Goal: Task Accomplishment & Management: Complete application form

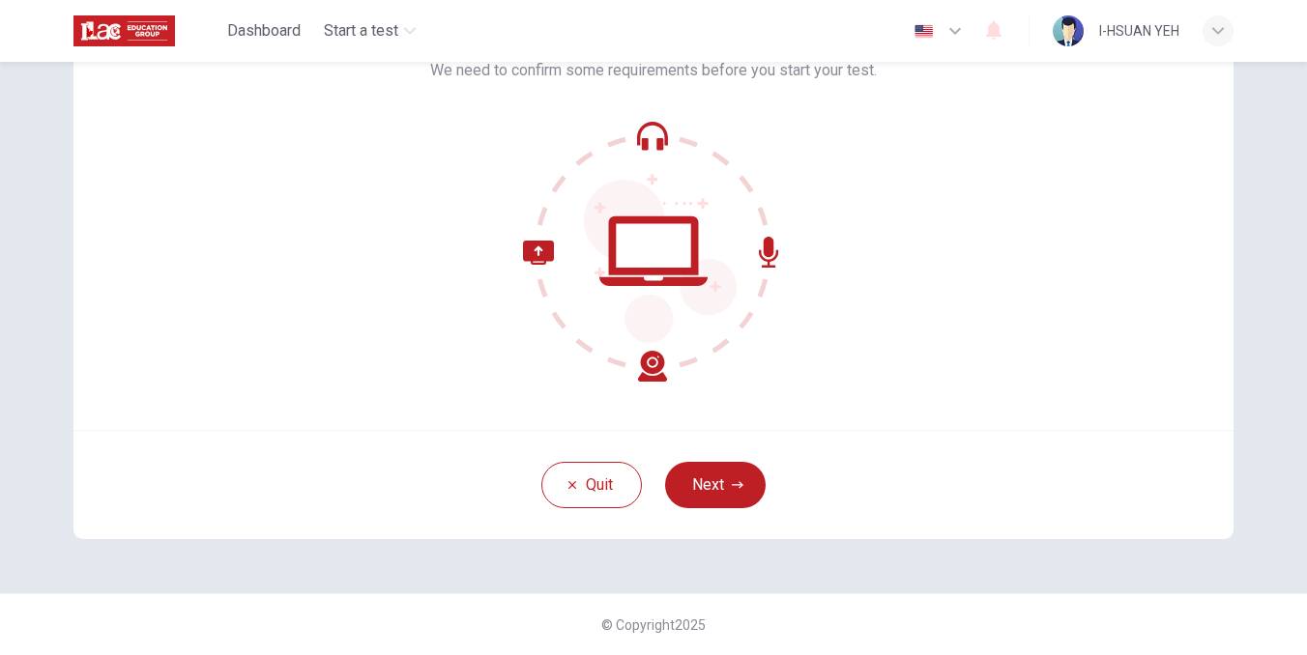
scroll to position [150, 0]
click at [724, 468] on button "Next" at bounding box center [715, 485] width 101 height 46
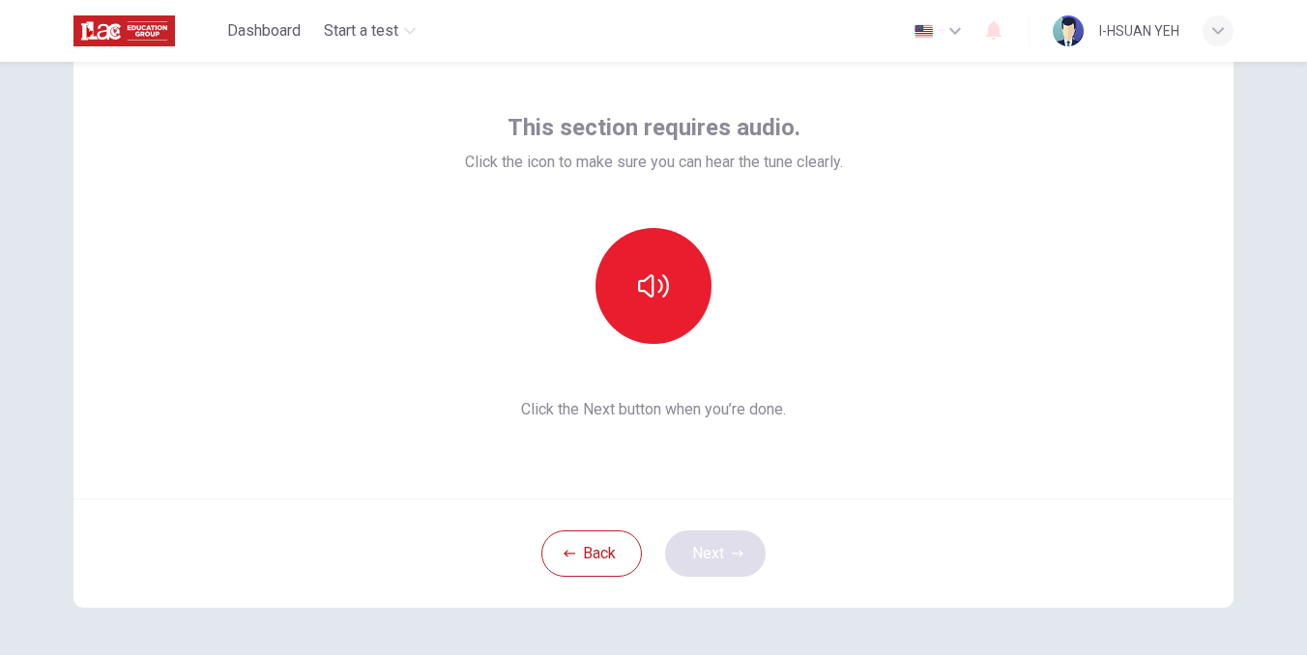
scroll to position [47, 0]
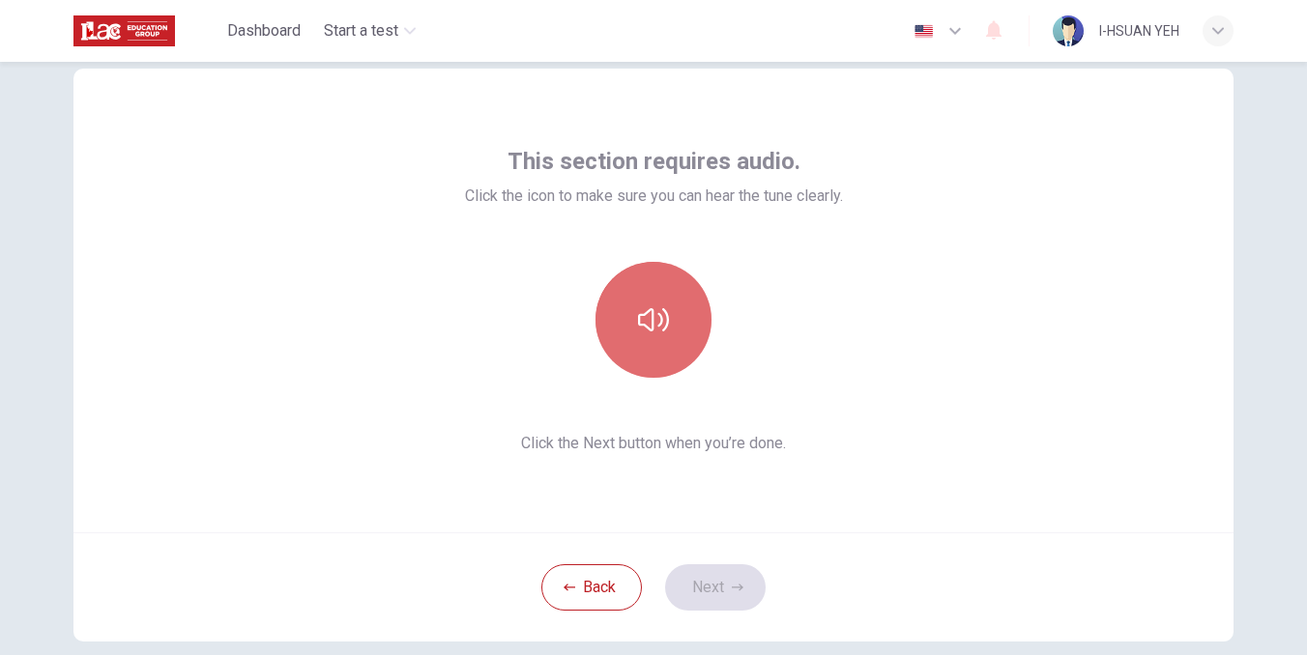
click at [686, 344] on button "button" at bounding box center [653, 320] width 116 height 116
click at [663, 331] on icon "button" at bounding box center [653, 319] width 31 height 31
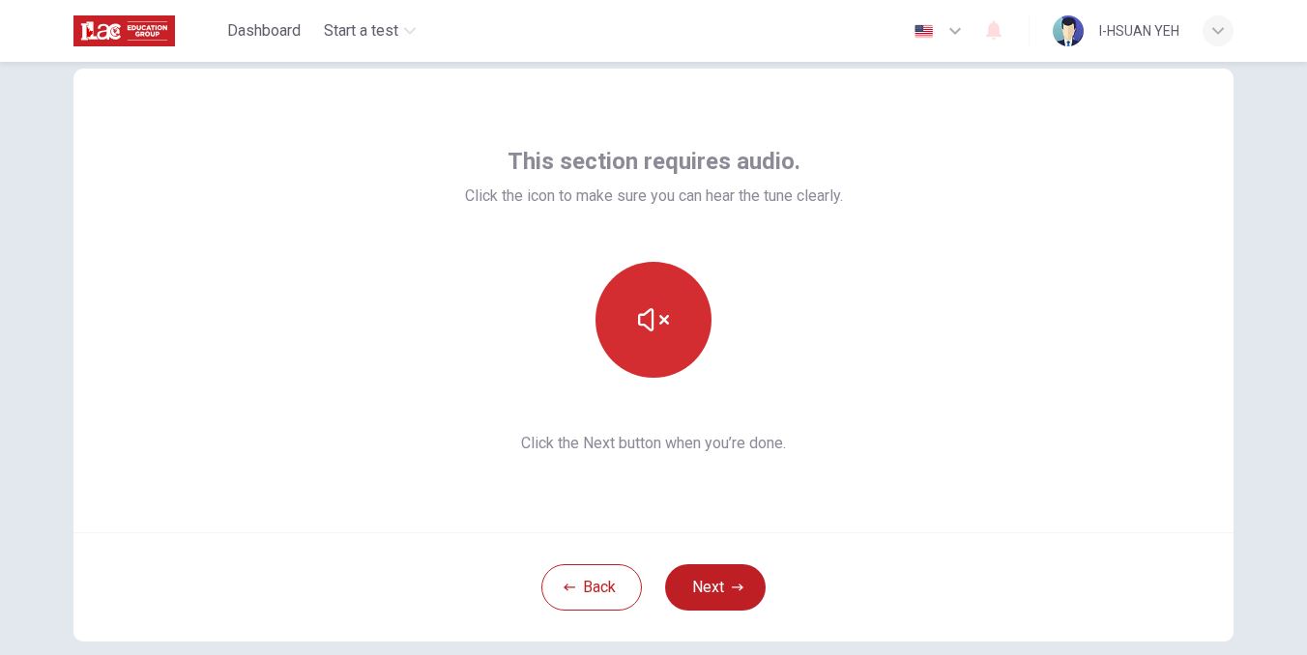
click at [663, 331] on icon "button" at bounding box center [653, 319] width 31 height 31
drag, startPoint x: 776, startPoint y: 22, endPoint x: 971, endPoint y: 446, distance: 467.0
click at [971, 446] on div "This section requires audio. Click the icon to make sure you can hear the tune …" at bounding box center [653, 301] width 1160 height 464
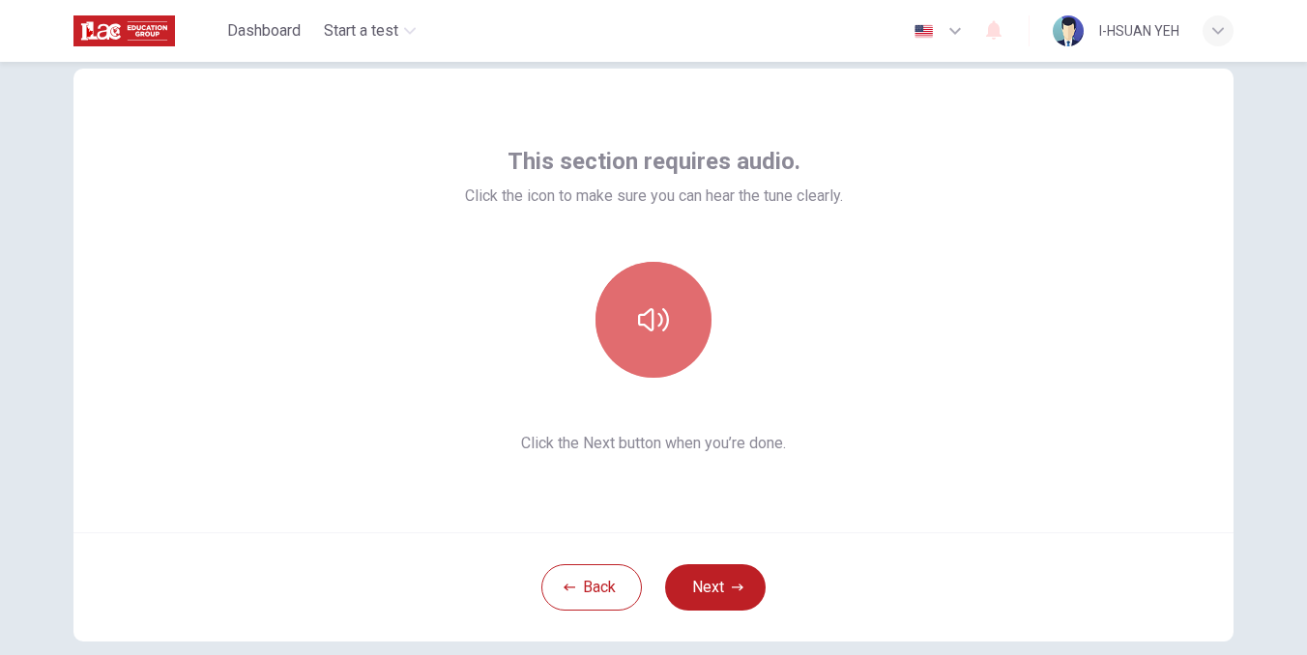
click at [652, 311] on icon "button" at bounding box center [653, 319] width 31 height 23
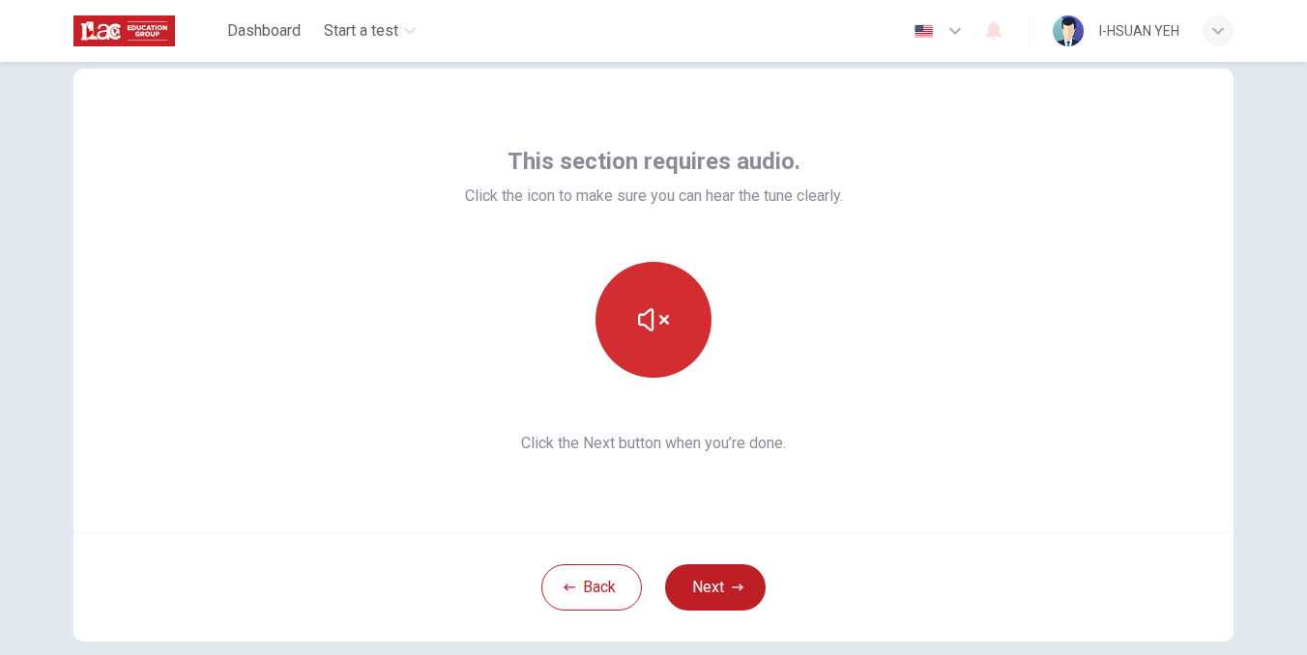
click at [652, 311] on icon "button" at bounding box center [653, 319] width 31 height 23
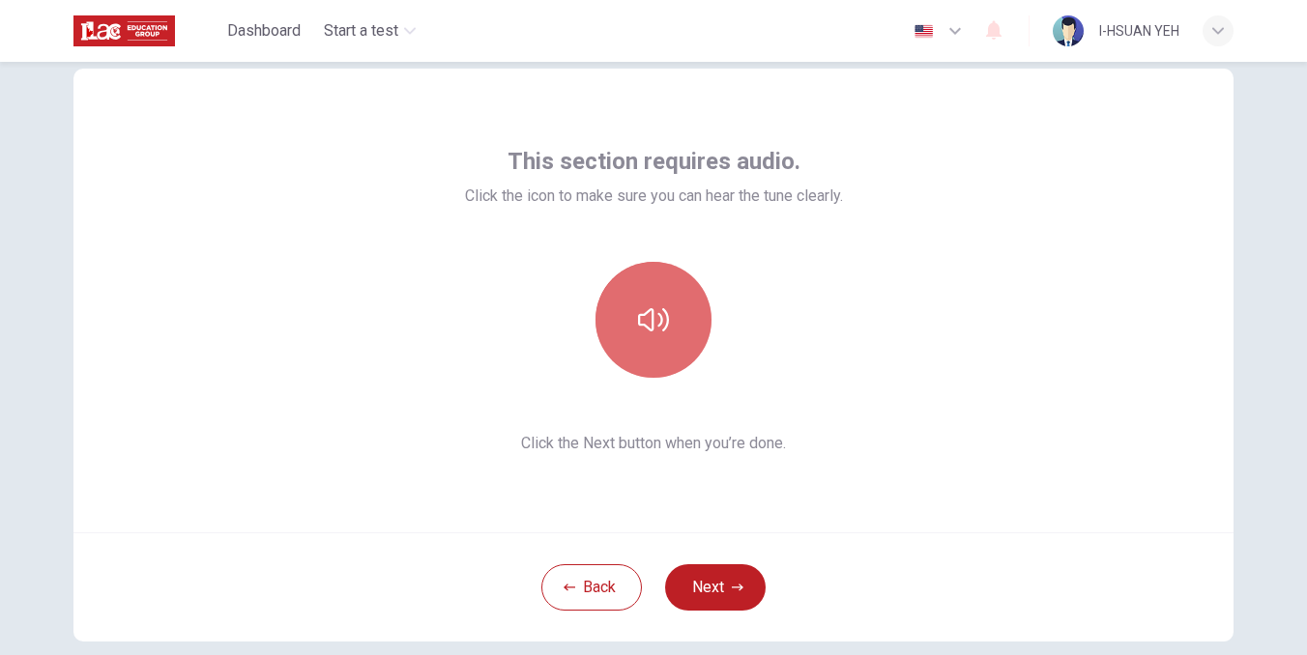
click at [651, 312] on icon "button" at bounding box center [653, 319] width 31 height 31
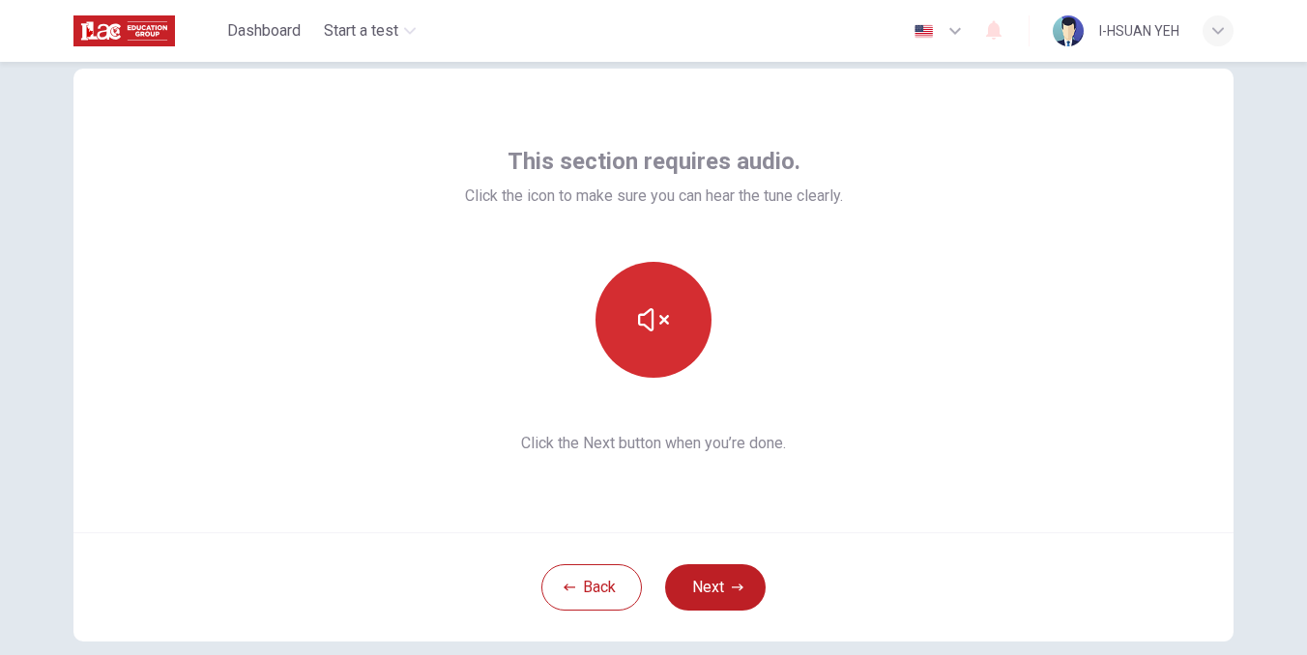
drag, startPoint x: 992, startPoint y: 1, endPoint x: 652, endPoint y: 312, distance: 461.0
click at [652, 312] on icon "button" at bounding box center [653, 319] width 31 height 23
click at [742, 600] on button "Next" at bounding box center [715, 587] width 101 height 46
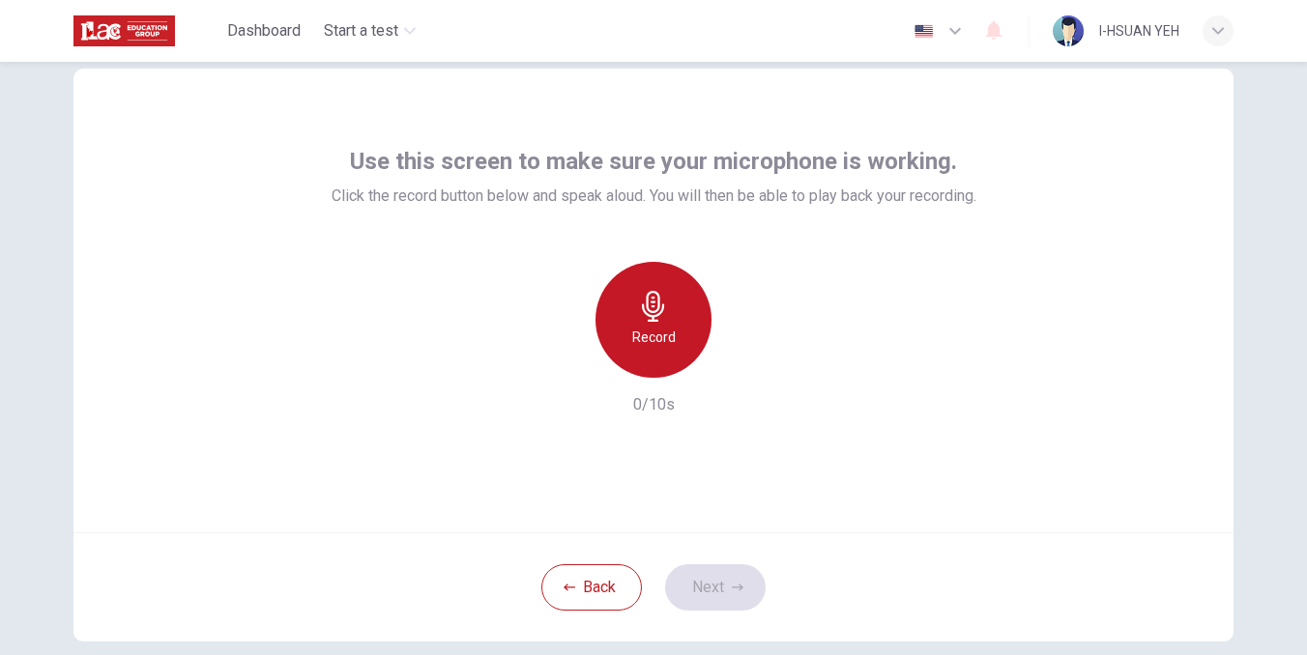
click at [670, 331] on h6 "Record" at bounding box center [653, 337] width 43 height 23
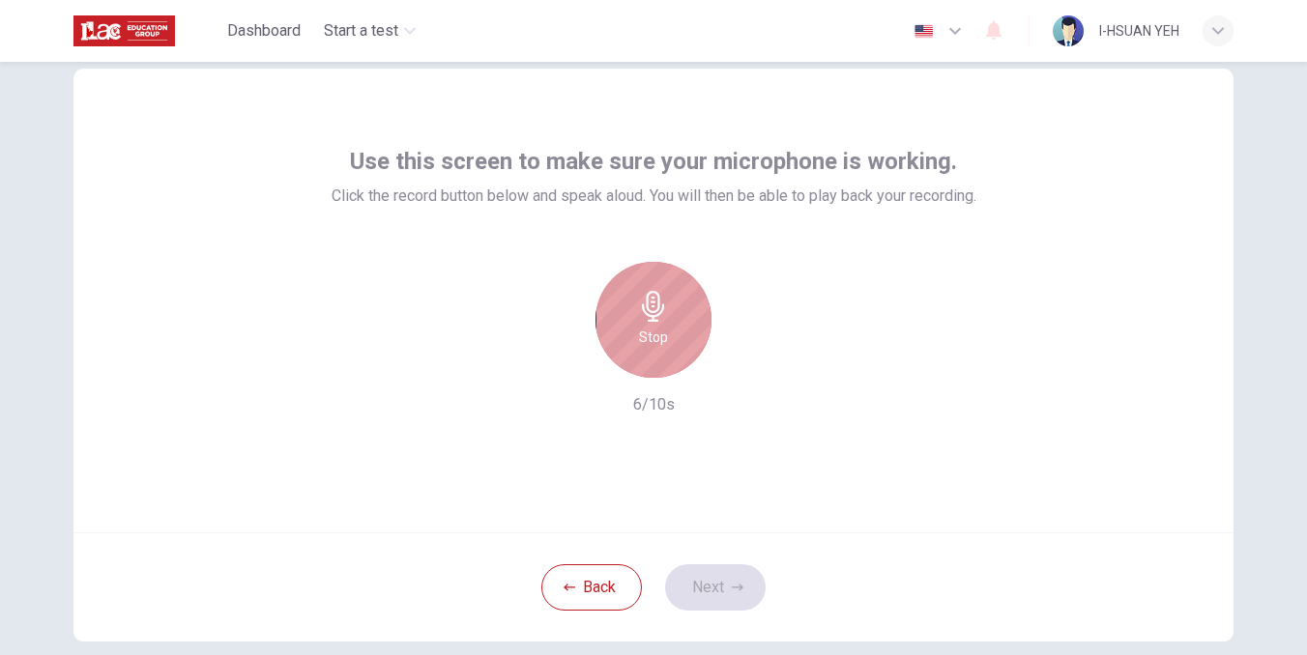
click at [670, 331] on div "Stop" at bounding box center [653, 320] width 116 height 116
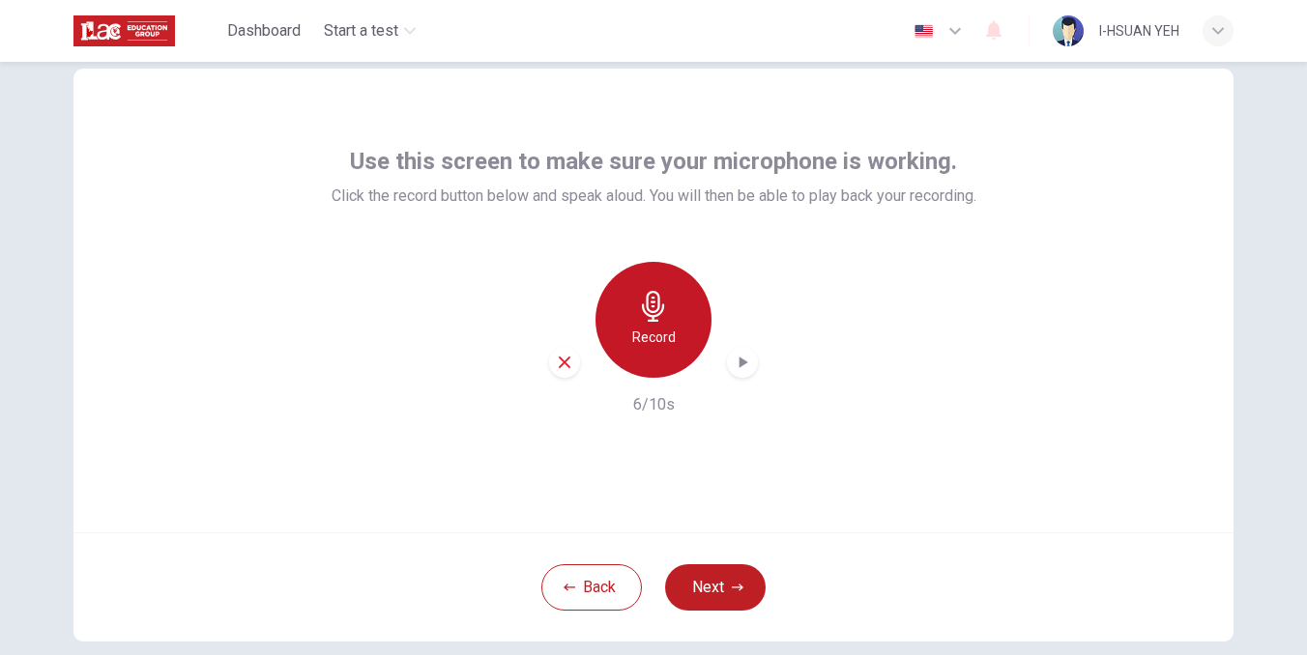
click at [670, 332] on h6 "Record" at bounding box center [653, 337] width 43 height 23
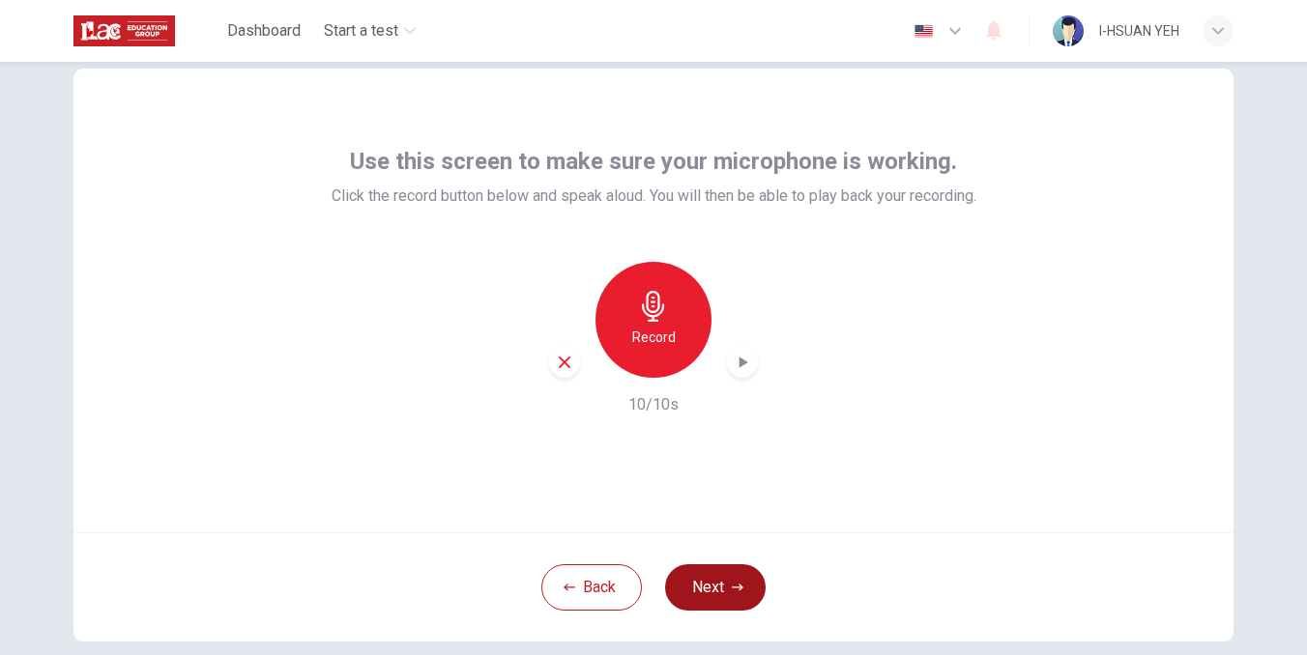
click at [733, 586] on icon "button" at bounding box center [738, 588] width 12 height 12
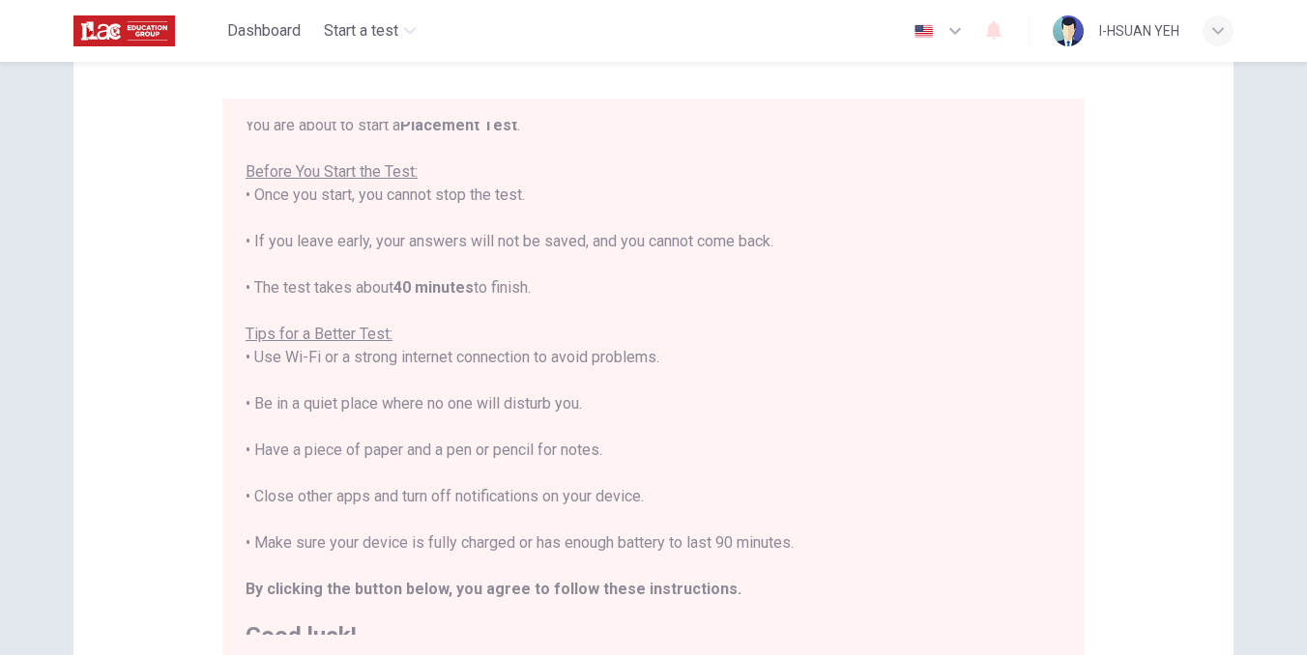
scroll to position [20, 0]
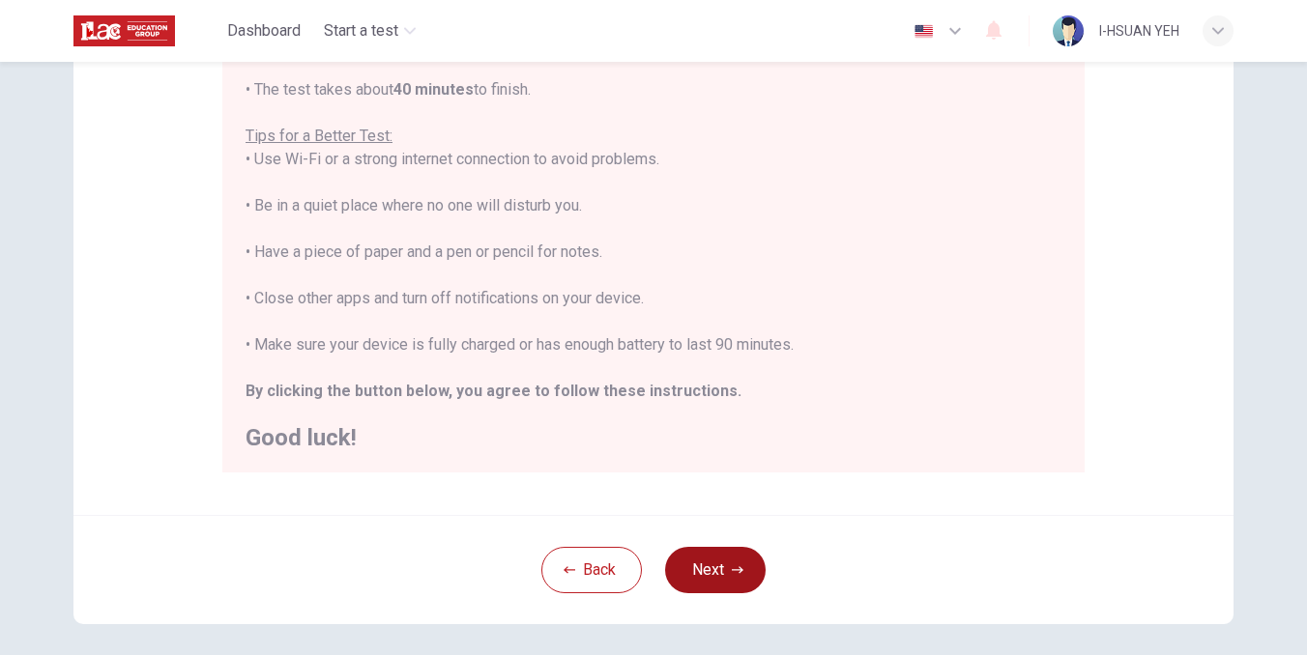
click at [706, 560] on button "Next" at bounding box center [715, 570] width 101 height 46
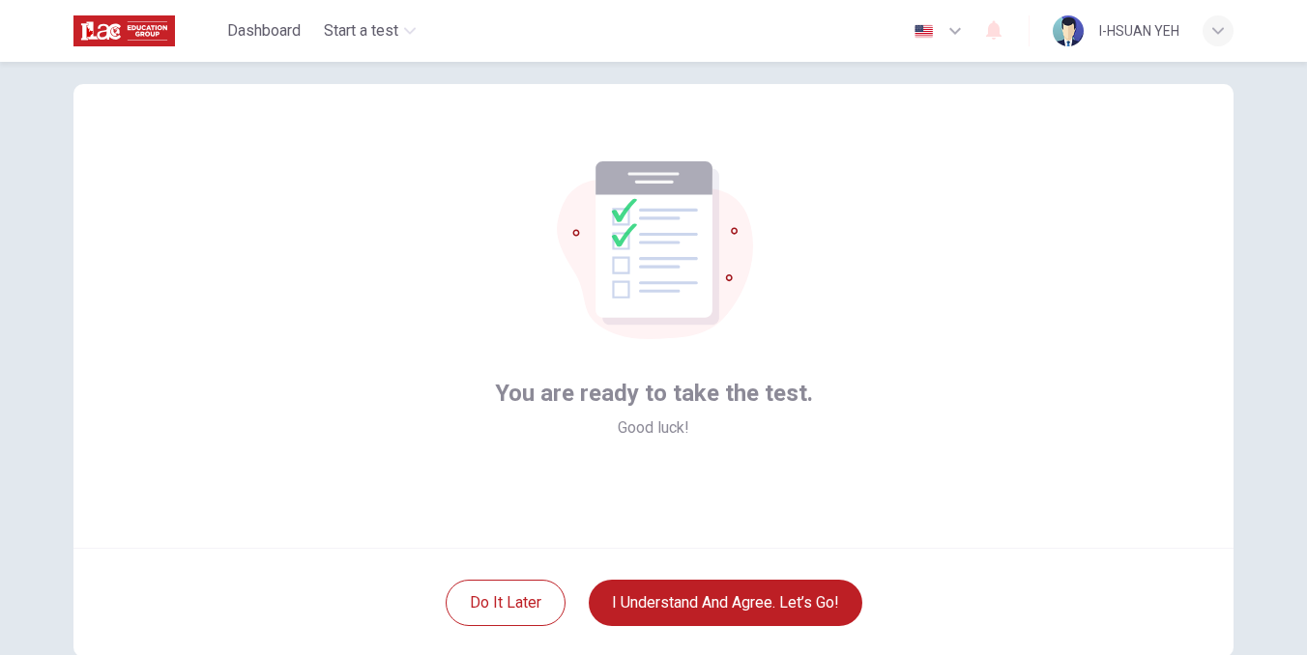
scroll to position [26, 0]
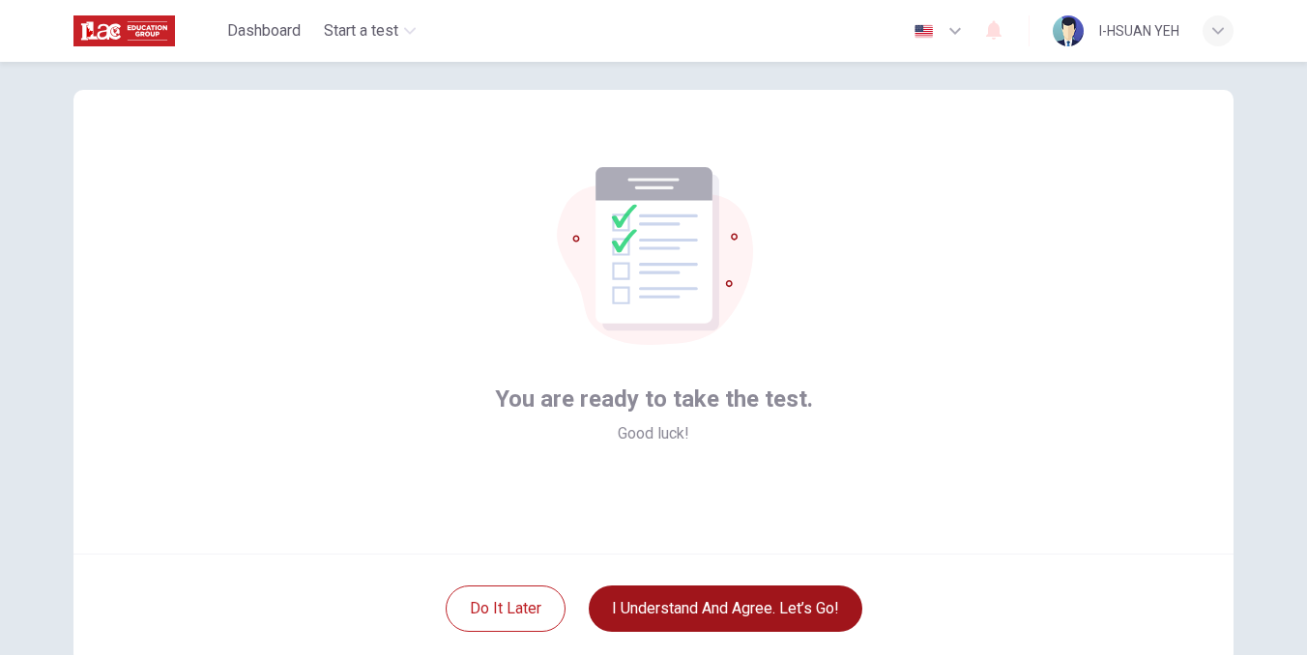
click at [685, 602] on button "I understand and agree. Let’s go!" at bounding box center [725, 609] width 273 height 46
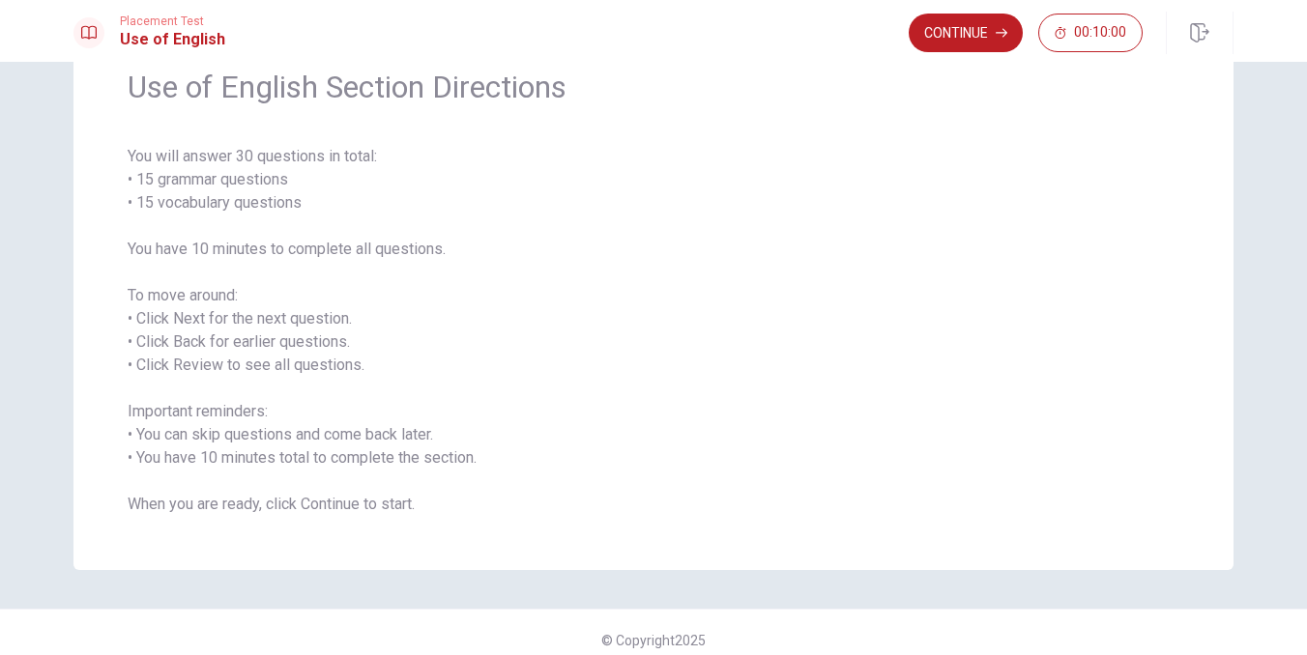
scroll to position [83, 0]
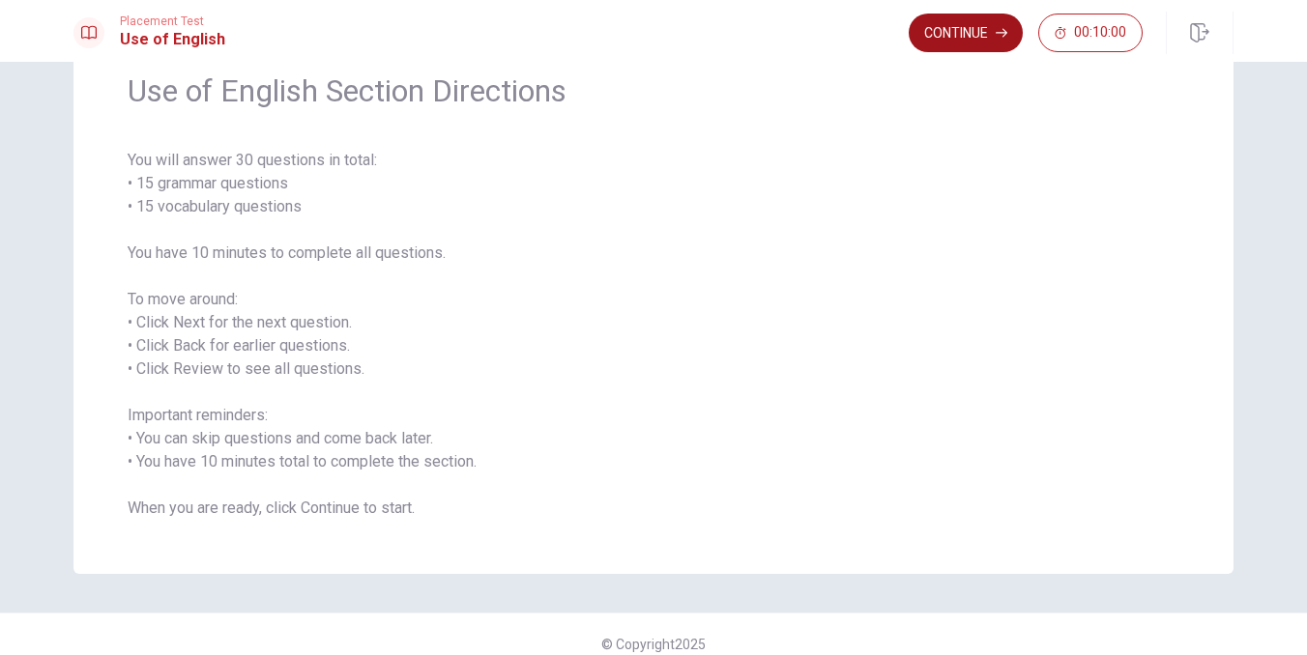
click at [966, 32] on button "Continue" at bounding box center [965, 33] width 114 height 39
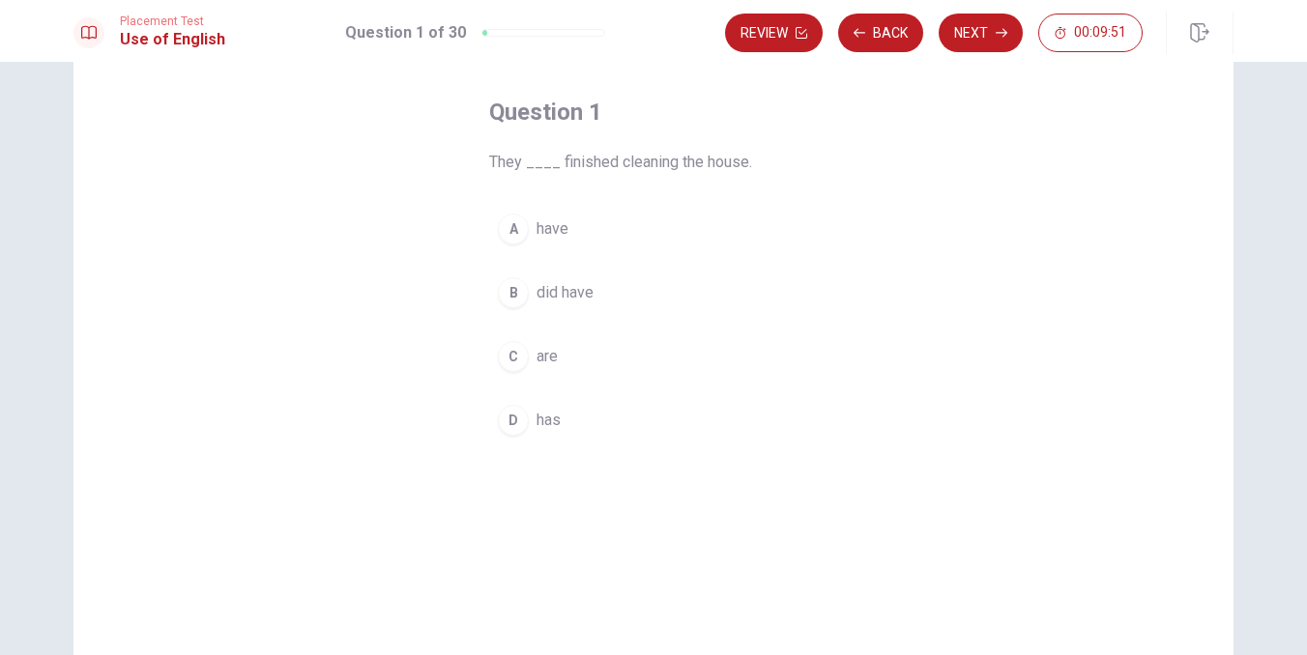
click at [515, 229] on div "A" at bounding box center [513, 229] width 31 height 31
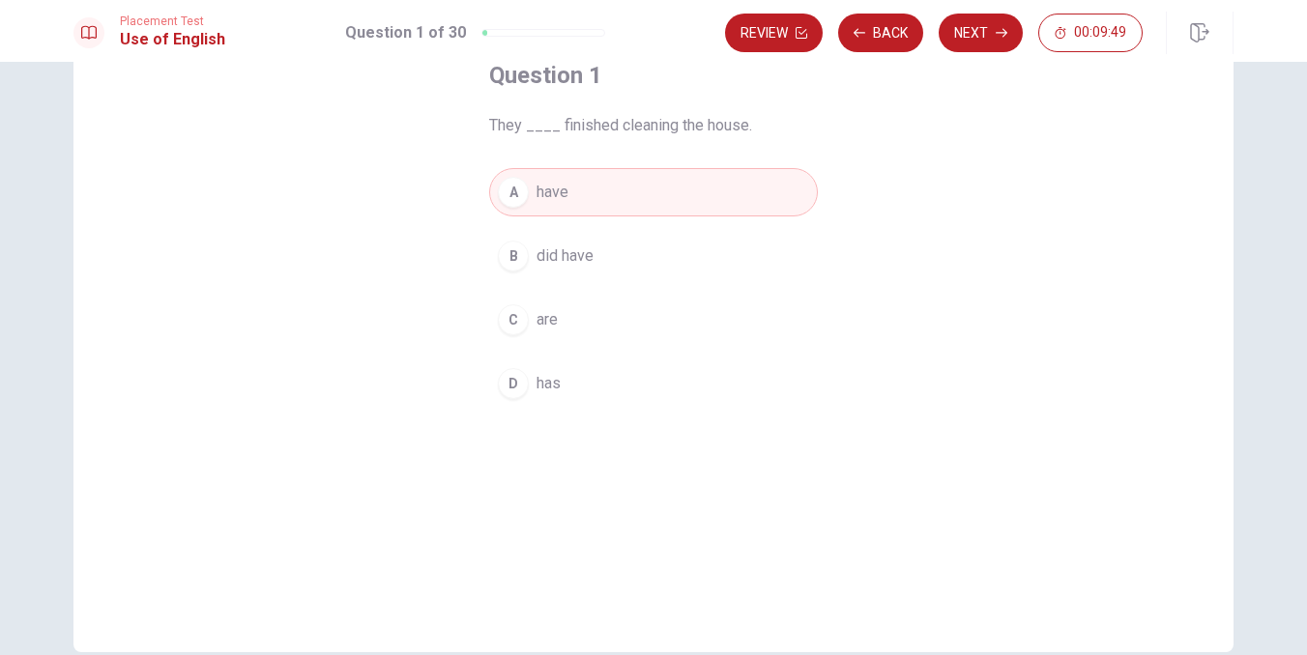
scroll to position [124, 0]
click at [985, 16] on button "Next" at bounding box center [980, 33] width 84 height 39
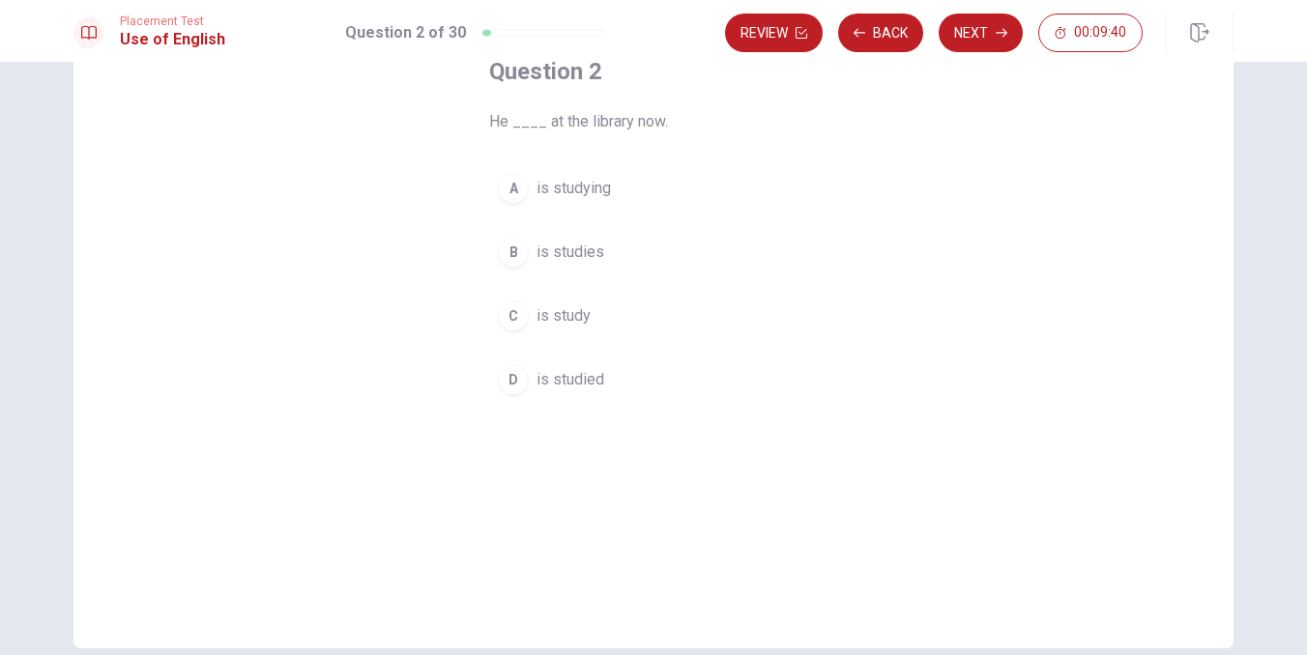
click at [571, 189] on span "is studying" at bounding box center [573, 188] width 74 height 23
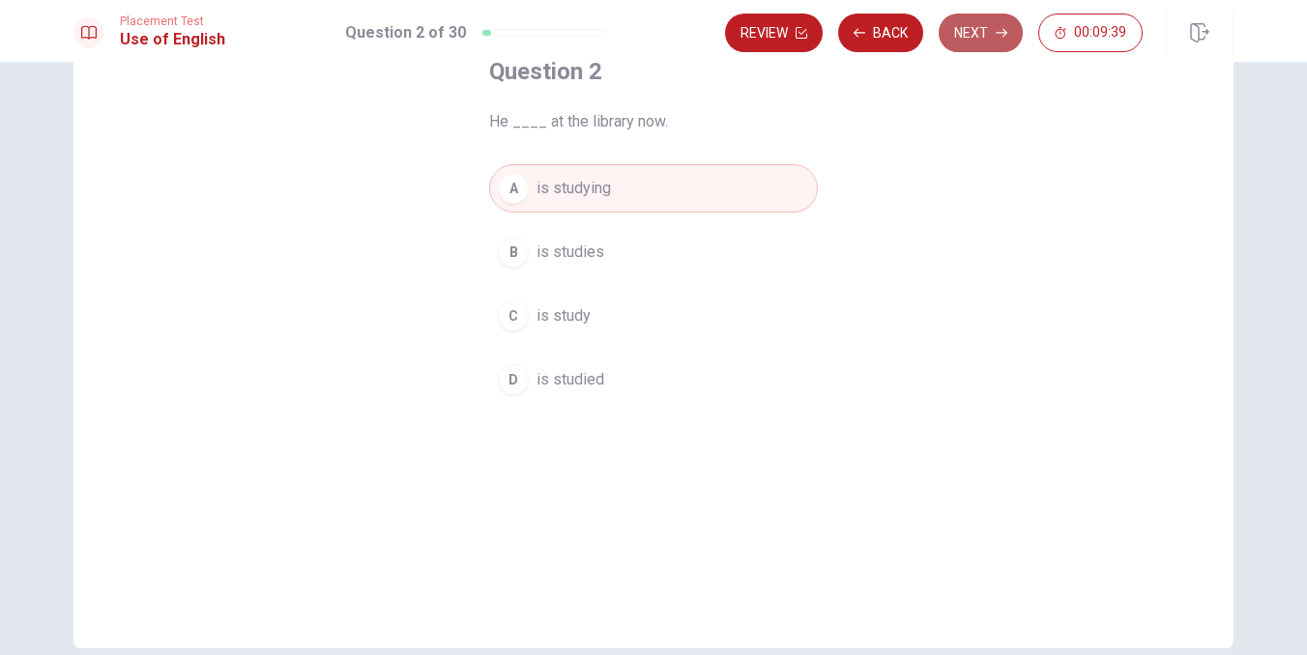
click at [996, 36] on icon "button" at bounding box center [1001, 33] width 12 height 12
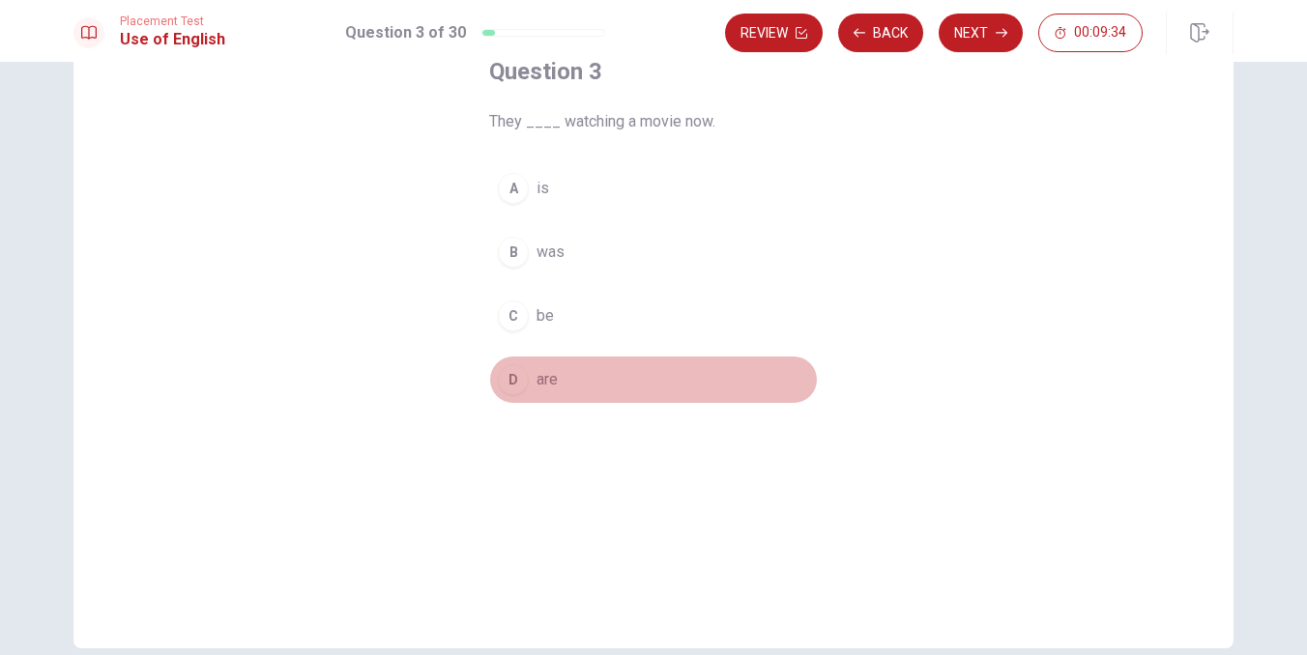
click at [530, 379] on button "D are" at bounding box center [653, 380] width 329 height 48
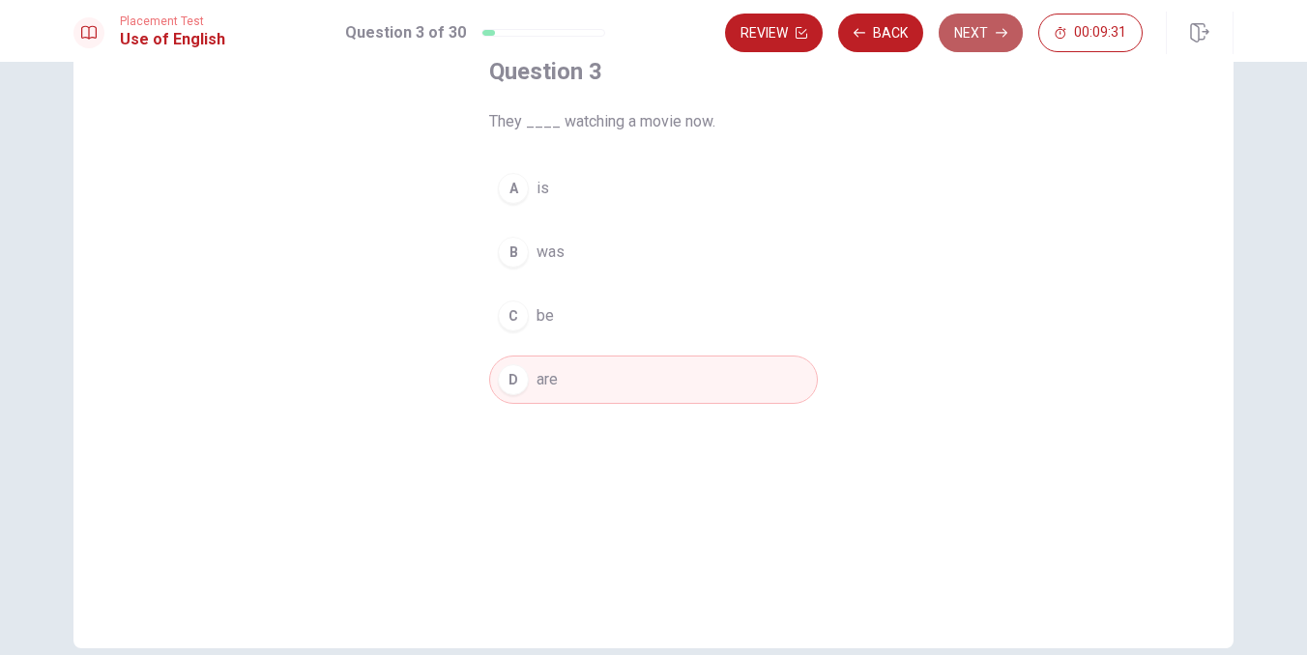
click at [986, 30] on button "Next" at bounding box center [980, 33] width 84 height 39
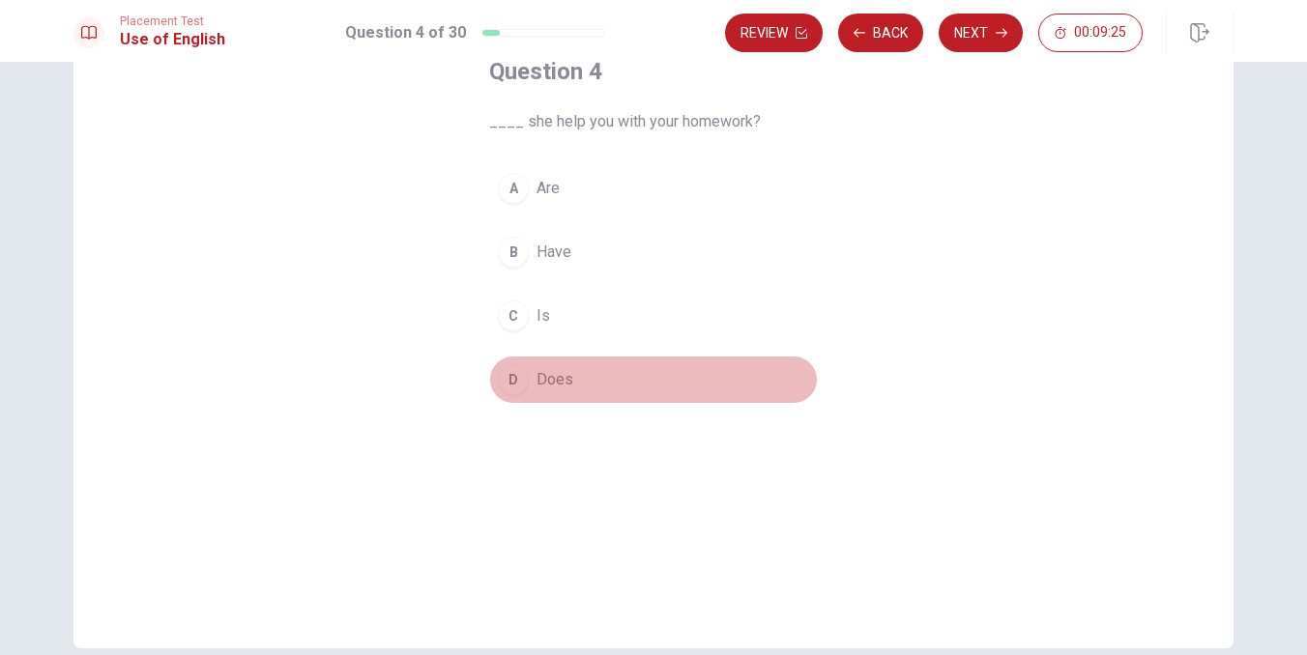
click at [552, 380] on span "Does" at bounding box center [554, 379] width 37 height 23
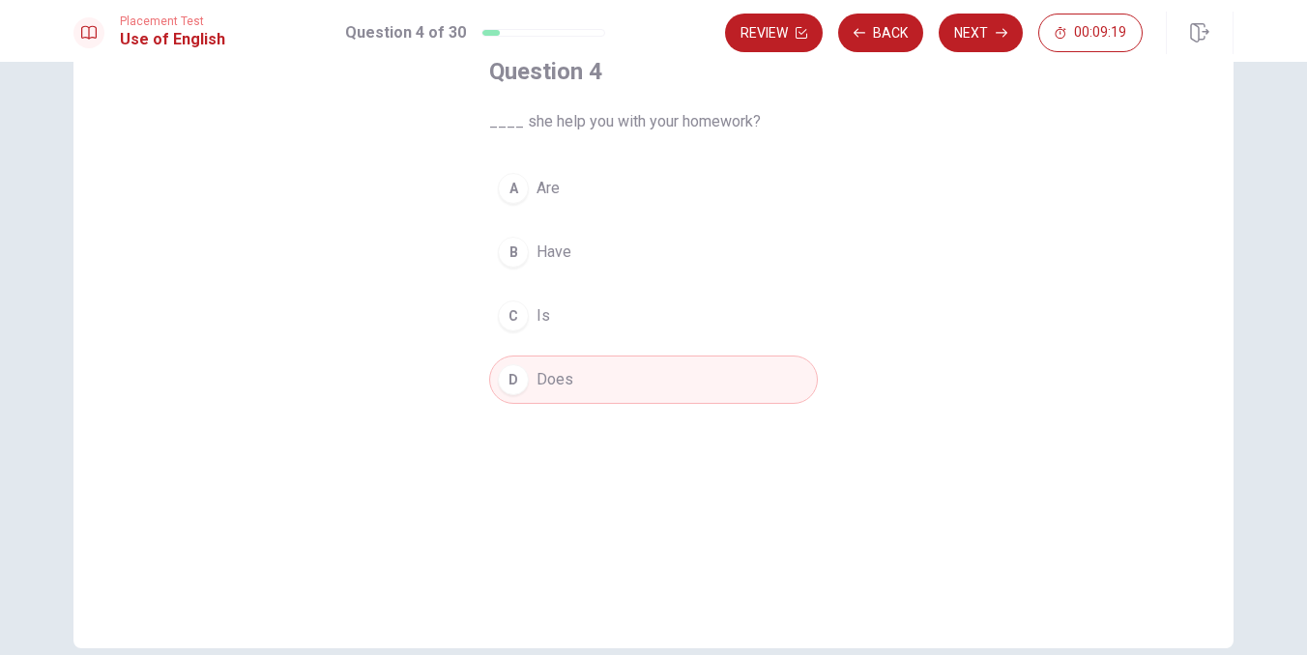
click at [530, 326] on button "C Is" at bounding box center [653, 316] width 329 height 48
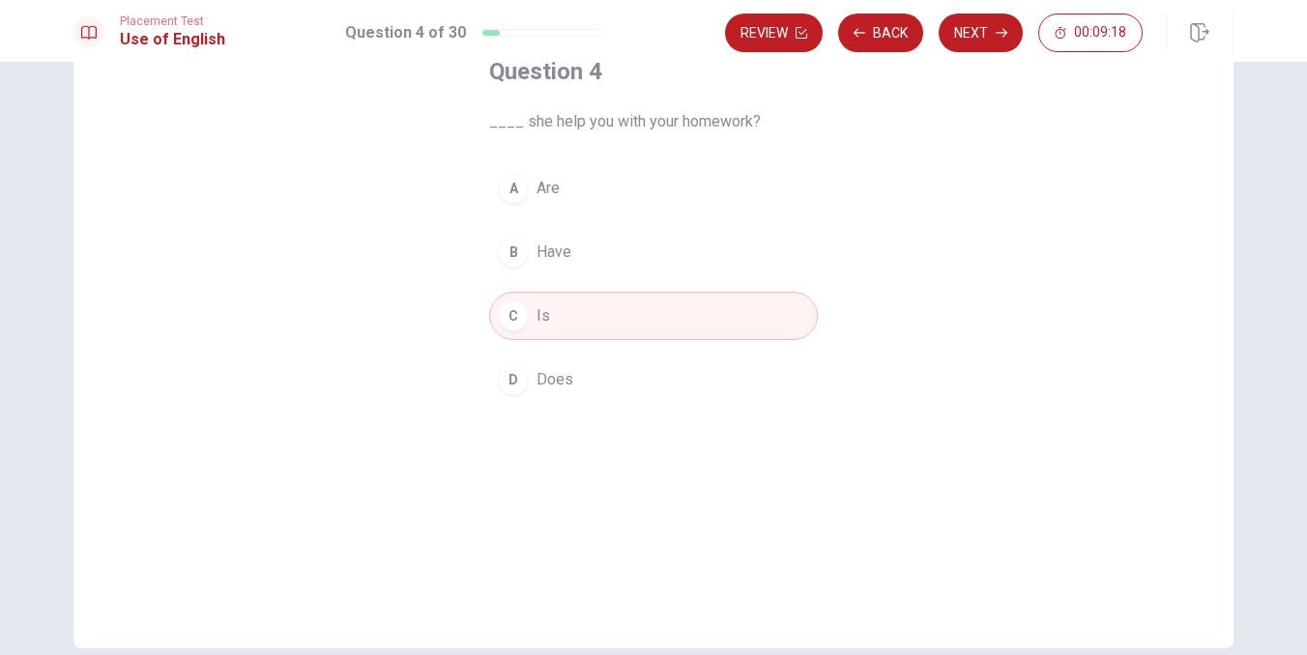
click at [543, 372] on span "Does" at bounding box center [554, 379] width 37 height 23
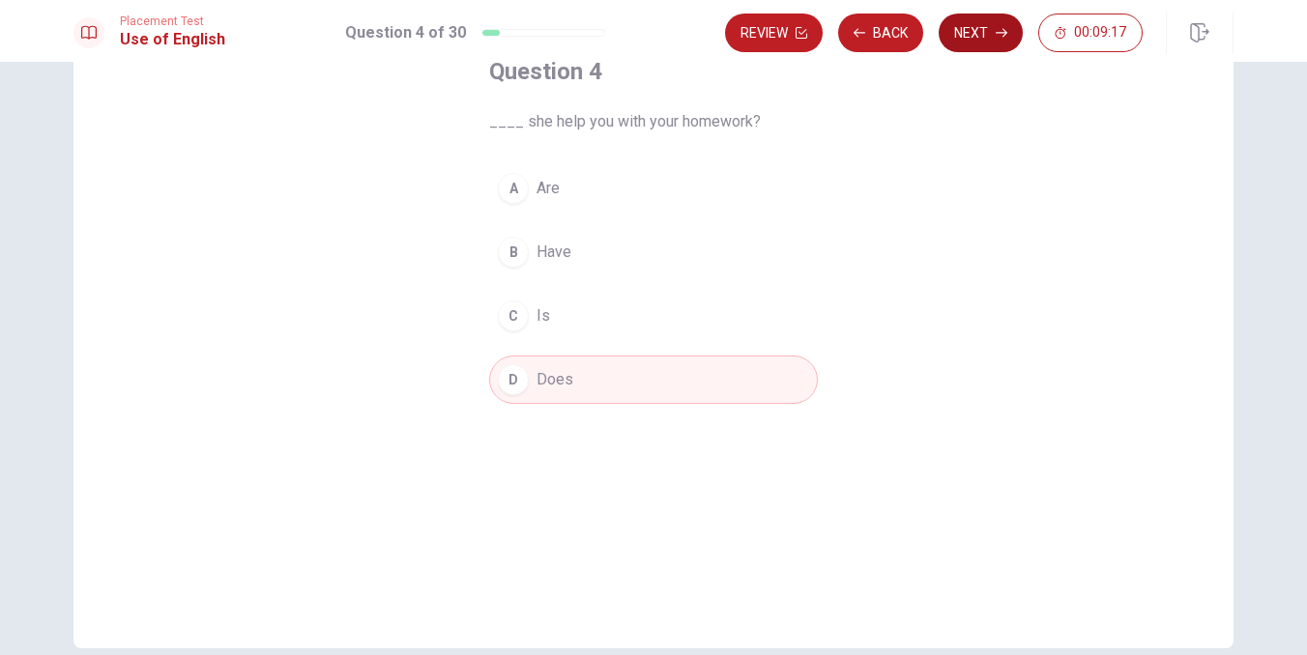
click at [996, 32] on icon "button" at bounding box center [1001, 33] width 12 height 12
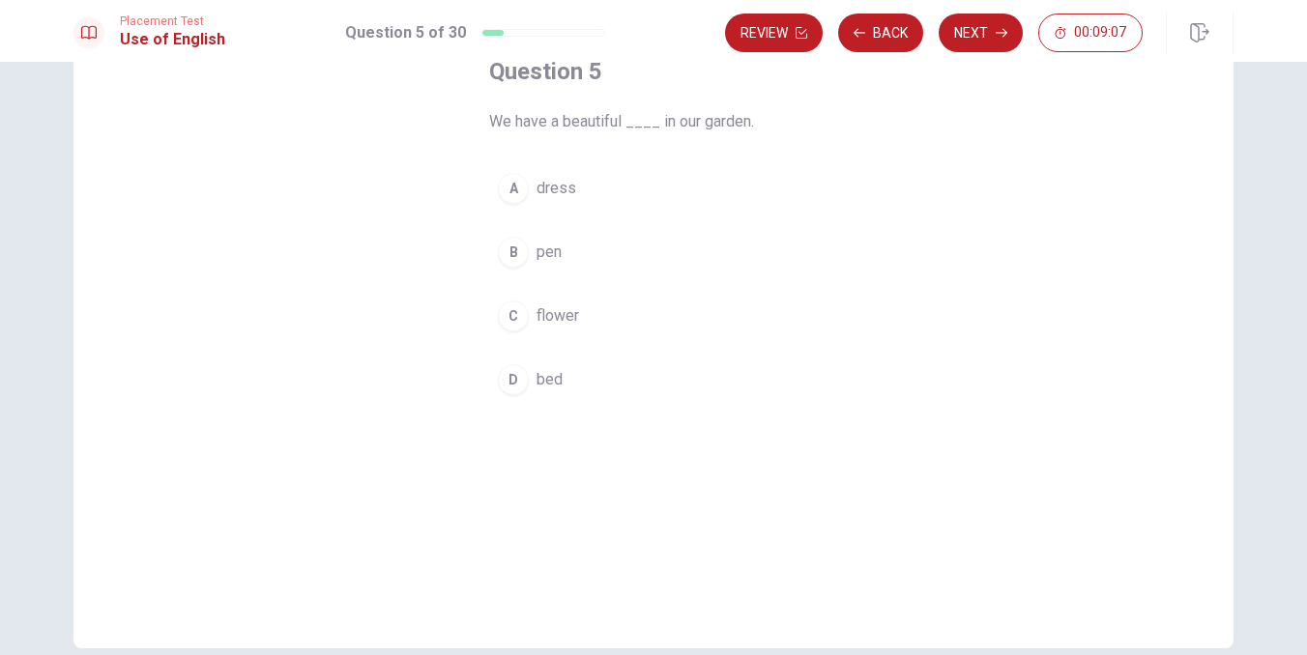
click at [555, 321] on span "flower" at bounding box center [557, 315] width 43 height 23
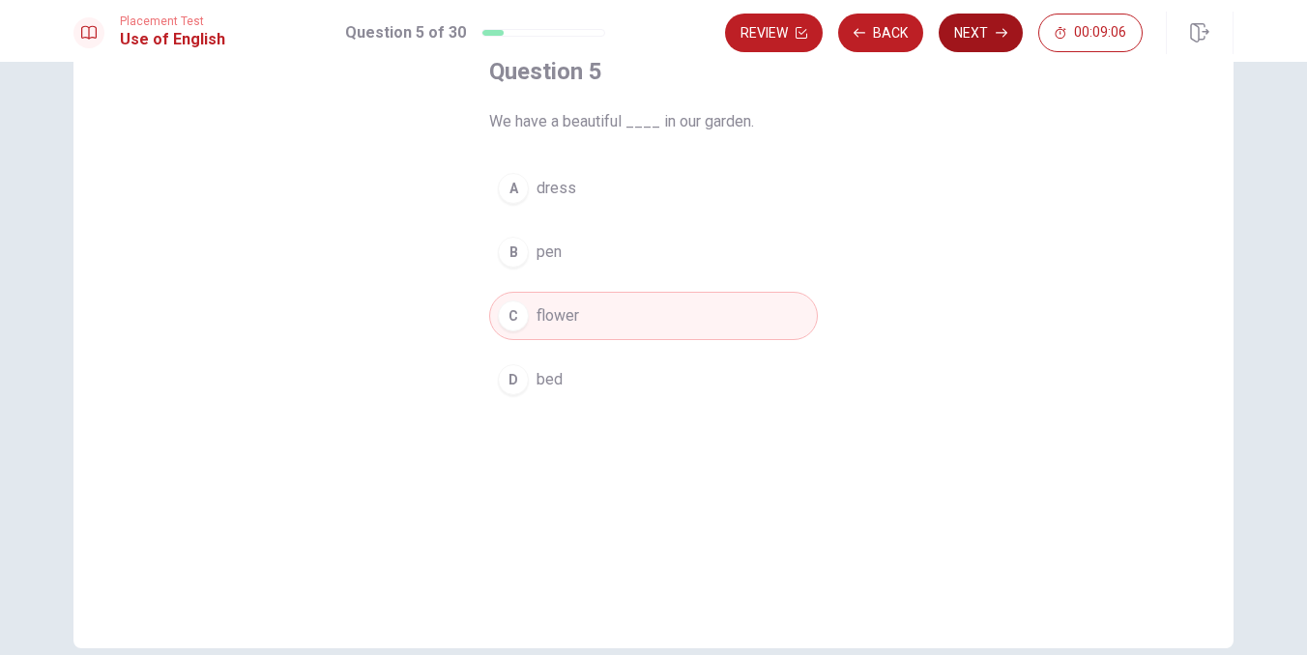
click at [987, 24] on button "Next" at bounding box center [980, 33] width 84 height 39
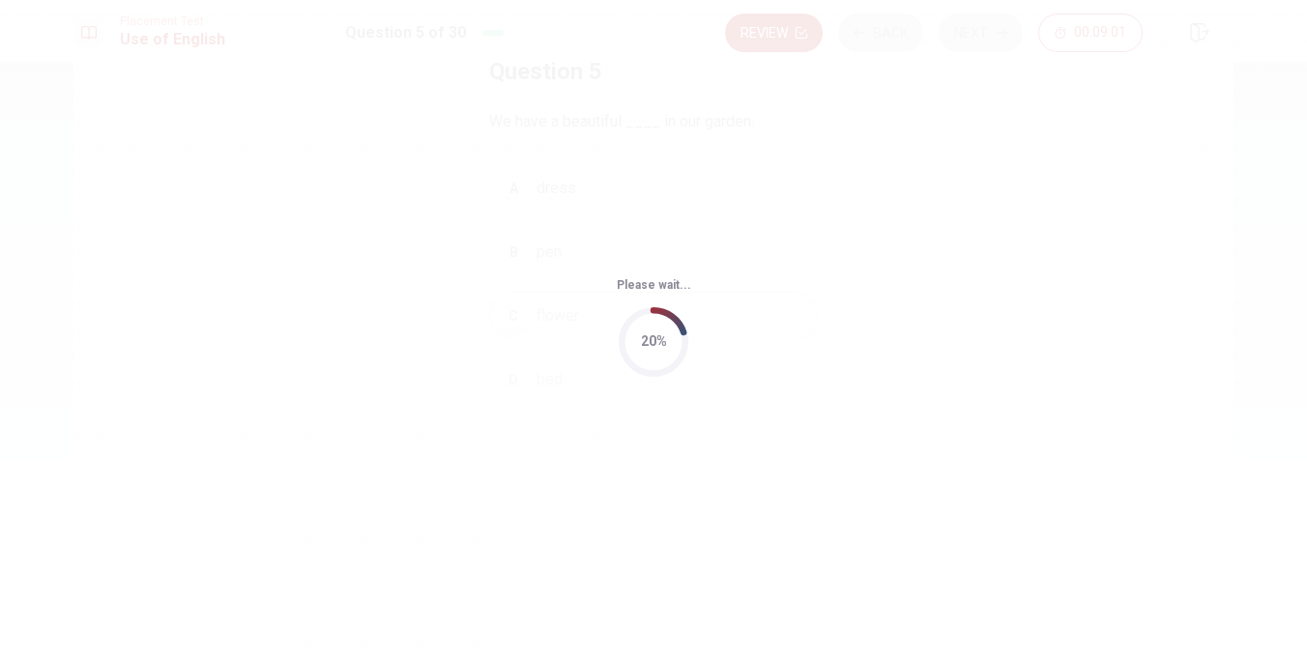
scroll to position [0, 0]
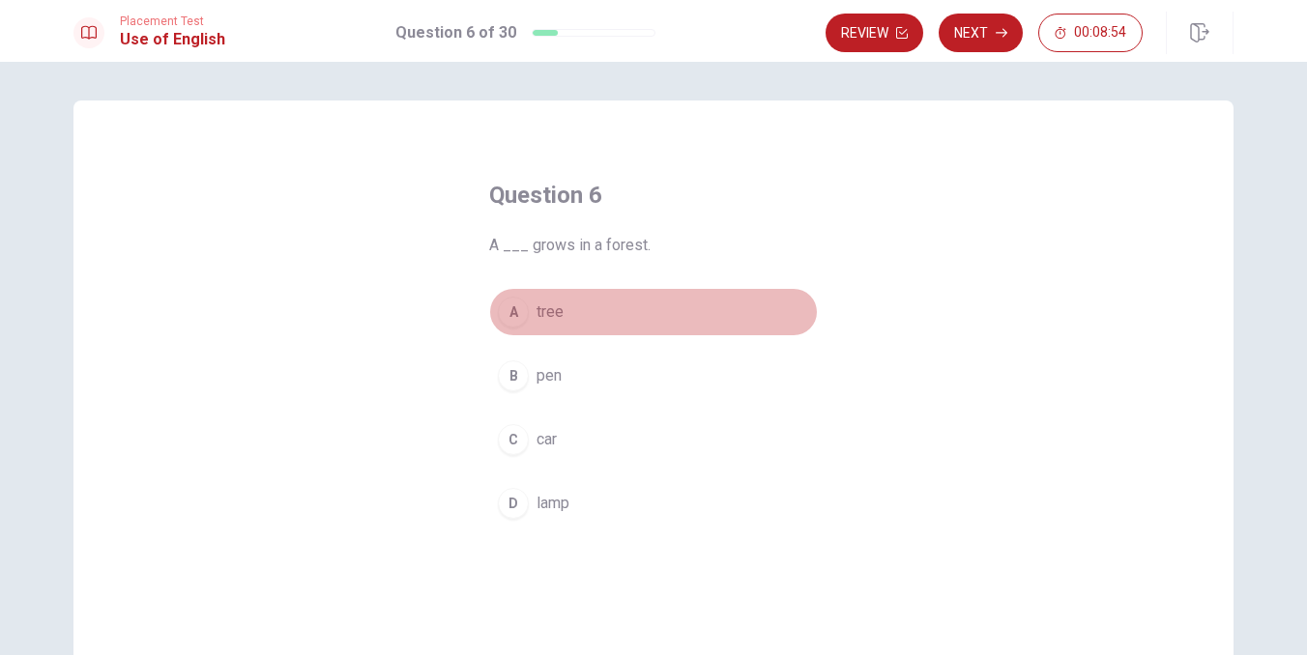
click at [538, 324] on button "A tree" at bounding box center [653, 312] width 329 height 48
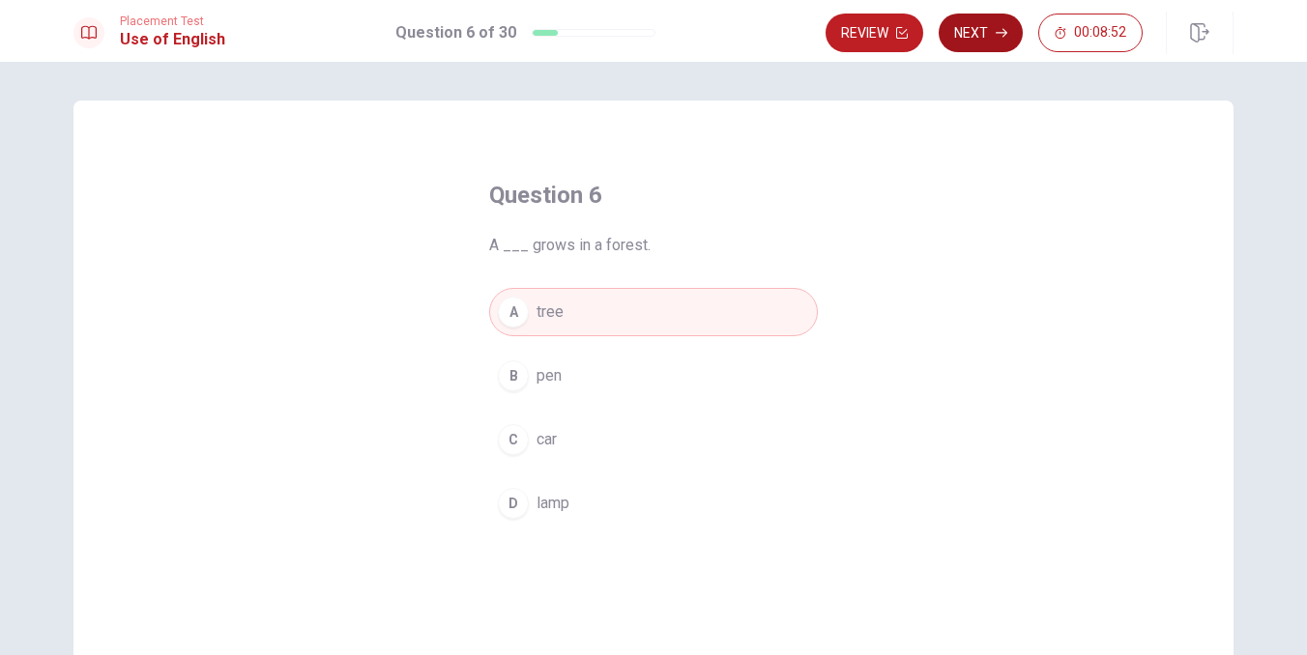
click at [1000, 40] on button "Next" at bounding box center [980, 33] width 84 height 39
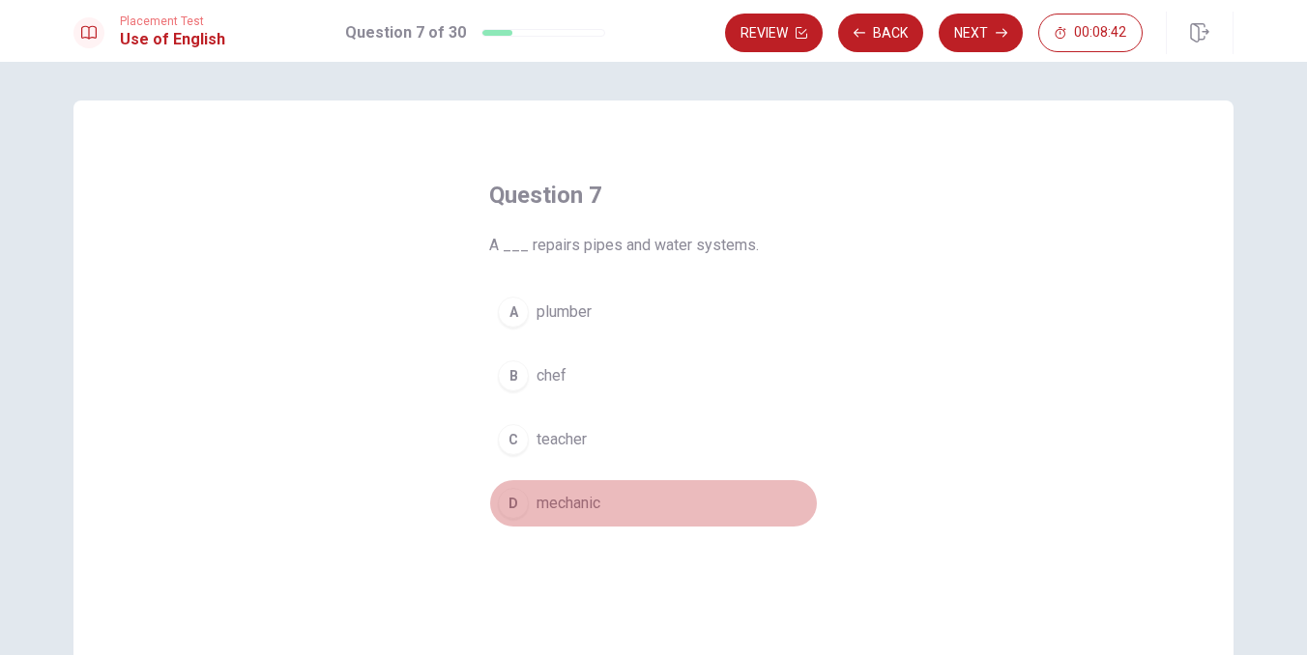
click at [589, 506] on span "mechanic" at bounding box center [568, 503] width 64 height 23
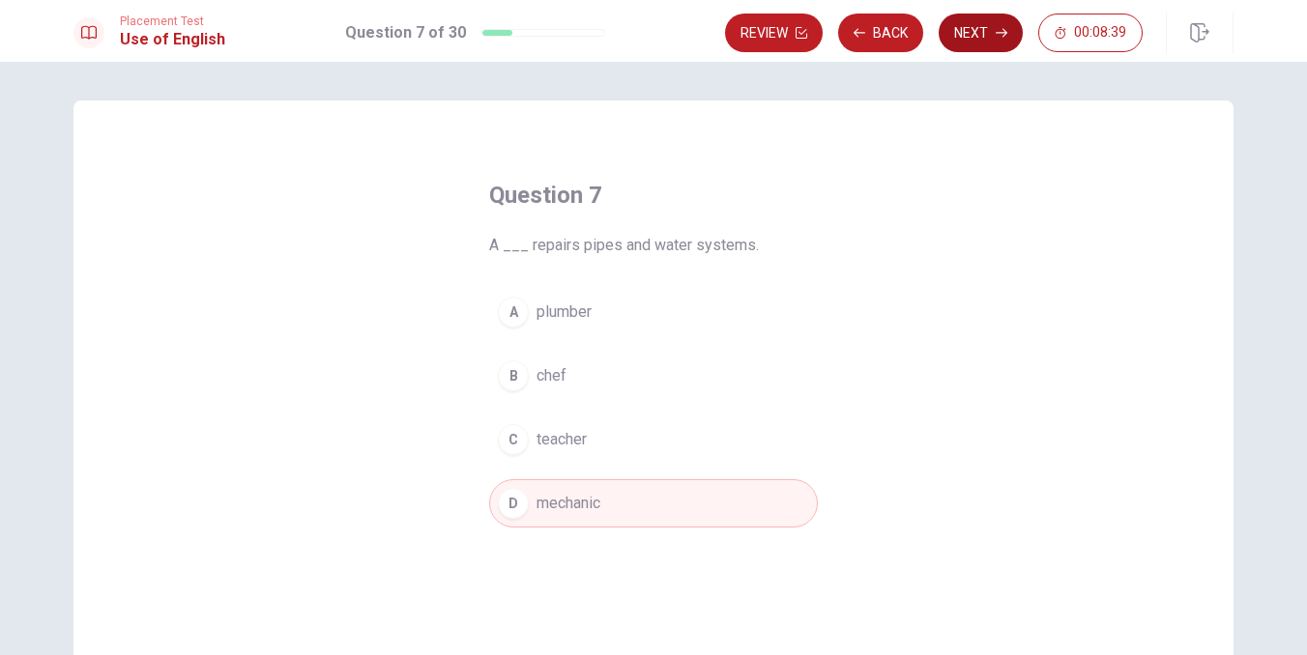
click at [988, 38] on button "Next" at bounding box center [980, 33] width 84 height 39
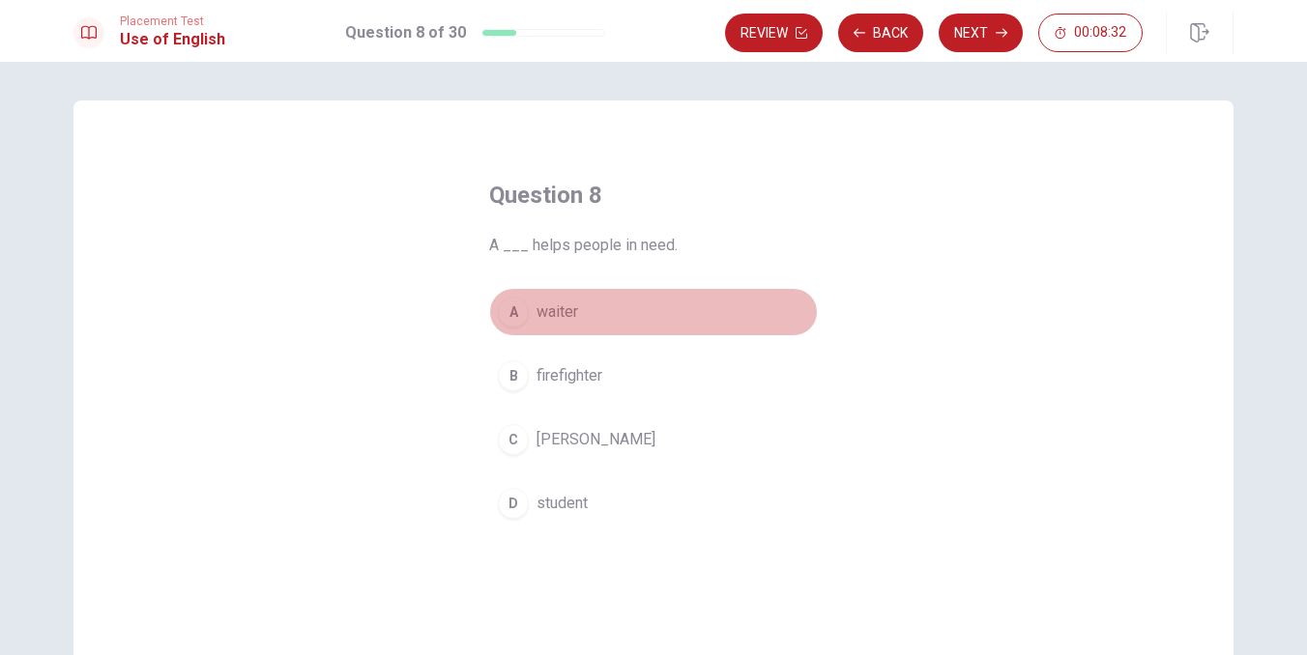
click at [563, 313] on span "waiter" at bounding box center [557, 312] width 42 height 23
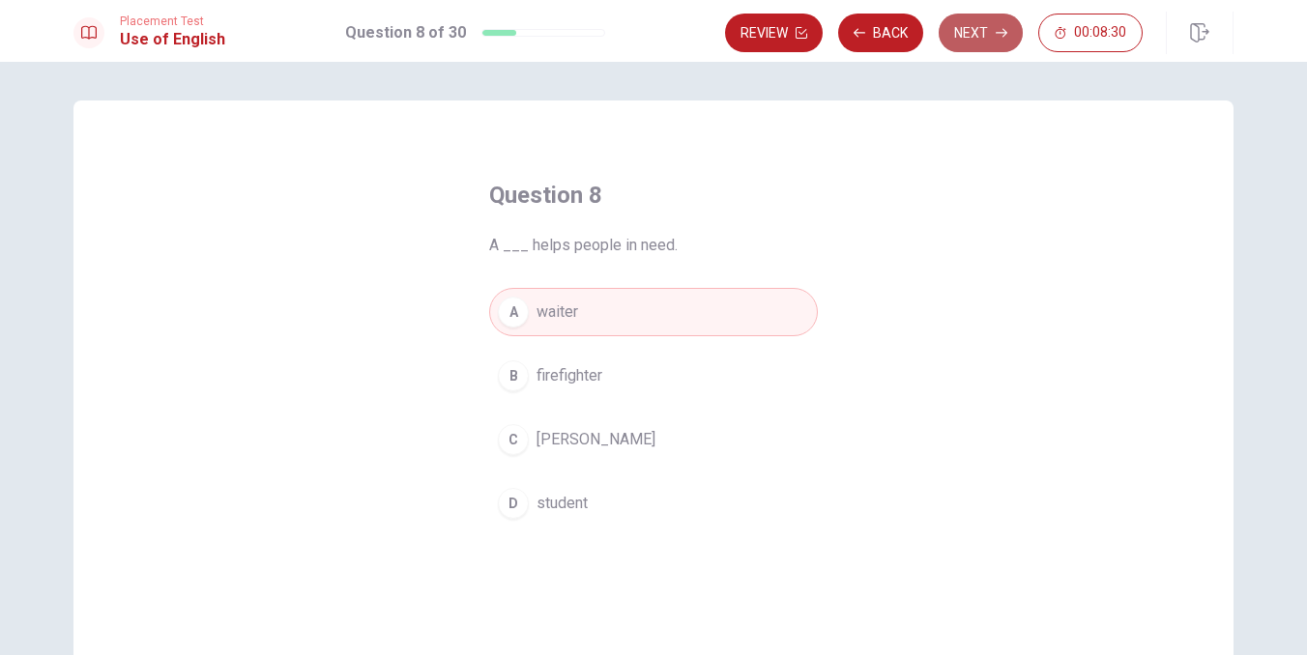
click at [1001, 34] on icon "button" at bounding box center [1001, 33] width 12 height 12
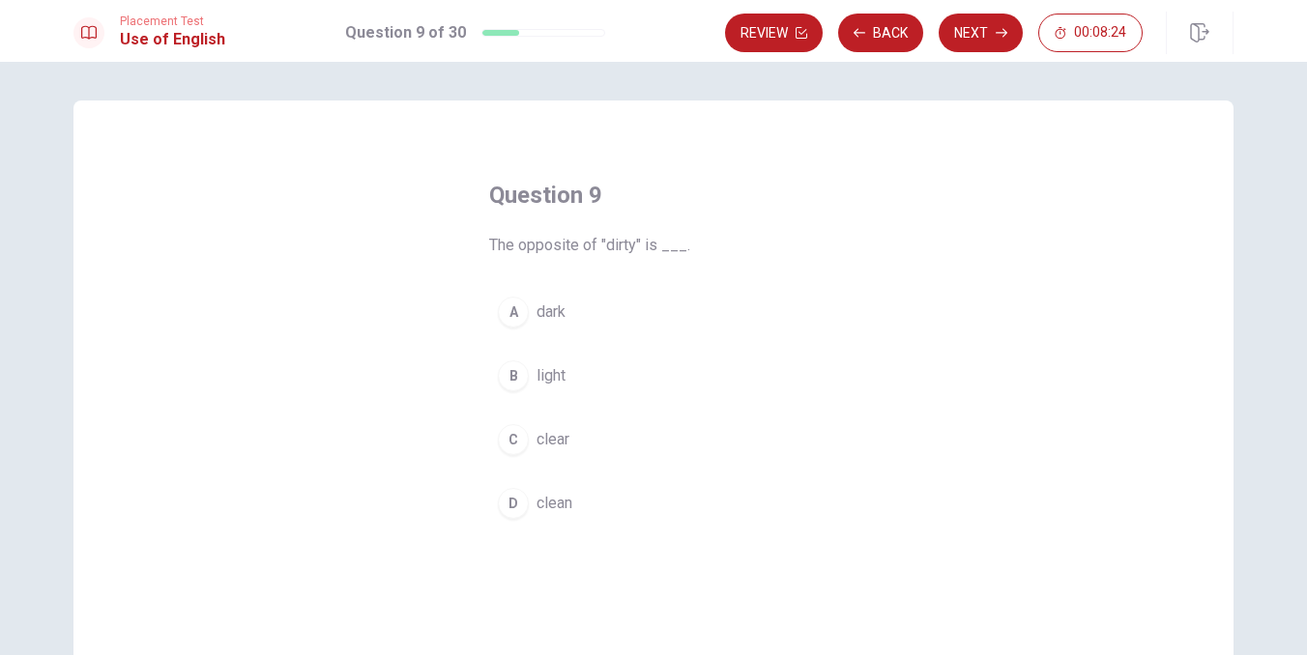
click at [560, 504] on span "clean" at bounding box center [554, 503] width 36 height 23
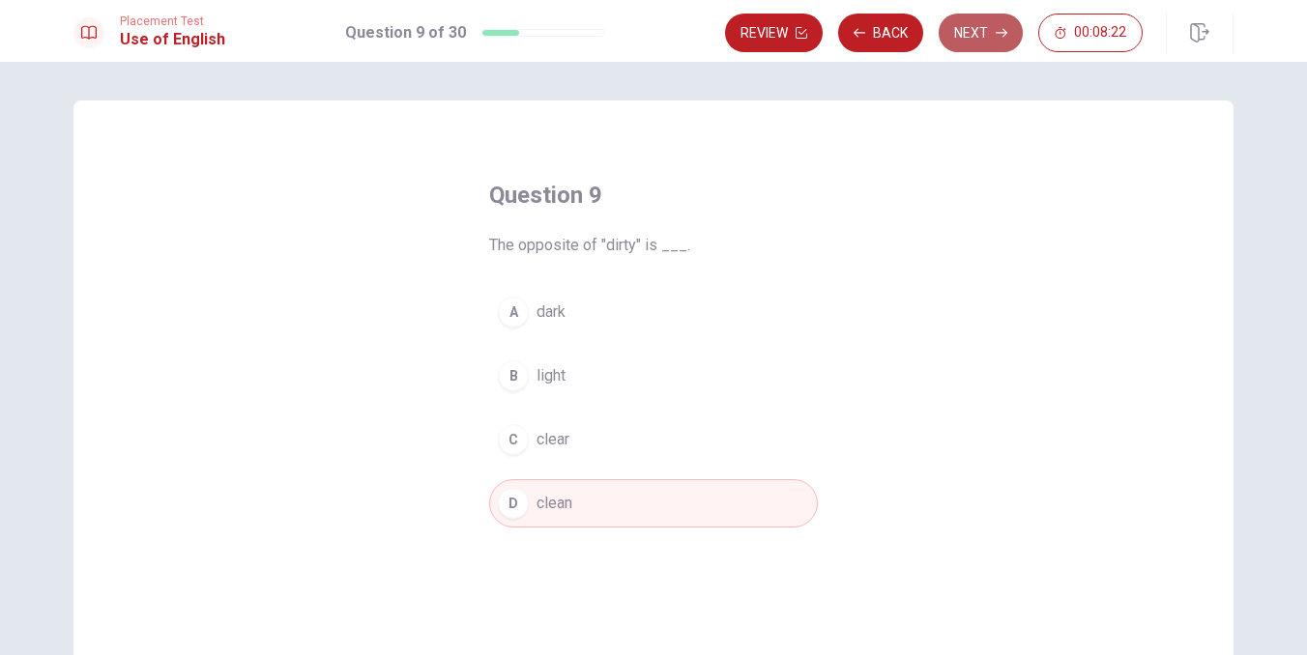
click at [989, 27] on button "Next" at bounding box center [980, 33] width 84 height 39
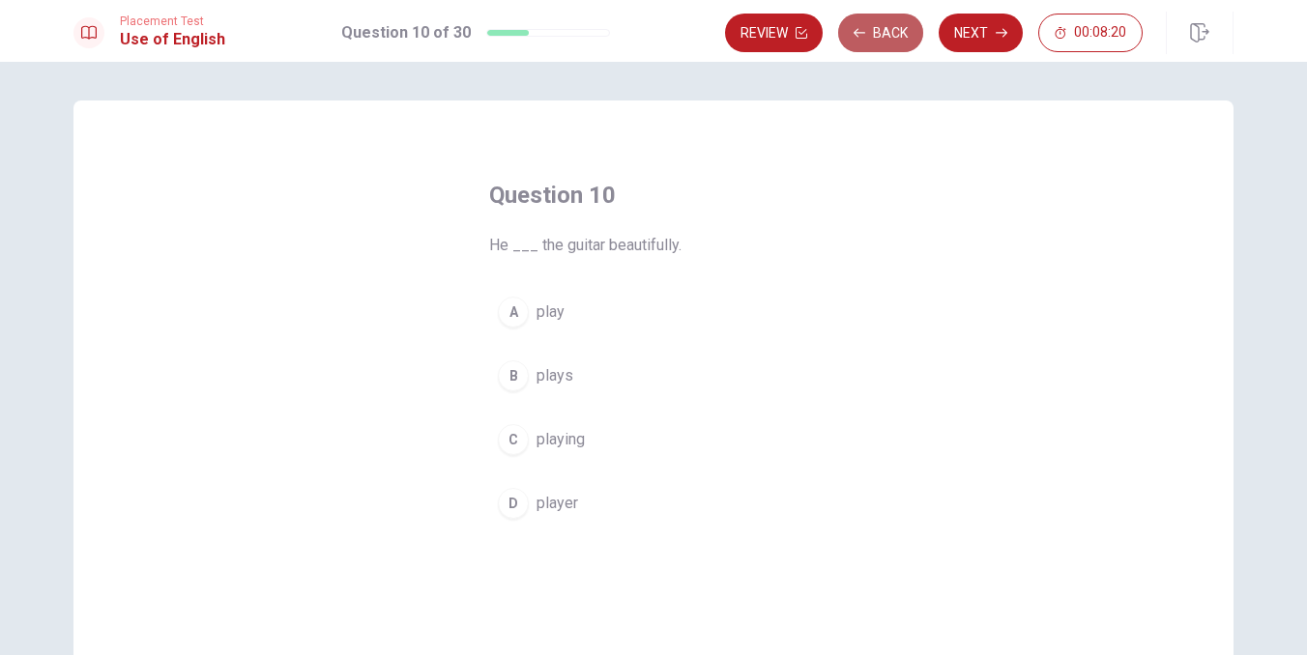
click at [890, 25] on button "Back" at bounding box center [880, 33] width 85 height 39
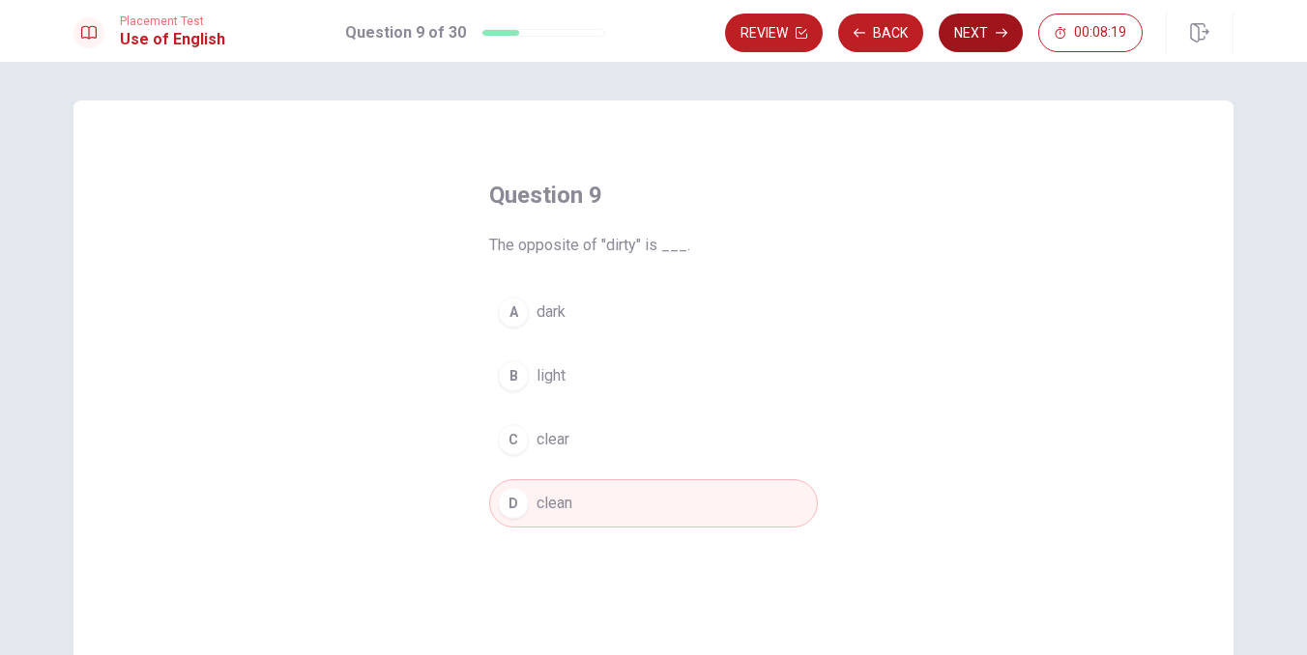
click at [979, 27] on button "Next" at bounding box center [980, 33] width 84 height 39
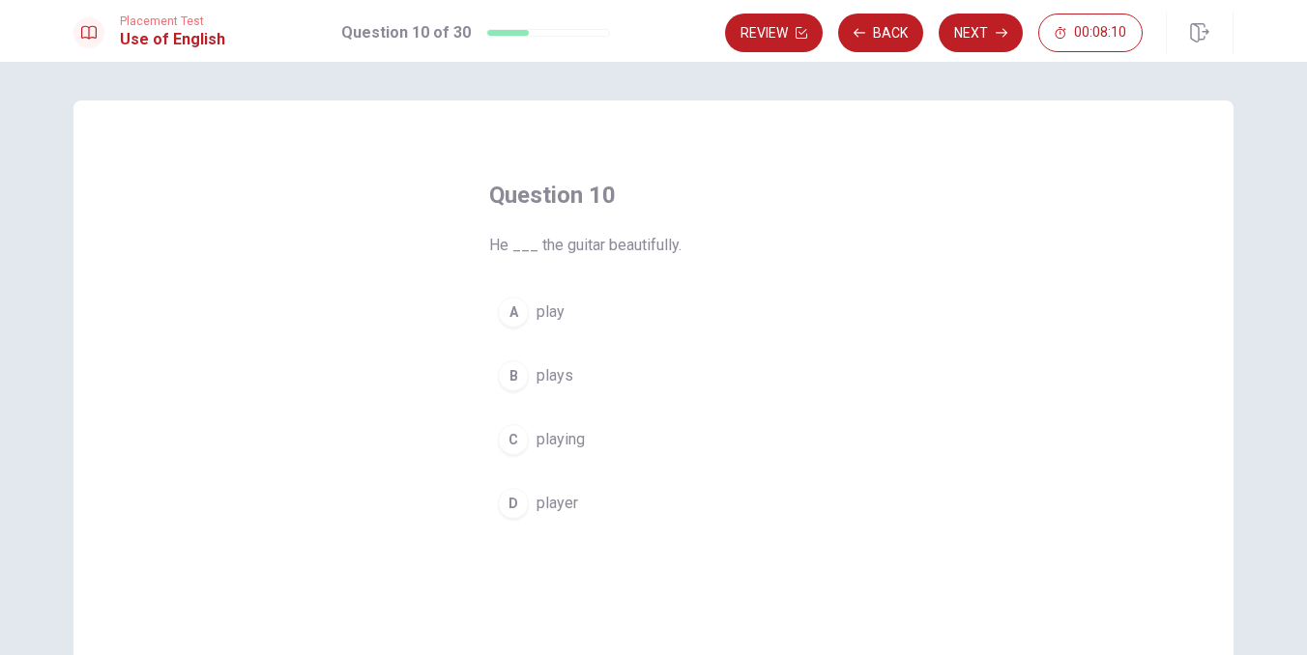
click at [550, 377] on span "plays" at bounding box center [554, 375] width 37 height 23
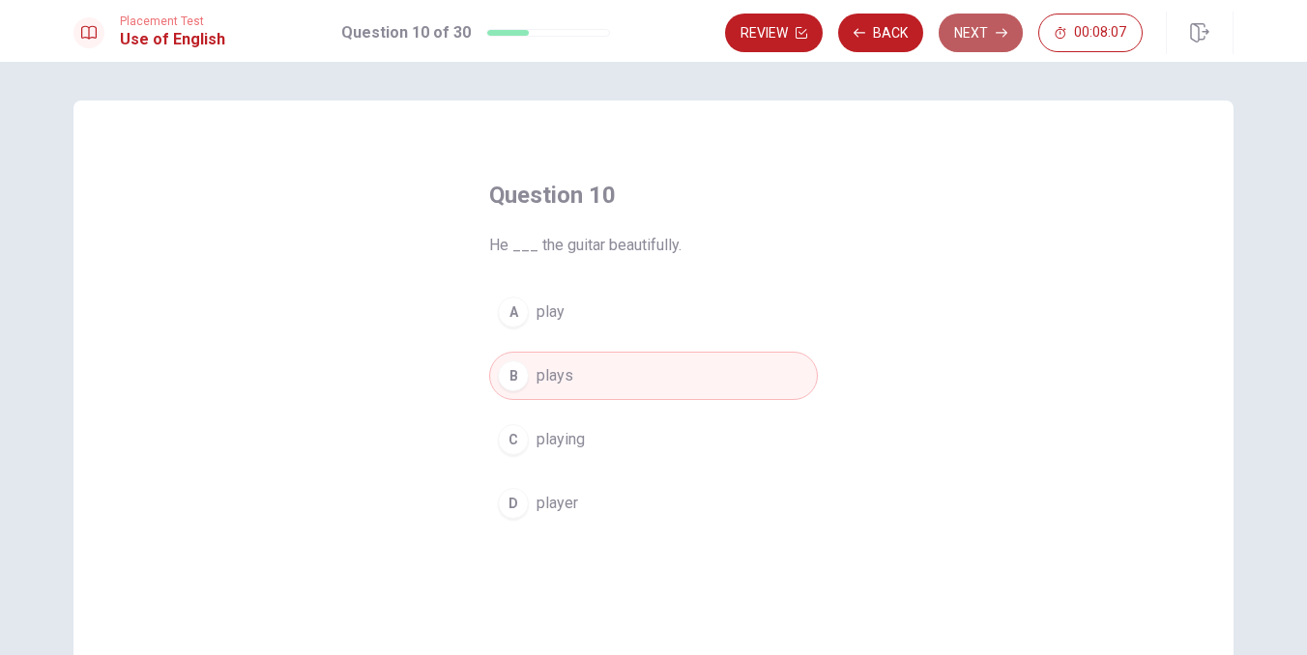
click at [986, 40] on button "Next" at bounding box center [980, 33] width 84 height 39
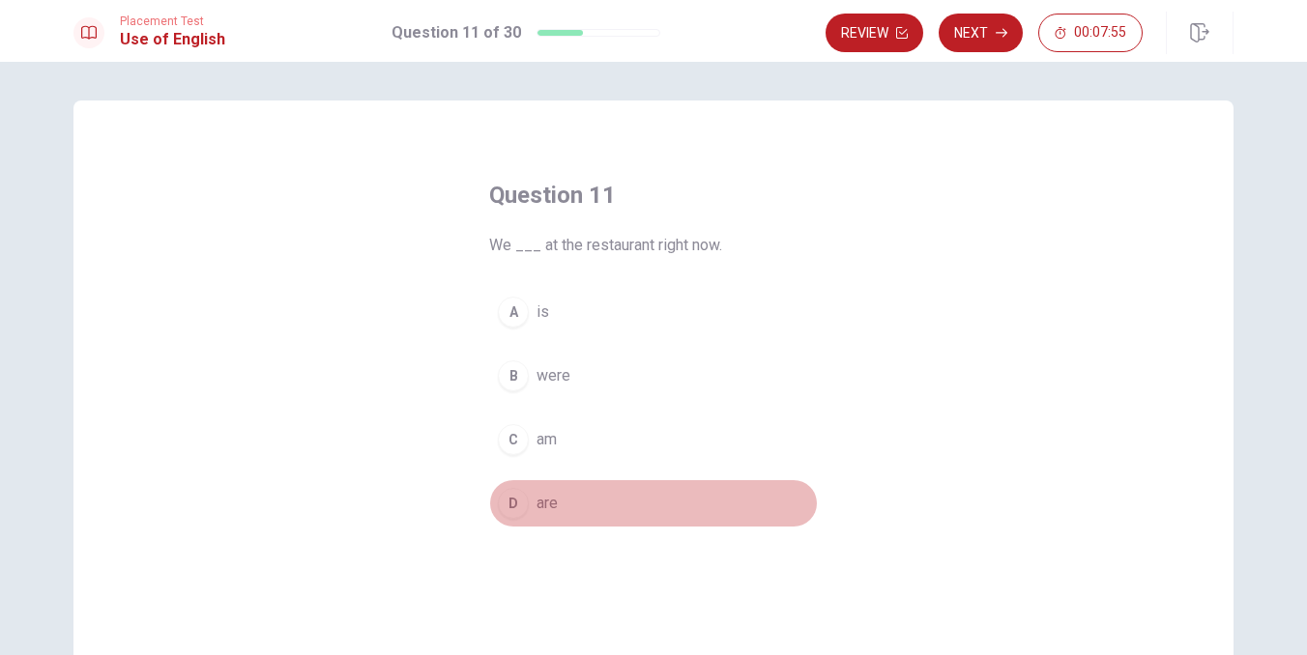
click at [510, 503] on div "D" at bounding box center [513, 503] width 31 height 31
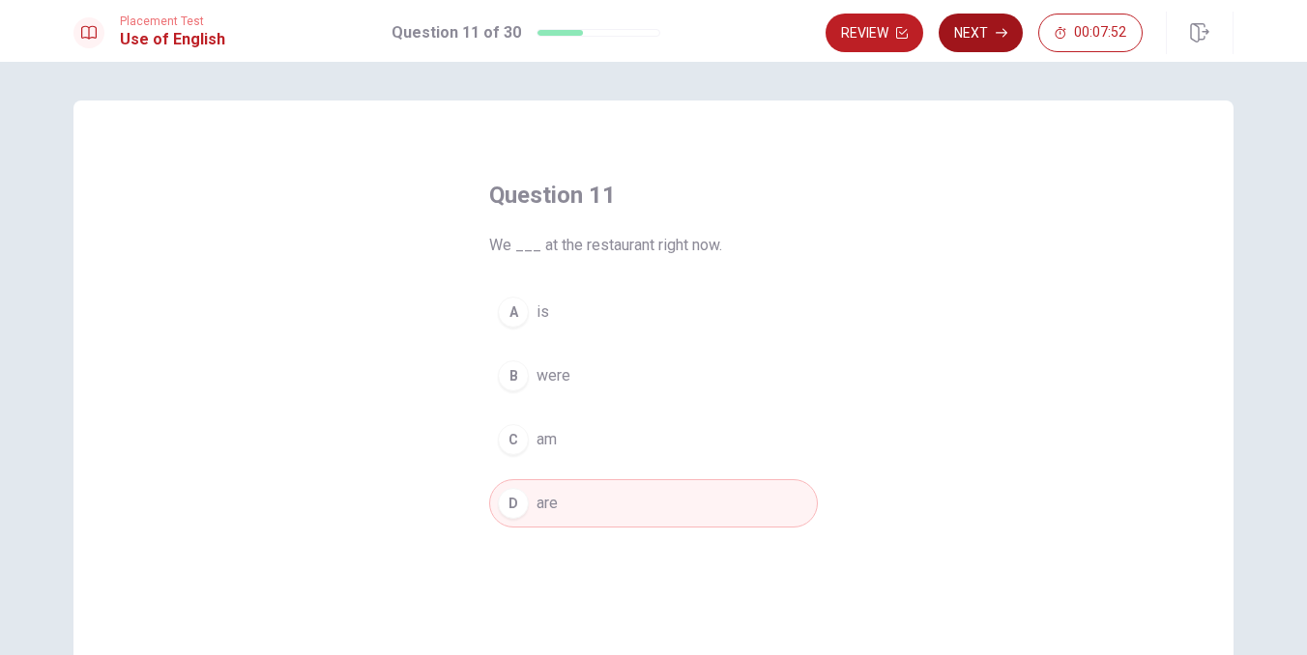
click at [990, 39] on button "Next" at bounding box center [980, 33] width 84 height 39
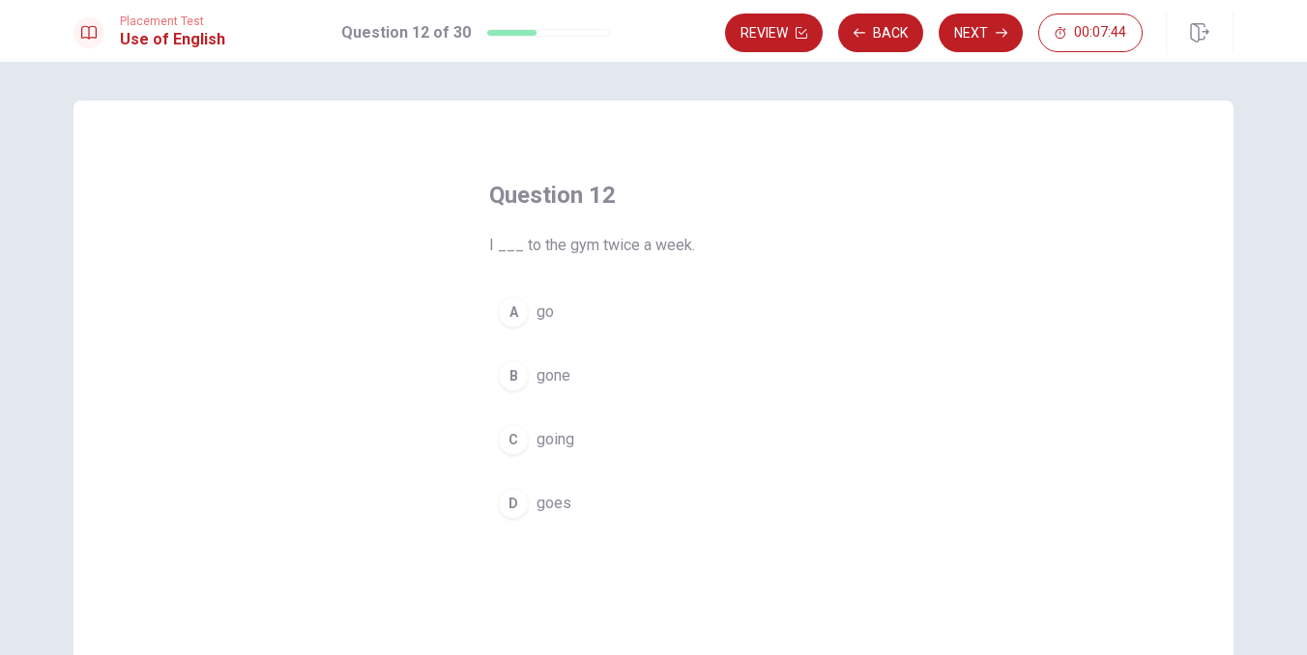
click at [560, 437] on span "going" at bounding box center [555, 439] width 38 height 23
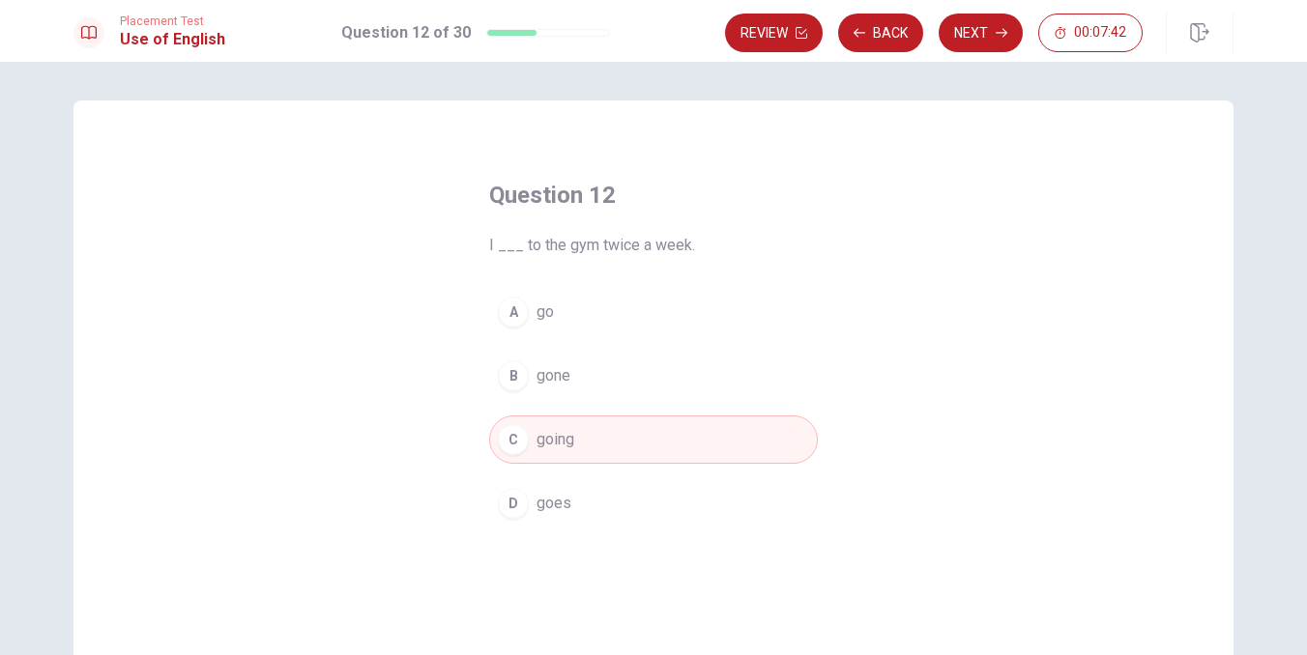
click at [535, 311] on button "A go" at bounding box center [653, 312] width 329 height 48
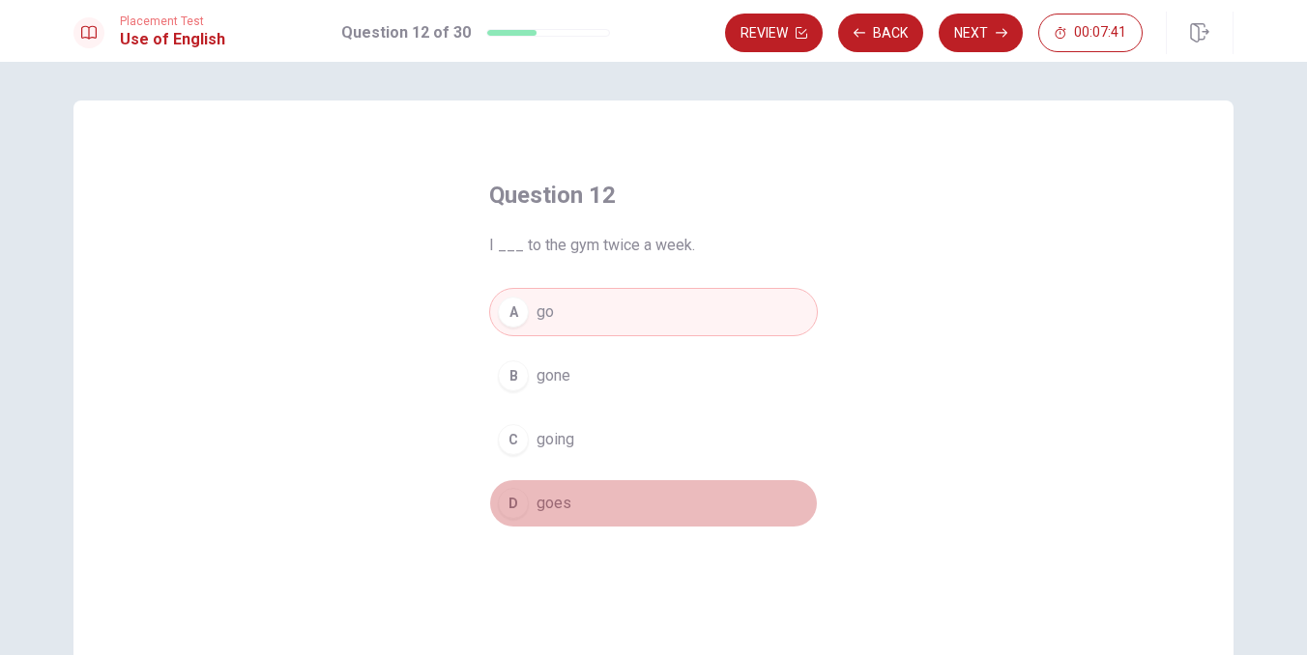
click at [558, 508] on span "goes" at bounding box center [553, 503] width 35 height 23
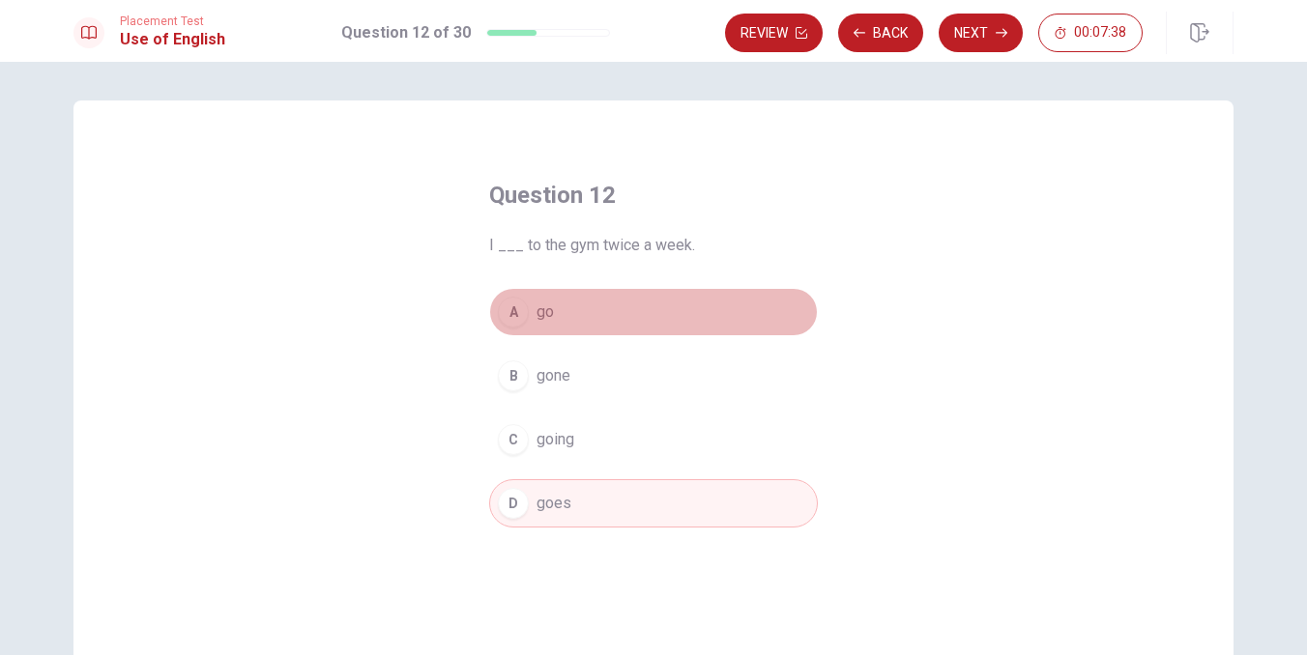
click at [545, 307] on span "go" at bounding box center [544, 312] width 17 height 23
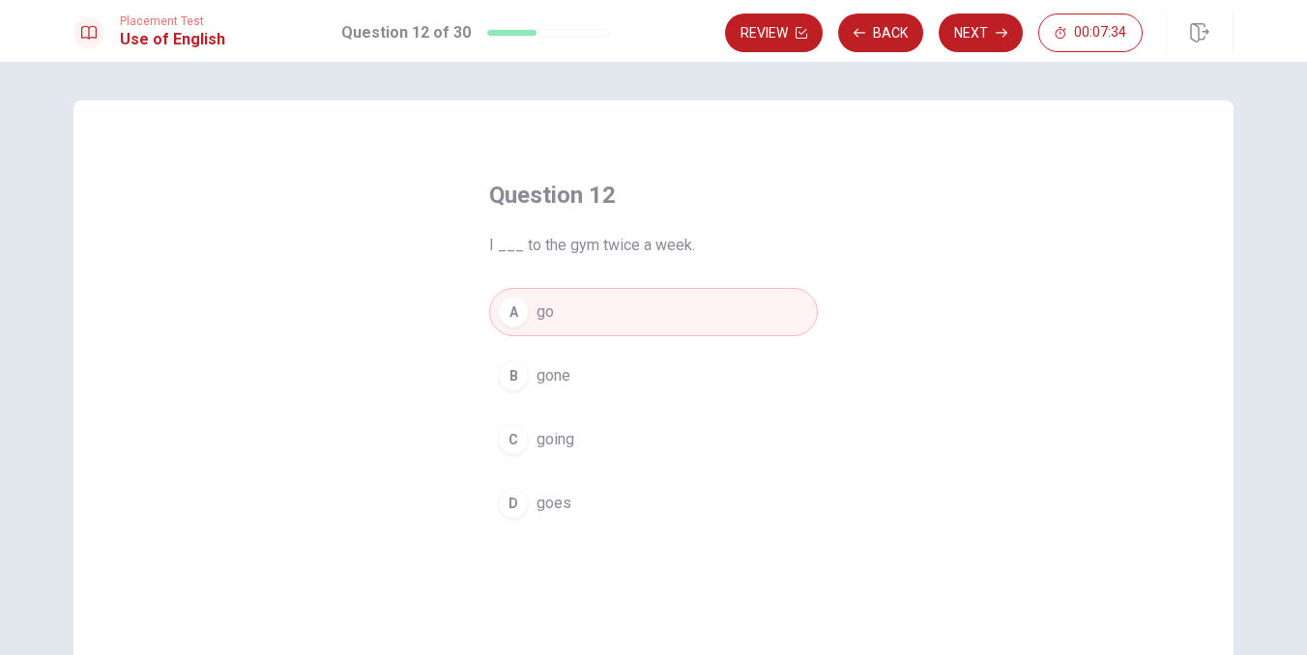
click at [635, 316] on button "A go" at bounding box center [653, 312] width 329 height 48
click at [544, 443] on span "going" at bounding box center [555, 439] width 38 height 23
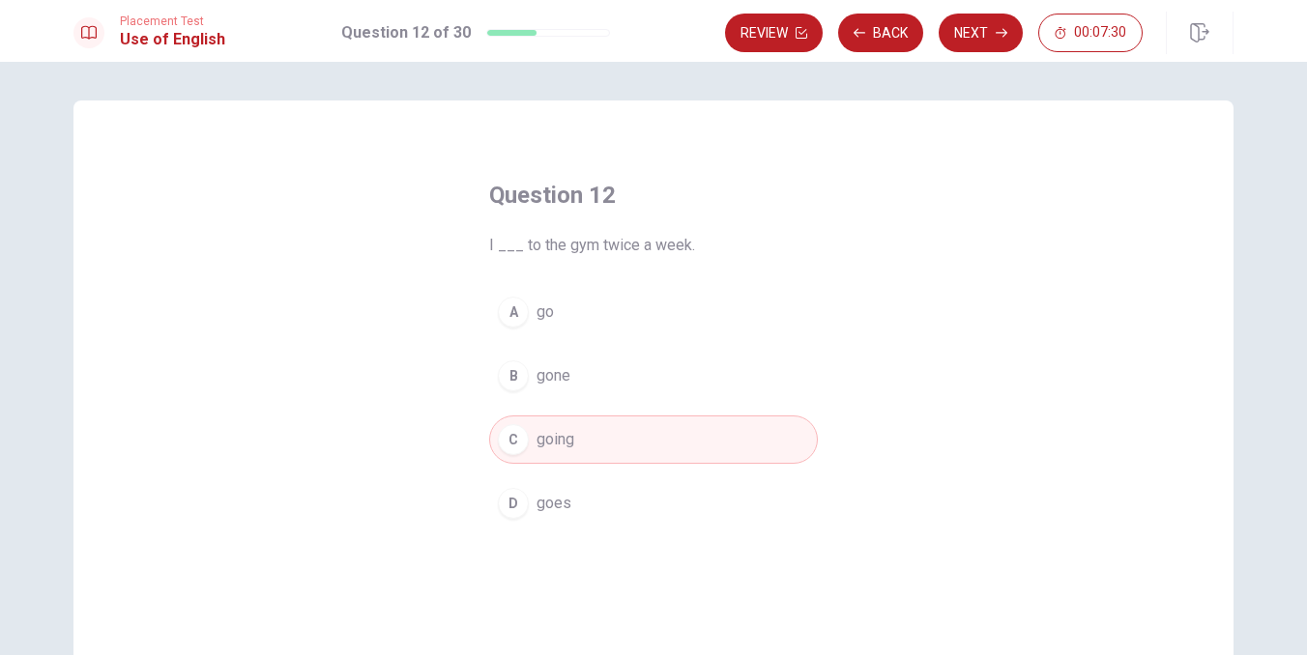
click at [544, 303] on span "go" at bounding box center [544, 312] width 17 height 23
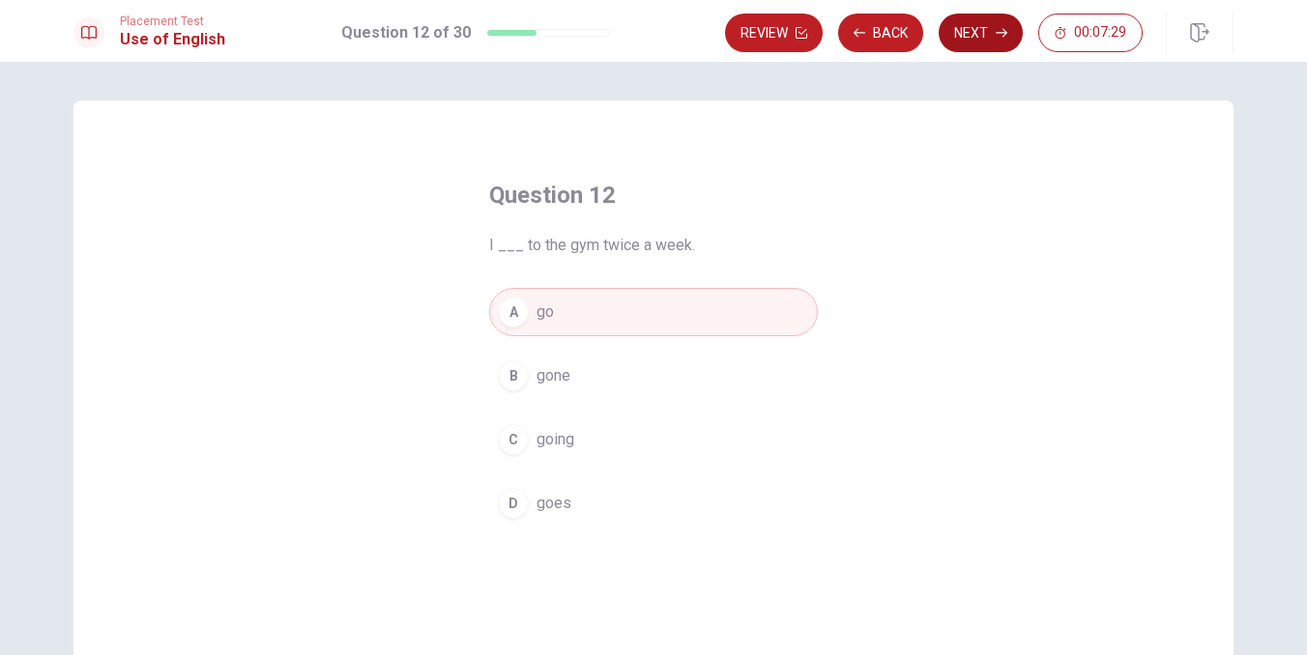
click at [996, 26] on button "Next" at bounding box center [980, 33] width 84 height 39
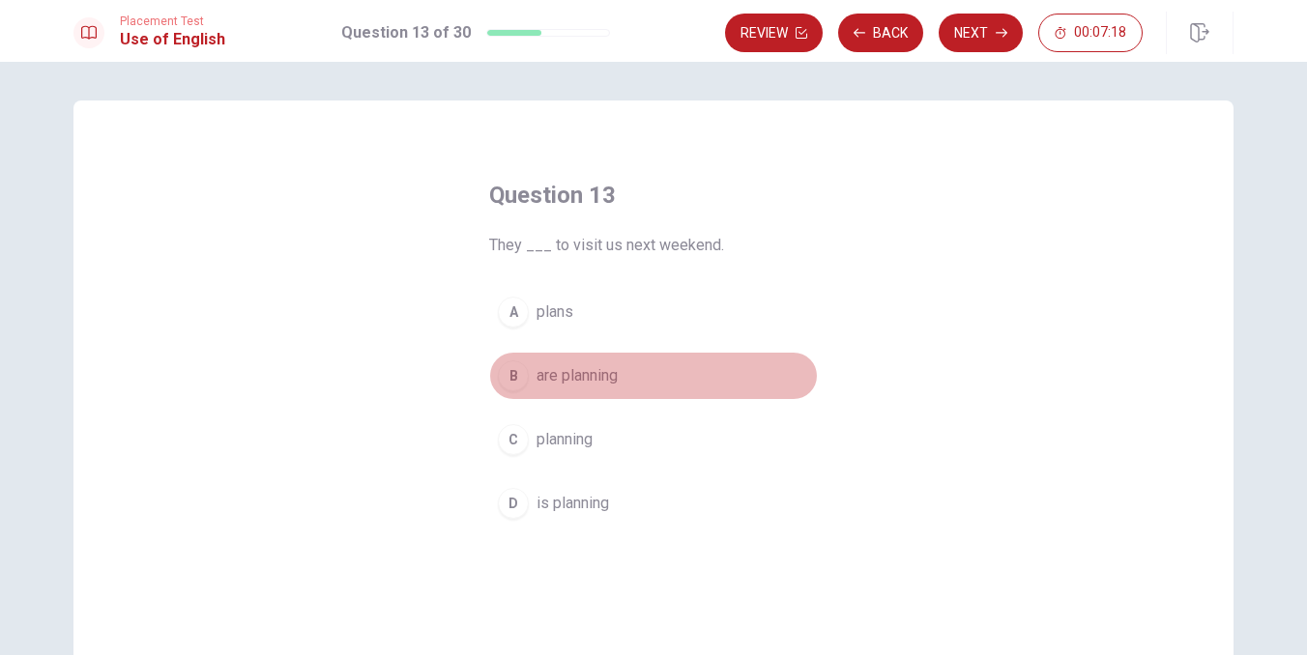
click at [588, 379] on span "are planning" at bounding box center [576, 375] width 81 height 23
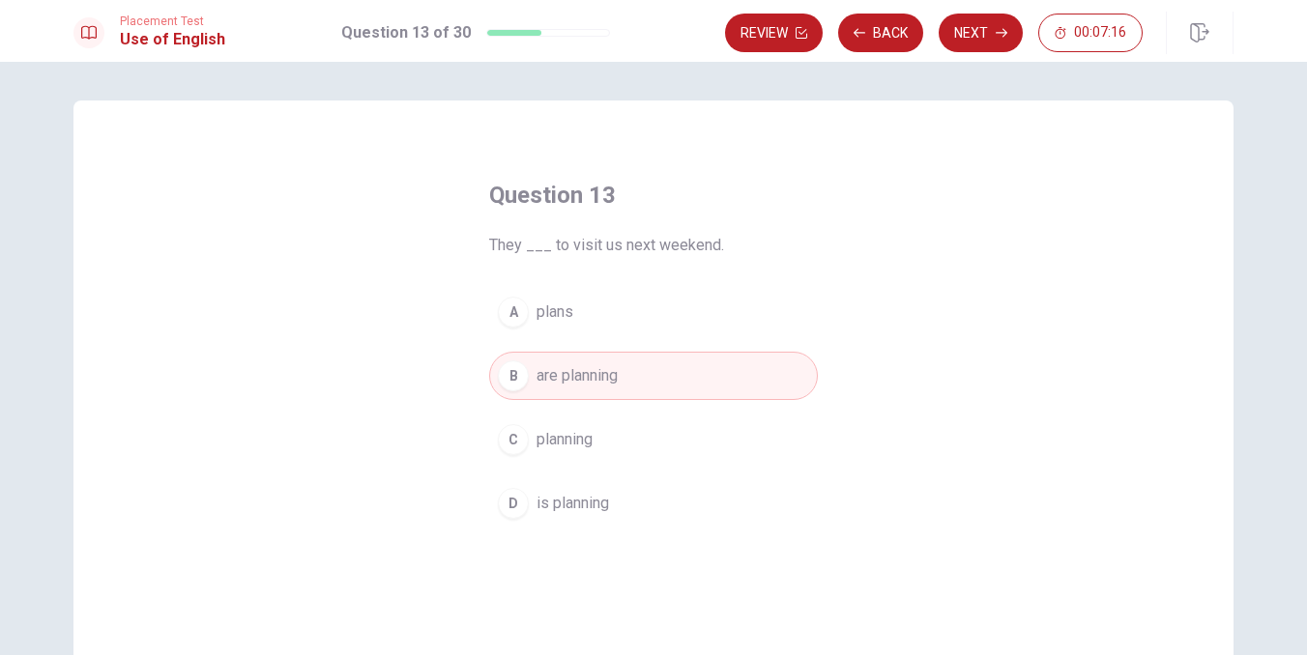
click at [564, 445] on span "planning" at bounding box center [564, 439] width 56 height 23
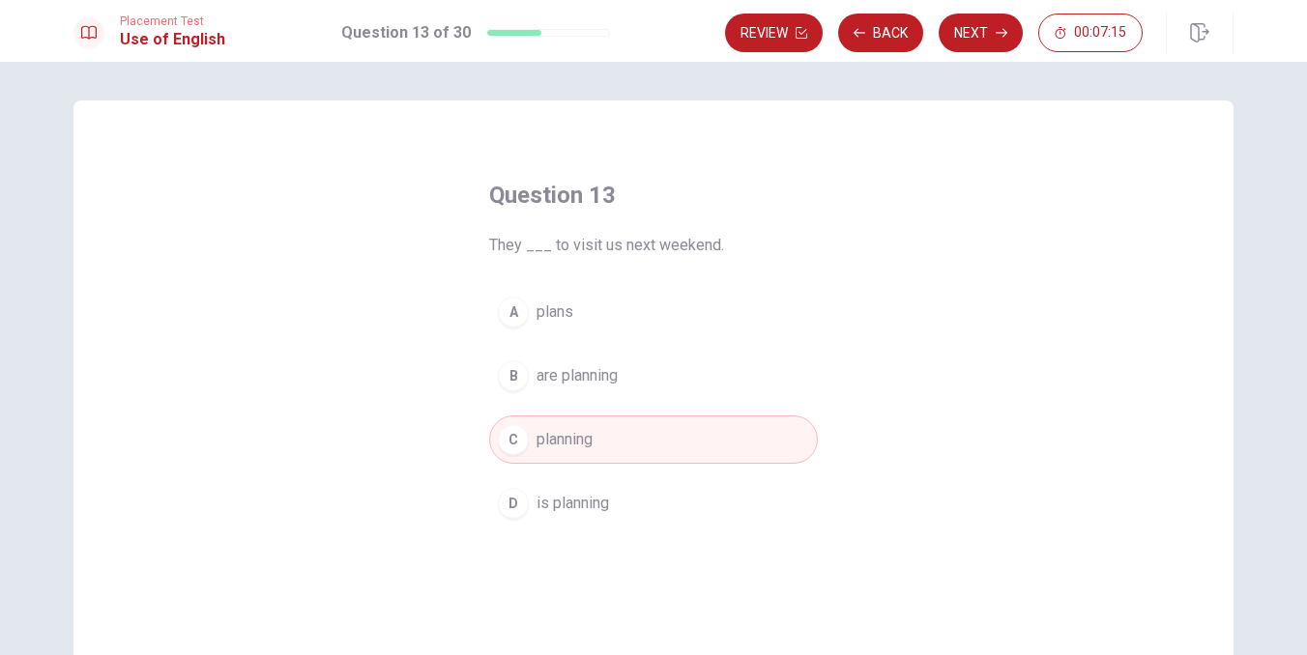
click at [590, 391] on button "B are planning" at bounding box center [653, 376] width 329 height 48
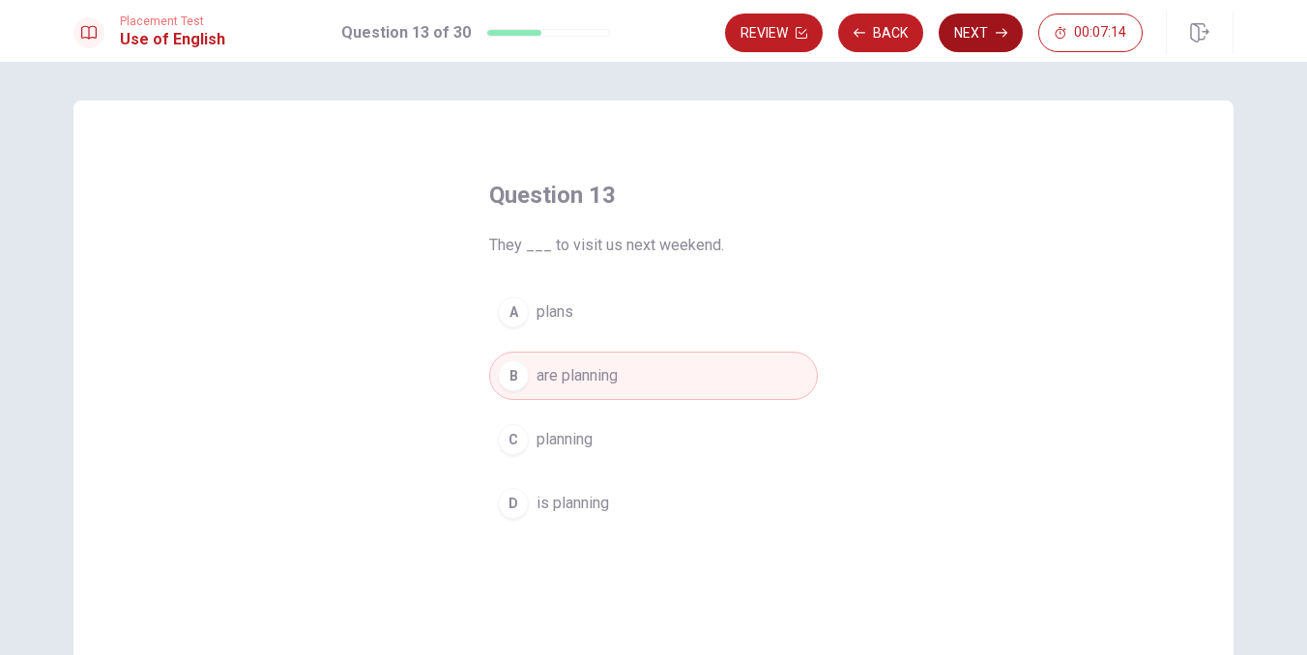
click at [991, 20] on button "Next" at bounding box center [980, 33] width 84 height 39
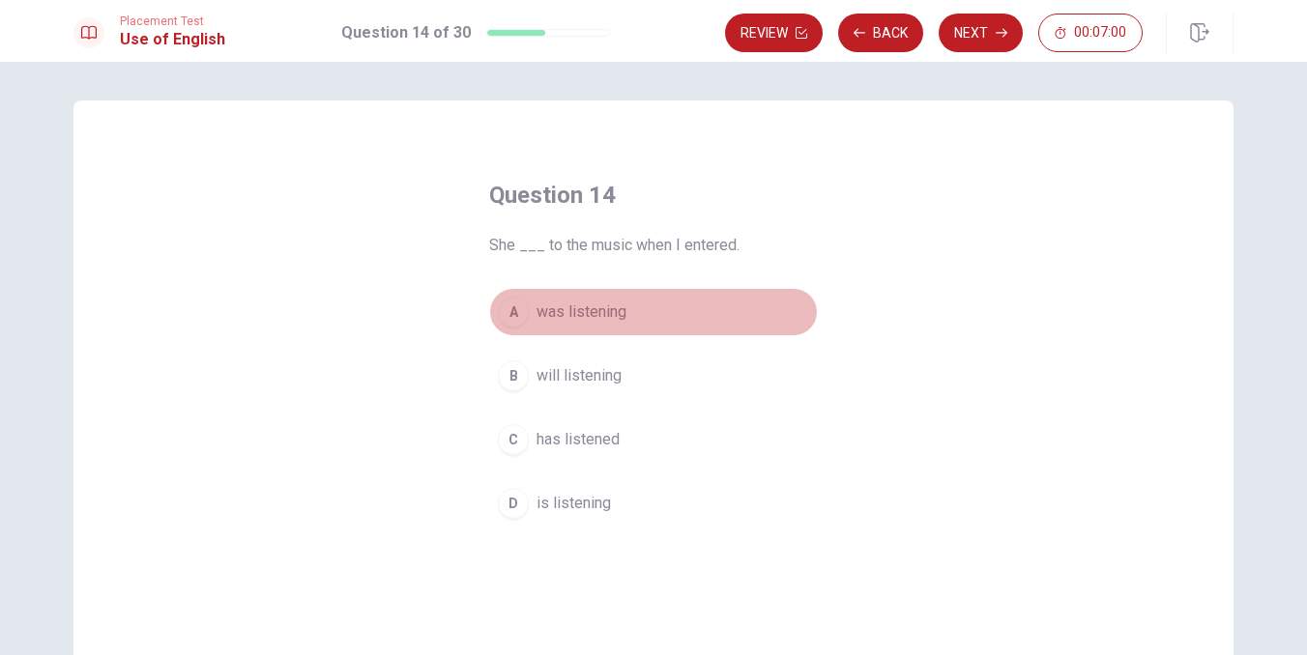
click at [585, 317] on span "was listening" at bounding box center [581, 312] width 90 height 23
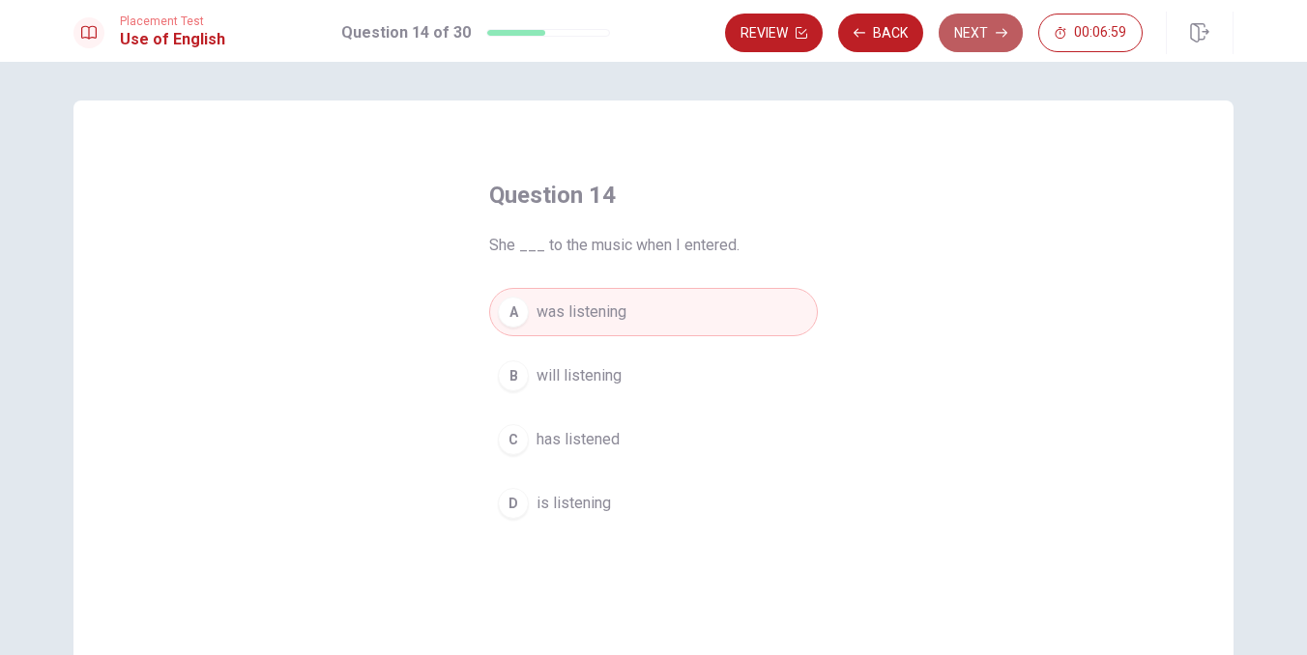
click at [978, 20] on button "Next" at bounding box center [980, 33] width 84 height 39
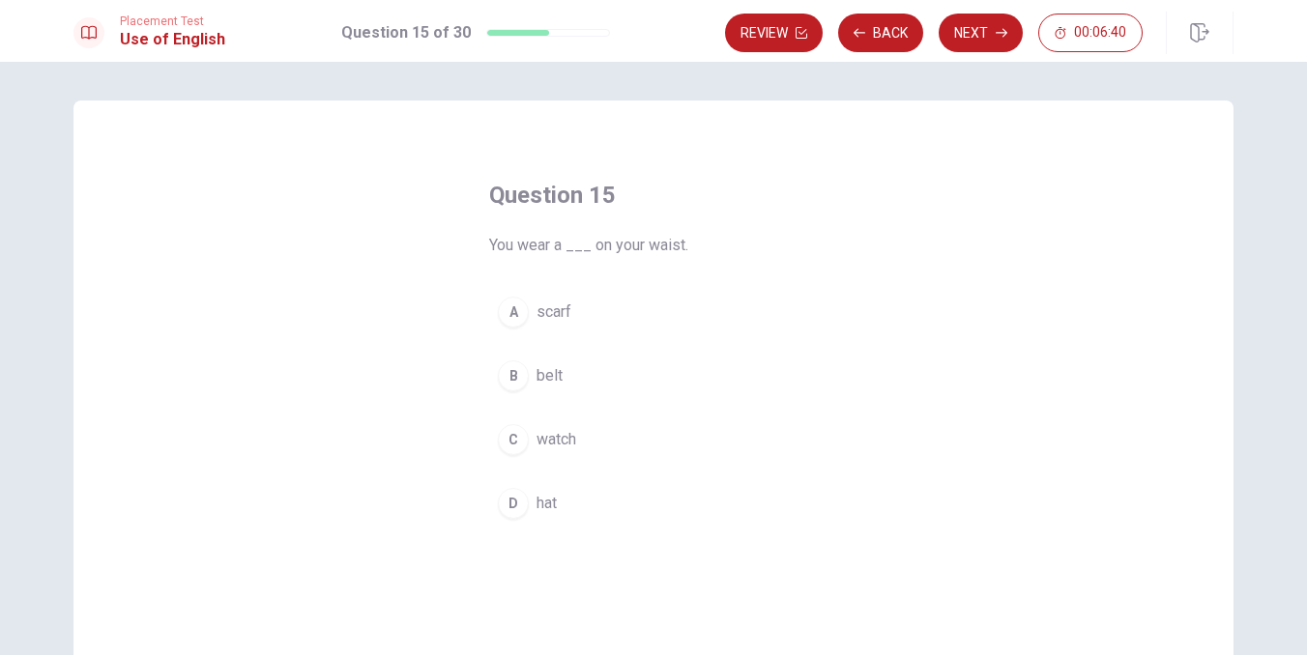
drag, startPoint x: 648, startPoint y: 247, endPoint x: 691, endPoint y: 244, distance: 42.6
click at [691, 244] on span "You wear a ___ on your waist." at bounding box center [653, 245] width 329 height 23
drag, startPoint x: 647, startPoint y: 247, endPoint x: 688, endPoint y: 250, distance: 41.7
click at [688, 250] on span "You wear a ___ on your waist." at bounding box center [653, 245] width 329 height 23
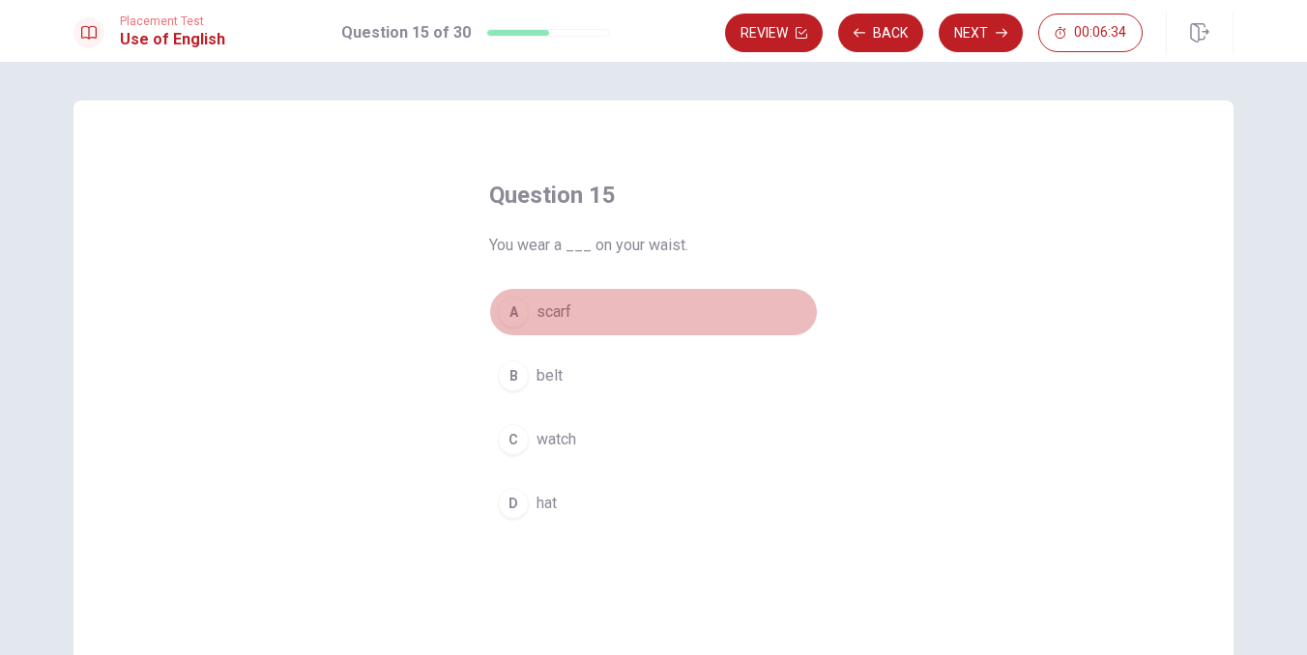
click at [553, 319] on span "scarf" at bounding box center [553, 312] width 35 height 23
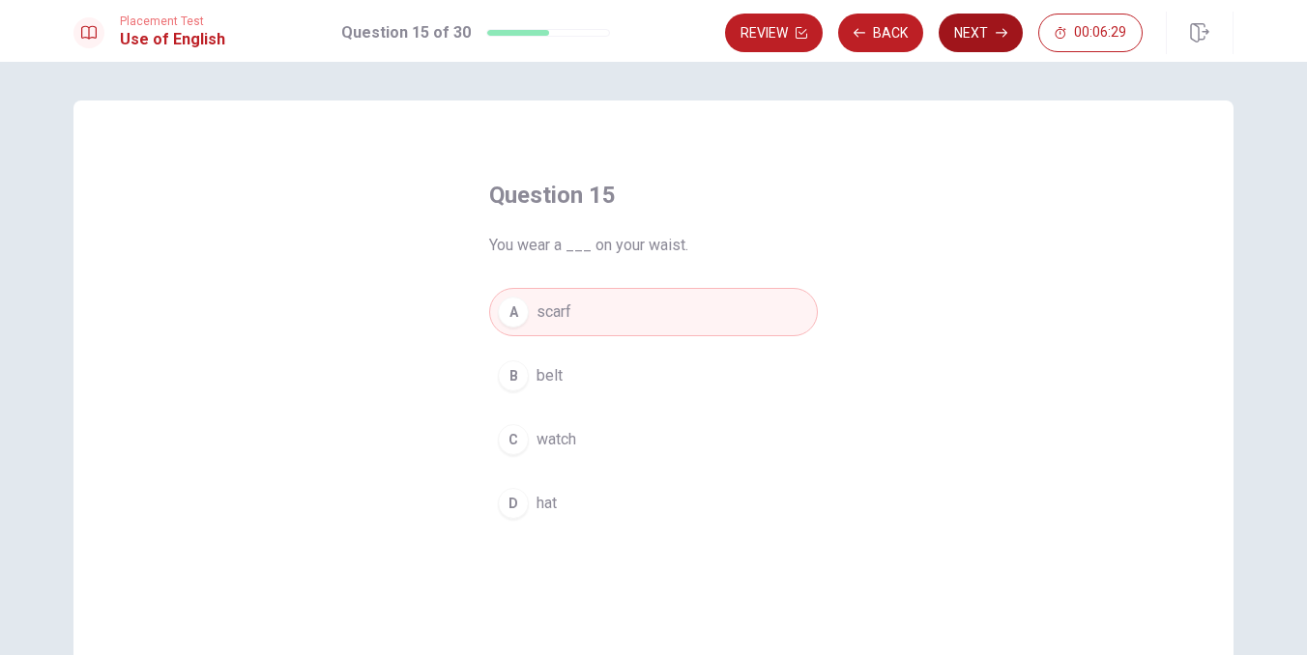
click at [1003, 33] on icon "button" at bounding box center [1001, 33] width 12 height 9
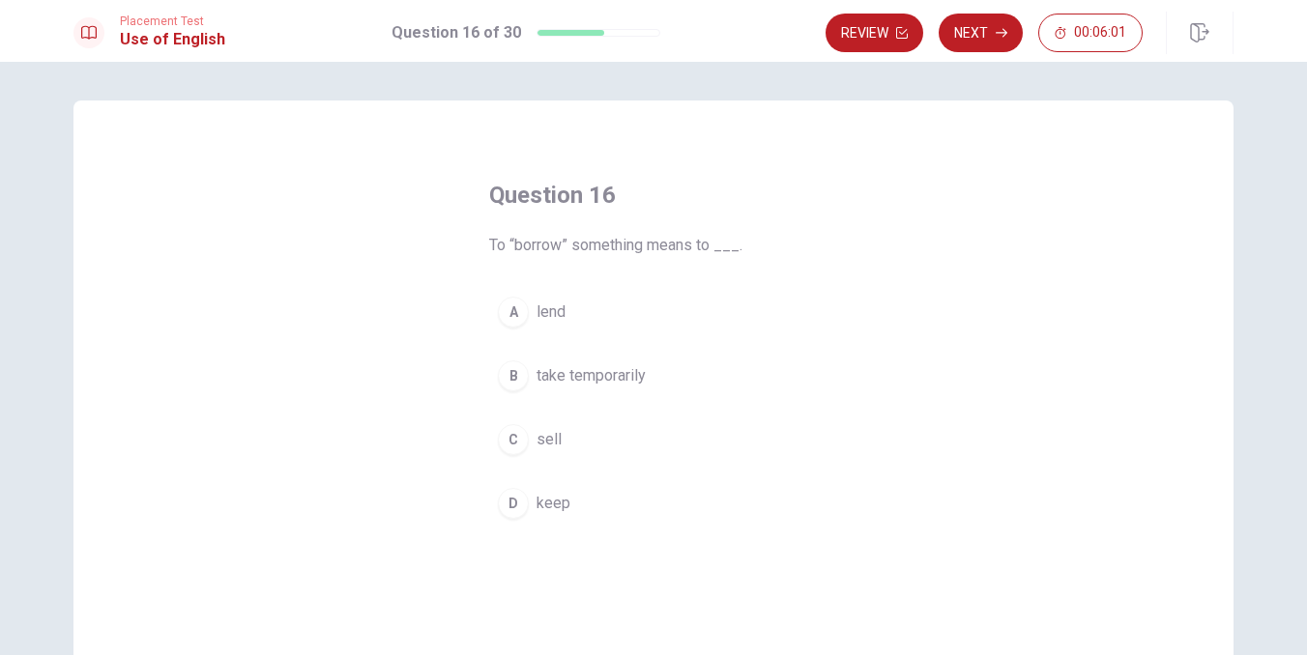
click at [517, 377] on div "B" at bounding box center [513, 375] width 31 height 31
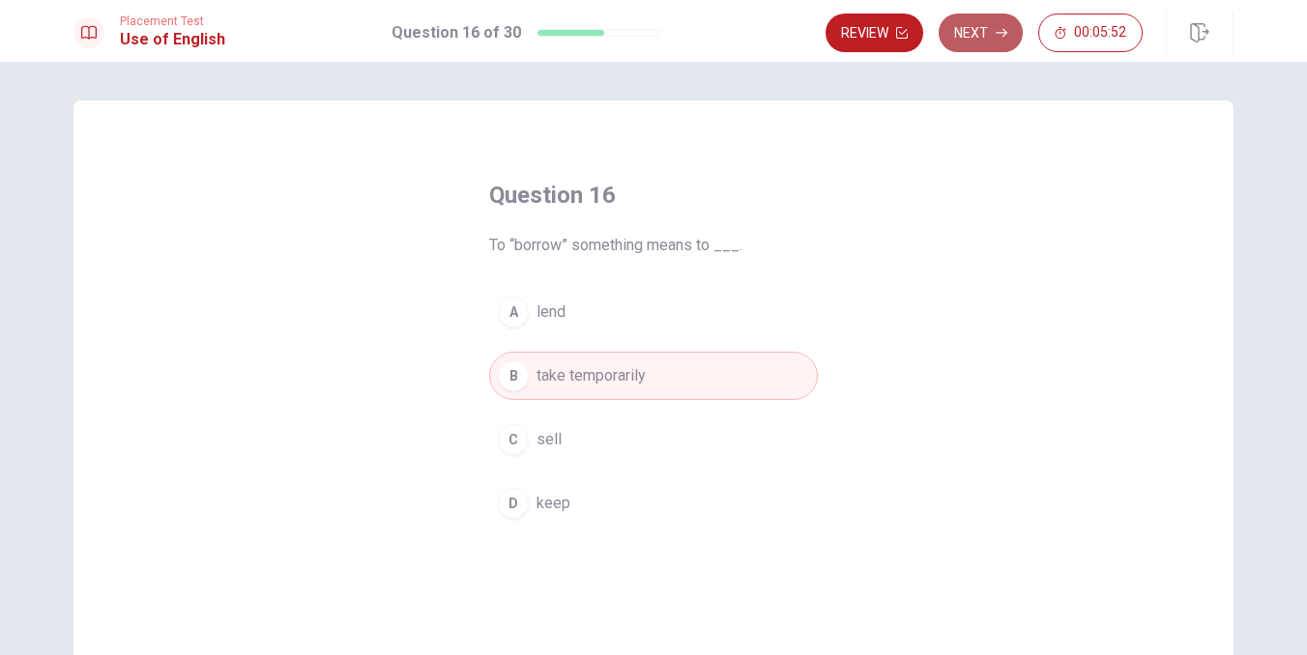
click at [1006, 43] on button "Next" at bounding box center [980, 33] width 84 height 39
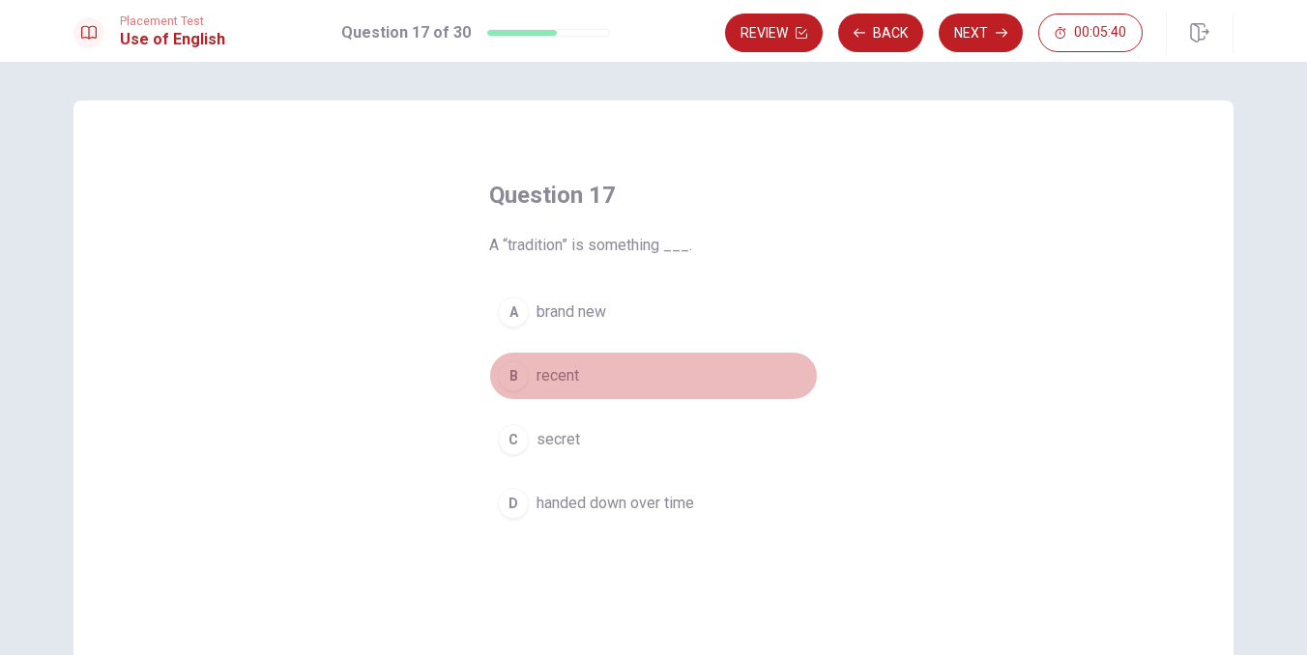
click at [560, 375] on span "recent" at bounding box center [557, 375] width 43 height 23
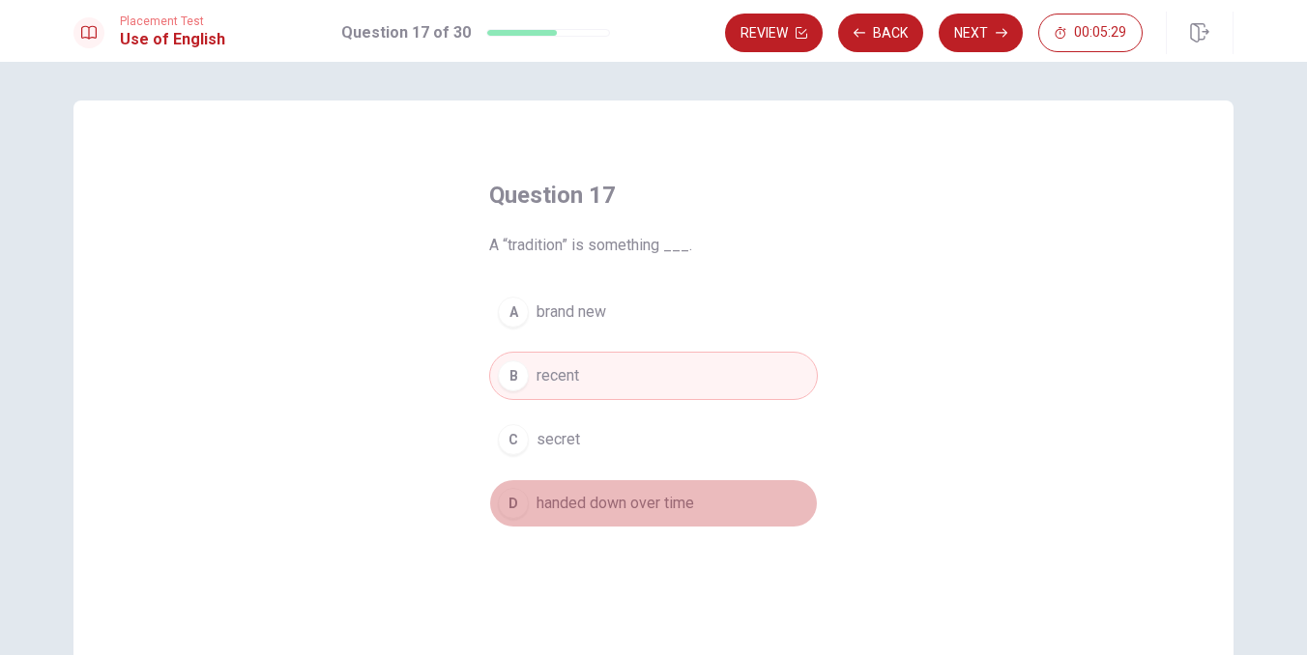
click at [647, 507] on span "handed down over time" at bounding box center [615, 503] width 158 height 23
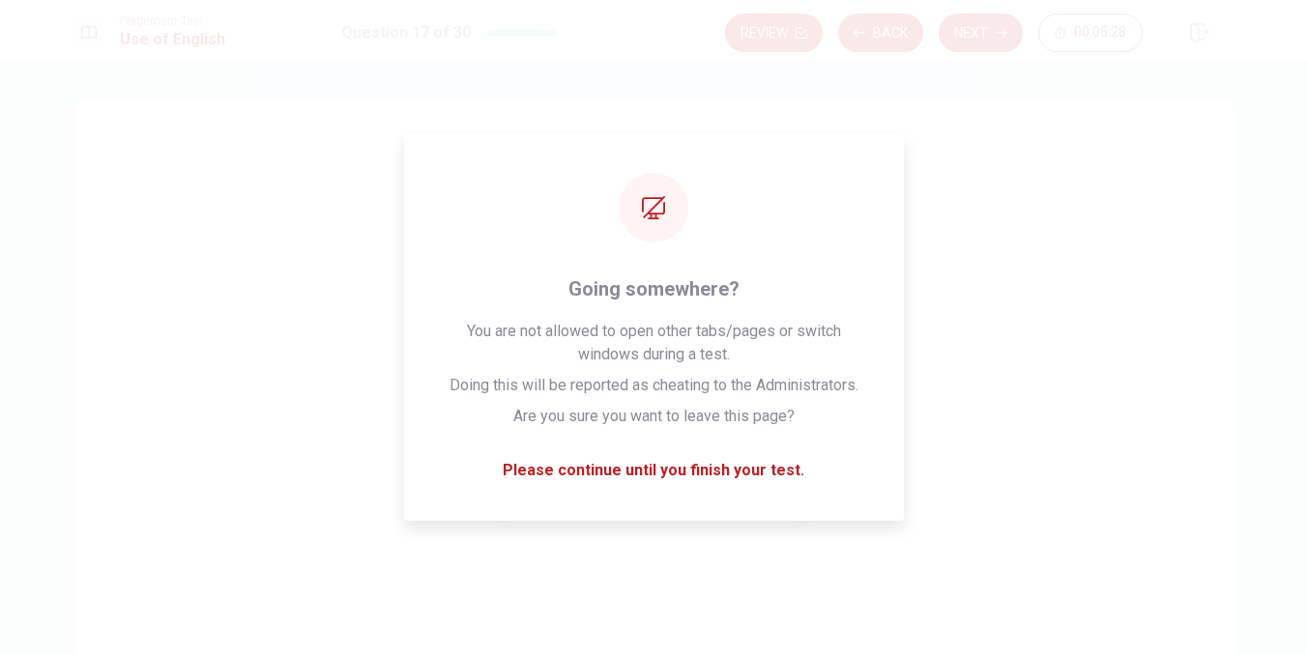
click at [973, 54] on div "Placement Test Use of English Question 17 of 30 Review Back Next 00:05:28" at bounding box center [653, 31] width 1307 height 62
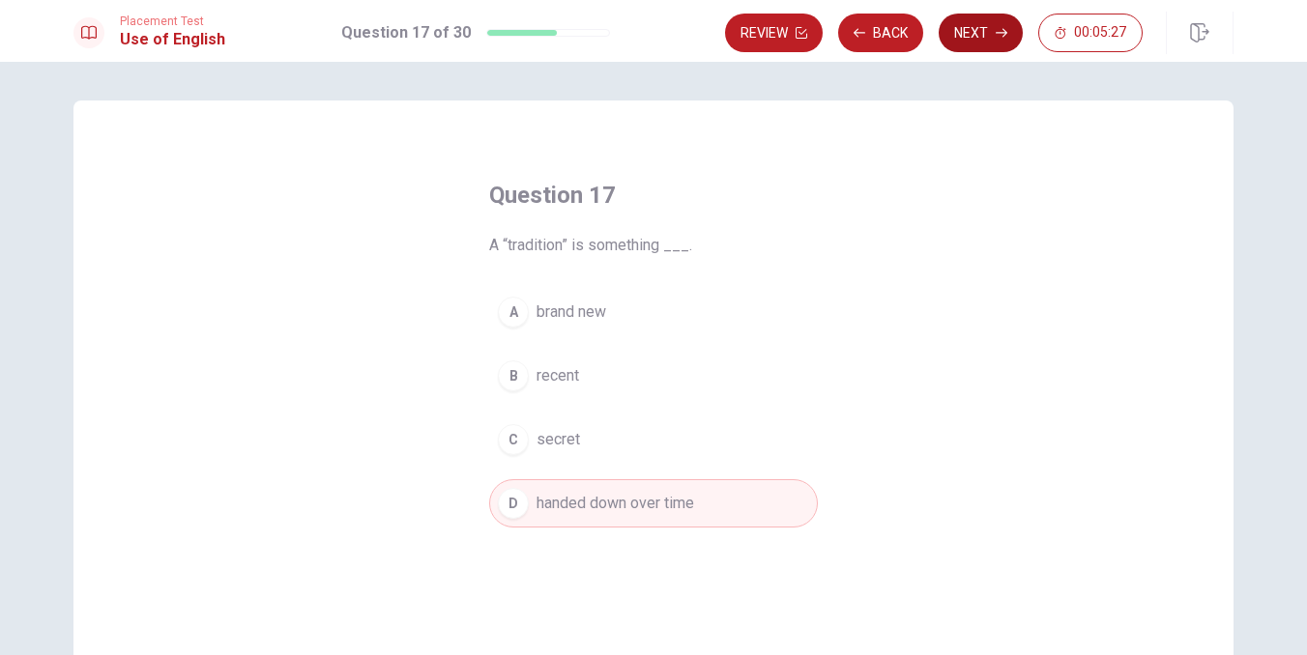
click at [982, 35] on button "Next" at bounding box center [980, 33] width 84 height 39
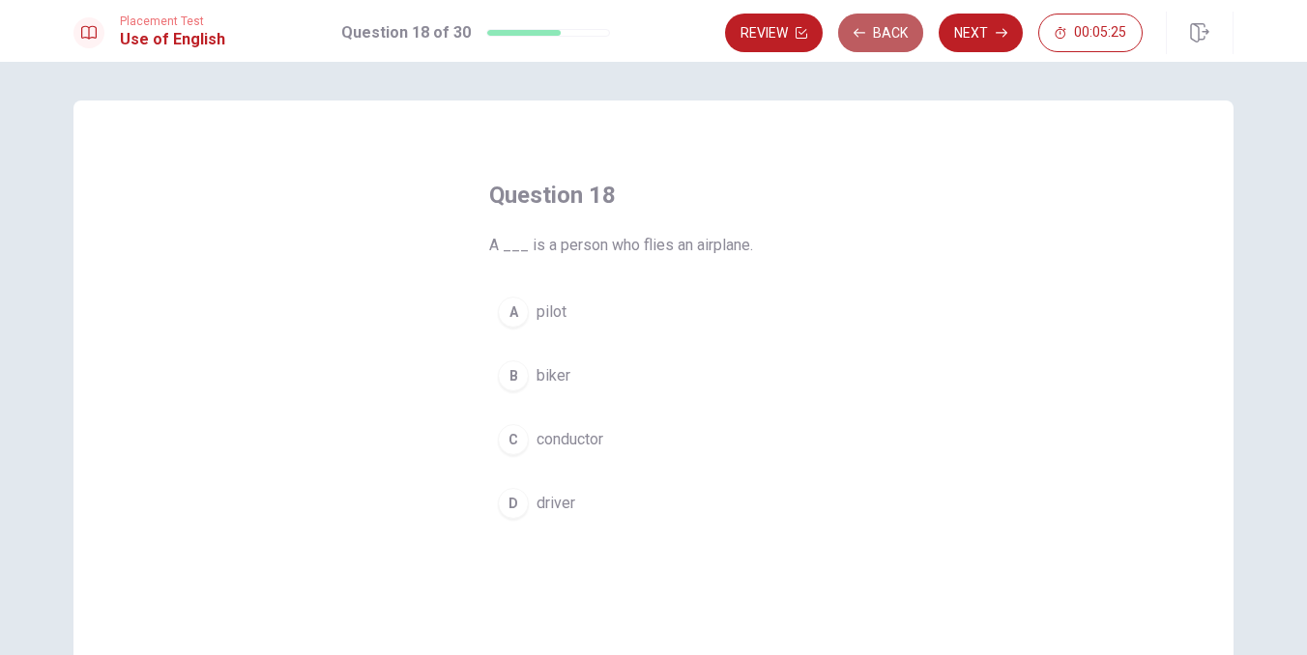
click at [881, 47] on button "Back" at bounding box center [880, 33] width 85 height 39
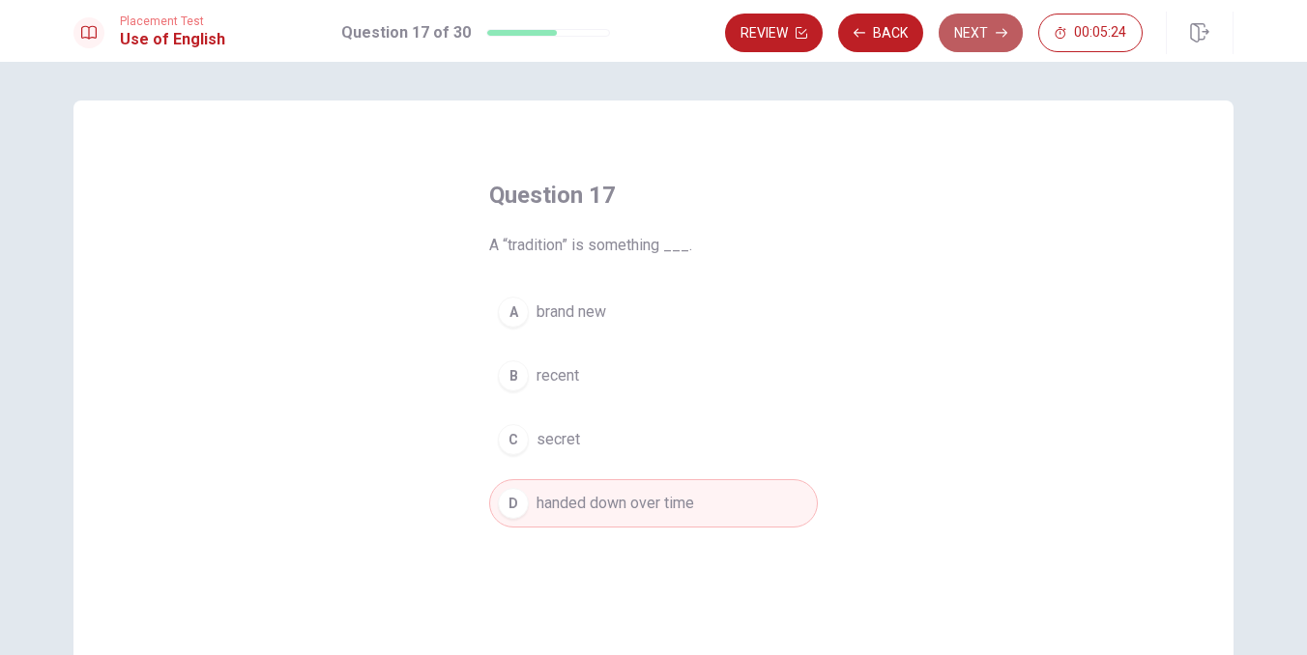
click at [982, 25] on button "Next" at bounding box center [980, 33] width 84 height 39
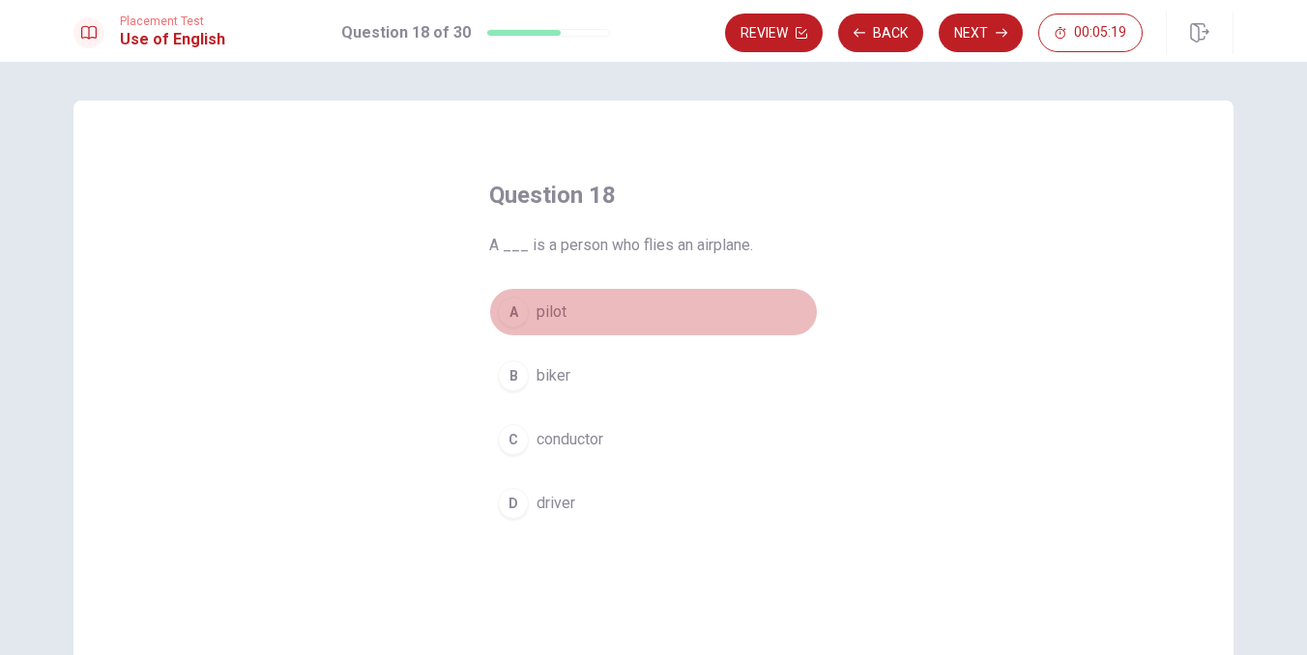
click at [515, 312] on div "A" at bounding box center [513, 312] width 31 height 31
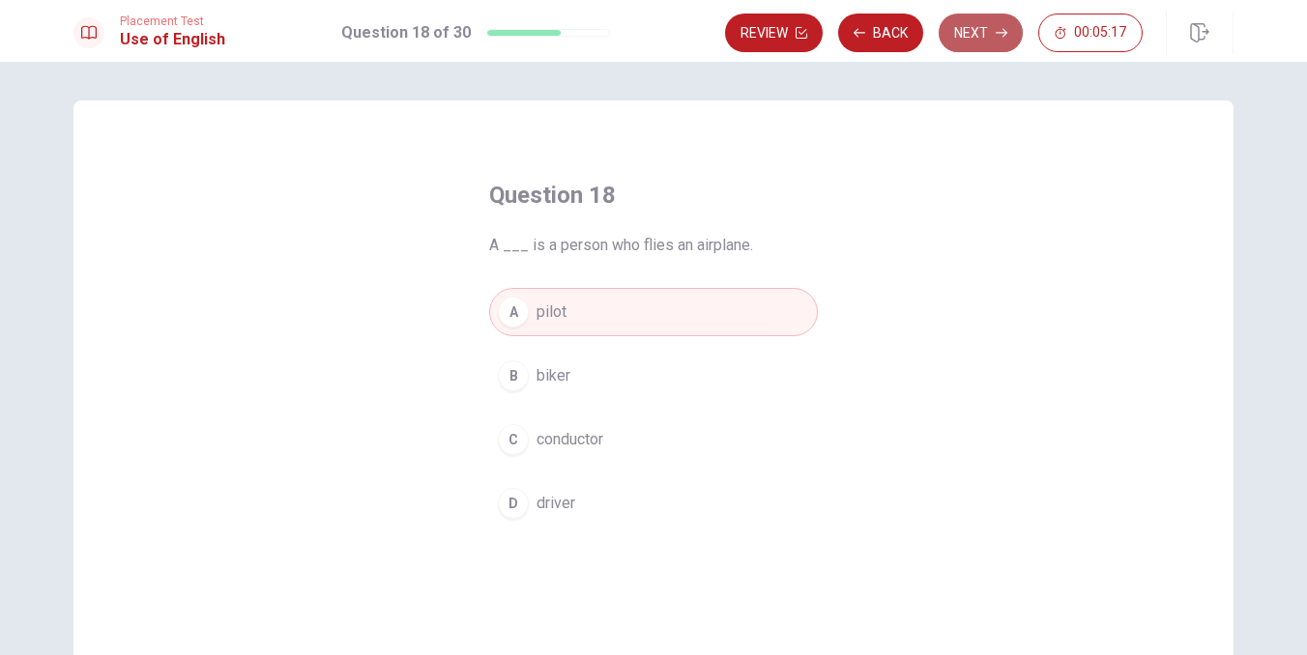
click at [988, 32] on button "Next" at bounding box center [980, 33] width 84 height 39
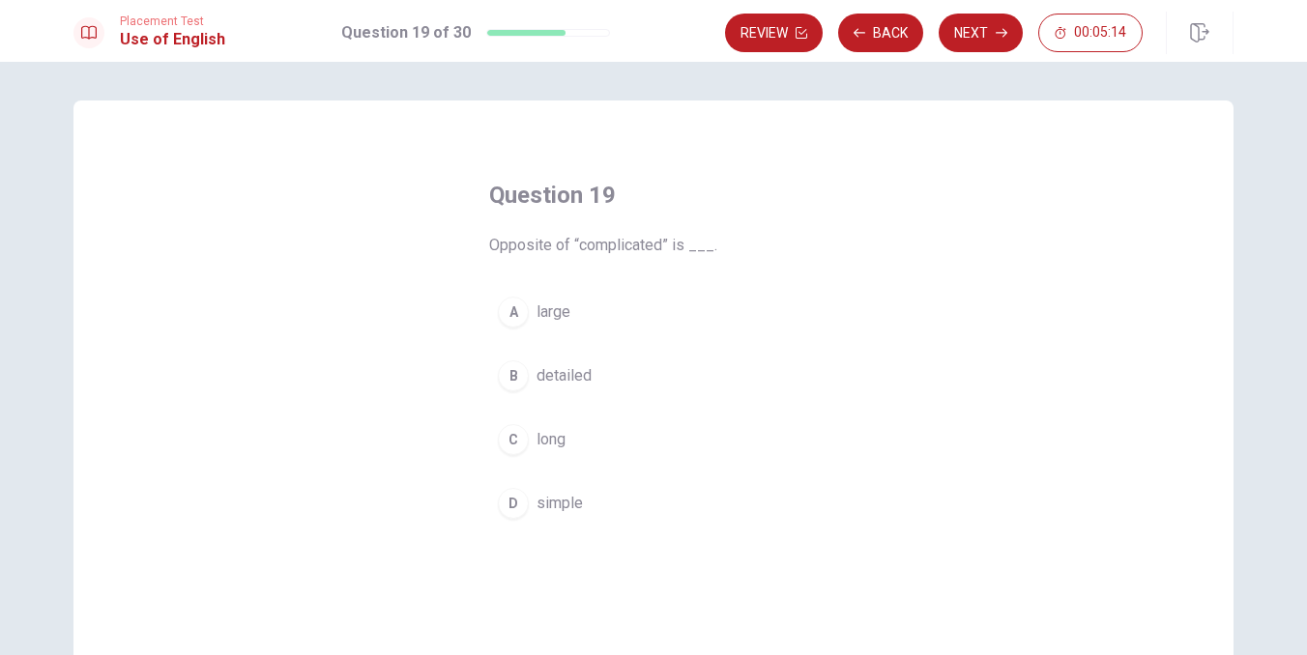
click at [540, 518] on button "D simple" at bounding box center [653, 503] width 329 height 48
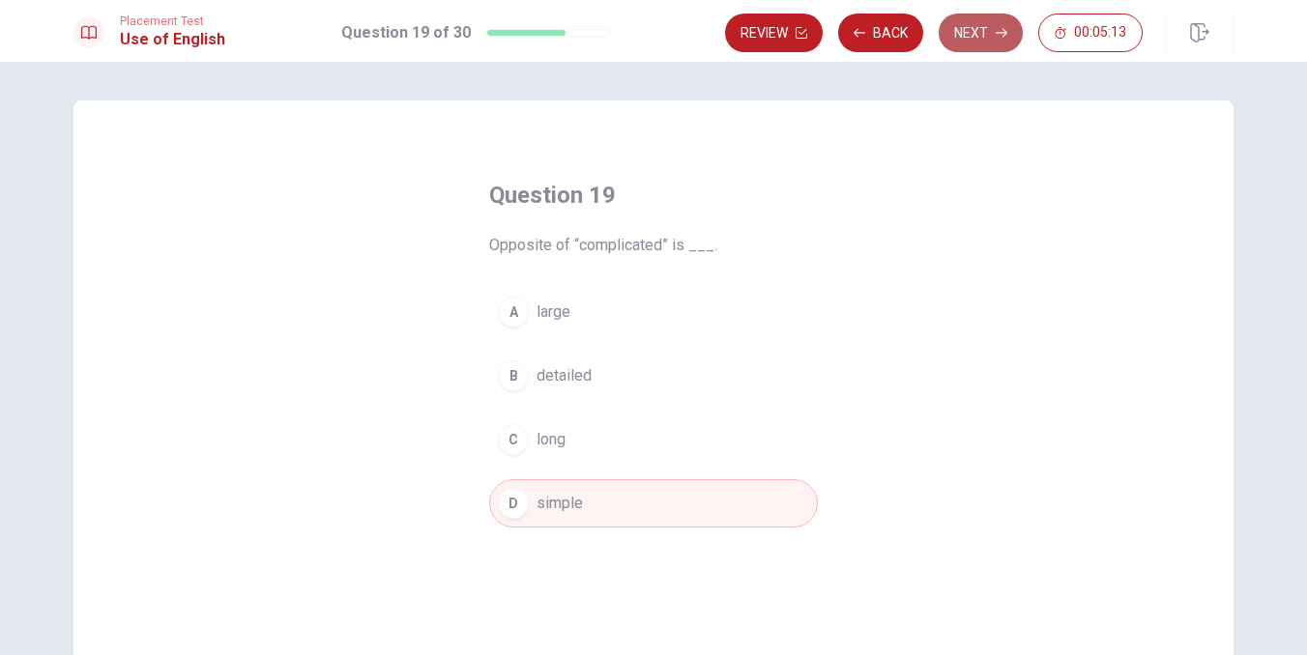
click at [998, 24] on button "Next" at bounding box center [980, 33] width 84 height 39
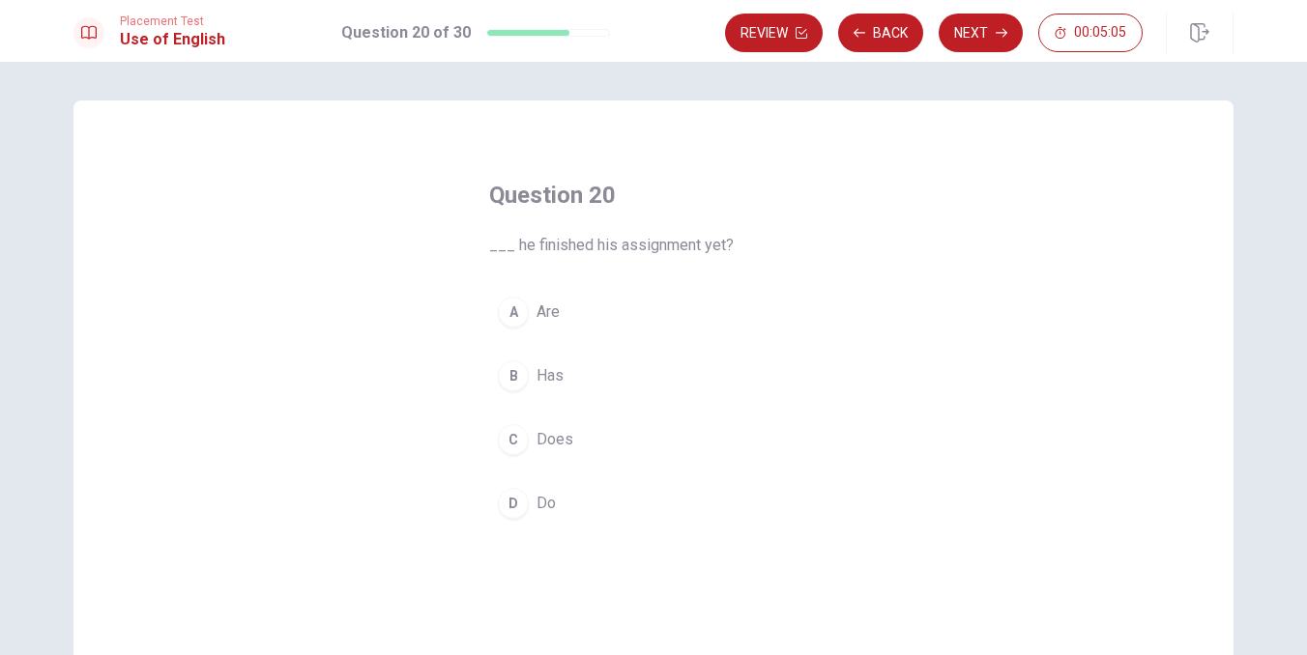
click at [552, 363] on button "B Has" at bounding box center [653, 376] width 329 height 48
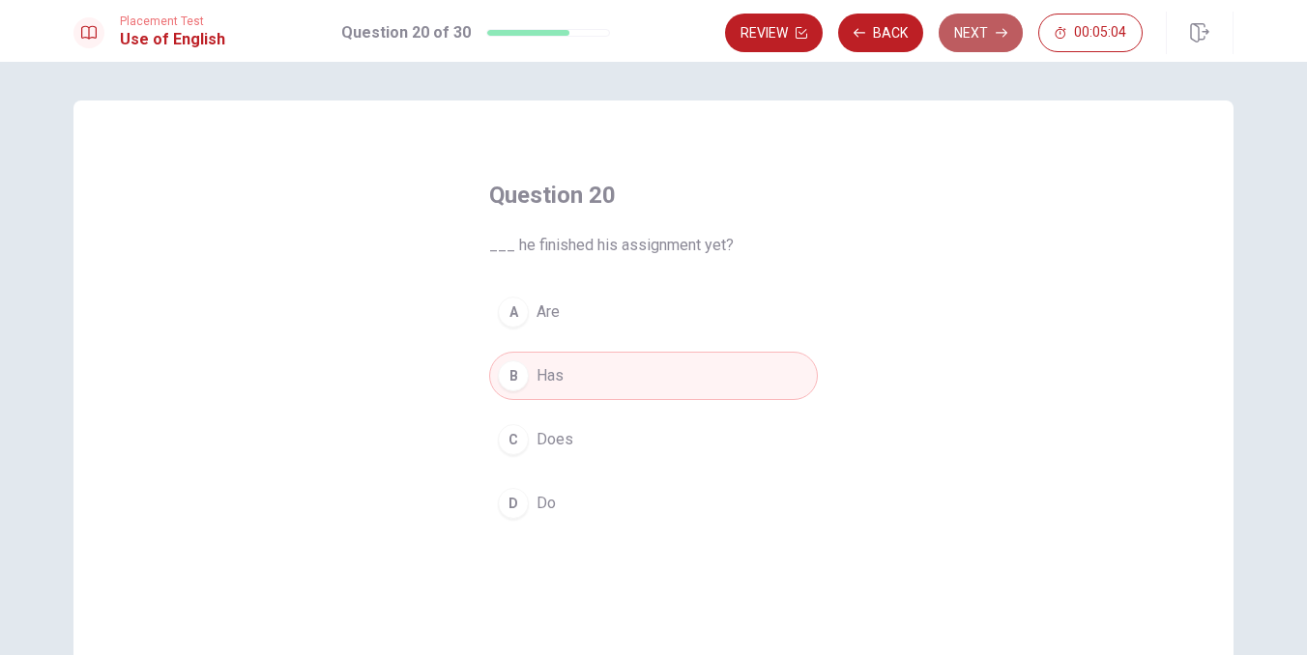
click at [1005, 34] on icon "button" at bounding box center [1001, 33] width 12 height 9
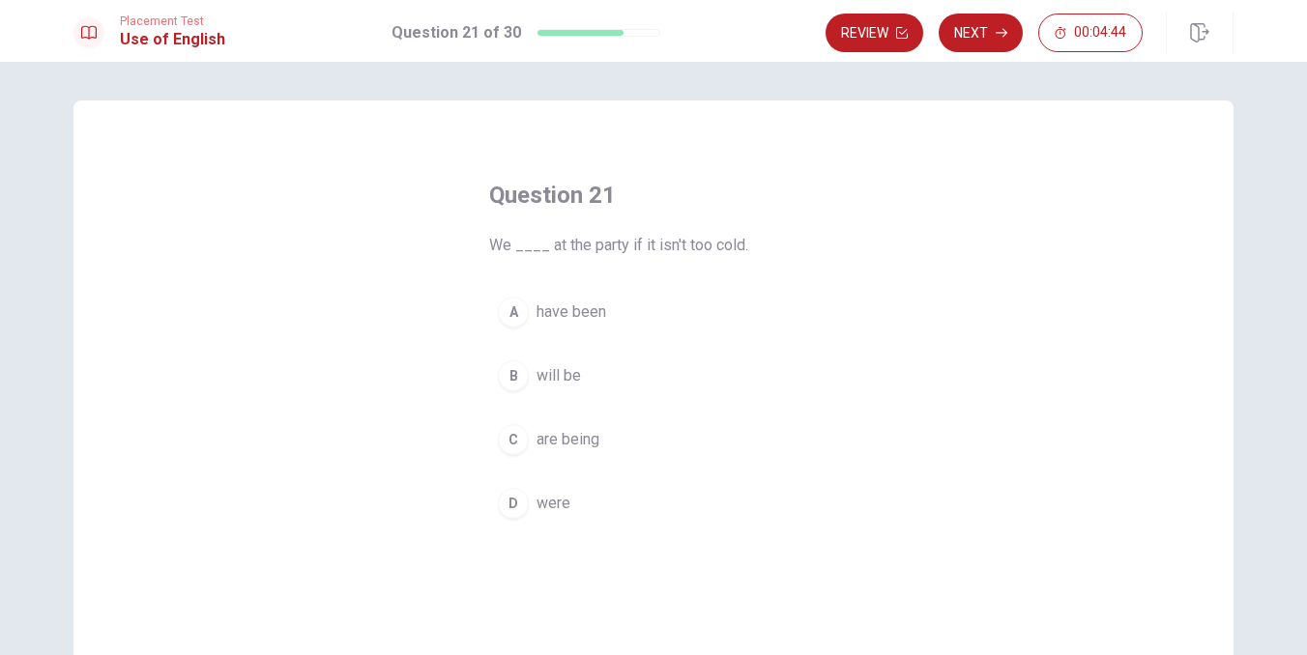
click at [551, 381] on span "will be" at bounding box center [558, 375] width 44 height 23
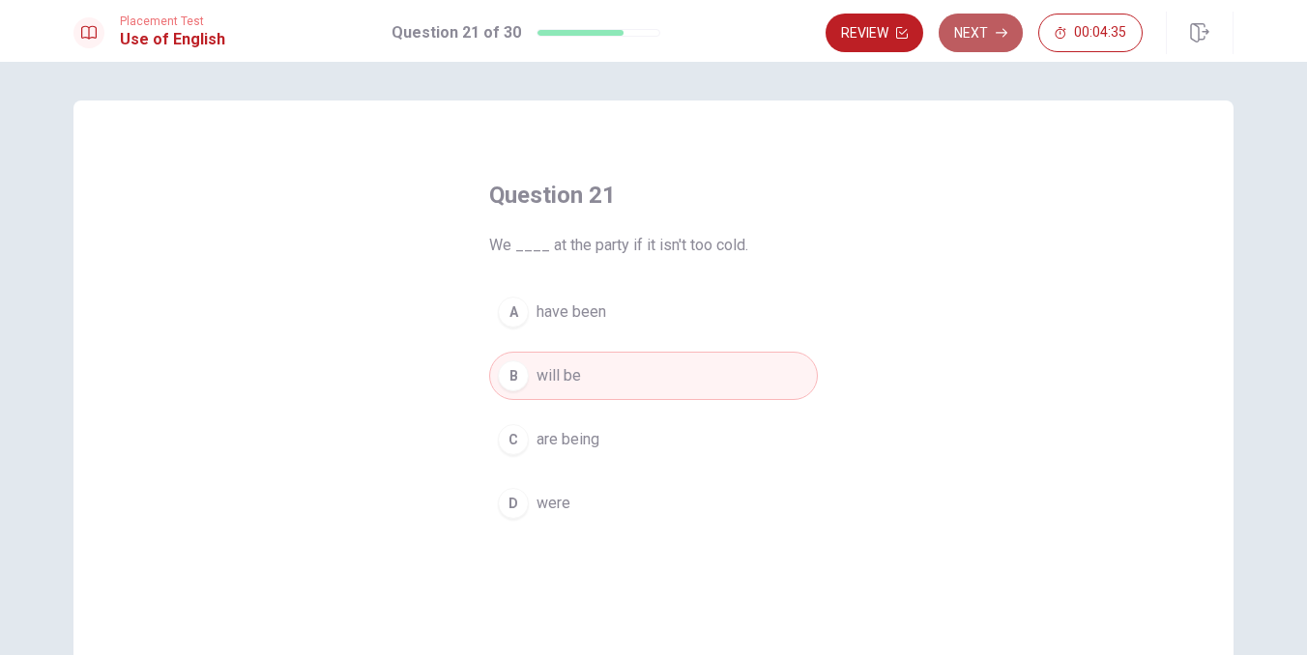
click at [991, 41] on button "Next" at bounding box center [980, 33] width 84 height 39
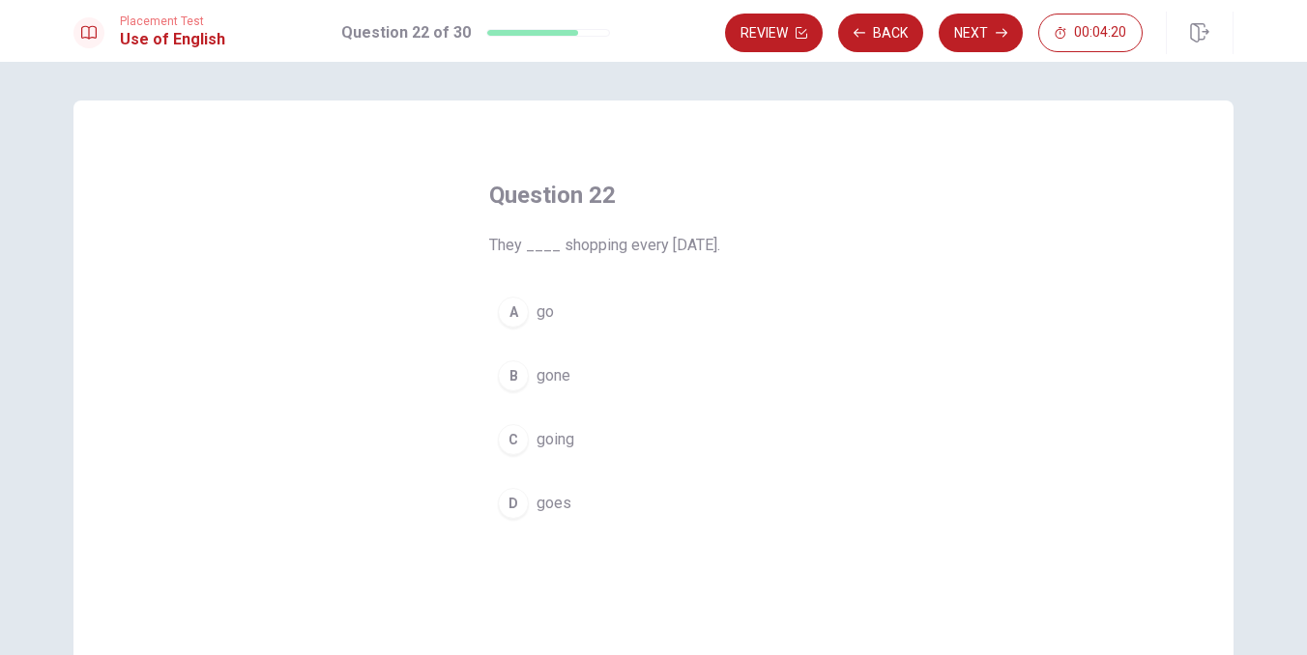
click at [544, 308] on span "go" at bounding box center [544, 312] width 17 height 23
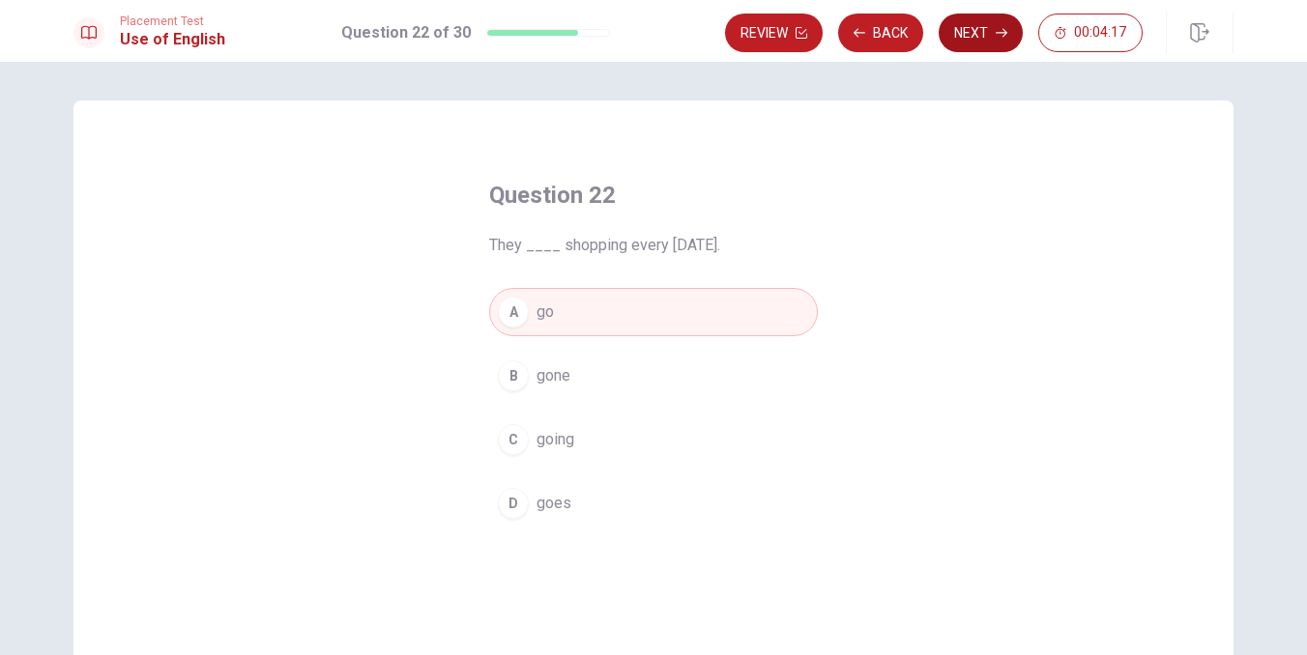
click at [1009, 37] on button "Next" at bounding box center [980, 33] width 84 height 39
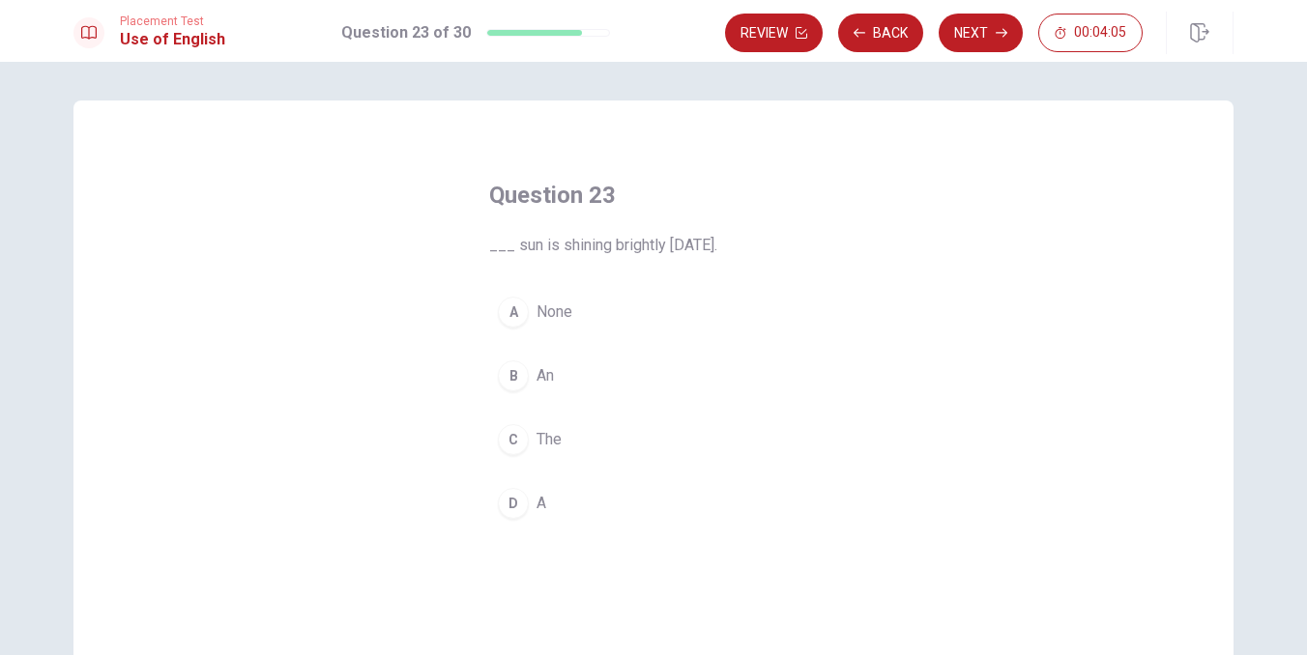
click at [554, 443] on span "The" at bounding box center [548, 439] width 25 height 23
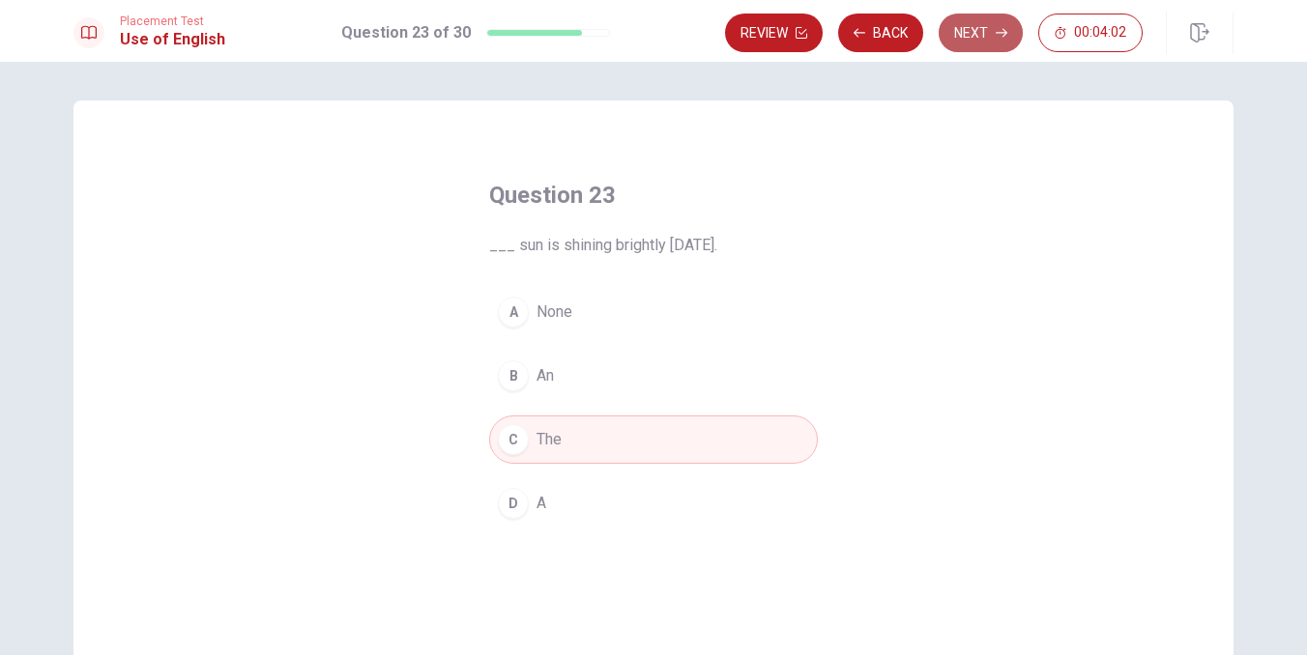
click at [989, 34] on button "Next" at bounding box center [980, 33] width 84 height 39
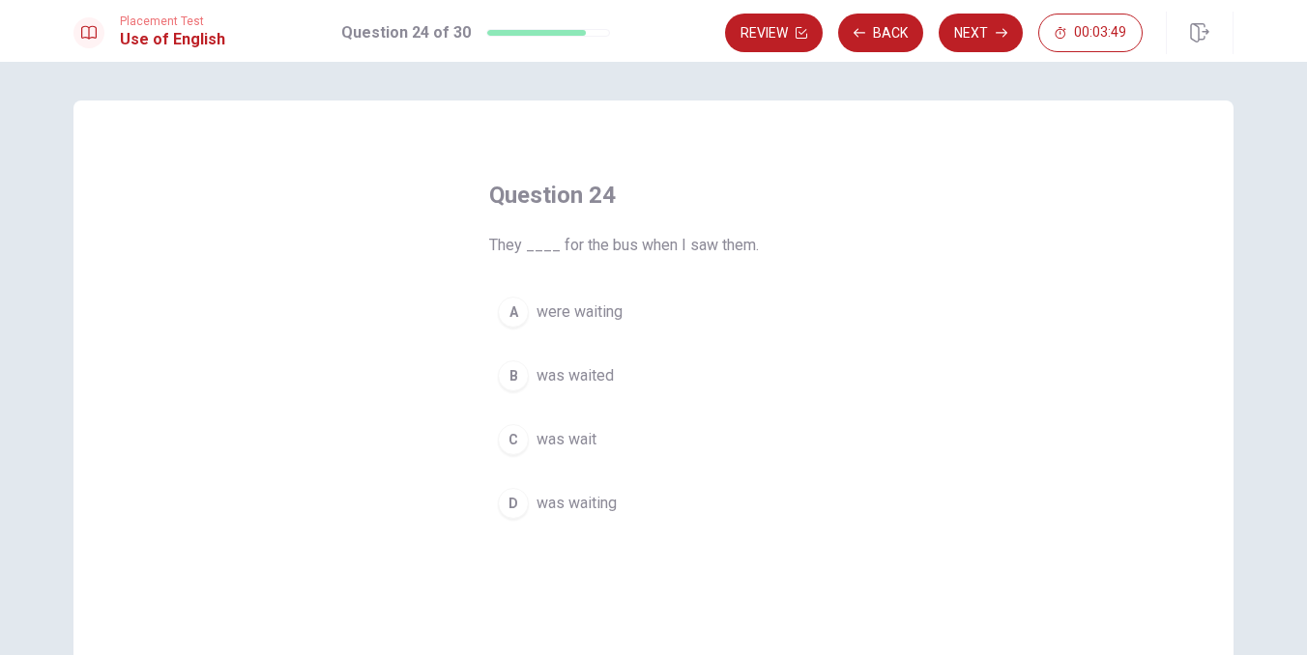
click at [613, 306] on span "were waiting" at bounding box center [579, 312] width 86 height 23
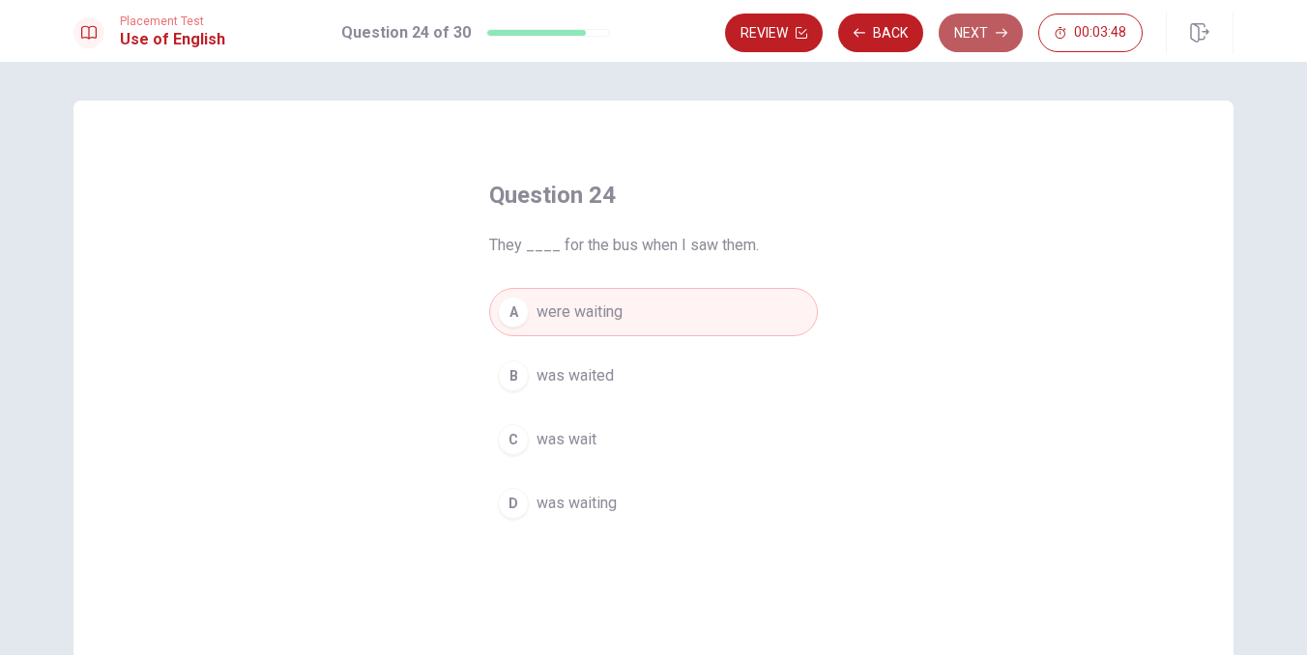
click at [981, 37] on button "Next" at bounding box center [980, 33] width 84 height 39
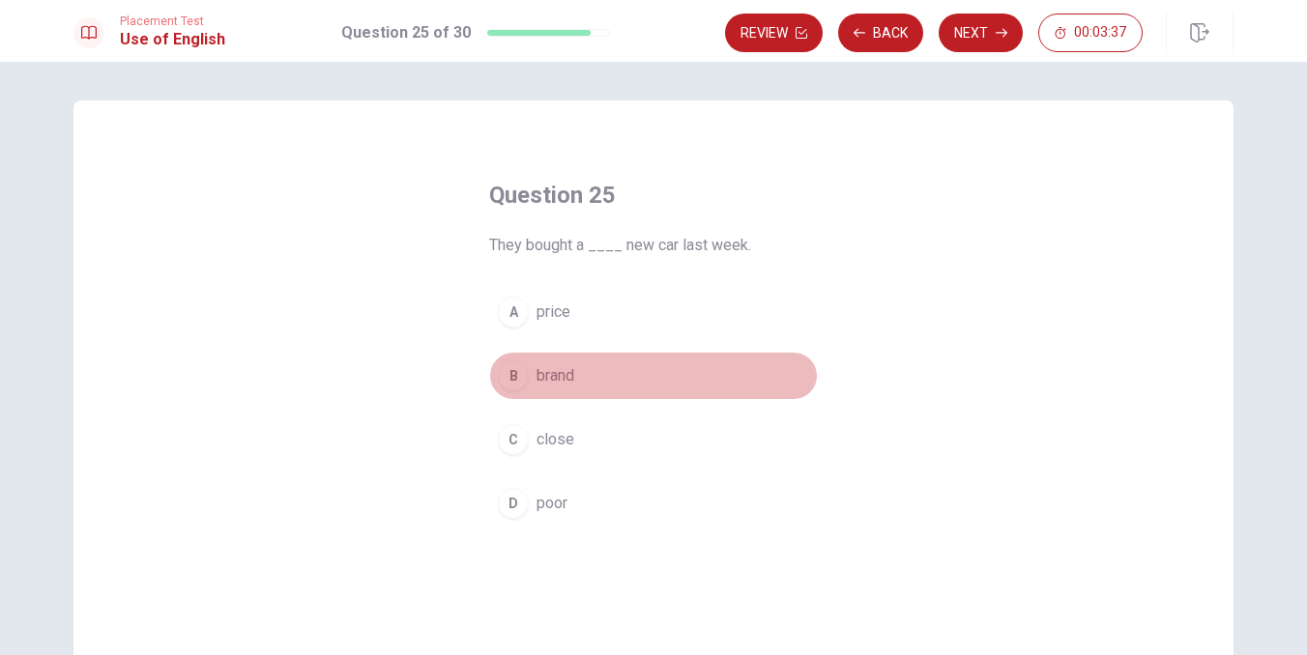
click at [564, 372] on span "brand" at bounding box center [555, 375] width 38 height 23
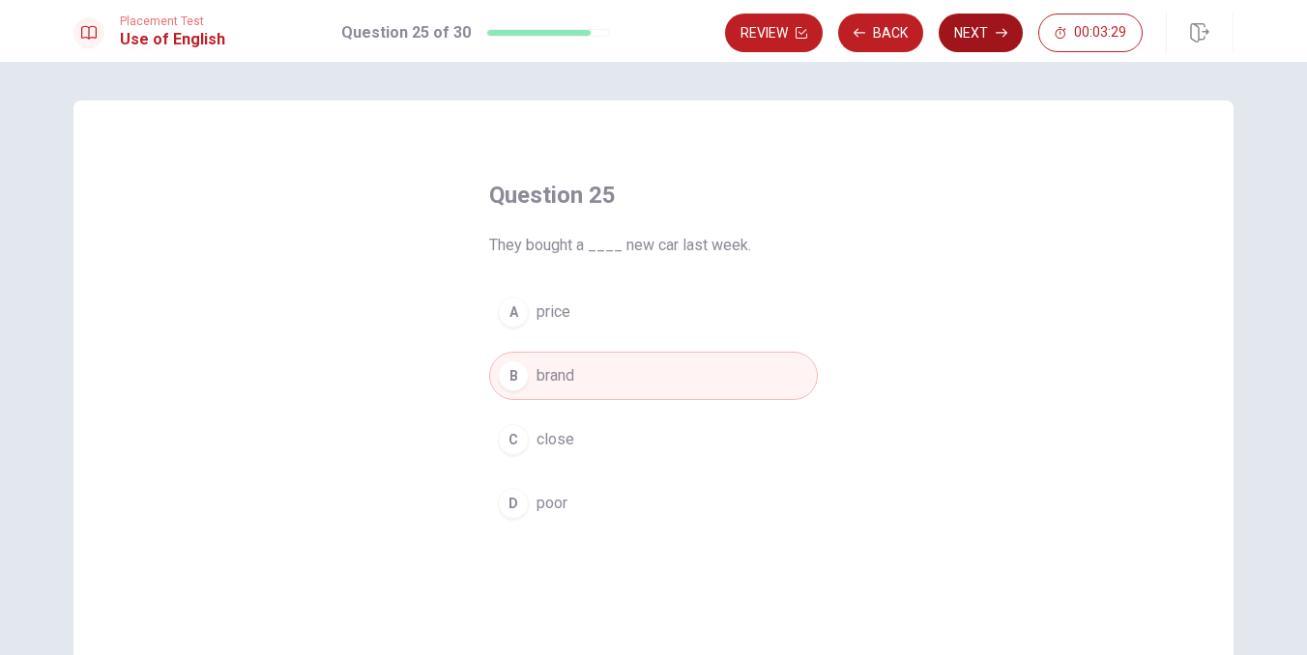
click at [1017, 23] on button "Next" at bounding box center [980, 33] width 84 height 39
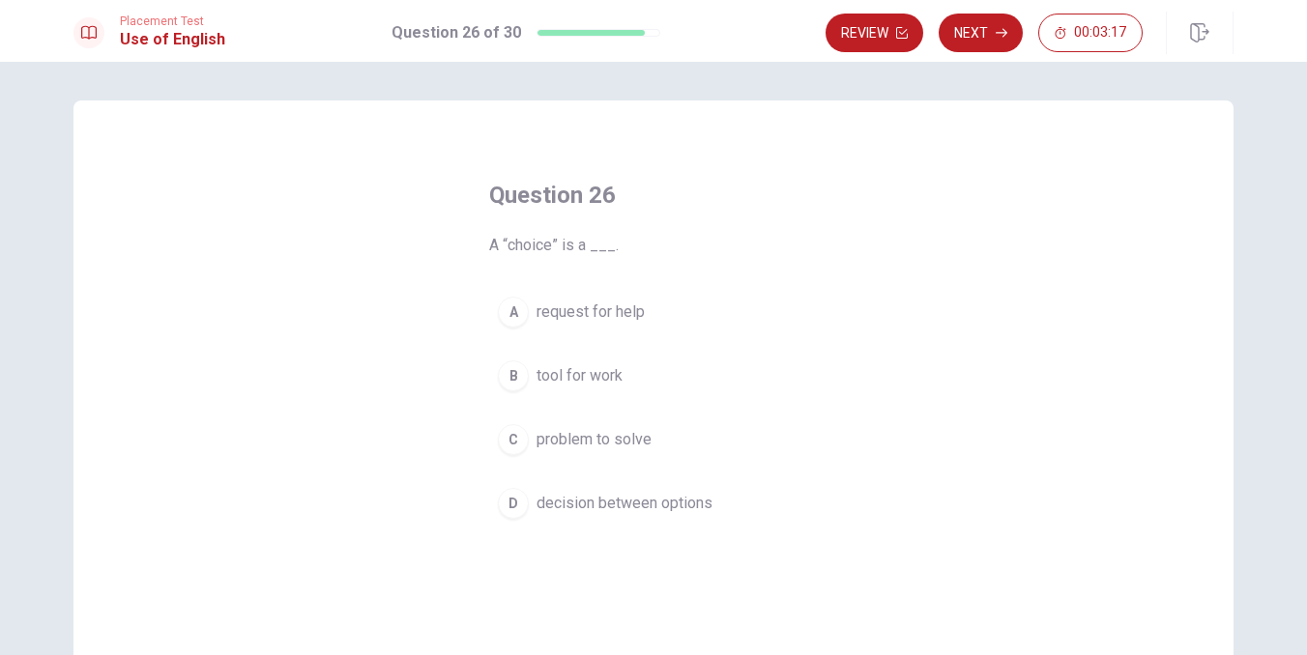
click at [650, 503] on span "decision between options" at bounding box center [624, 503] width 176 height 23
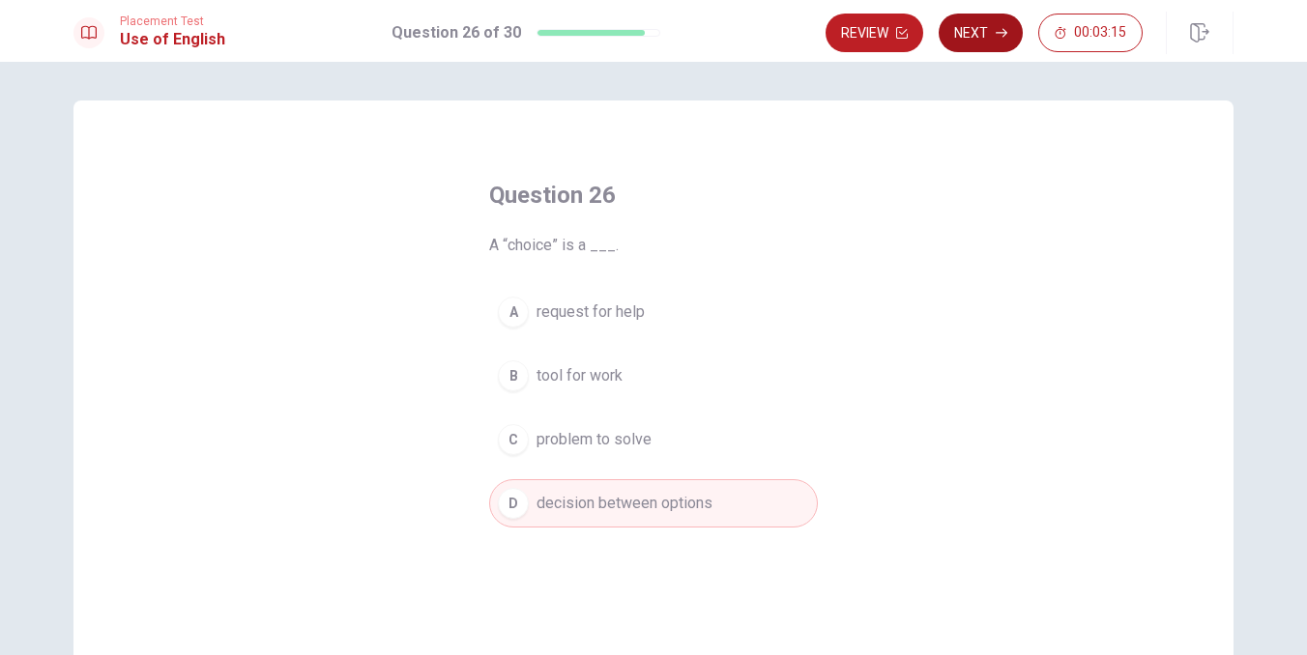
click at [989, 46] on button "Next" at bounding box center [980, 33] width 84 height 39
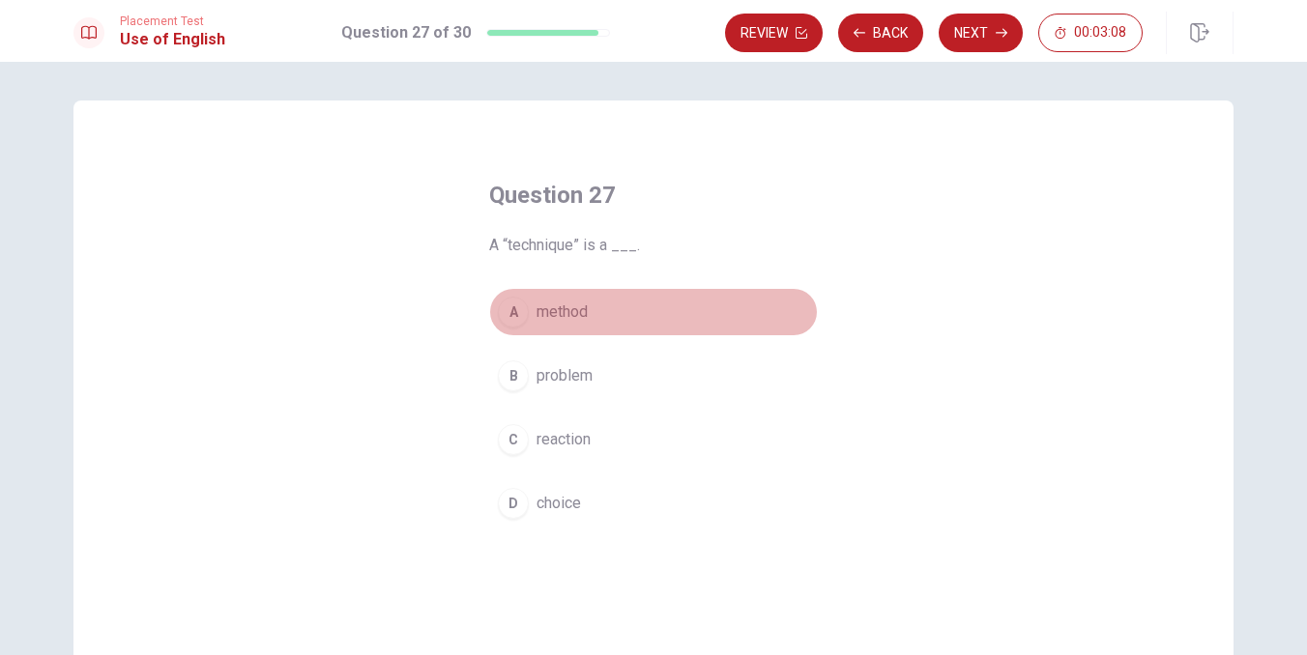
click at [572, 305] on span "method" at bounding box center [561, 312] width 51 height 23
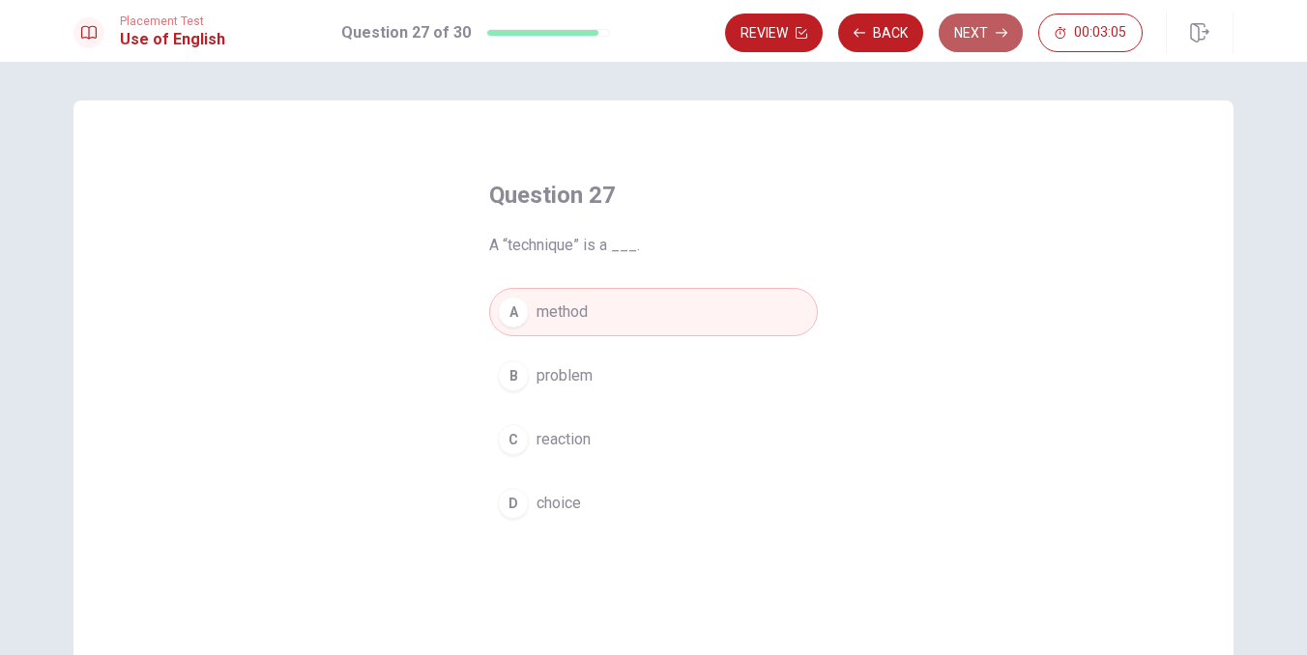
click at [997, 32] on icon "button" at bounding box center [1001, 33] width 12 height 12
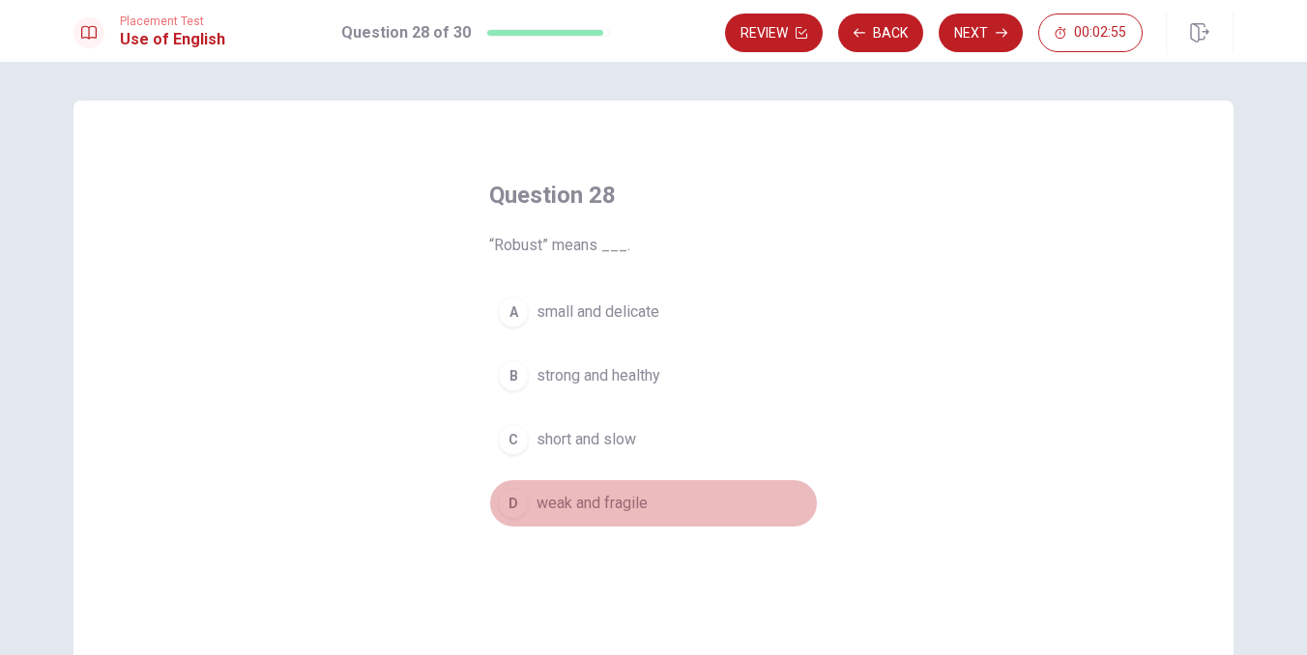
click at [595, 506] on span "weak and fragile" at bounding box center [591, 503] width 111 height 23
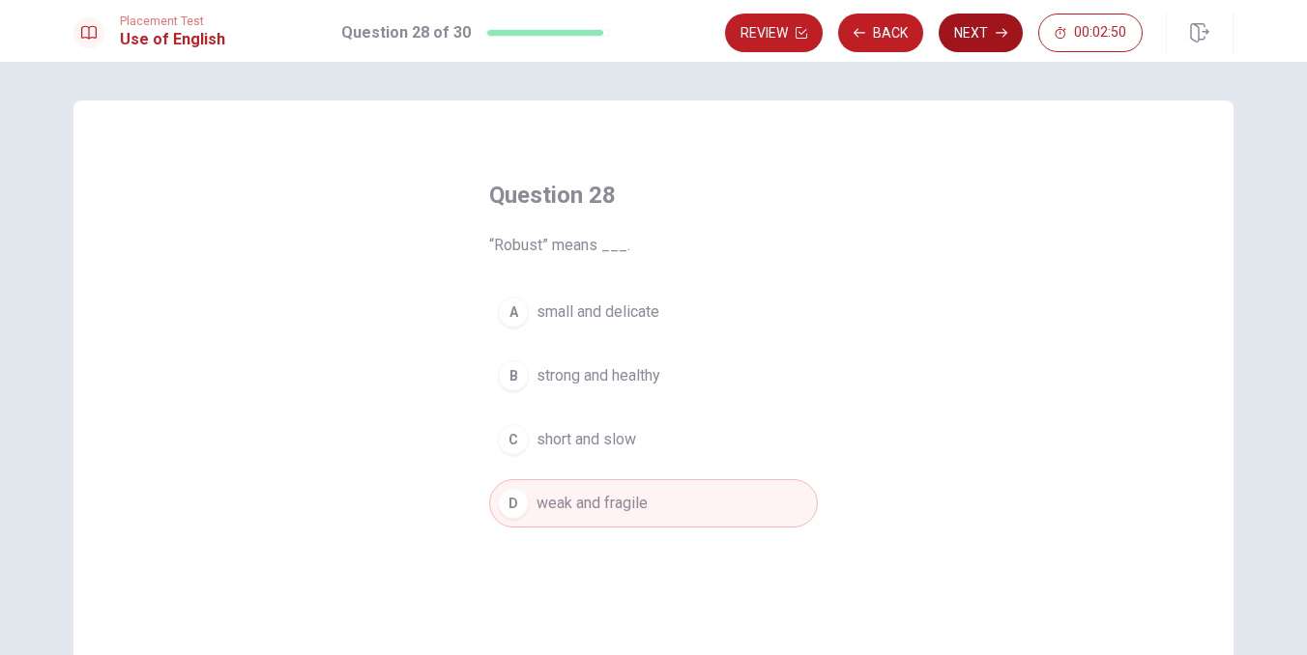
click at [984, 28] on button "Next" at bounding box center [980, 33] width 84 height 39
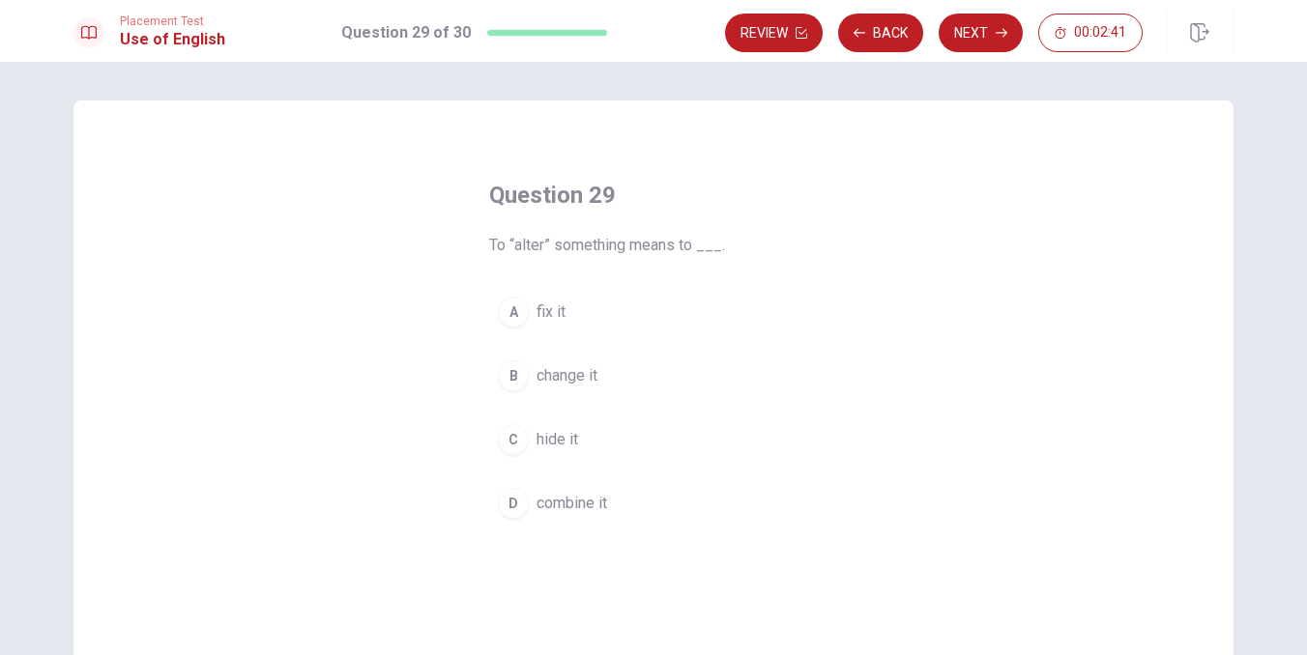
click at [602, 388] on button "B change it" at bounding box center [653, 376] width 329 height 48
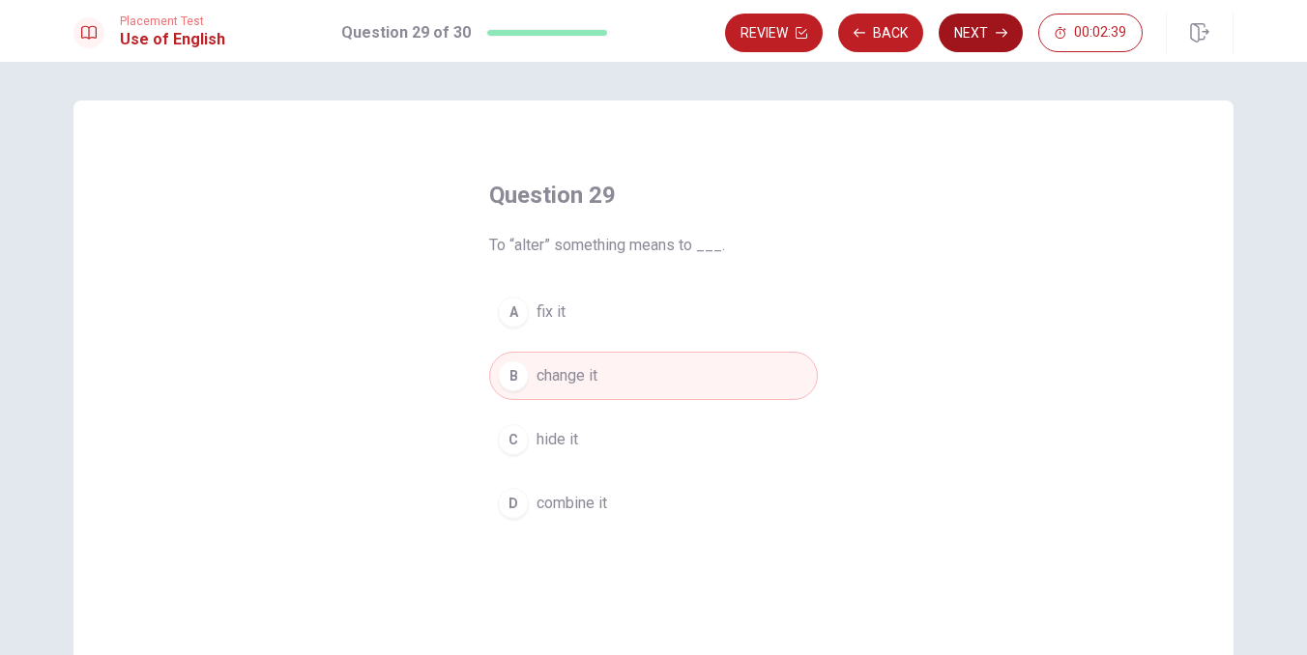
click at [989, 29] on button "Next" at bounding box center [980, 33] width 84 height 39
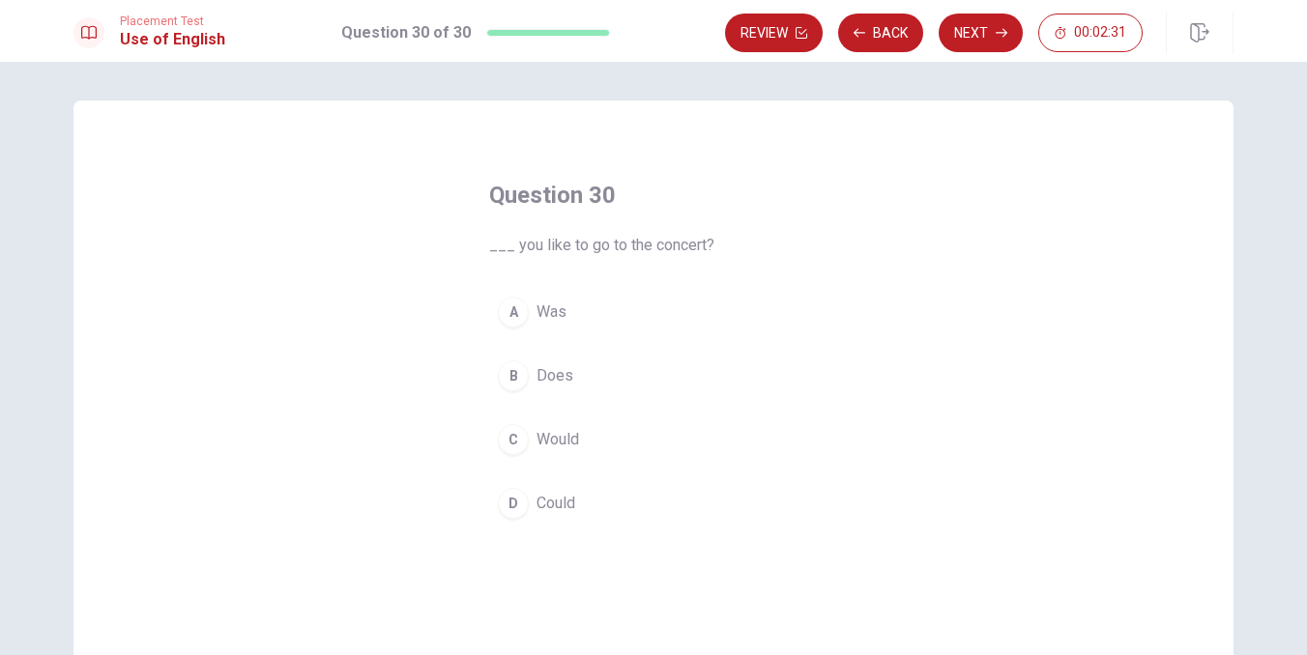
click at [572, 438] on span "Would" at bounding box center [557, 439] width 43 height 23
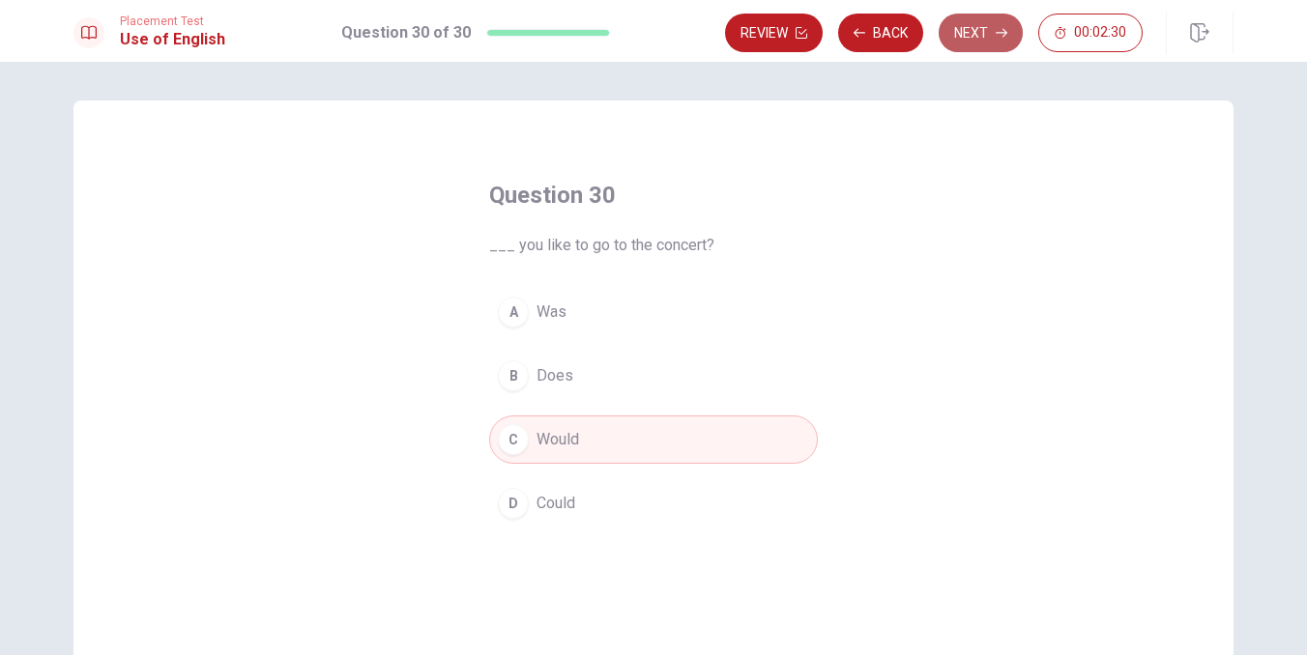
click at [996, 26] on button "Next" at bounding box center [980, 33] width 84 height 39
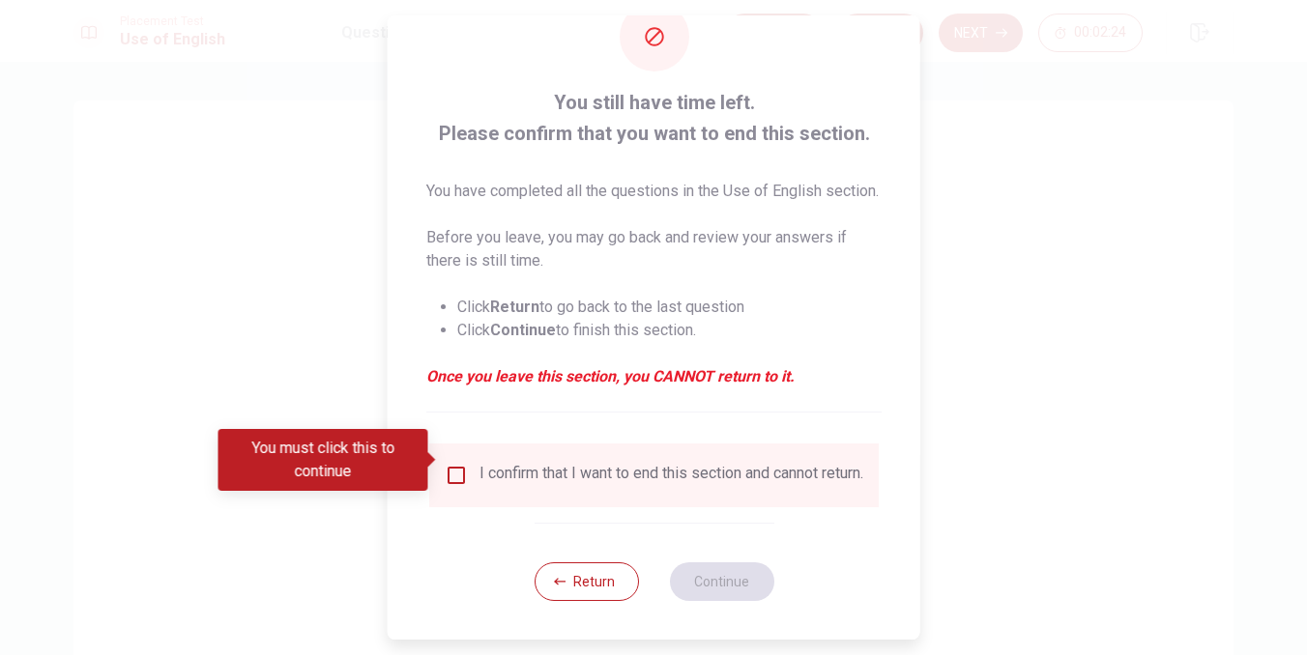
scroll to position [89, 0]
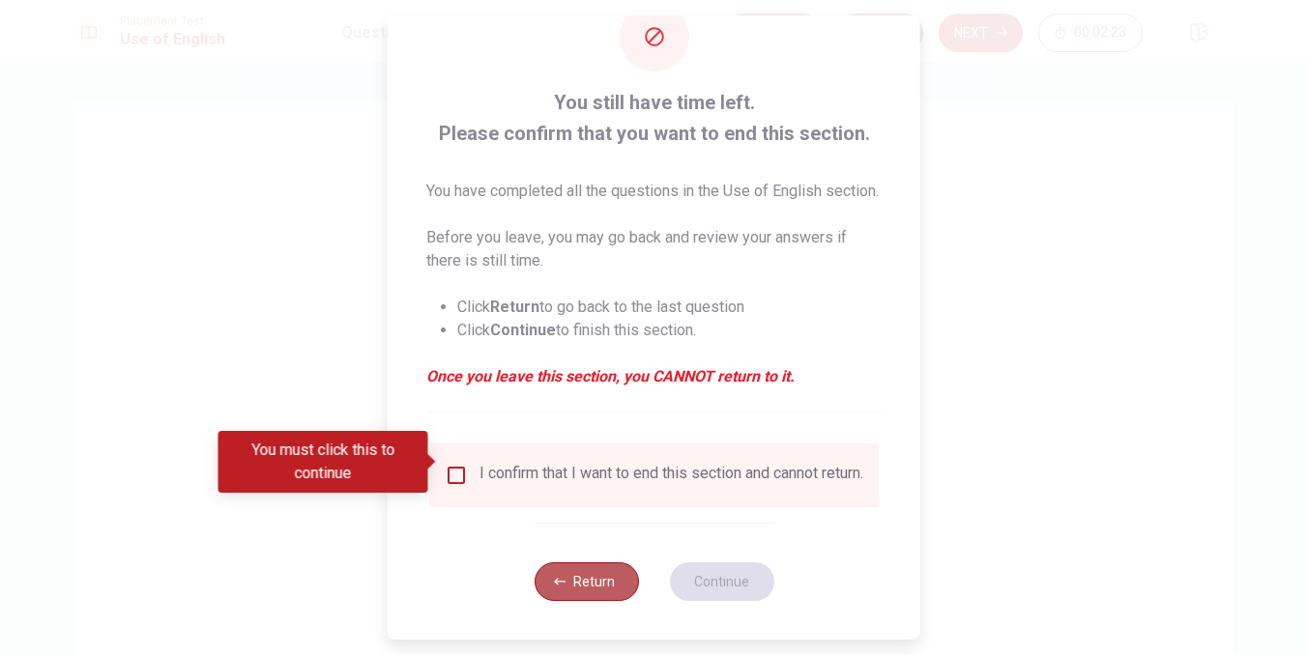
click at [562, 574] on button "Return" at bounding box center [585, 581] width 104 height 39
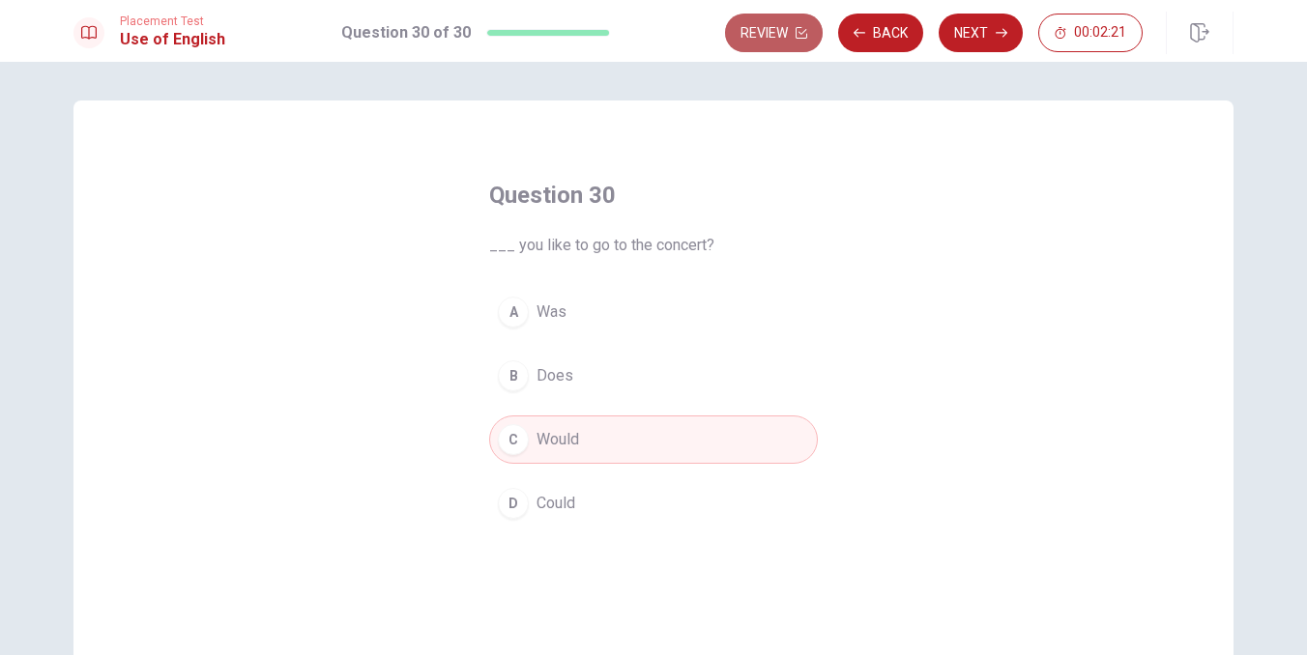
click at [775, 26] on button "Review" at bounding box center [774, 33] width 98 height 39
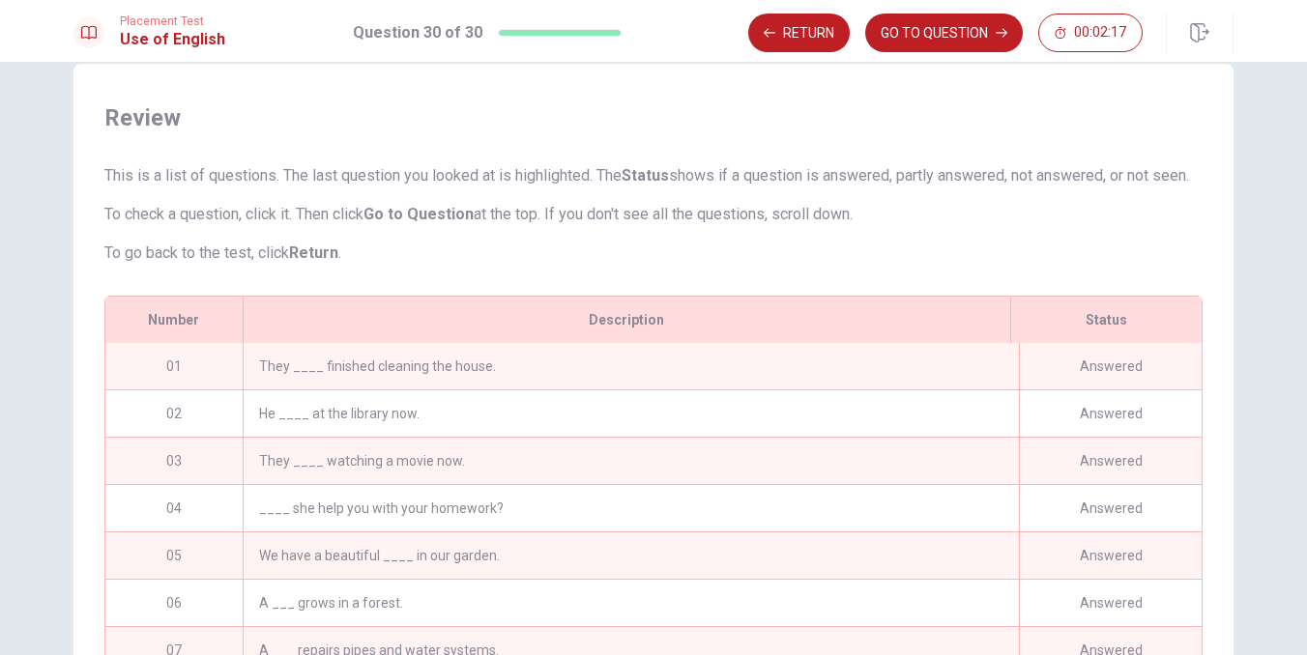
scroll to position [38, 0]
click at [810, 28] on button "Return" at bounding box center [798, 33] width 101 height 39
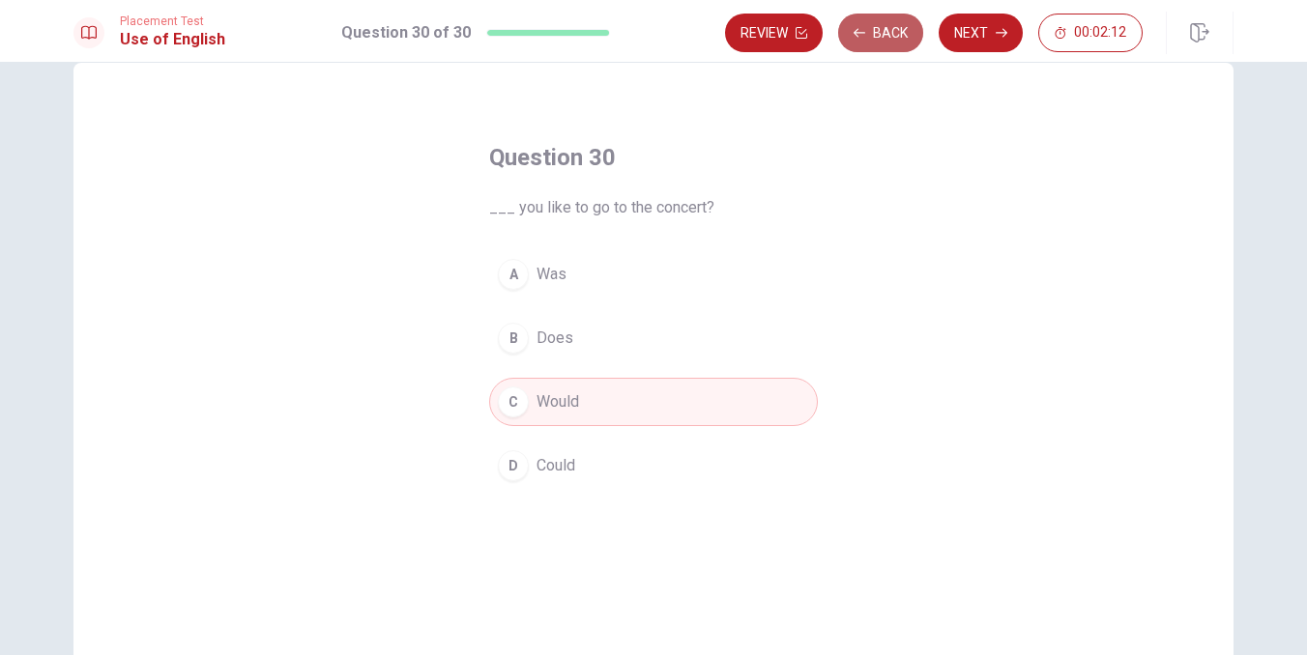
click at [886, 27] on button "Back" at bounding box center [880, 33] width 85 height 39
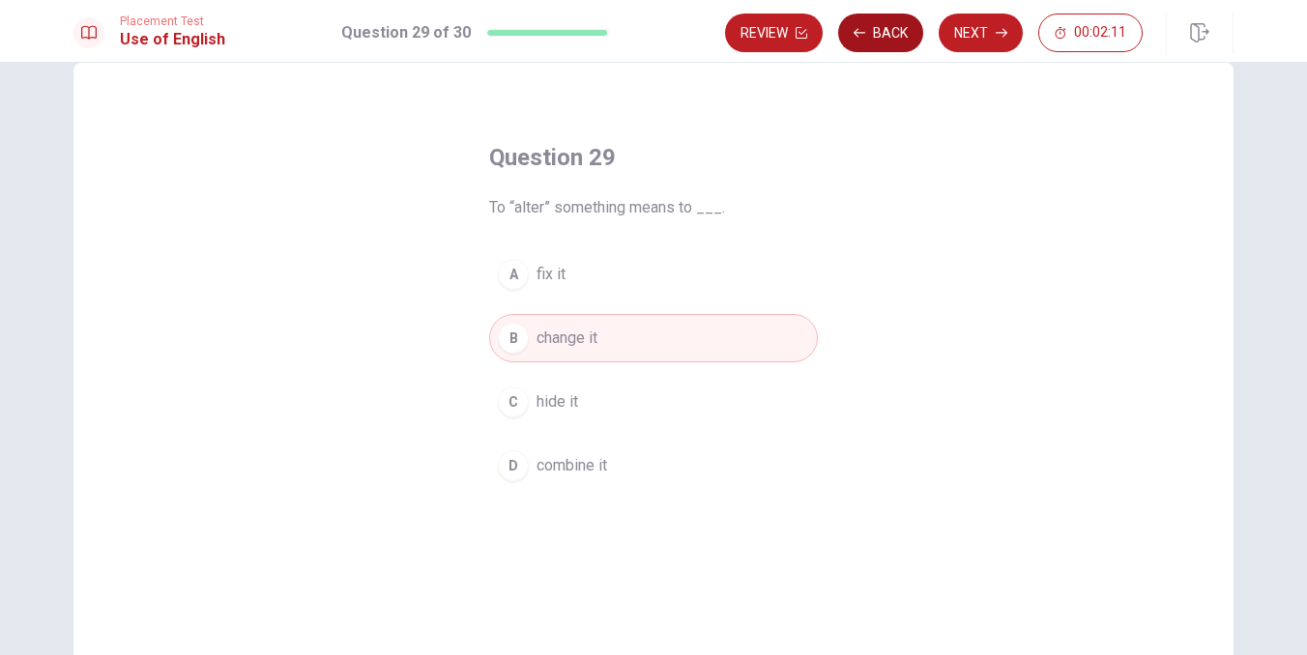
click at [886, 27] on button "Back" at bounding box center [880, 33] width 85 height 39
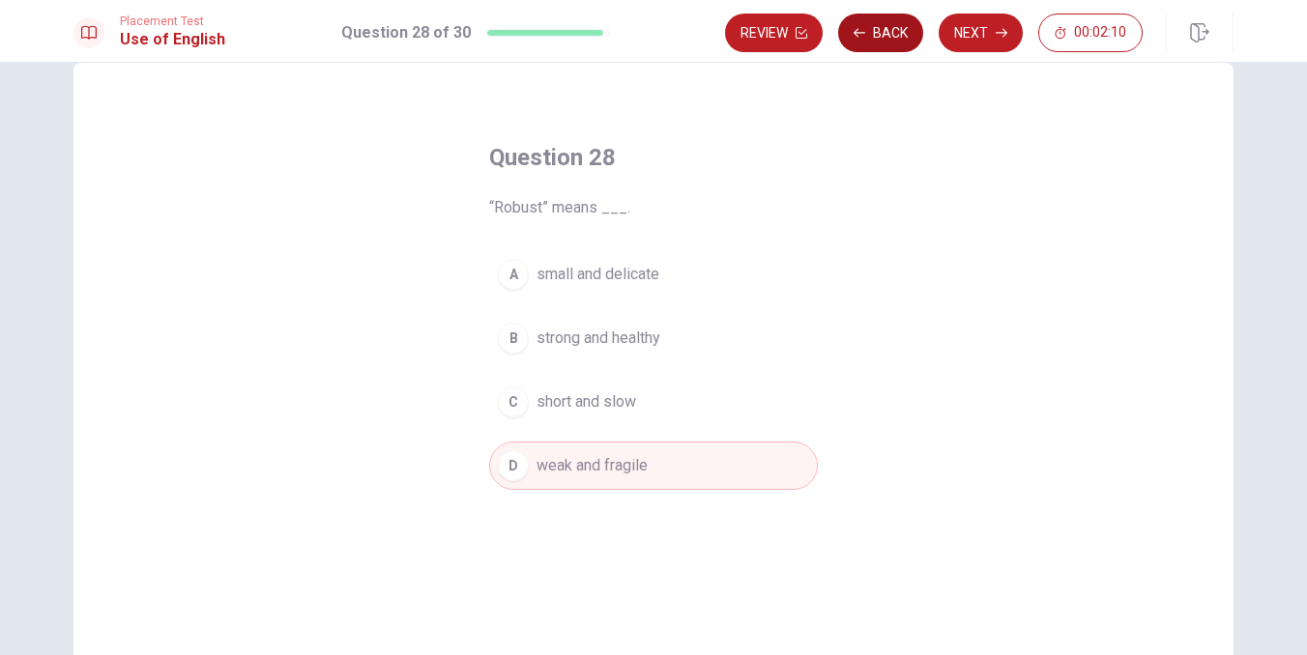
click at [886, 27] on button "Back" at bounding box center [880, 33] width 85 height 39
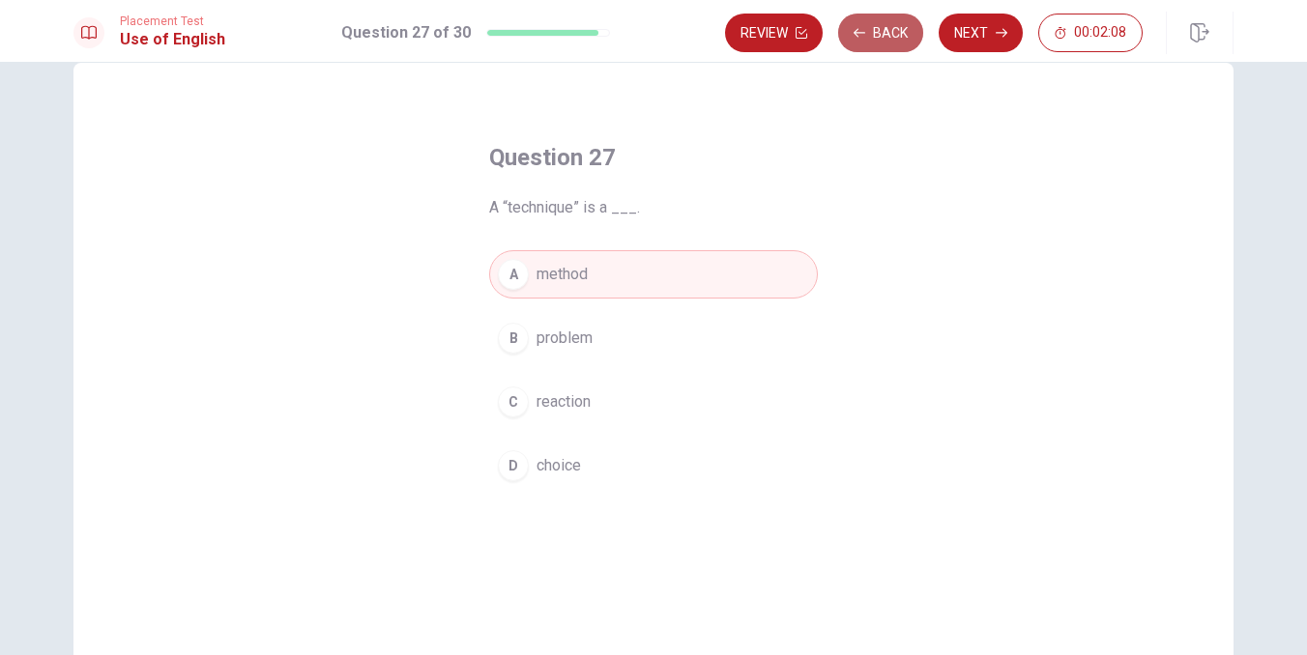
click at [886, 27] on button "Back" at bounding box center [880, 33] width 85 height 39
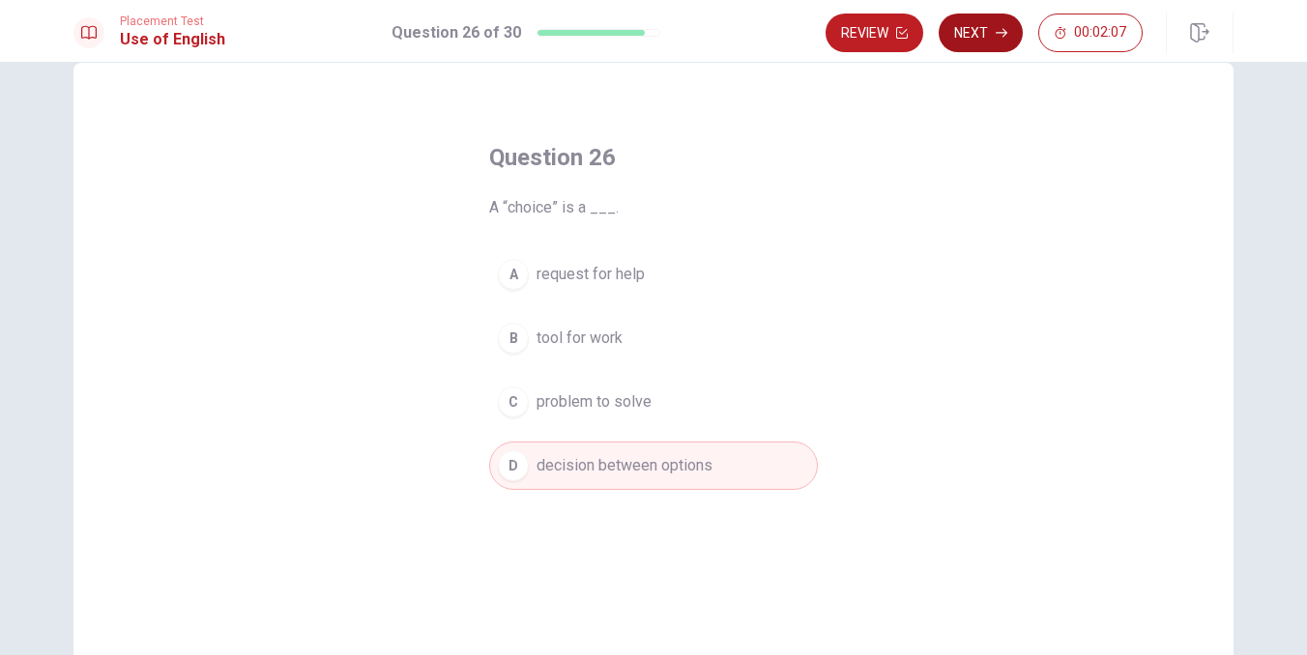
click at [984, 19] on button "Next" at bounding box center [980, 33] width 84 height 39
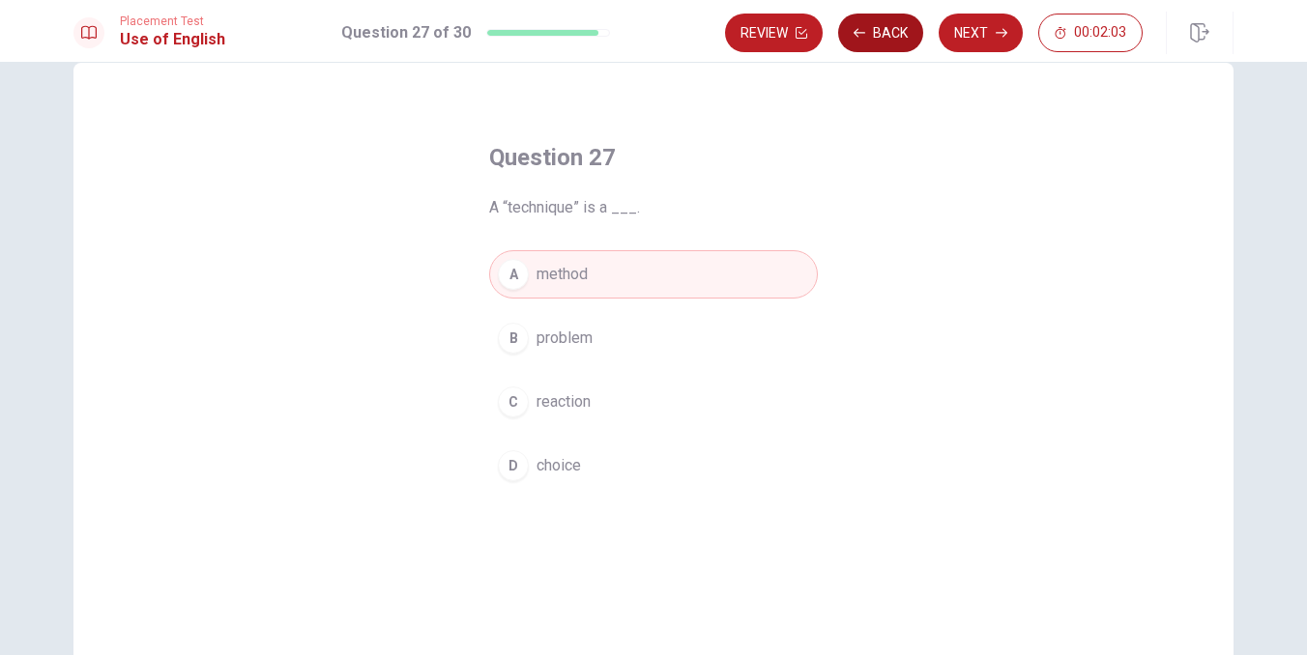
click at [857, 35] on icon "button" at bounding box center [859, 33] width 12 height 12
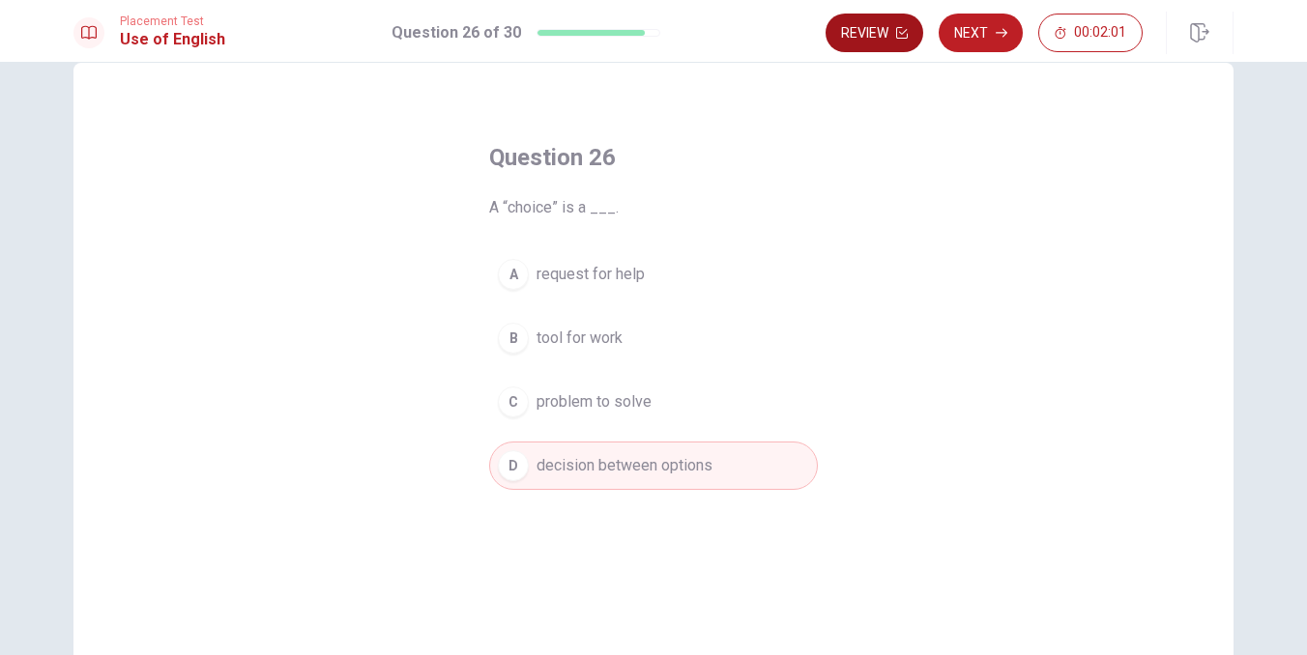
click at [886, 32] on button "Review" at bounding box center [874, 33] width 98 height 39
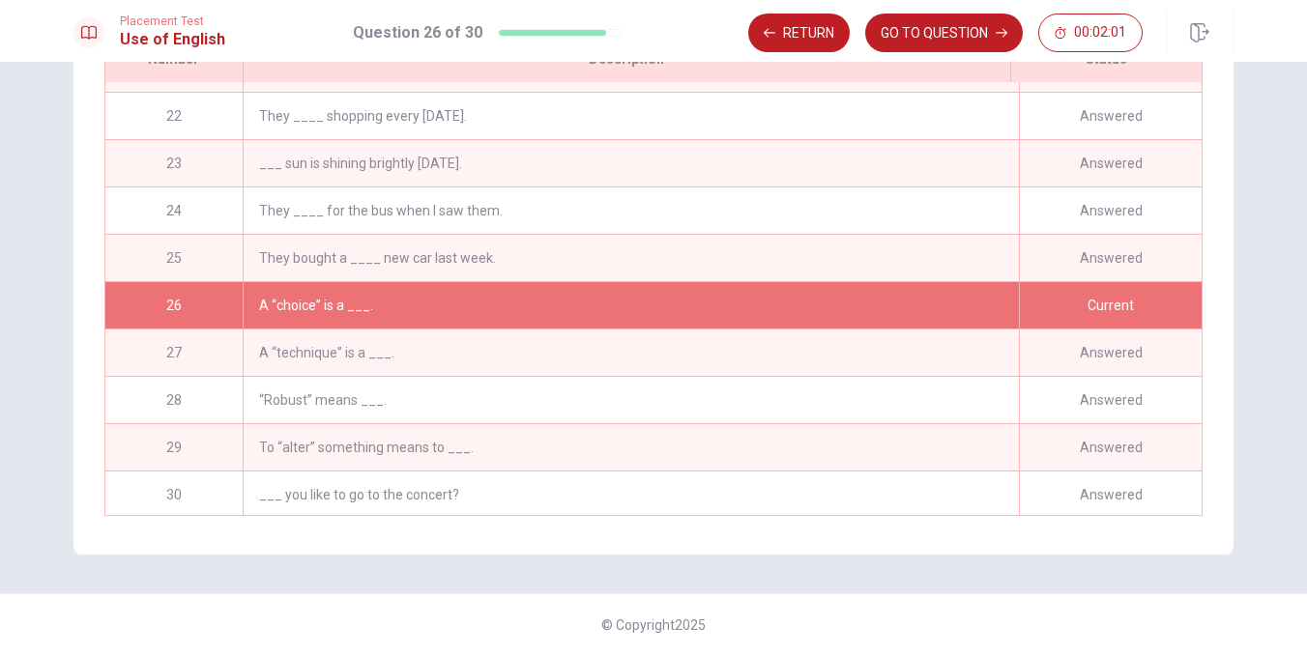
scroll to position [321, 0]
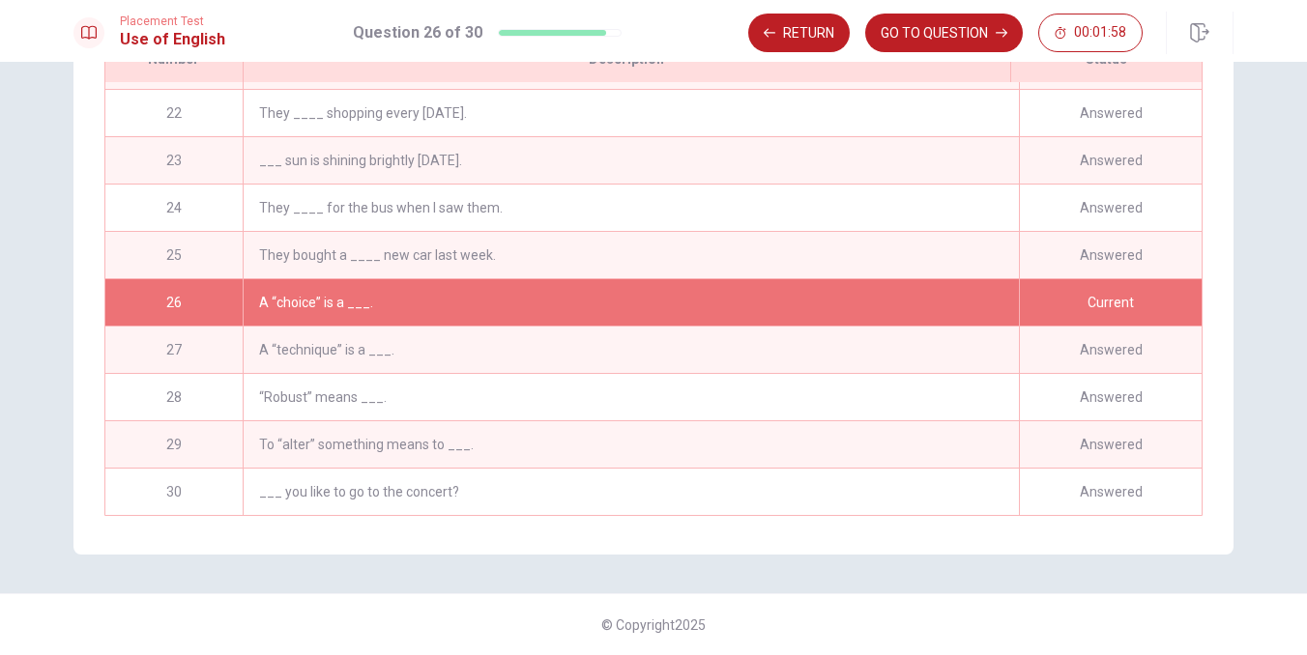
click at [730, 253] on div "They bought a ____ new car last week." at bounding box center [631, 255] width 776 height 46
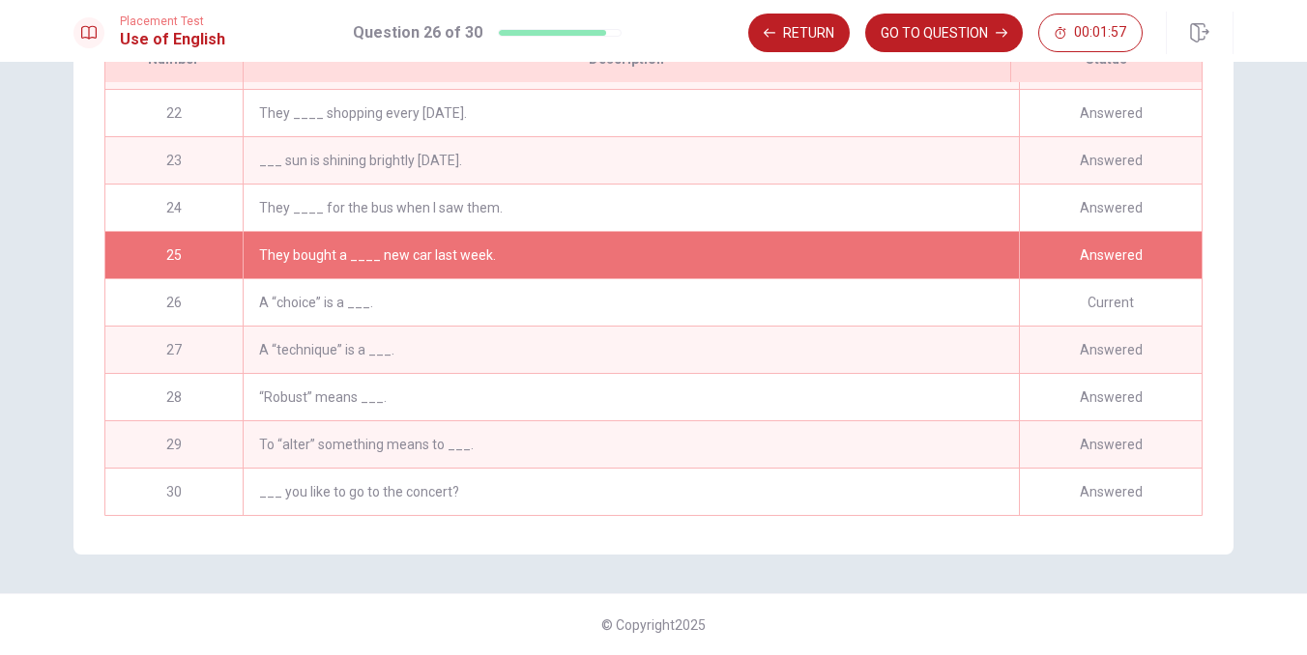
click at [715, 231] on div "25 They bought a ____ new car last week. Answered" at bounding box center [653, 254] width 1096 height 47
click at [715, 243] on div "They bought a ____ new car last week." at bounding box center [631, 255] width 776 height 46
click at [819, 28] on button "Return" at bounding box center [798, 33] width 101 height 39
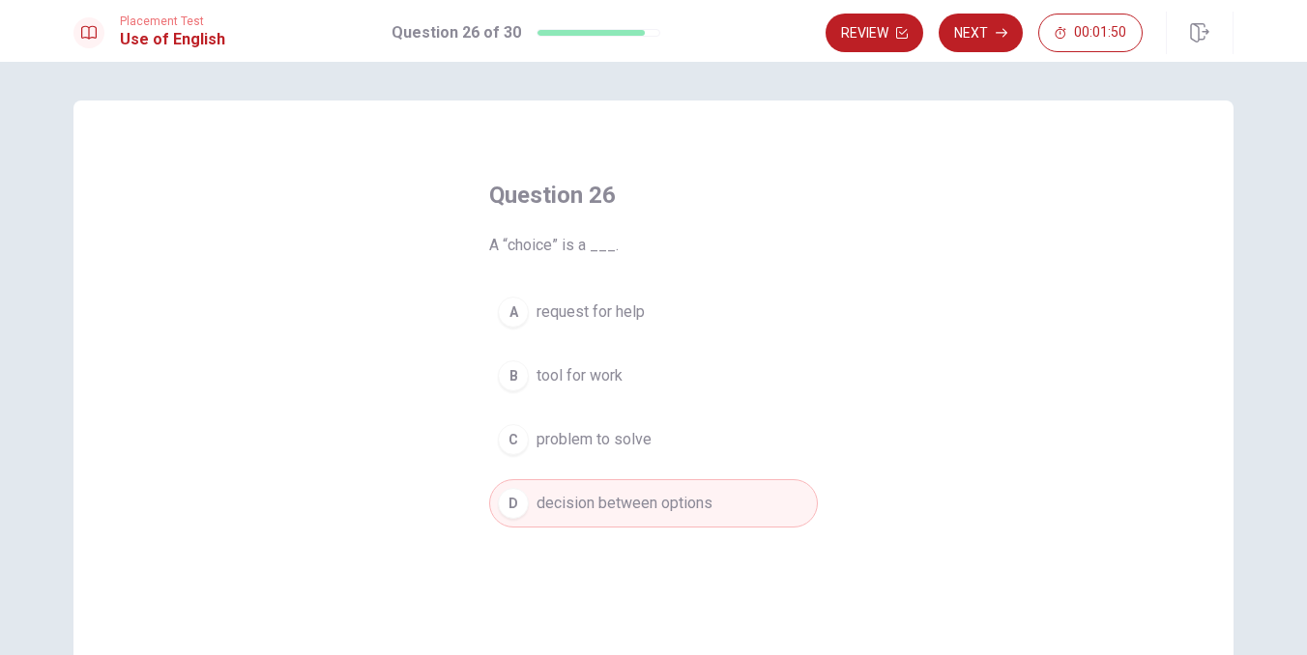
scroll to position [0, 0]
click at [999, 26] on button "Next" at bounding box center [980, 33] width 84 height 39
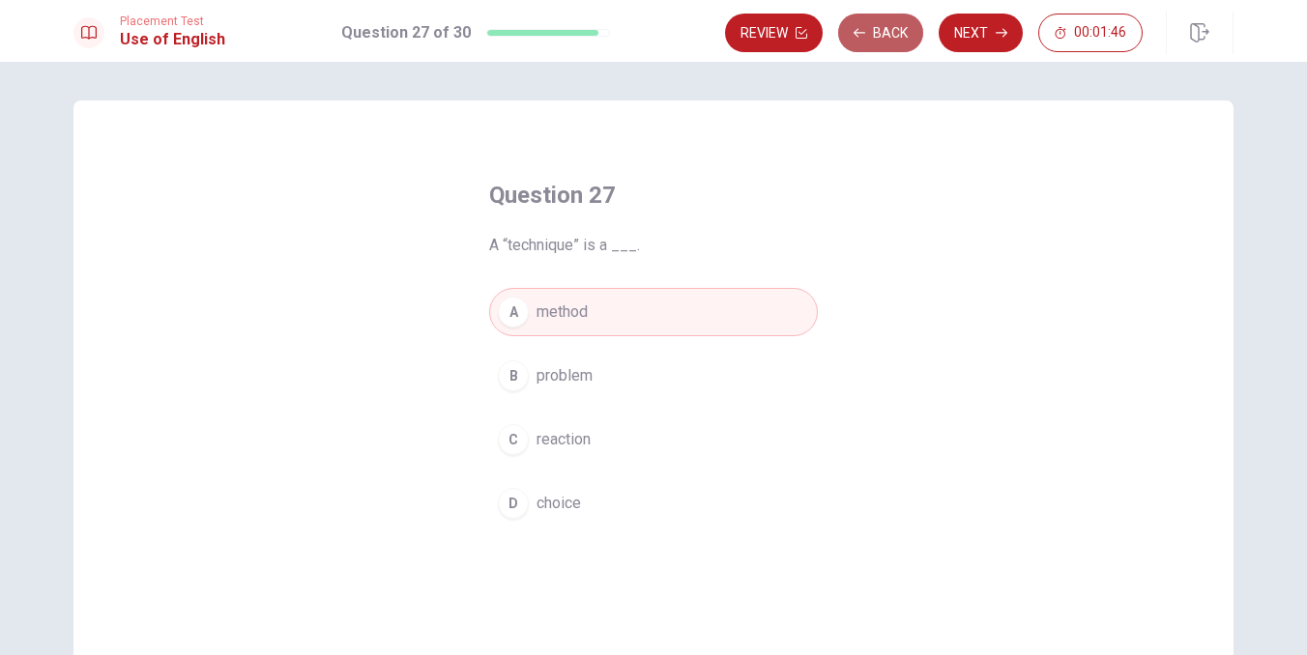
click at [900, 43] on button "Back" at bounding box center [880, 33] width 85 height 39
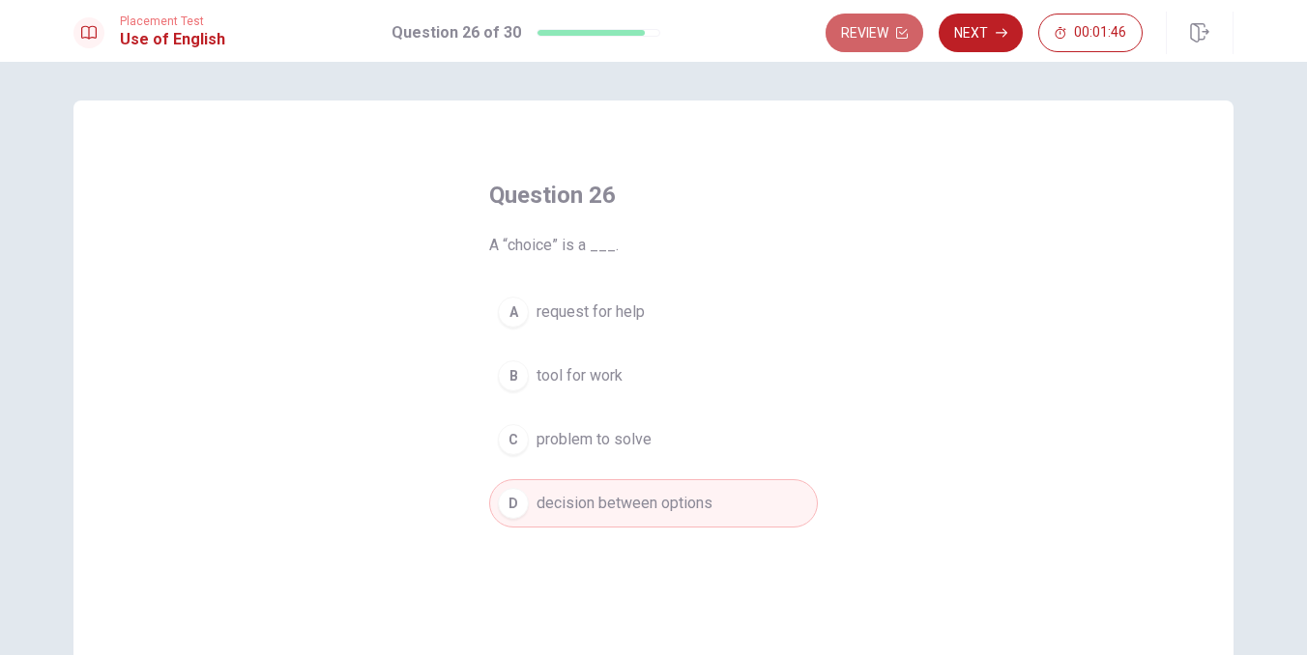
click at [900, 43] on button "Review" at bounding box center [874, 33] width 98 height 39
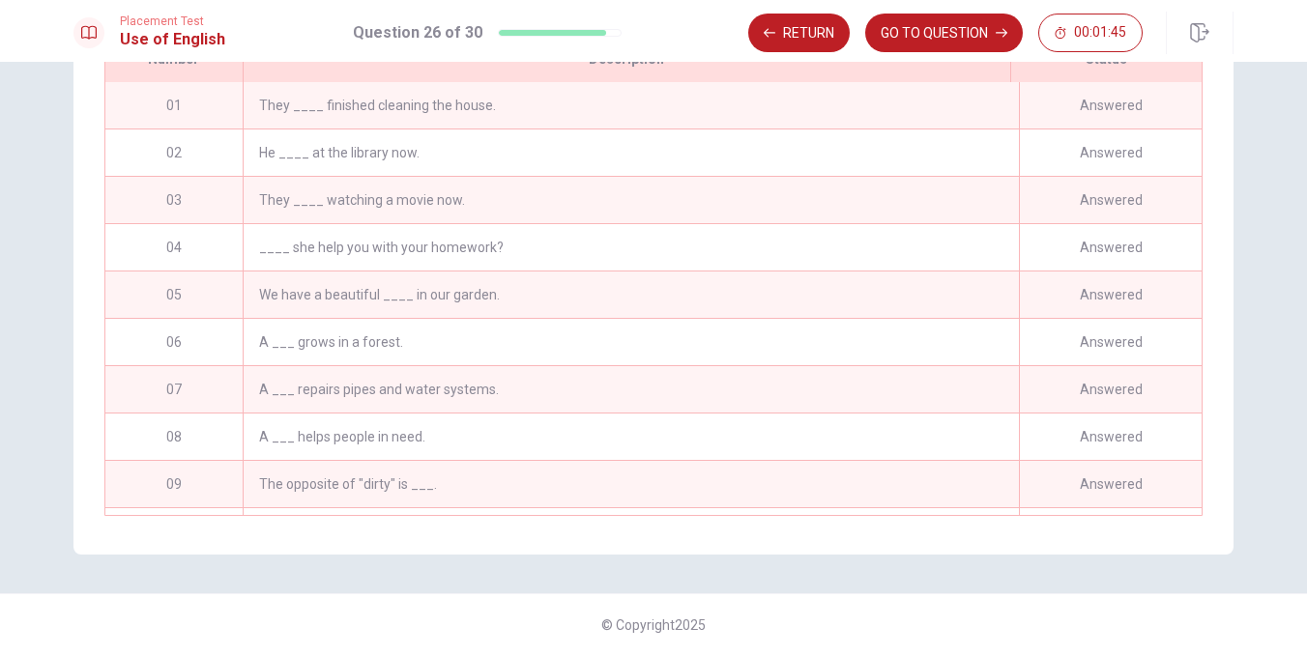
scroll to position [987, 0]
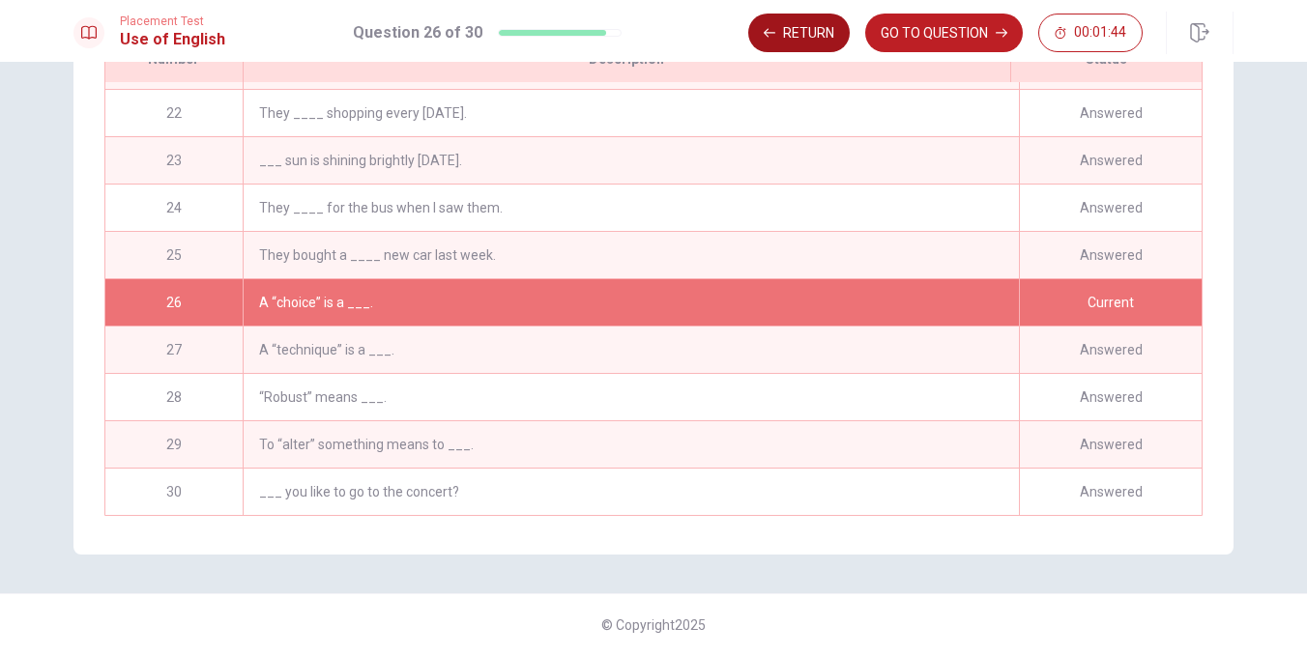
click at [821, 32] on button "Return" at bounding box center [798, 33] width 101 height 39
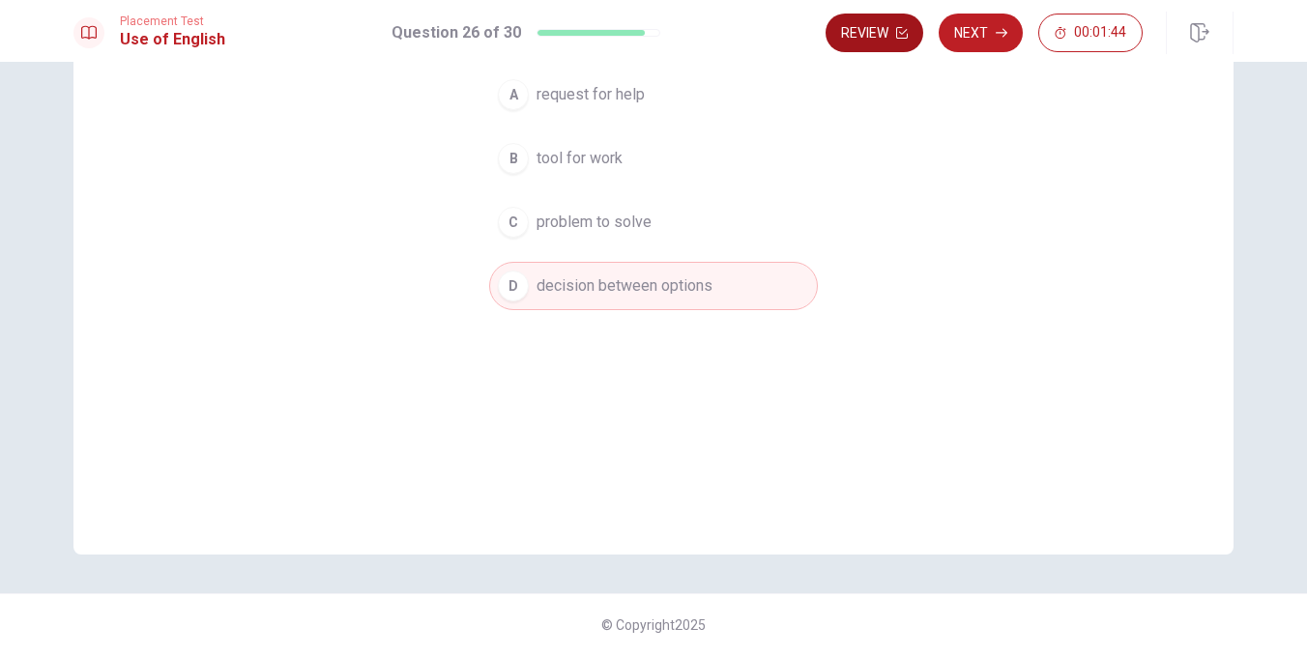
scroll to position [217, 0]
click at [980, 38] on button "Next" at bounding box center [980, 33] width 84 height 39
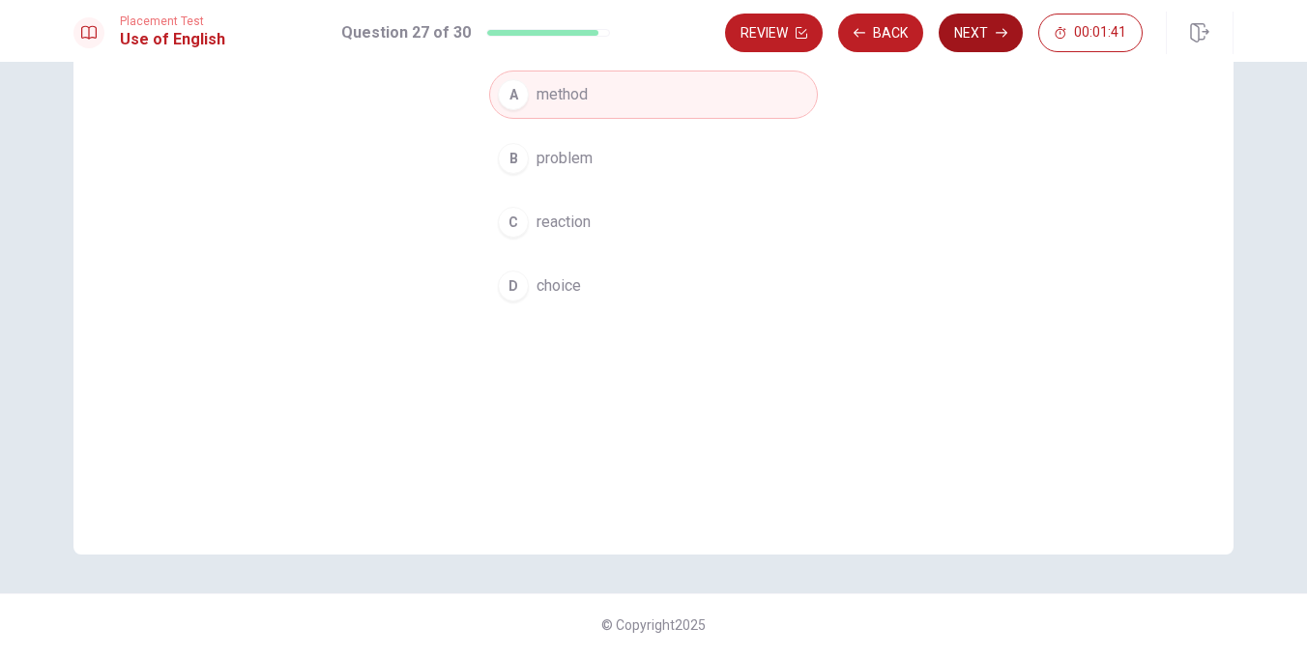
click at [972, 40] on button "Next" at bounding box center [980, 33] width 84 height 39
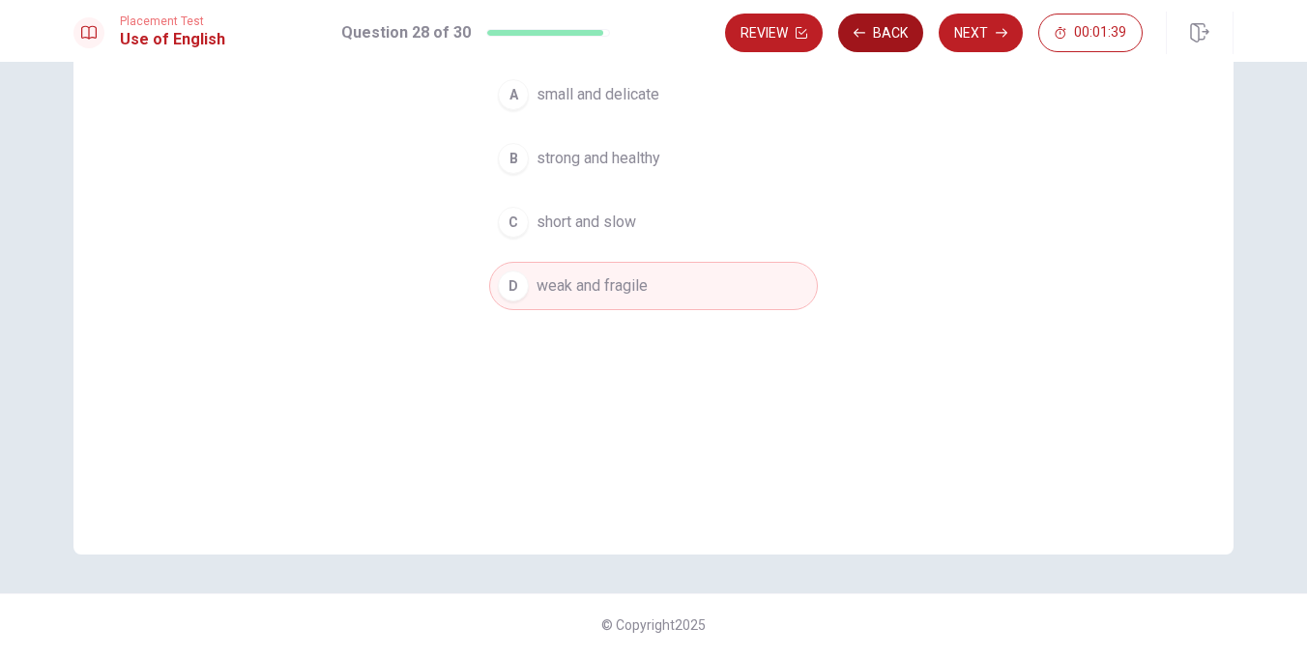
click at [908, 37] on button "Back" at bounding box center [880, 33] width 85 height 39
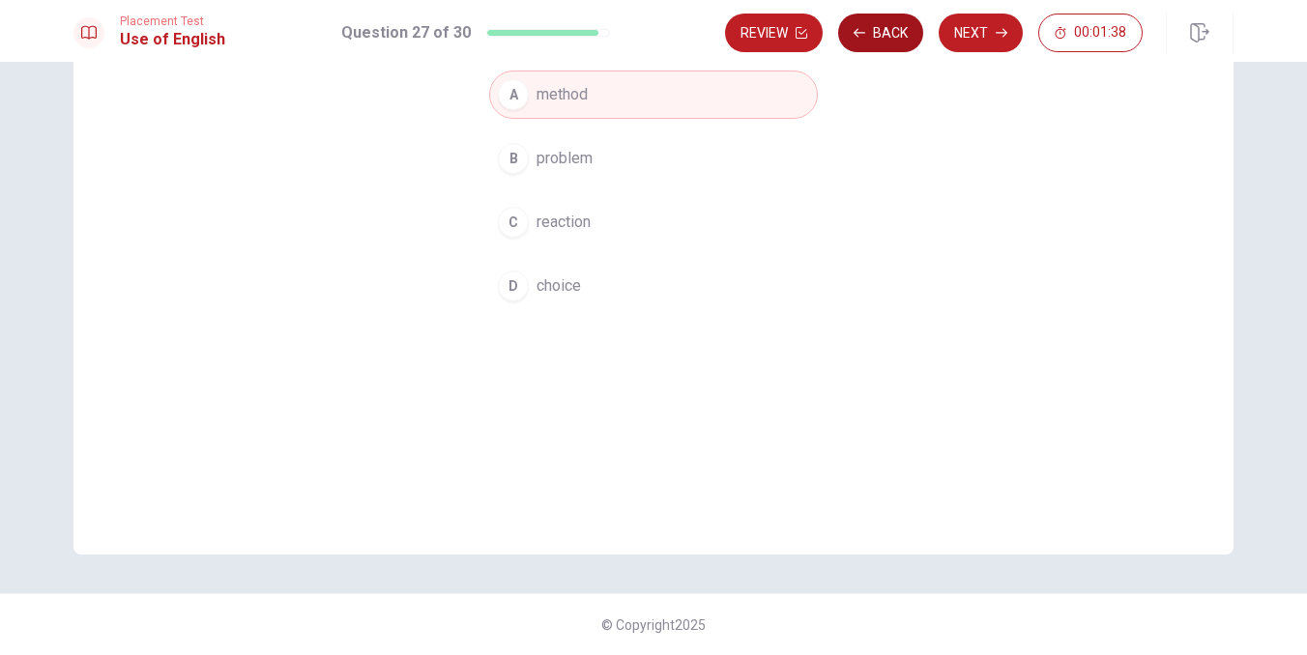
click at [908, 37] on button "Back" at bounding box center [880, 33] width 85 height 39
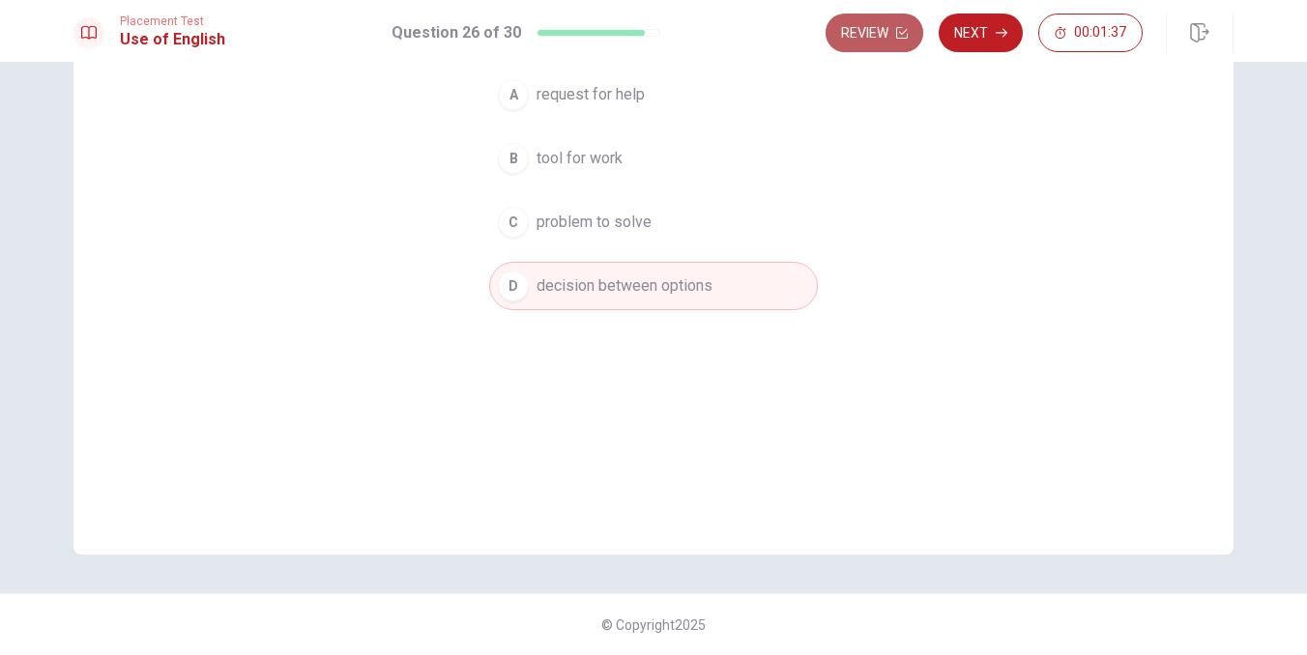
click at [908, 37] on button "Review" at bounding box center [874, 33] width 98 height 39
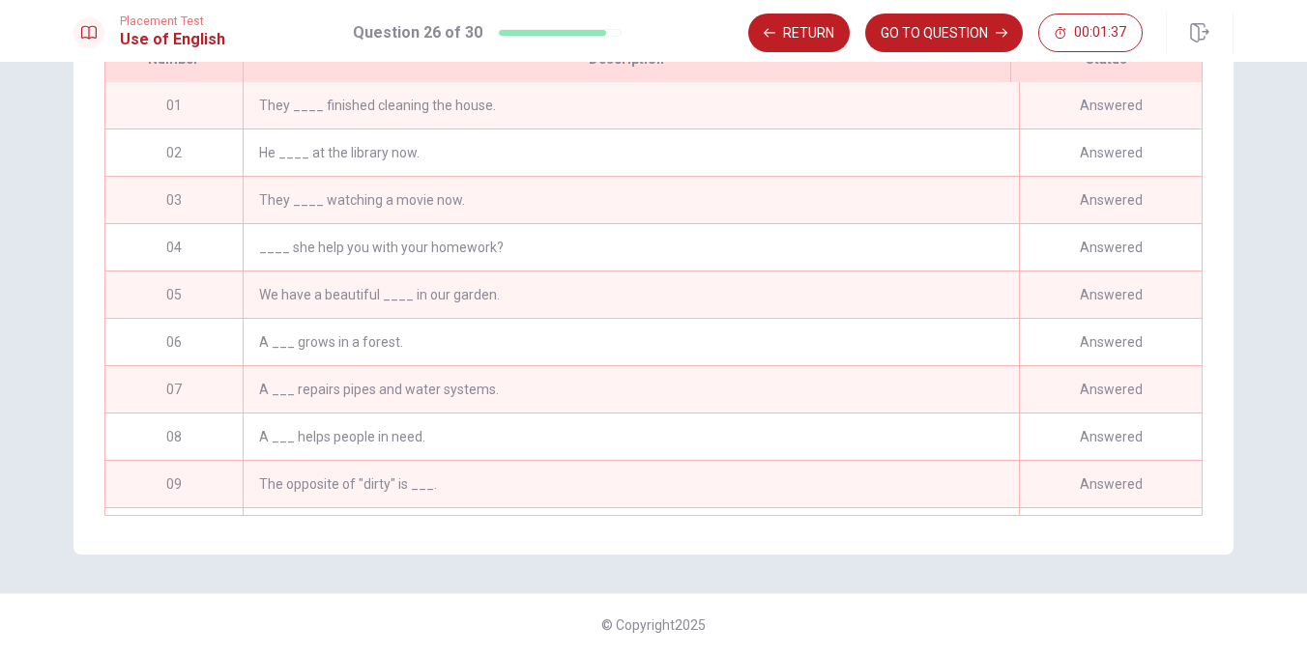
scroll to position [987, 0]
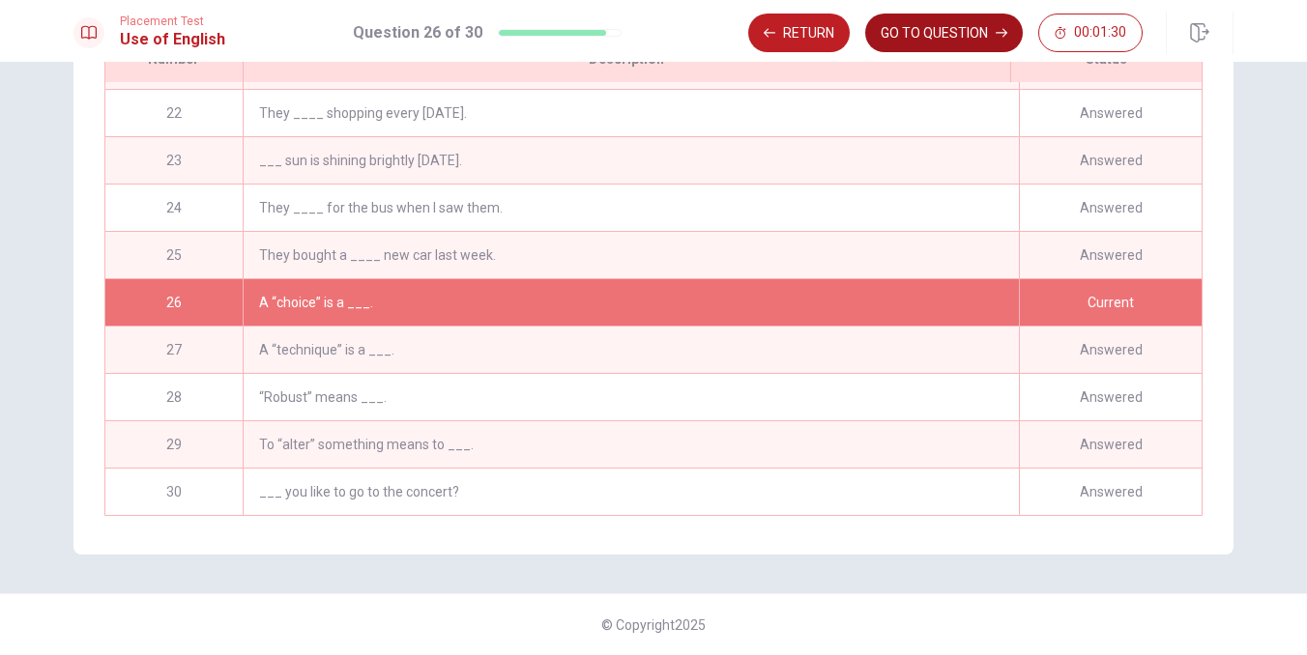
click at [971, 31] on button "GO TO QUESTION" at bounding box center [944, 33] width 158 height 39
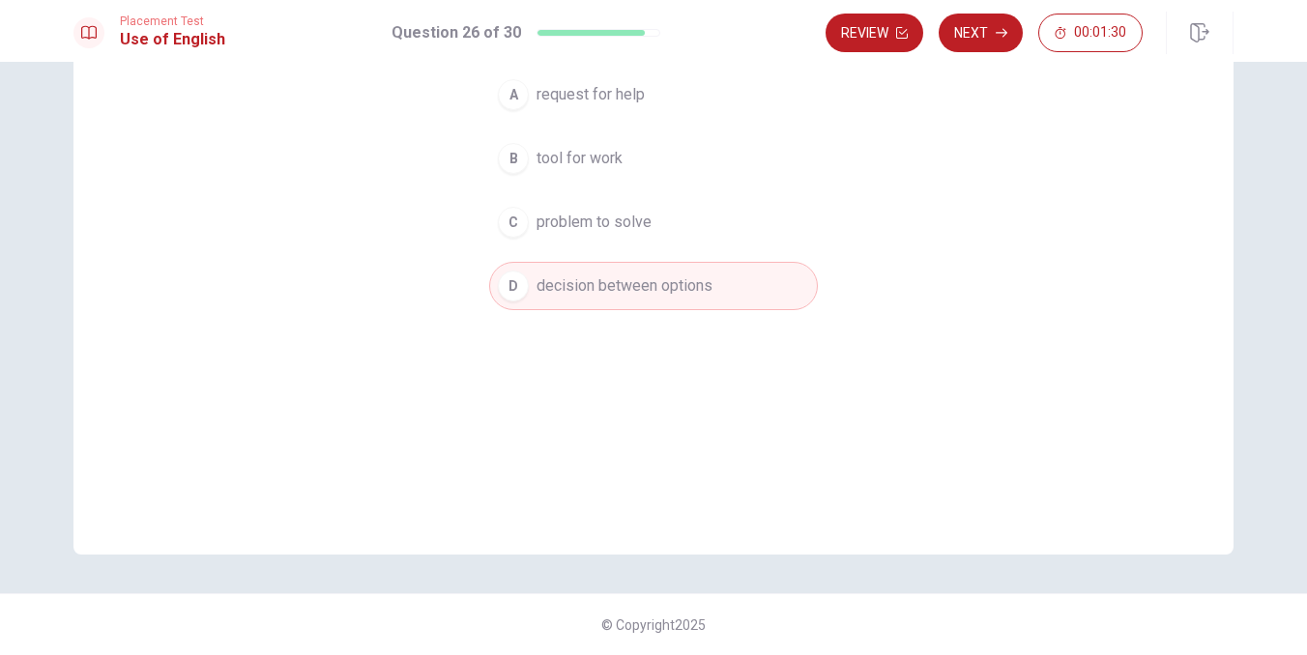
scroll to position [217, 0]
click at [971, 31] on button "Next" at bounding box center [980, 33] width 84 height 39
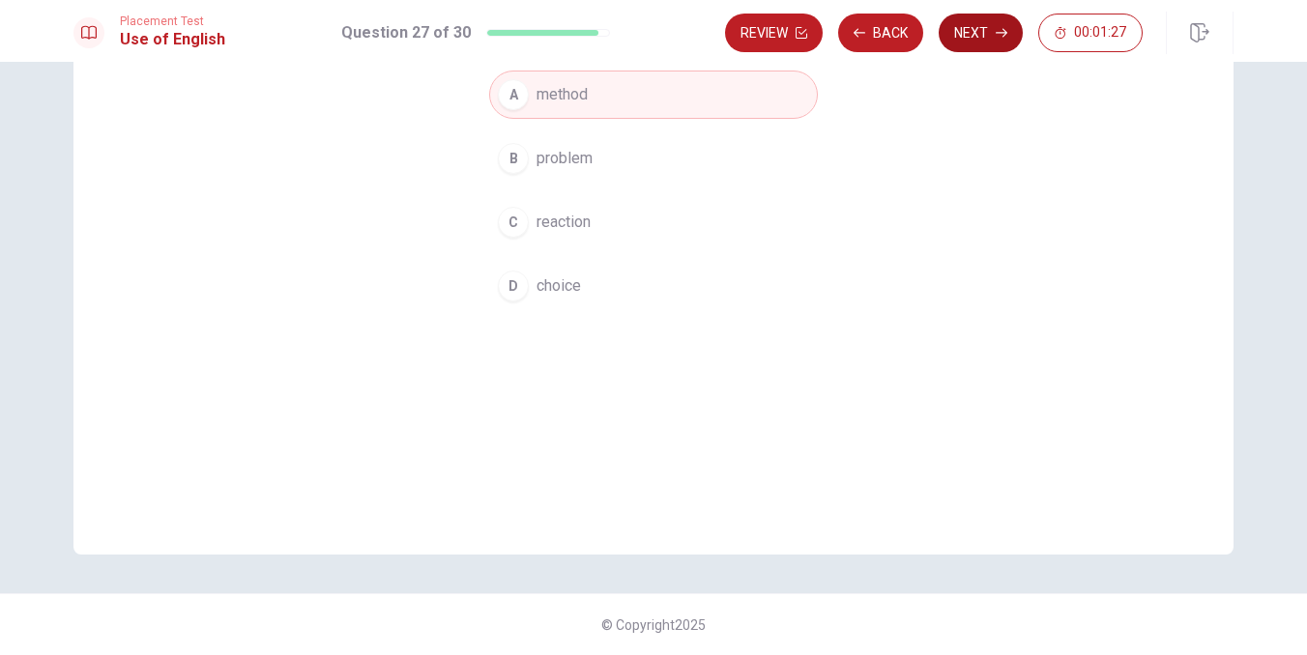
click at [981, 34] on button "Next" at bounding box center [980, 33] width 84 height 39
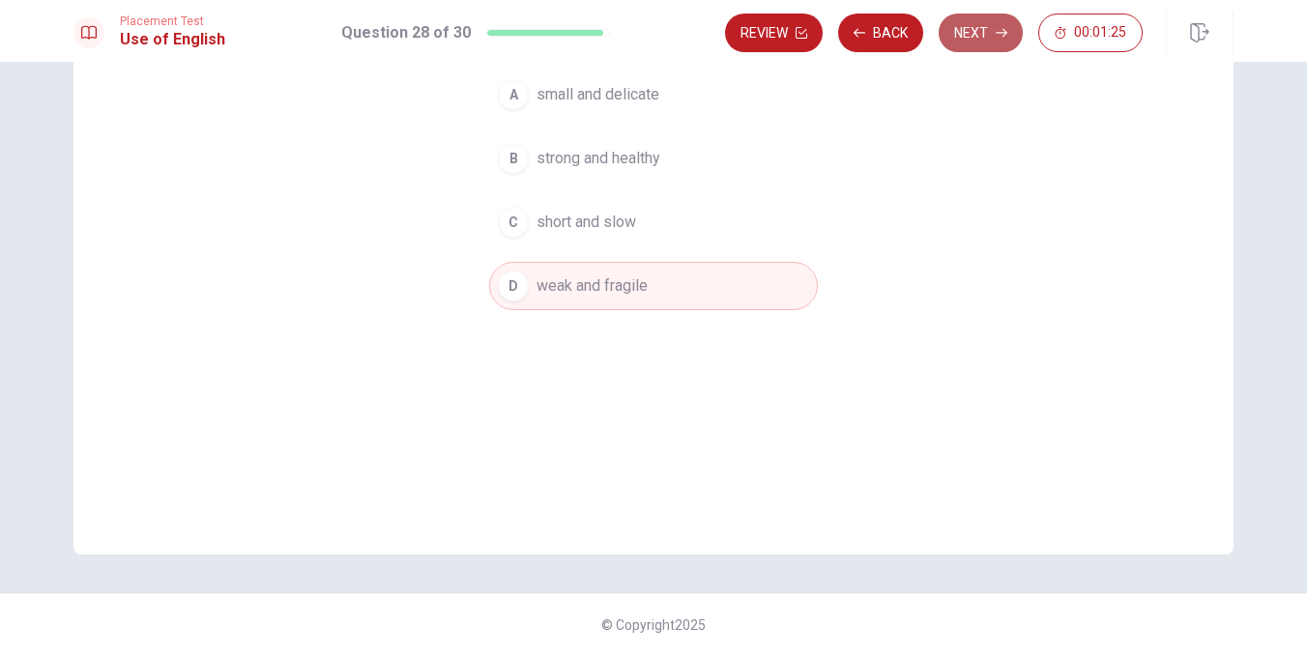
click at [1008, 42] on button "Next" at bounding box center [980, 33] width 84 height 39
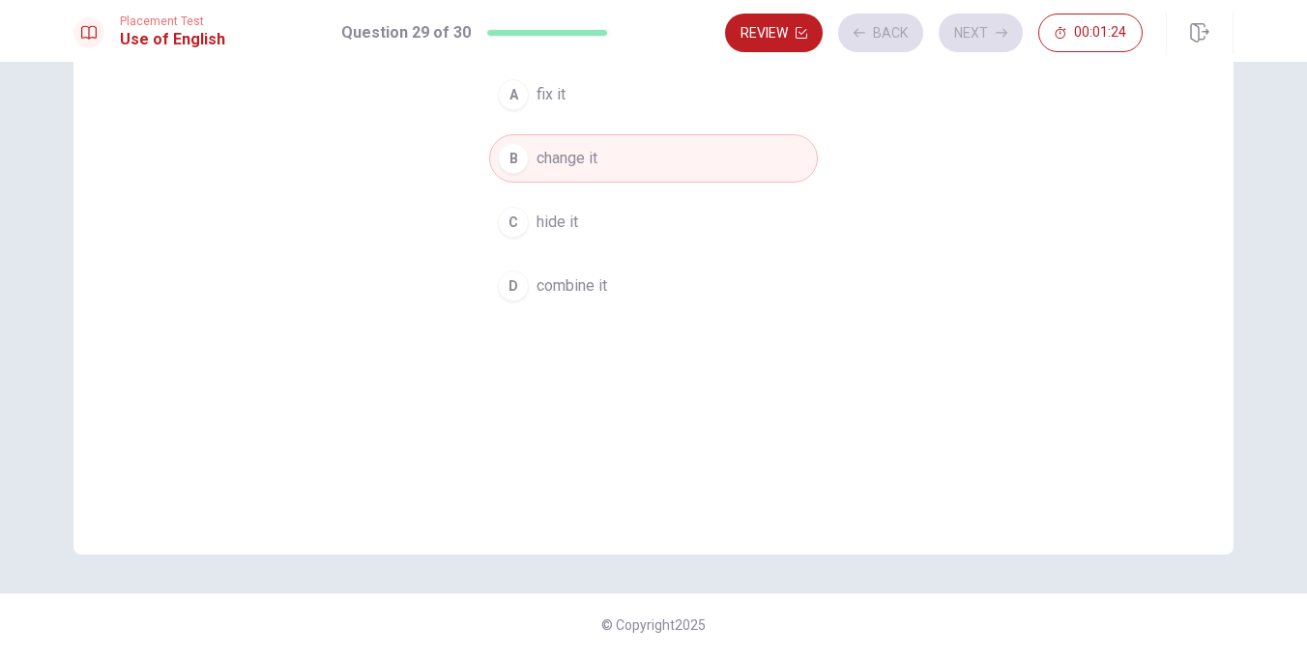
click at [1002, 38] on icon "button" at bounding box center [1001, 33] width 12 height 12
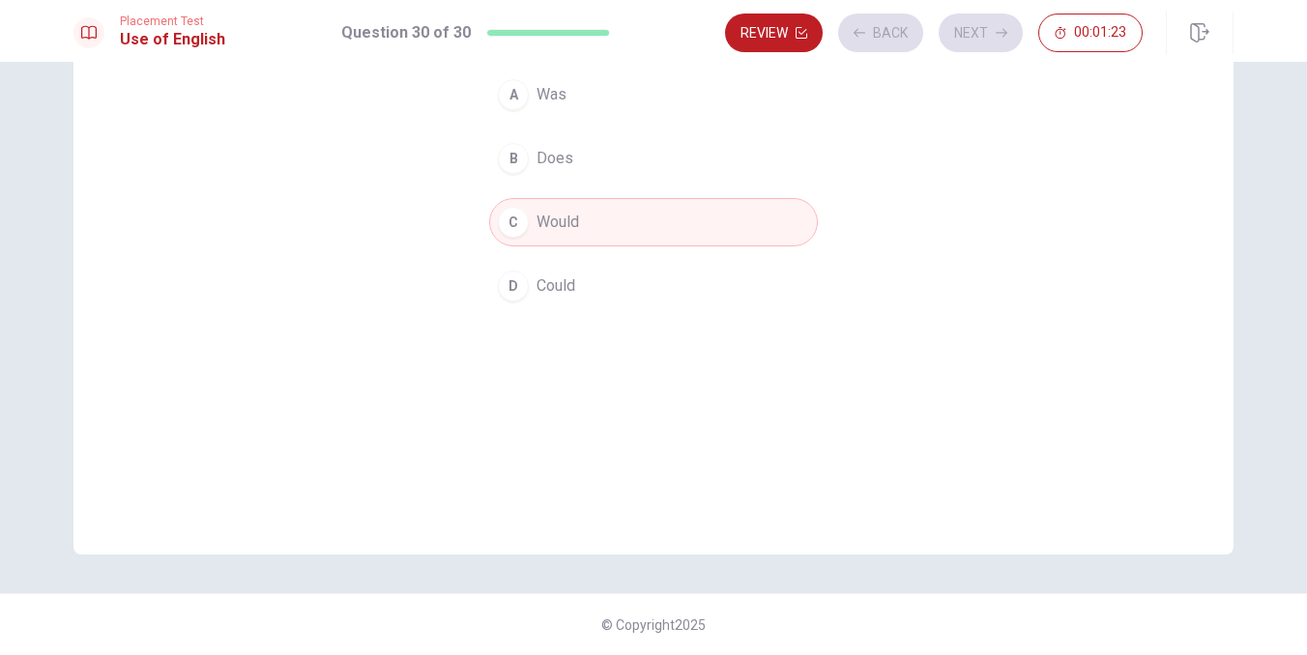
click at [1002, 38] on div "Review Back Next 00:01:23" at bounding box center [933, 33] width 417 height 39
click at [1002, 38] on icon "button" at bounding box center [1001, 33] width 12 height 12
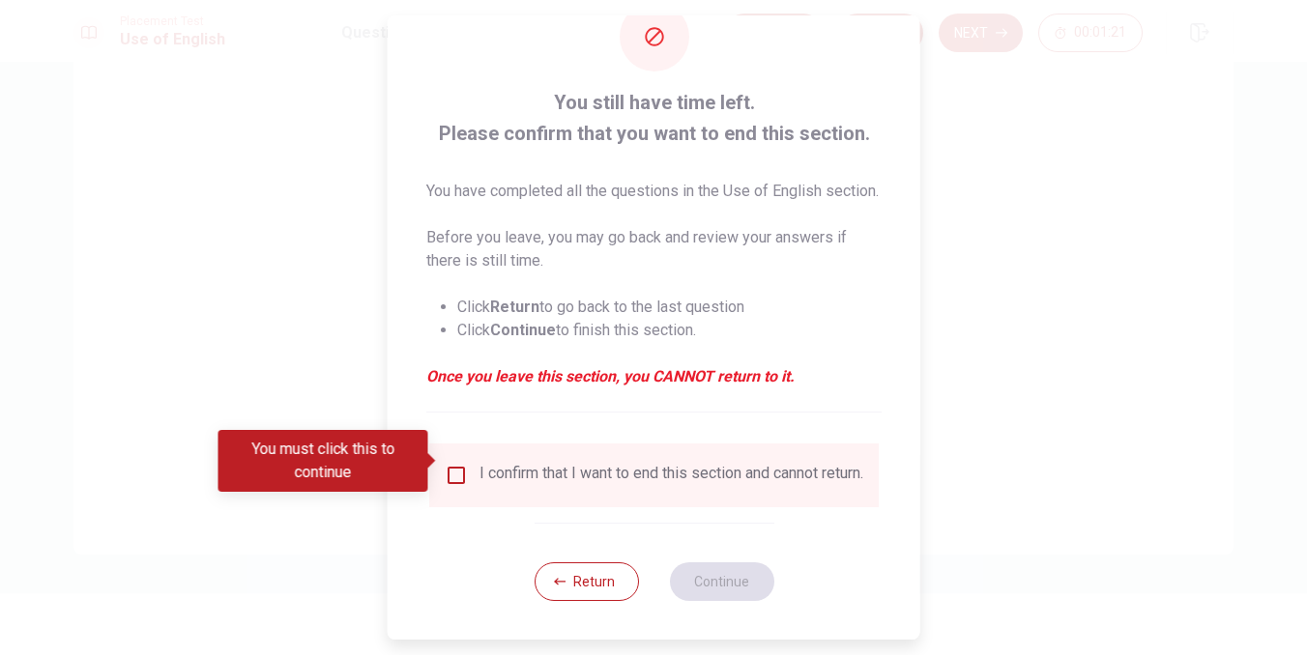
scroll to position [89, 0]
click at [451, 464] on input "You must click this to continue" at bounding box center [456, 475] width 23 height 23
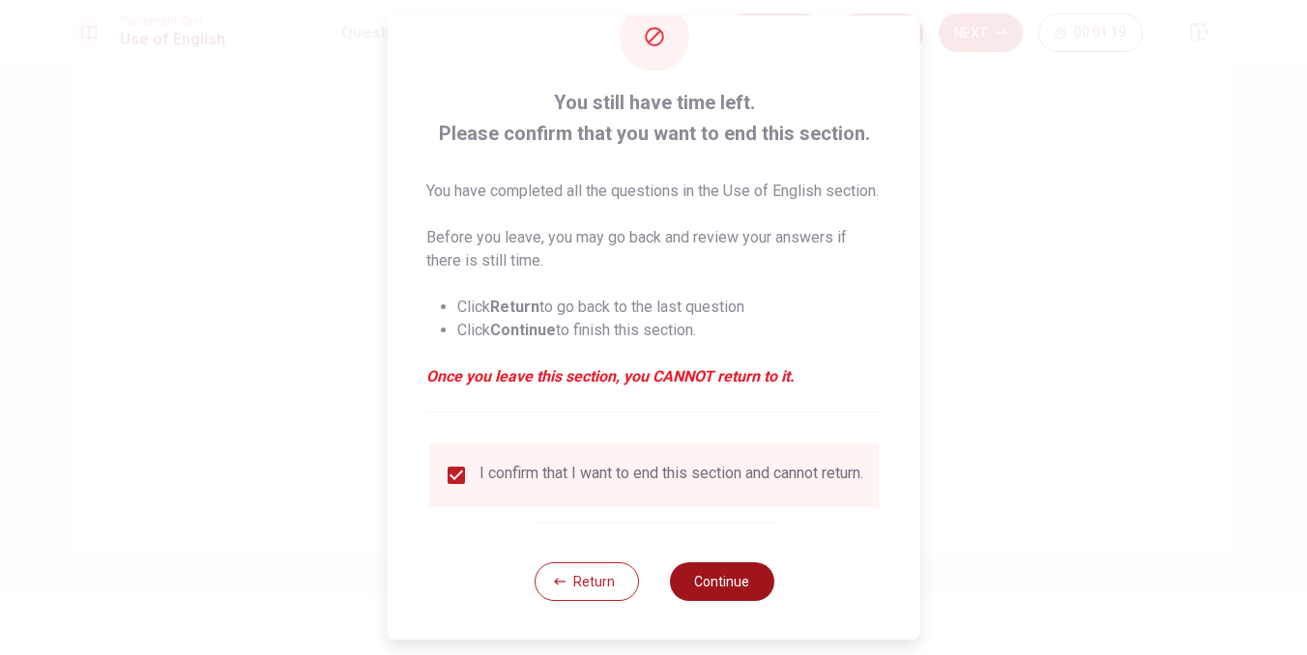
click at [729, 590] on button "Continue" at bounding box center [721, 581] width 104 height 39
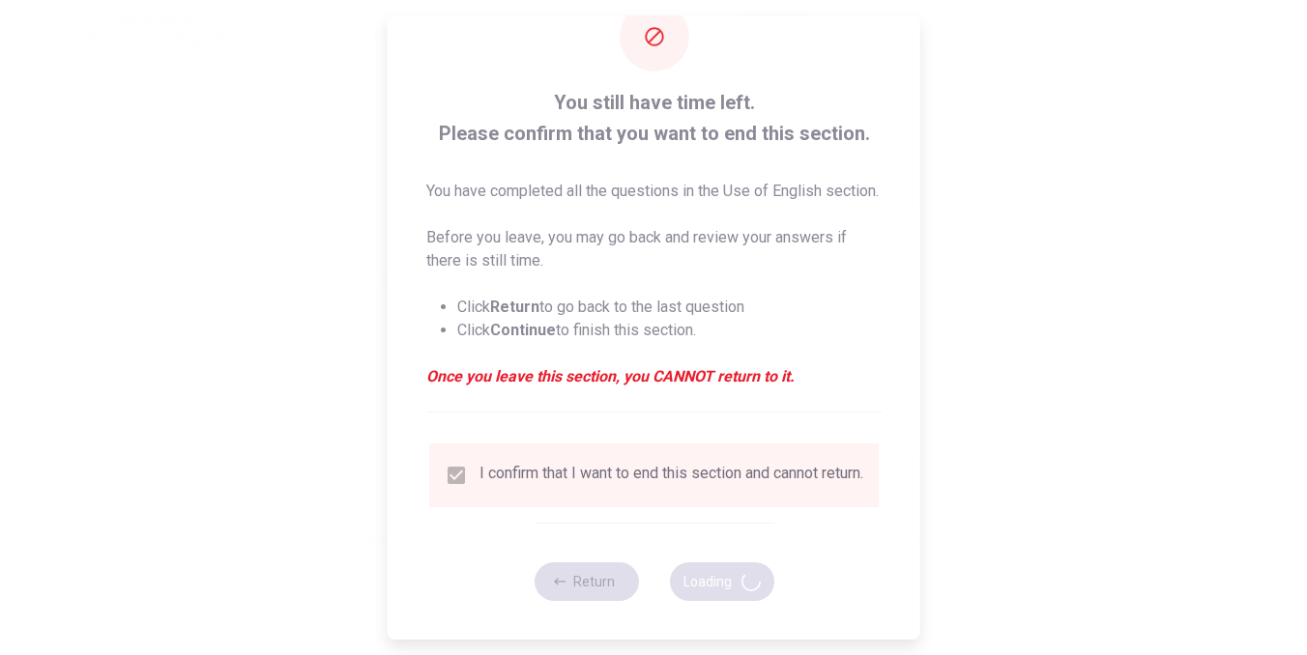
scroll to position [0, 0]
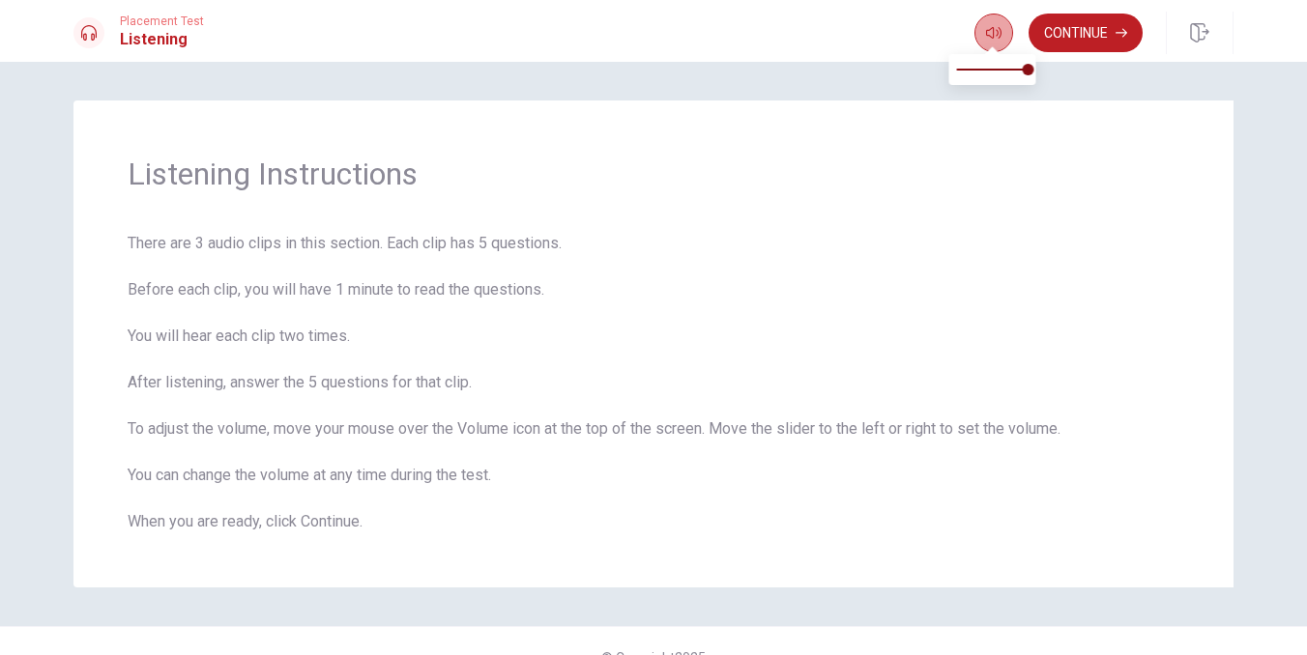
click at [987, 29] on icon "button" at bounding box center [993, 32] width 15 height 15
click at [1106, 25] on button "Continue" at bounding box center [1085, 33] width 114 height 39
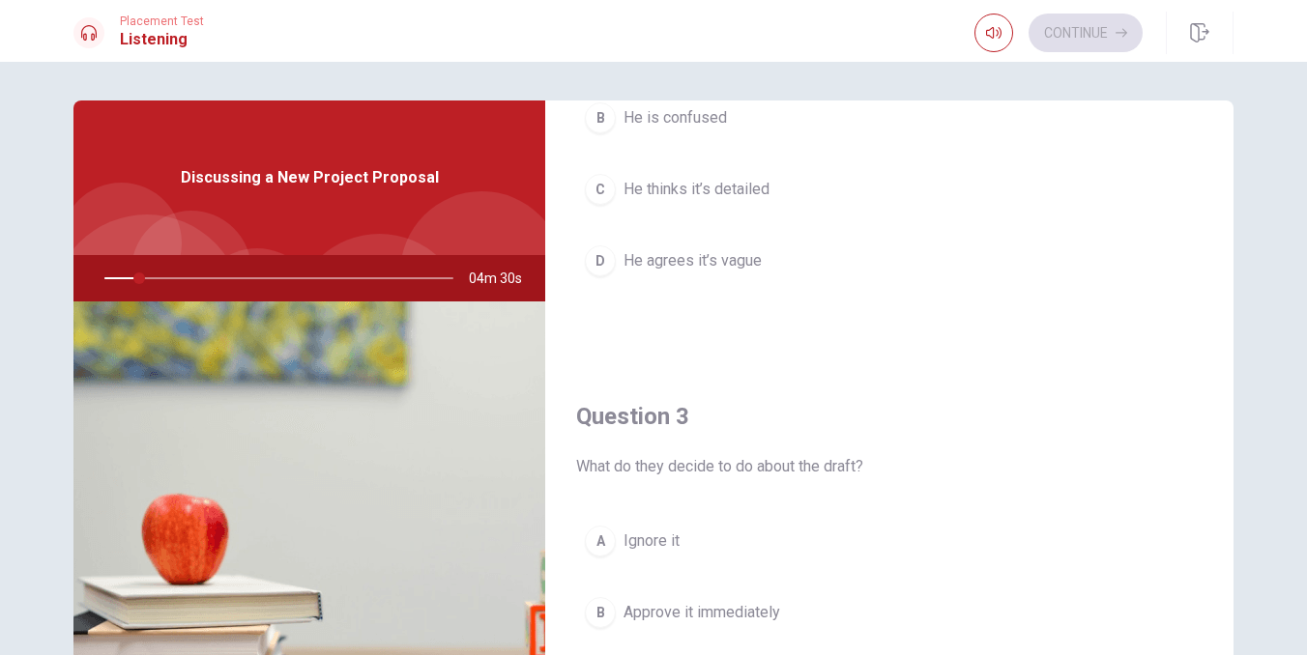
scroll to position [816, 0]
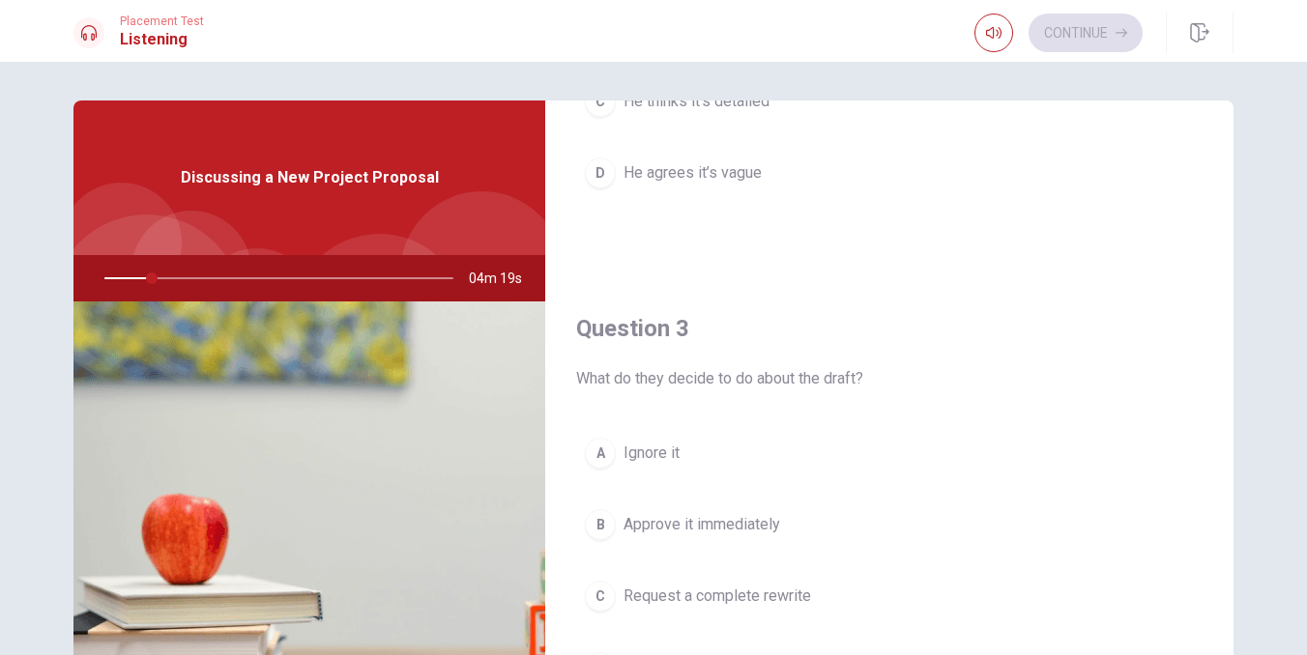
drag, startPoint x: 825, startPoint y: 379, endPoint x: 857, endPoint y: 376, distance: 32.0
click at [857, 376] on span "What do they decide to do about the draft?" at bounding box center [889, 378] width 626 height 23
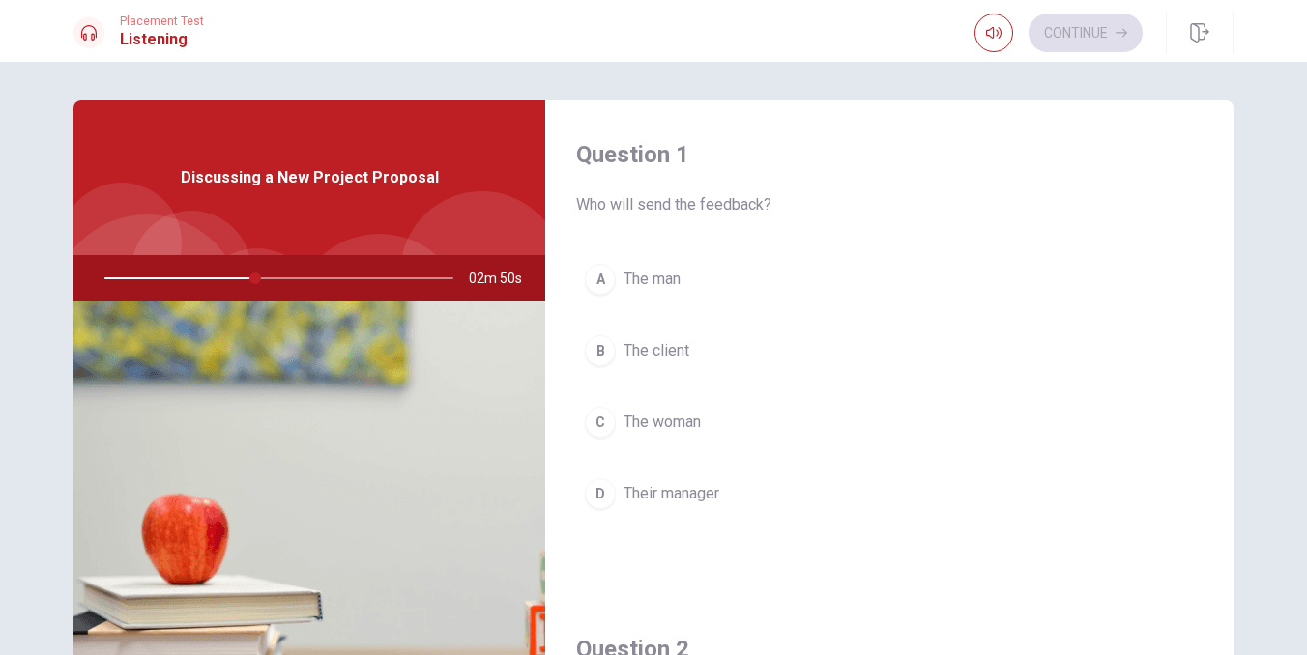
scroll to position [0, 0]
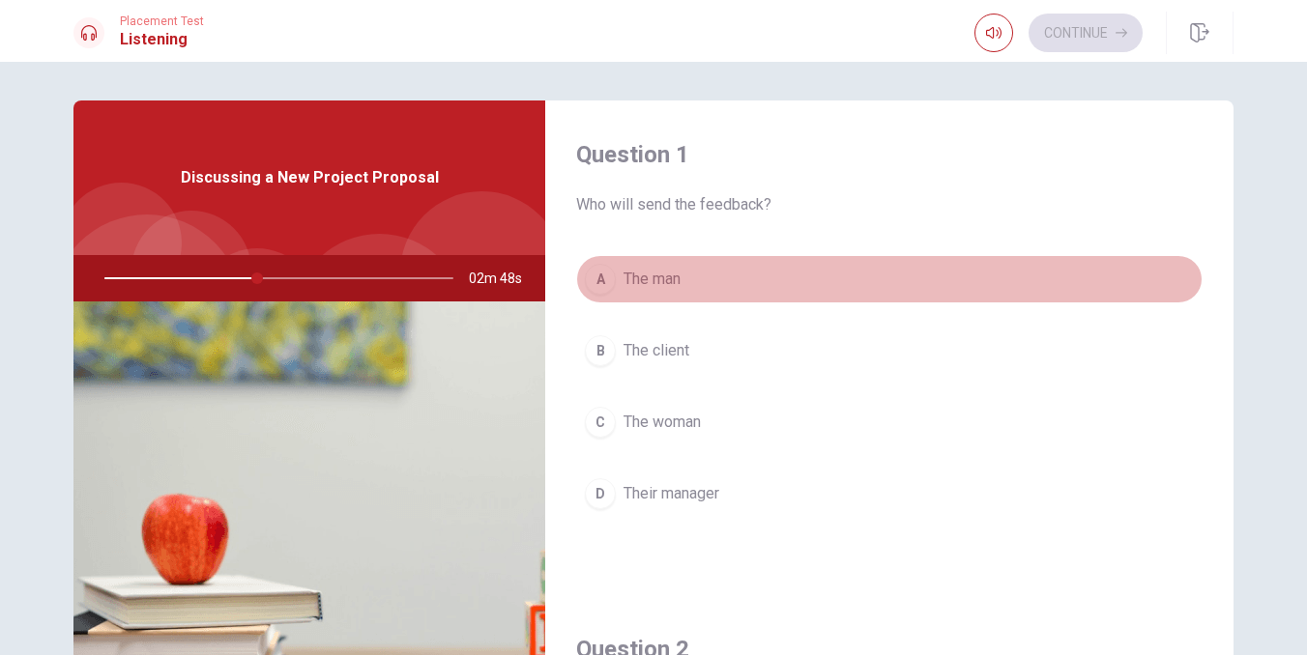
click at [675, 276] on span "The man" at bounding box center [651, 279] width 57 height 23
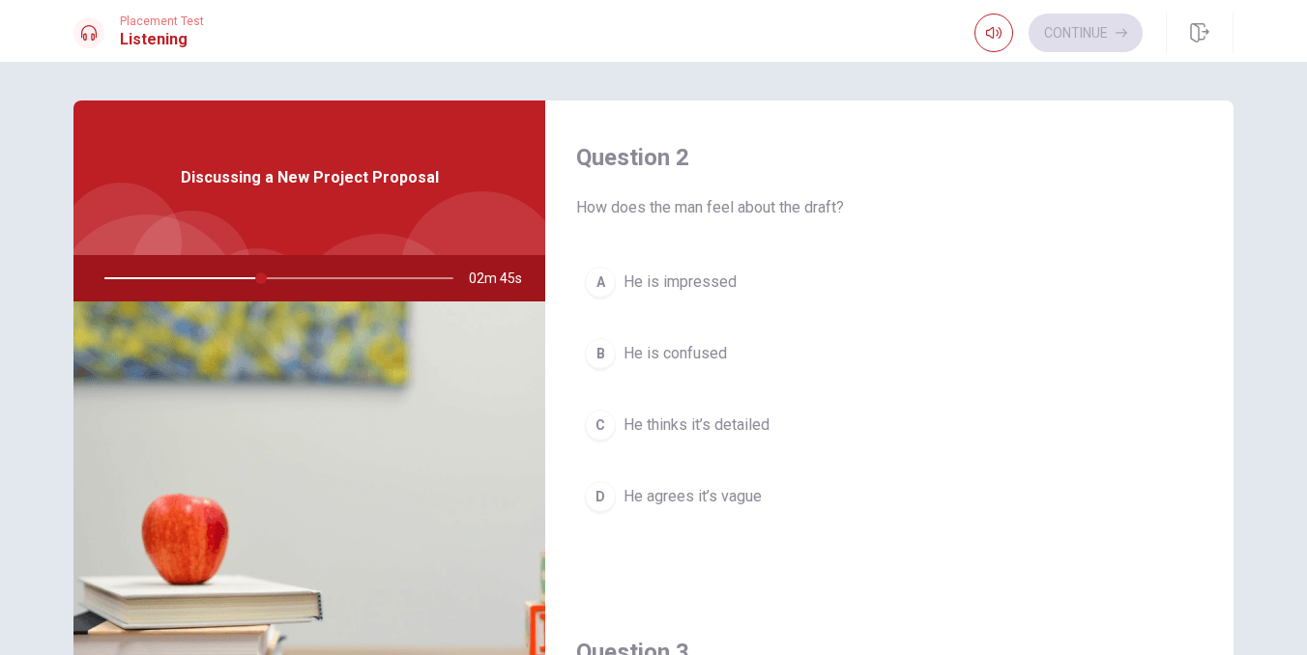
scroll to position [488, 0]
click at [736, 423] on span "He thinks it’s detailed" at bounding box center [696, 428] width 146 height 23
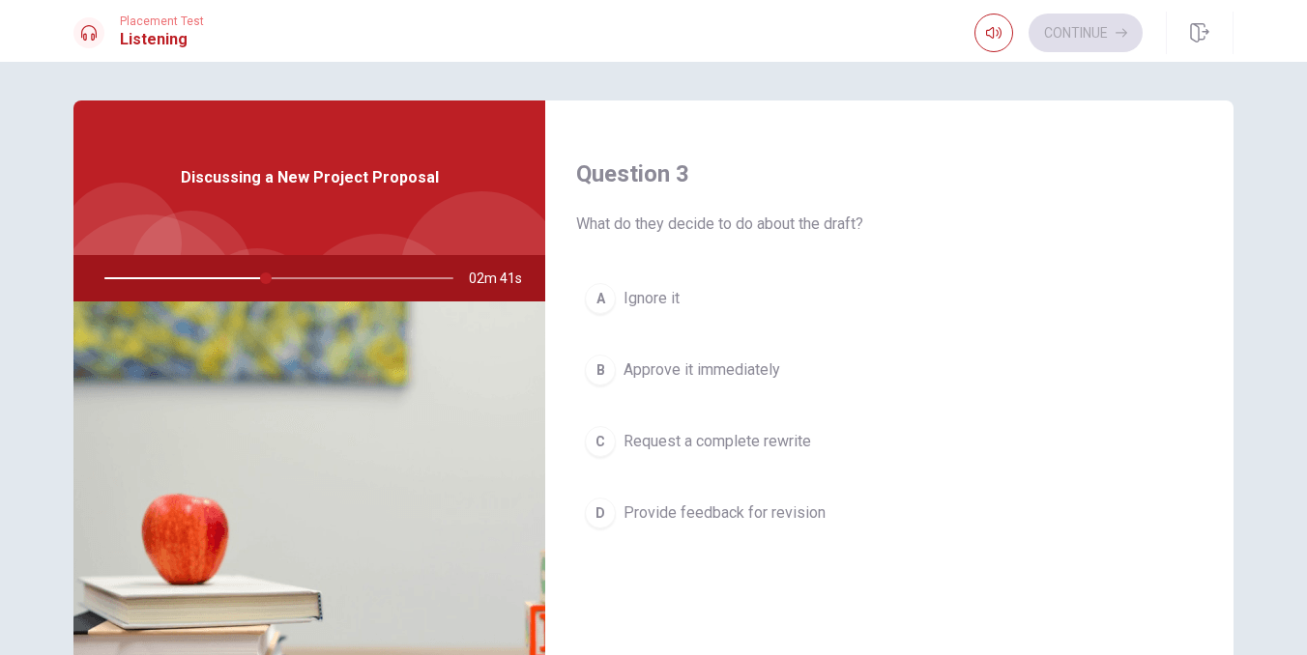
scroll to position [983, 0]
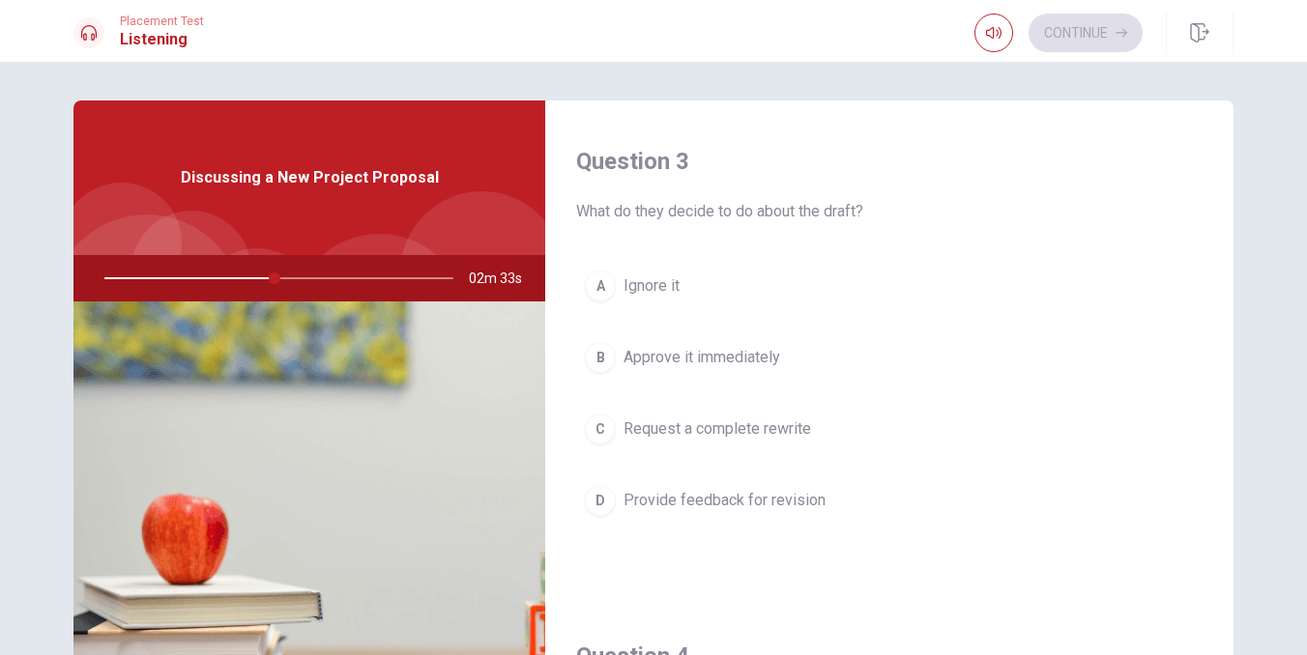
click at [819, 505] on span "Provide feedback for revision" at bounding box center [724, 500] width 202 height 23
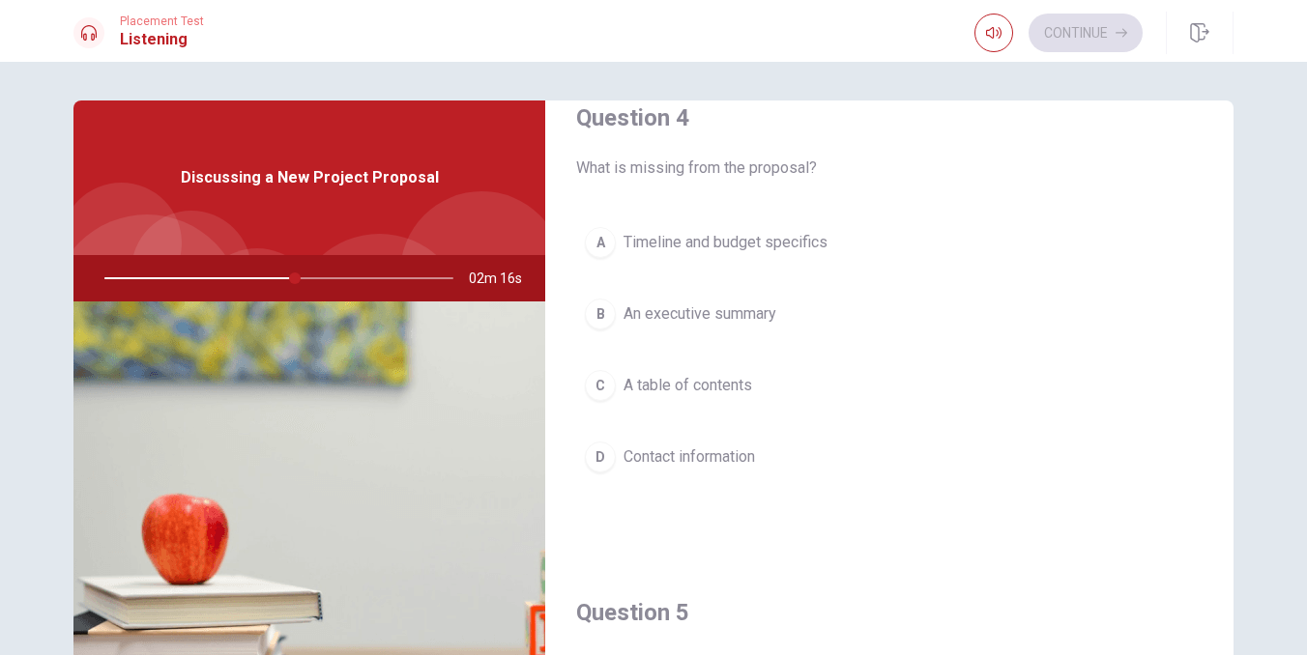
scroll to position [1508, 0]
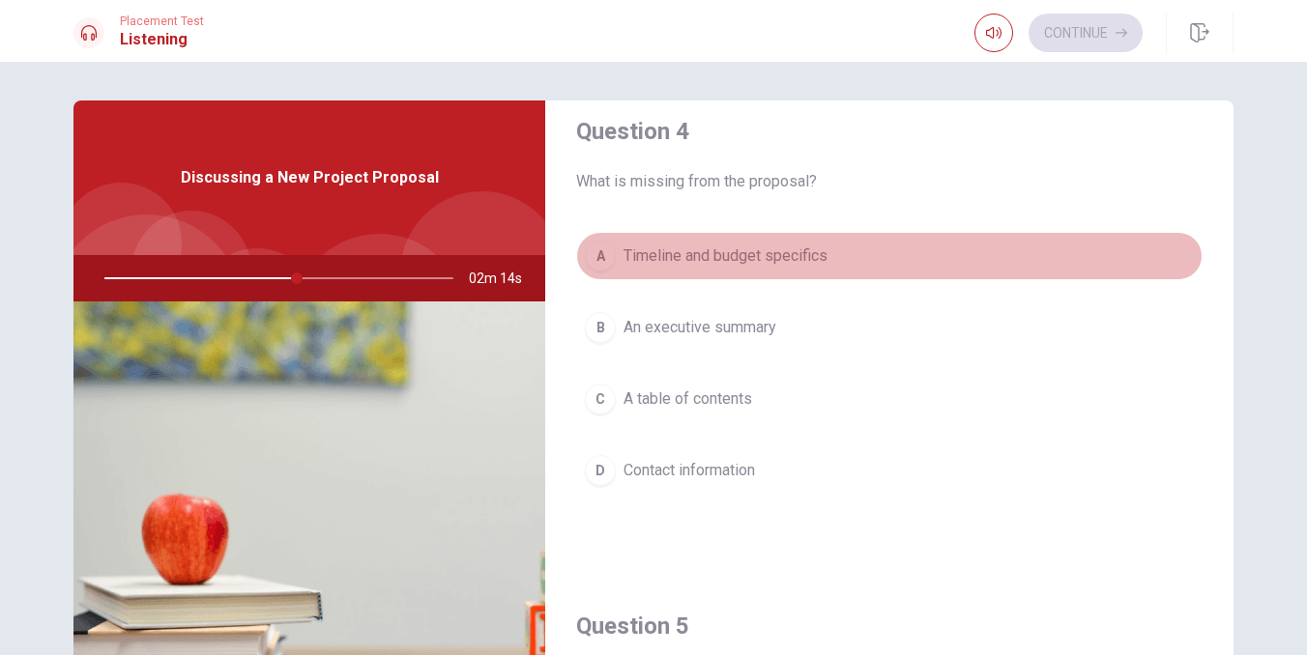
click at [798, 252] on span "Timeline and budget specifics" at bounding box center [725, 255] width 204 height 23
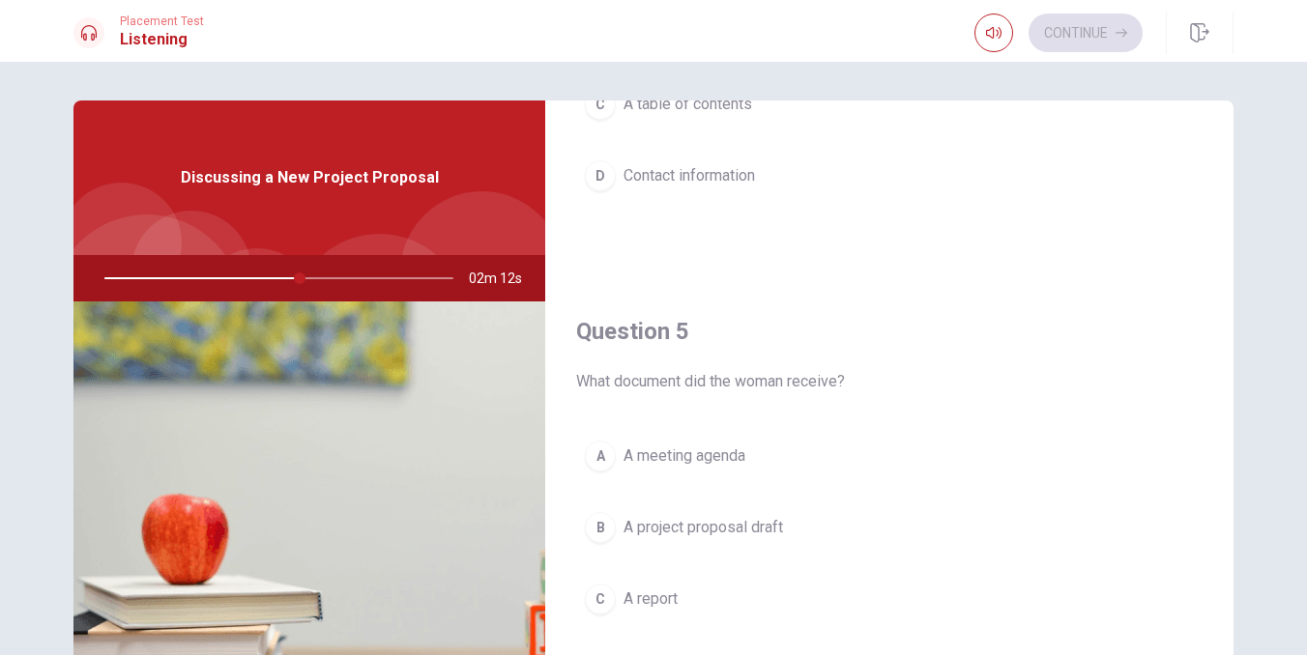
scroll to position [1802, 0]
click at [742, 531] on span "A project proposal draft" at bounding box center [702, 527] width 159 height 23
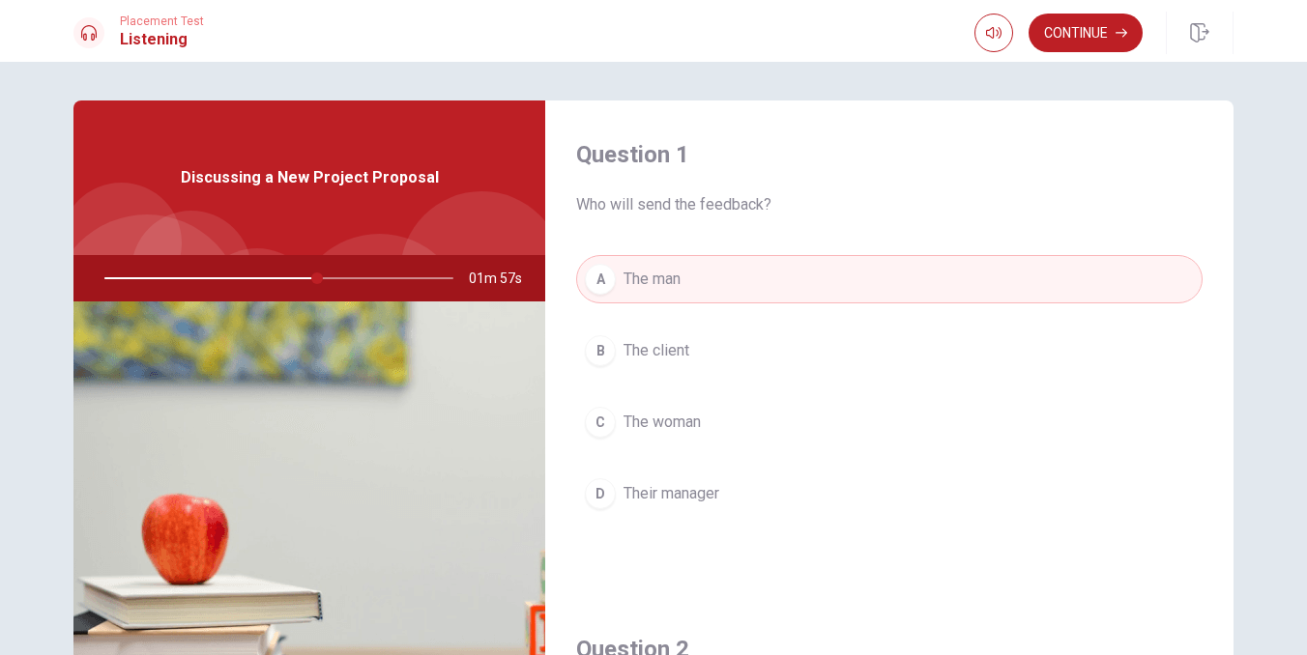
scroll to position [0, 0]
click at [217, 276] on div at bounding box center [275, 278] width 388 height 46
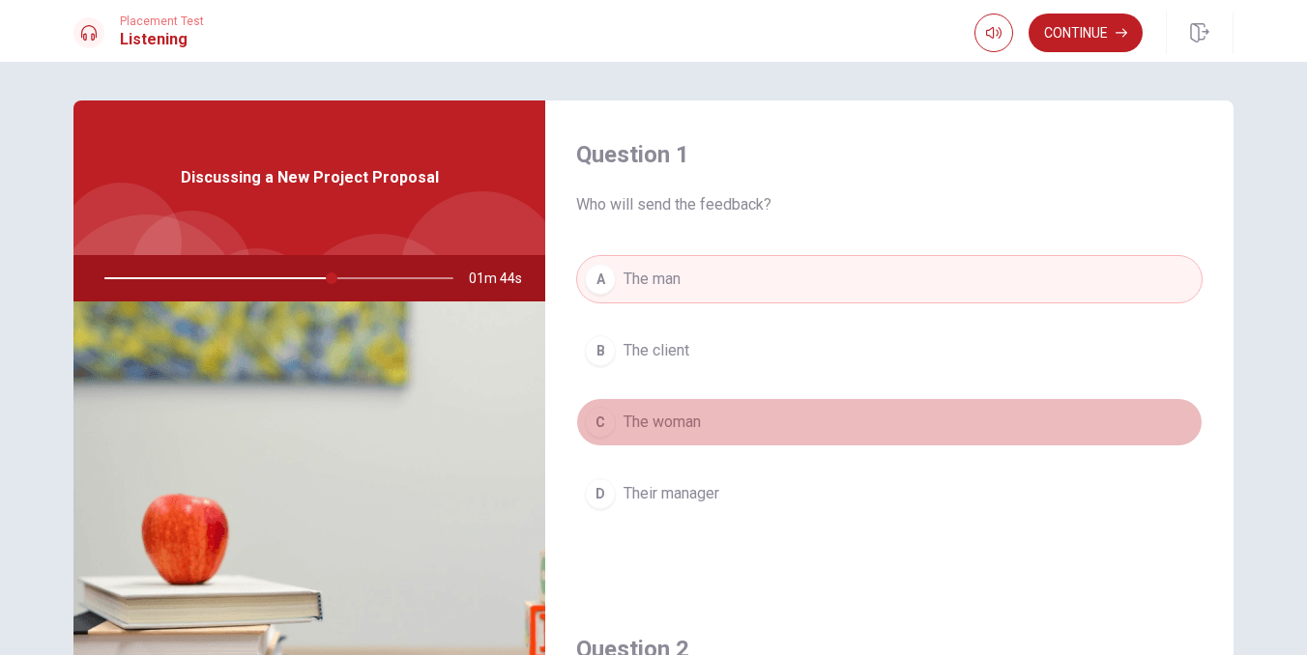
click at [667, 424] on span "The woman" at bounding box center [661, 422] width 77 height 23
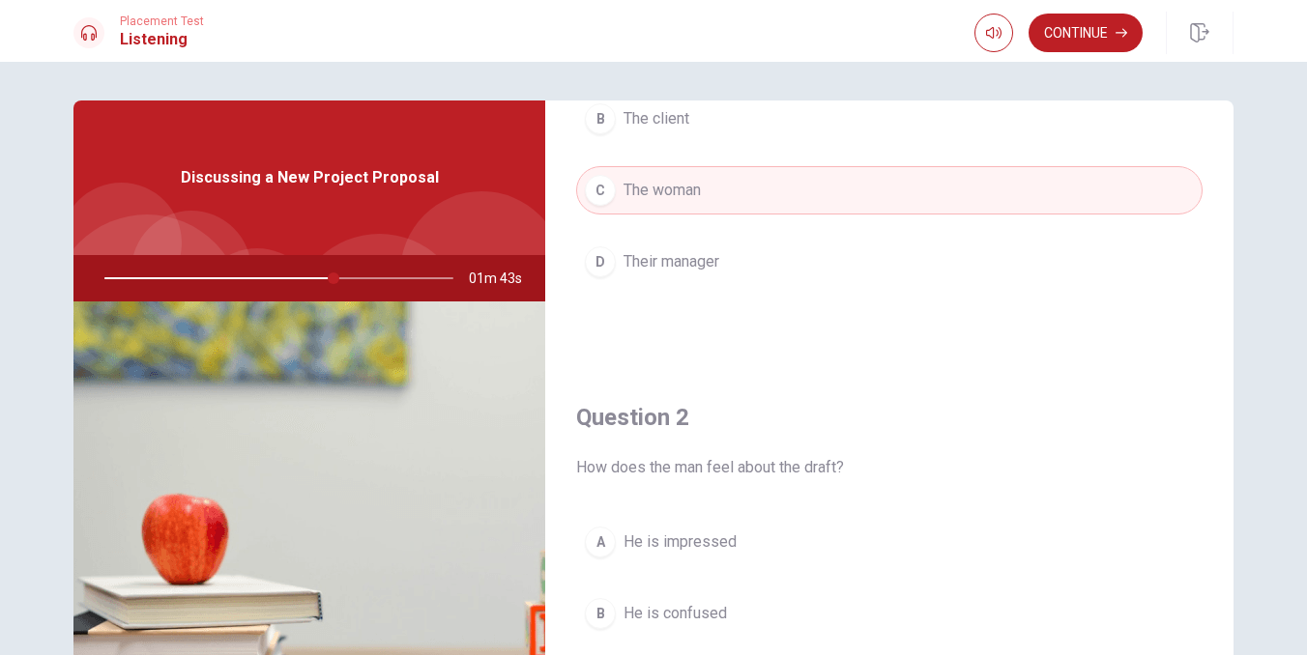
scroll to position [261, 0]
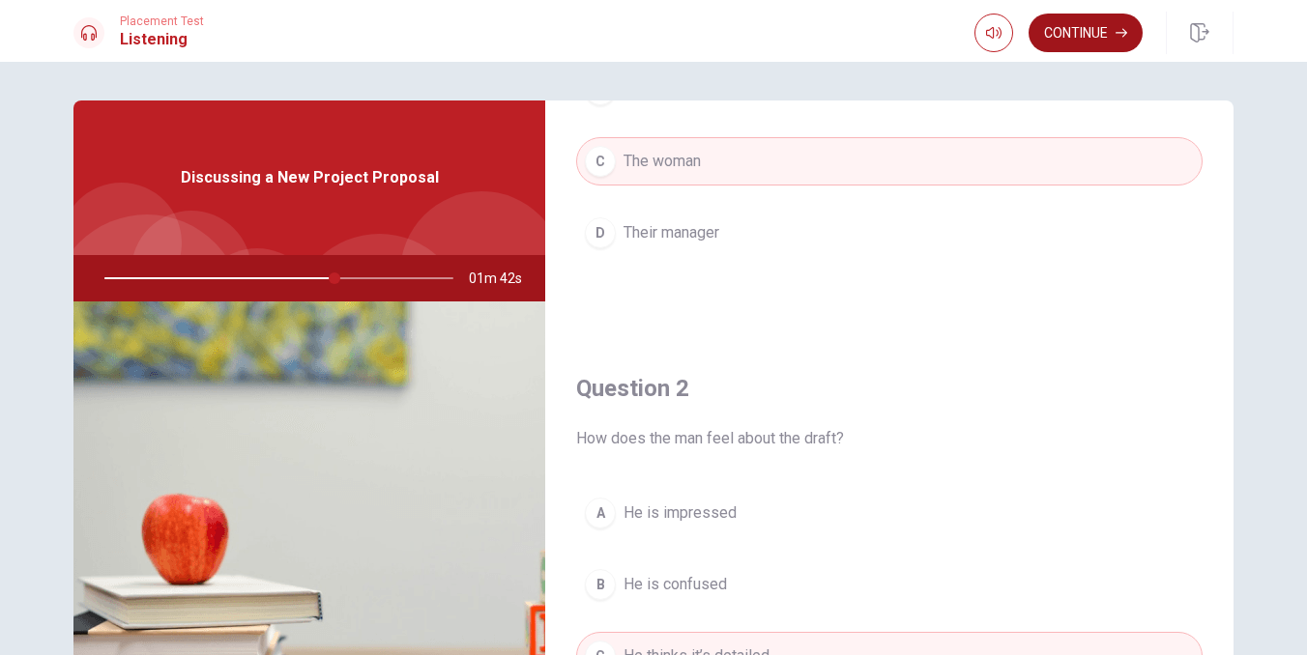
click at [1099, 40] on button "Continue" at bounding box center [1085, 33] width 114 height 39
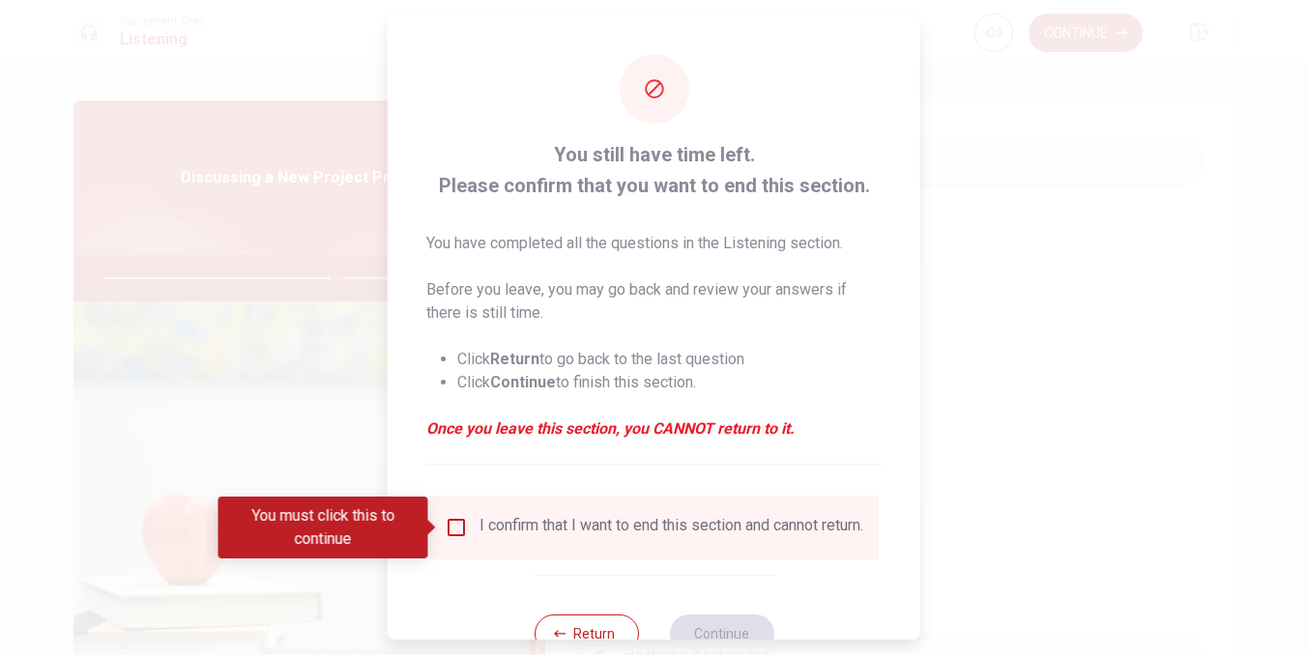
click at [510, 531] on div "I confirm that I want to end this section and cannot return." at bounding box center [671, 527] width 384 height 23
click at [455, 525] on input "You must click this to continue" at bounding box center [456, 527] width 23 height 23
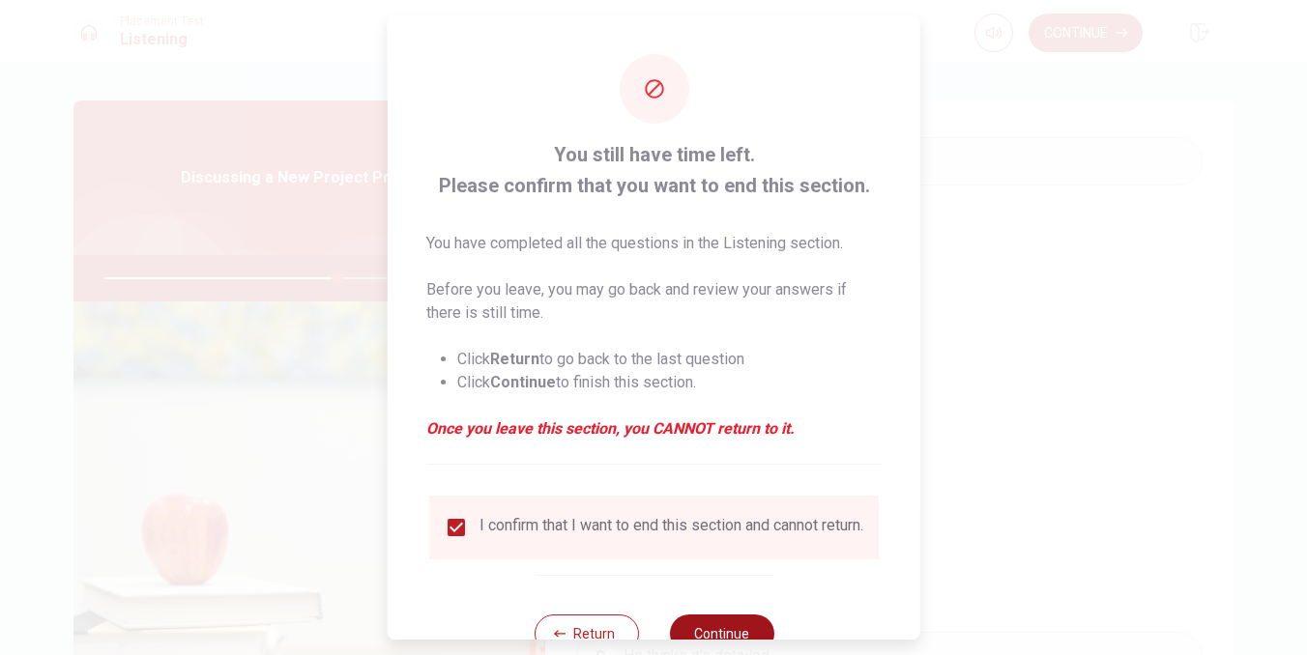
click at [734, 633] on button "Continue" at bounding box center [721, 634] width 104 height 39
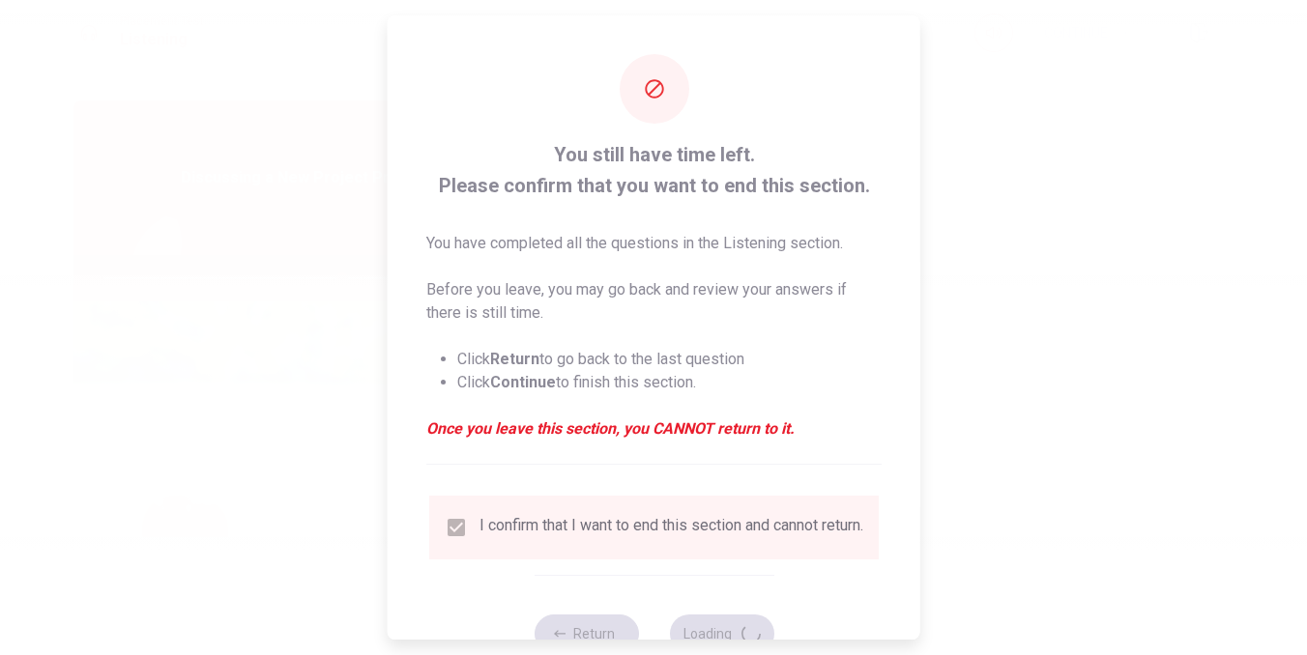
type input "69"
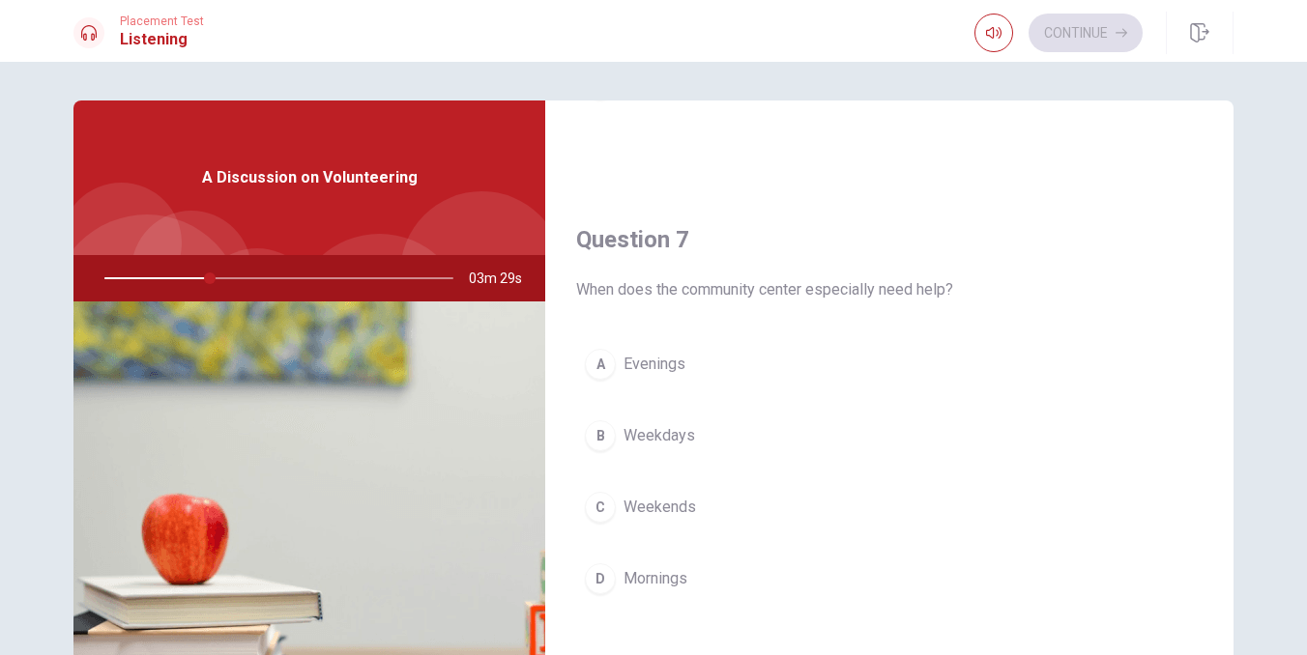
scroll to position [406, 0]
click at [669, 510] on span "Weekends" at bounding box center [659, 511] width 72 height 23
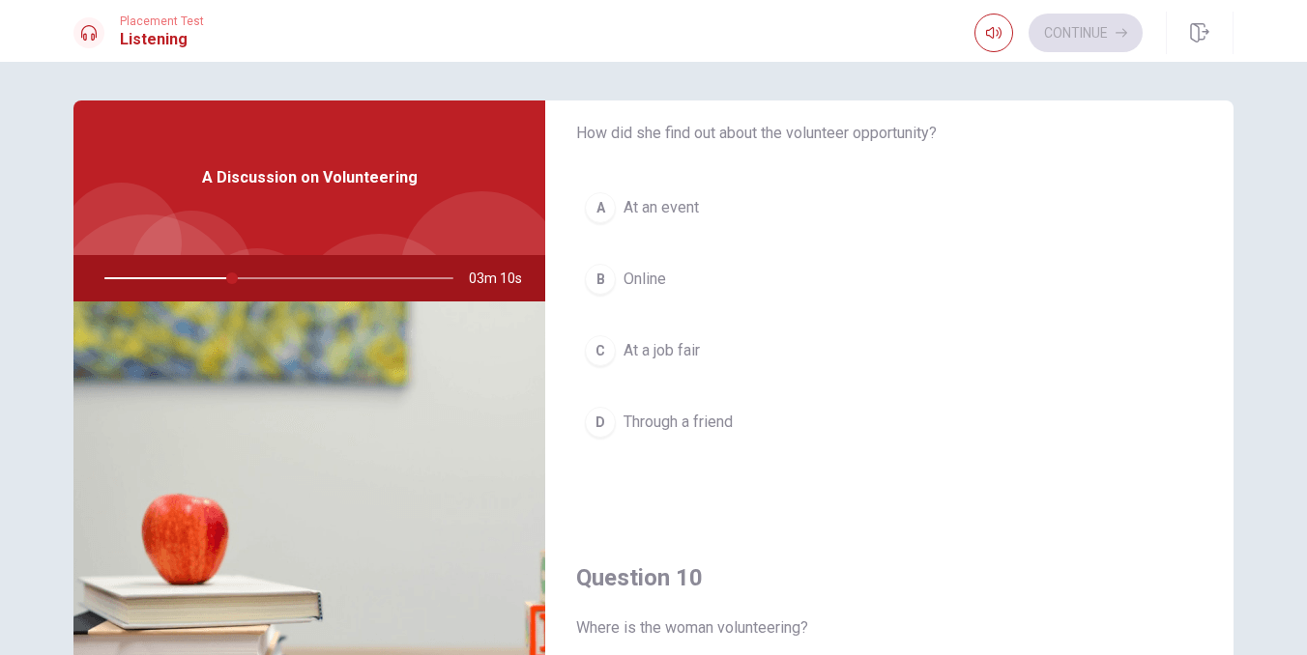
scroll to position [1566, 0]
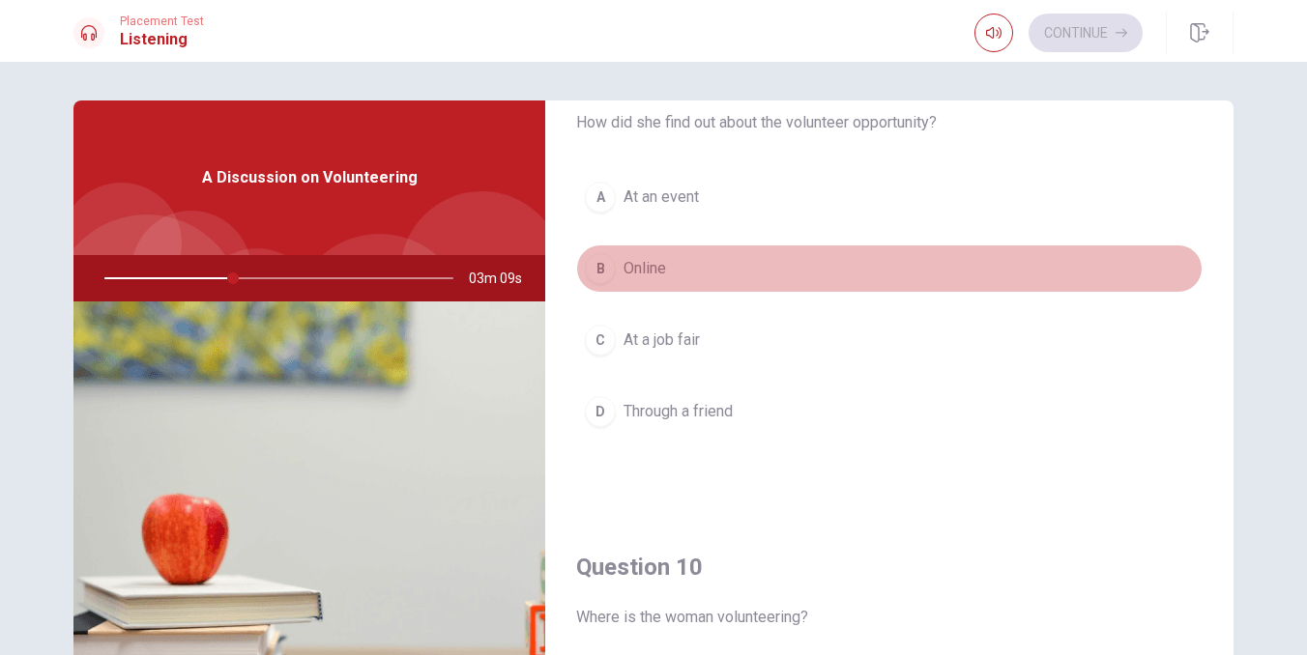
click at [666, 268] on span "Online" at bounding box center [644, 268] width 43 height 23
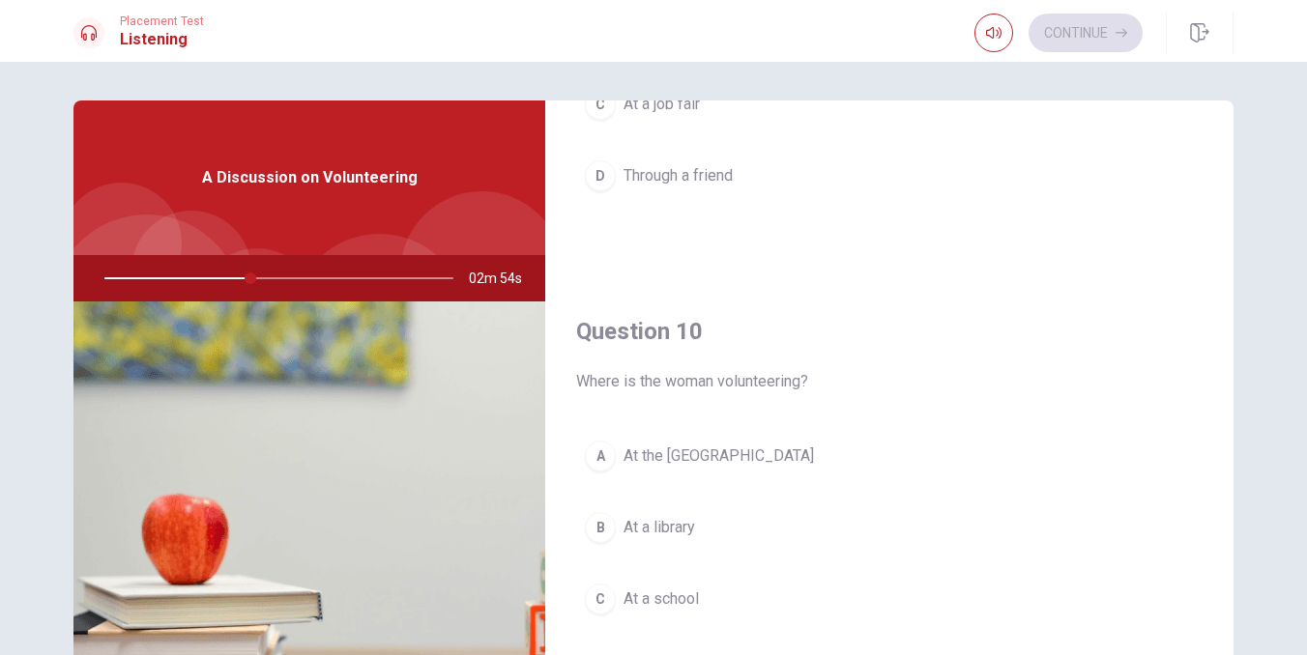
scroll to position [1802, 0]
click at [732, 451] on span "At the [GEOGRAPHIC_DATA]" at bounding box center [718, 456] width 190 height 23
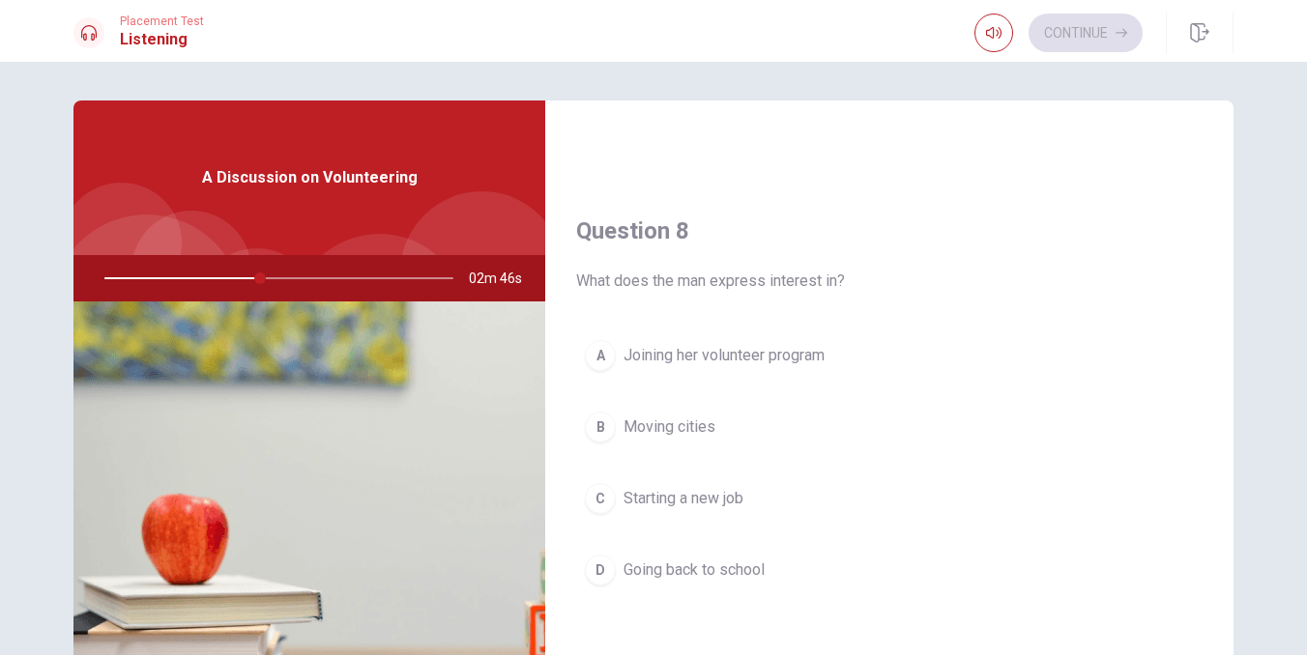
scroll to position [915, 0]
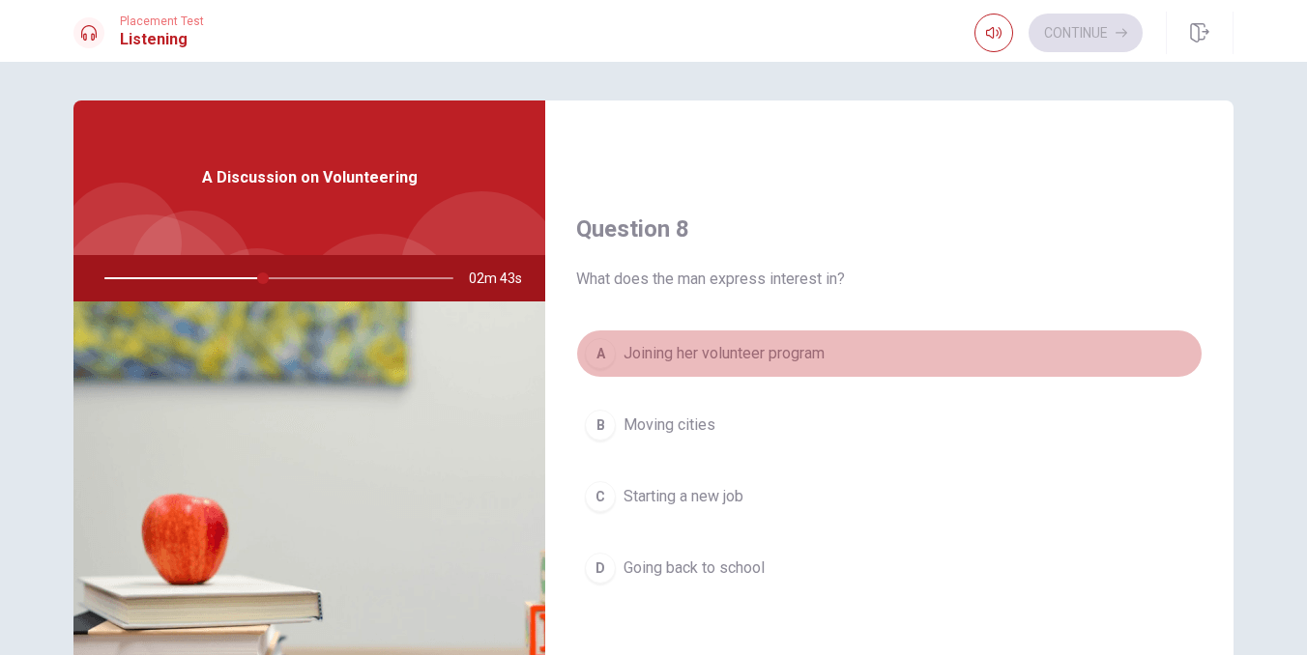
click at [821, 352] on span "Joining her volunteer program" at bounding box center [723, 353] width 201 height 23
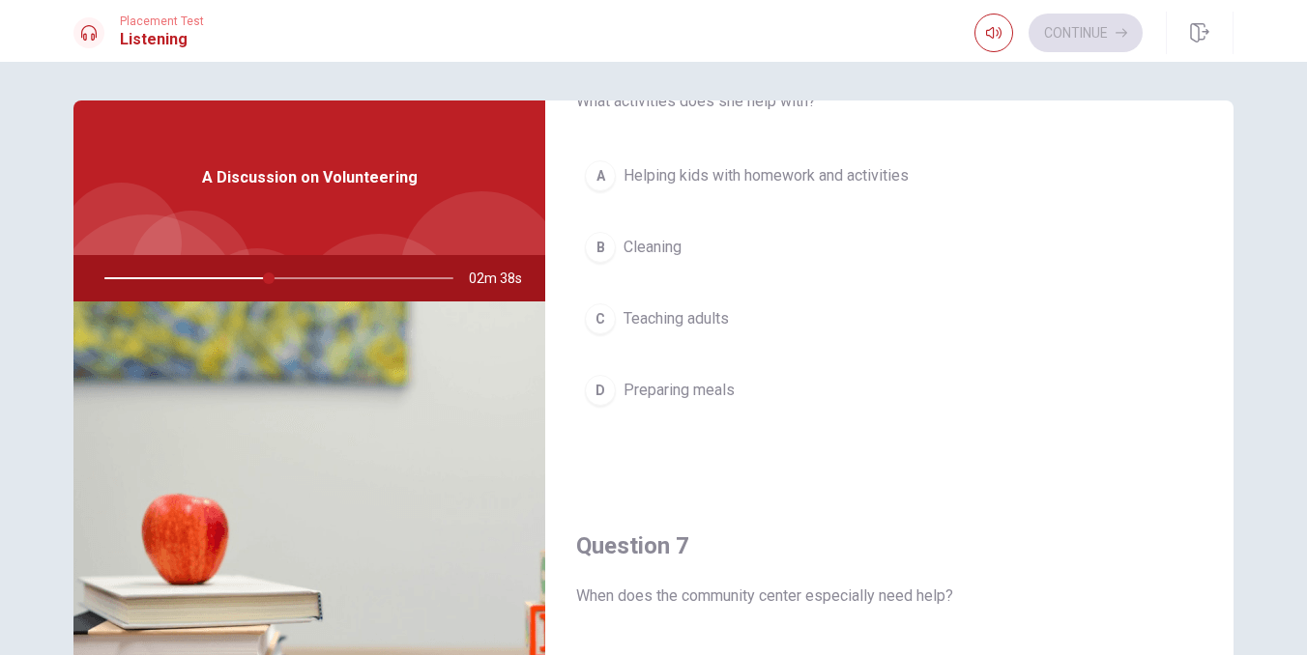
scroll to position [76, 0]
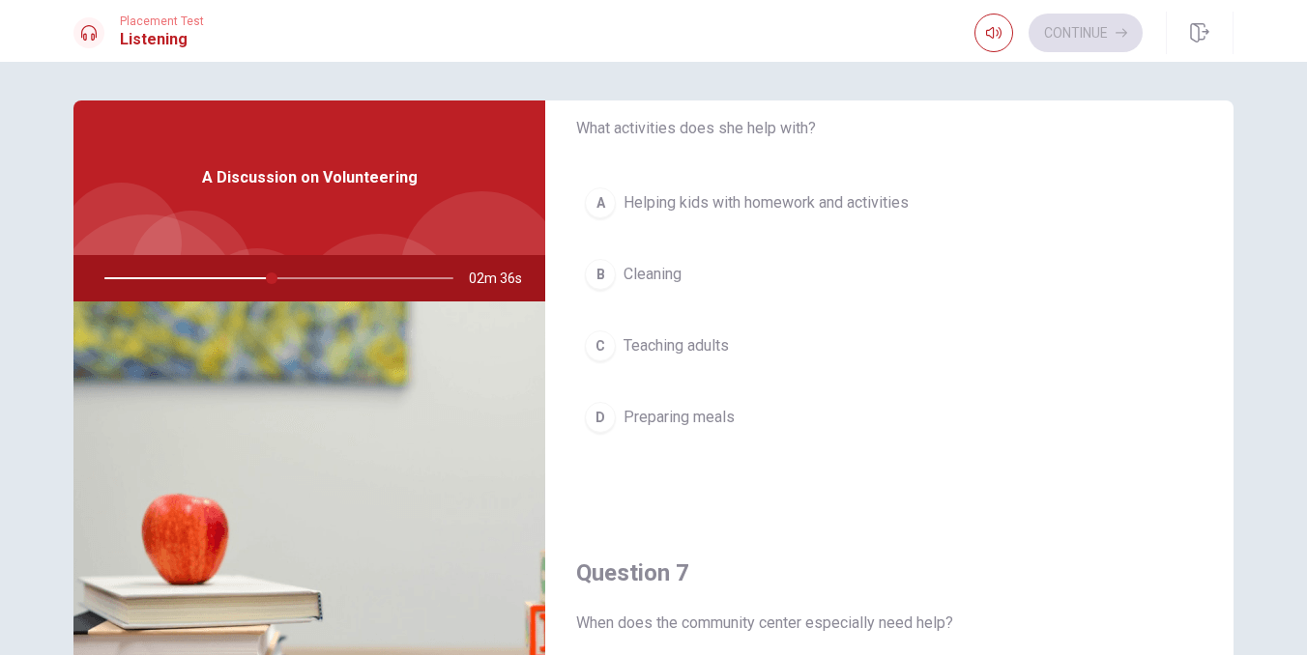
click at [818, 196] on span "Helping kids with homework and activities" at bounding box center [765, 202] width 285 height 23
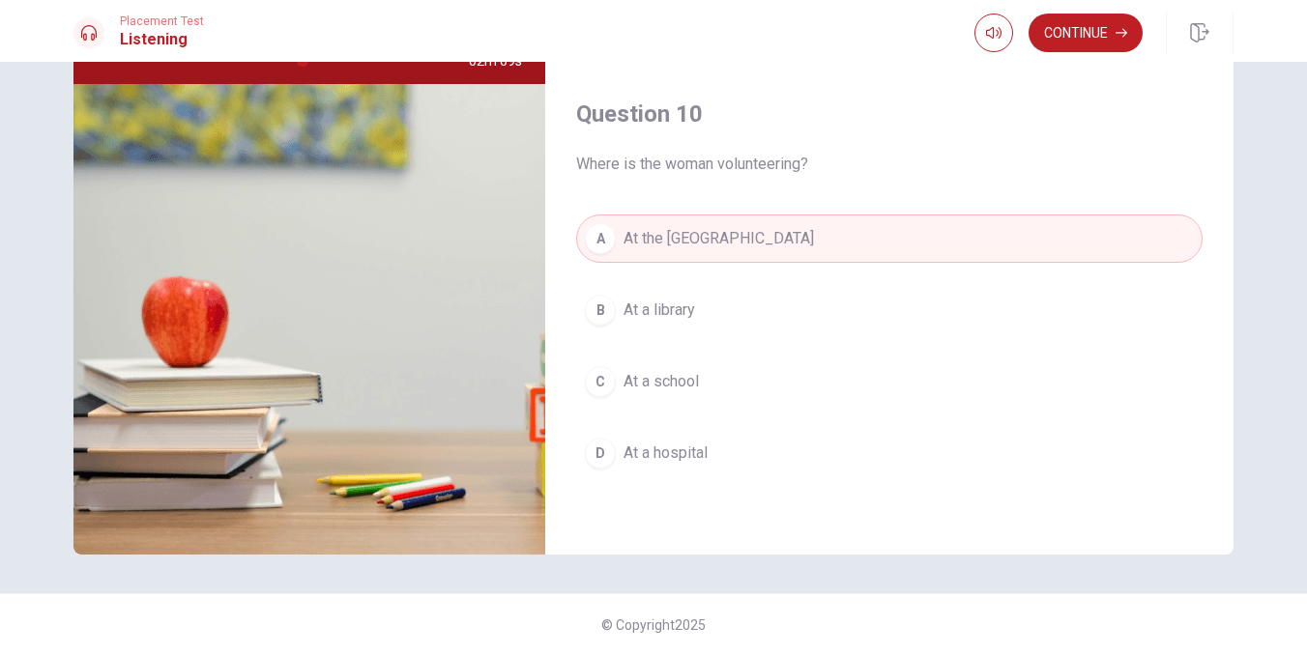
scroll to position [217, 0]
click at [1078, 41] on button "Continue" at bounding box center [1085, 33] width 114 height 39
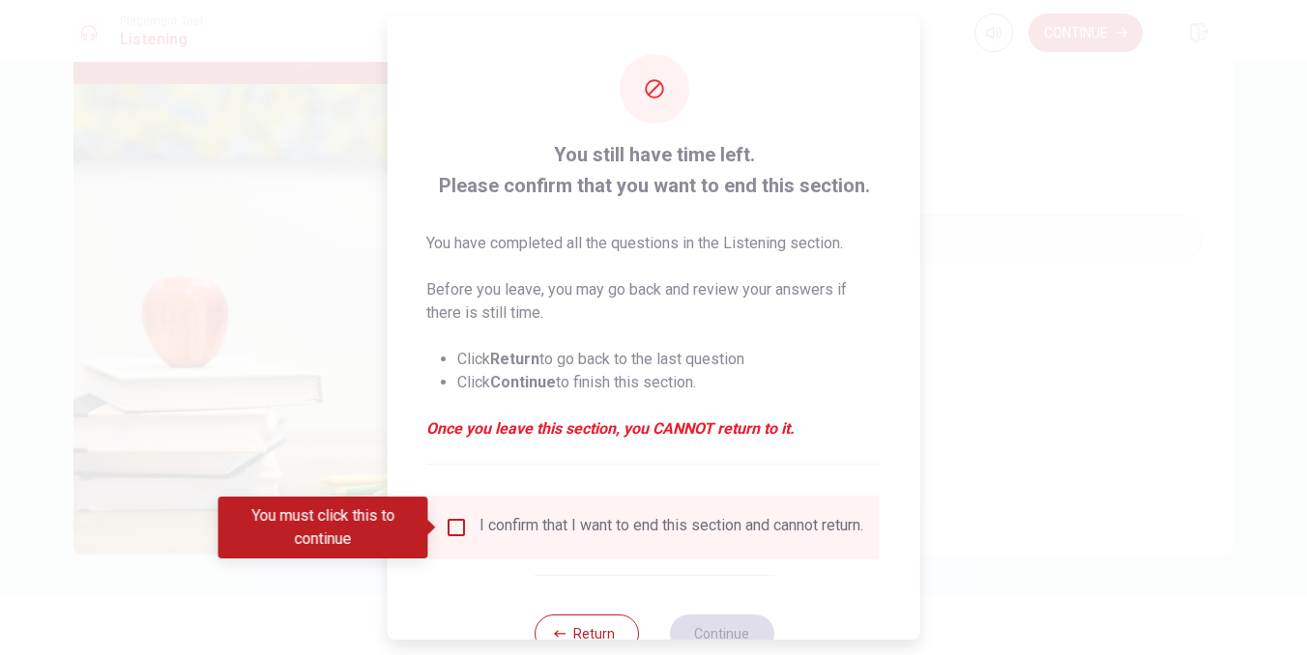
click at [453, 524] on input "You must click this to continue" at bounding box center [456, 527] width 23 height 23
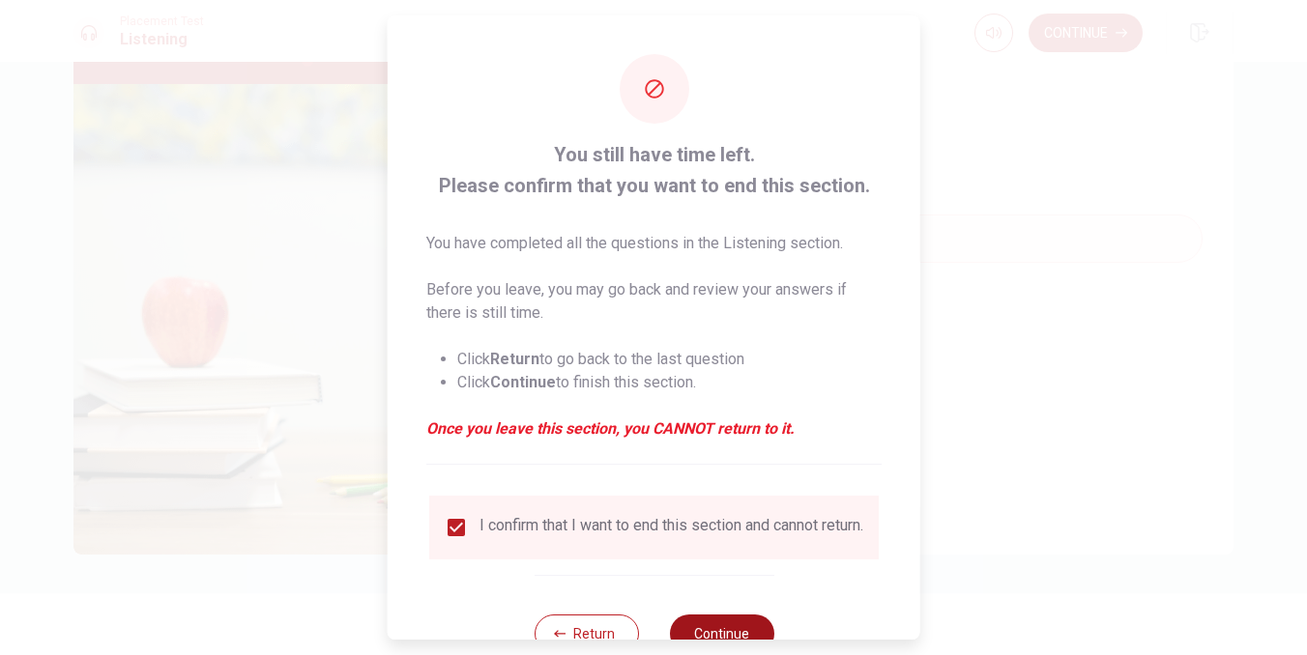
click at [741, 630] on button "Continue" at bounding box center [721, 634] width 104 height 39
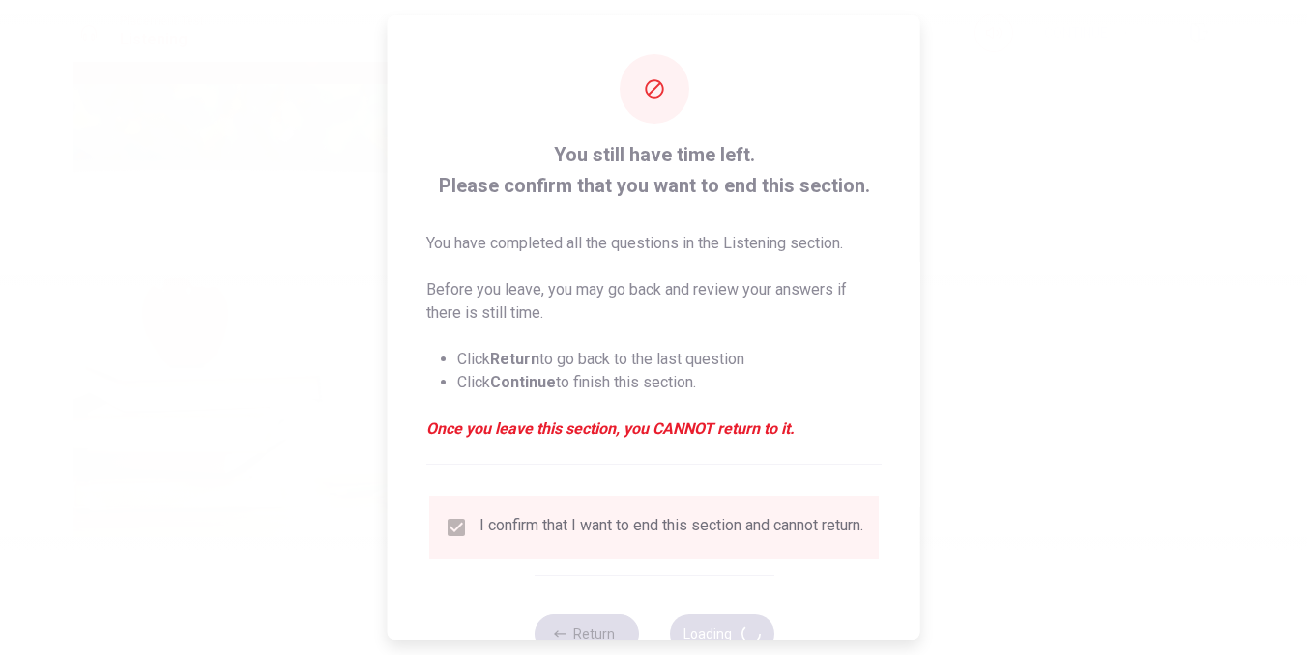
type input "60"
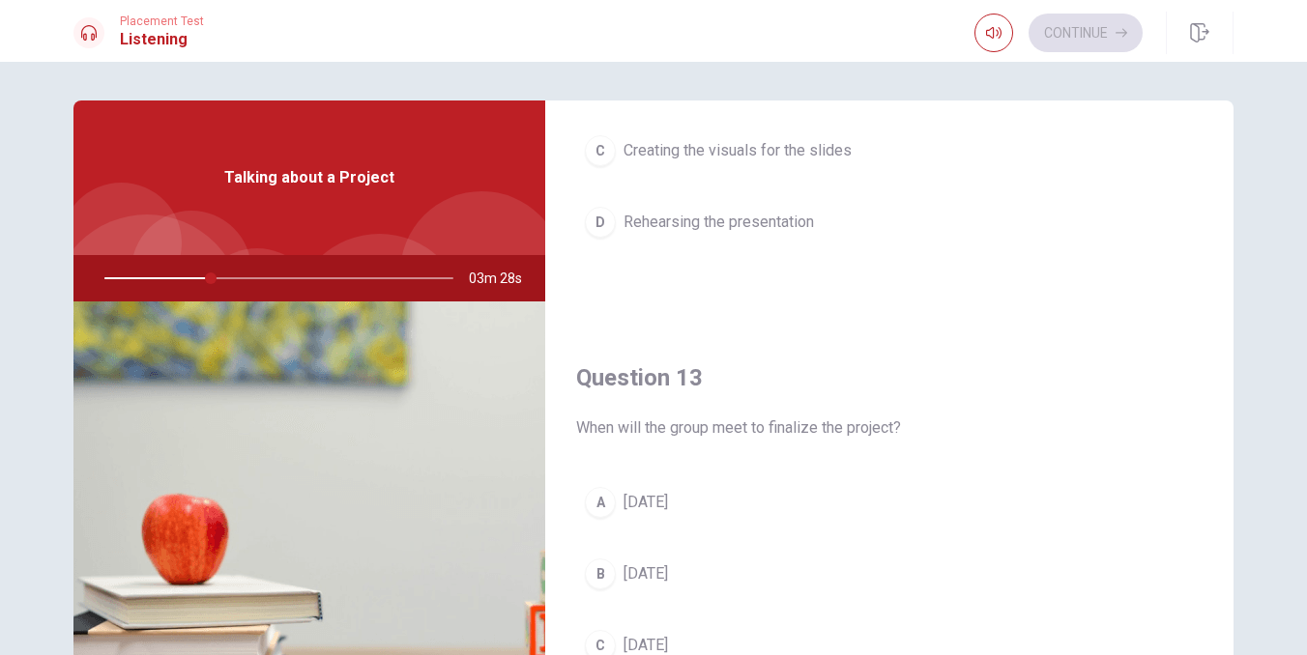
scroll to position [862, 0]
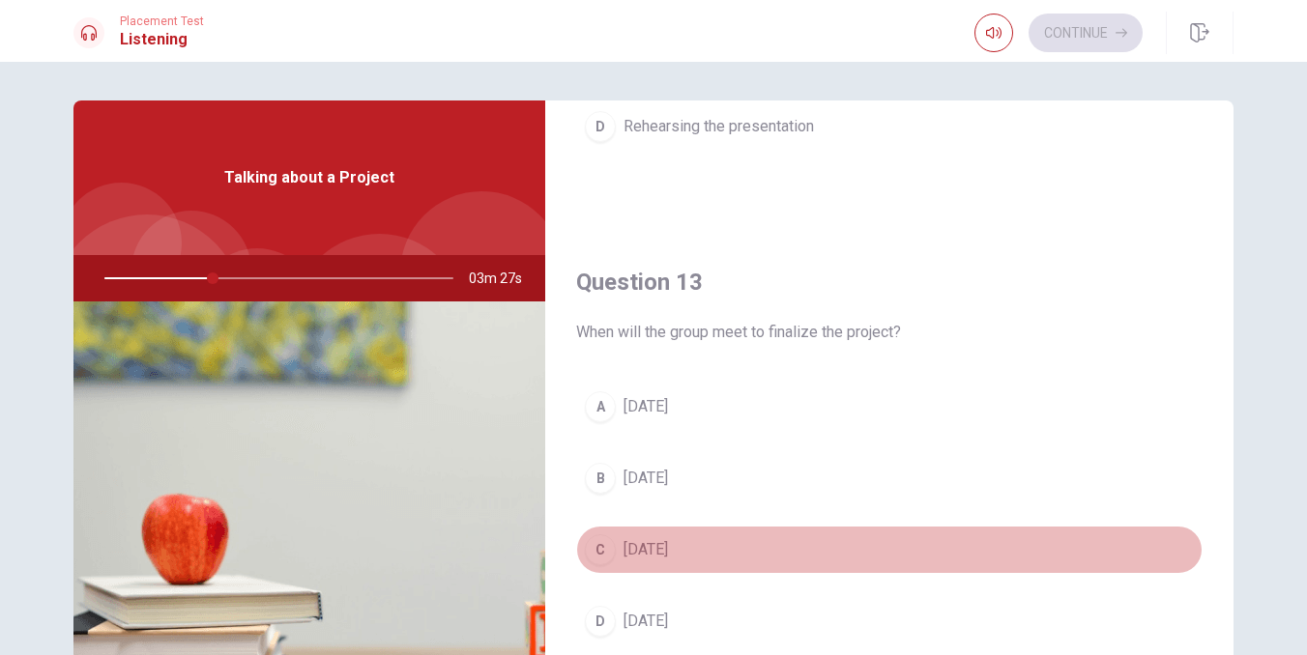
click at [649, 554] on span "[DATE]" at bounding box center [645, 549] width 44 height 23
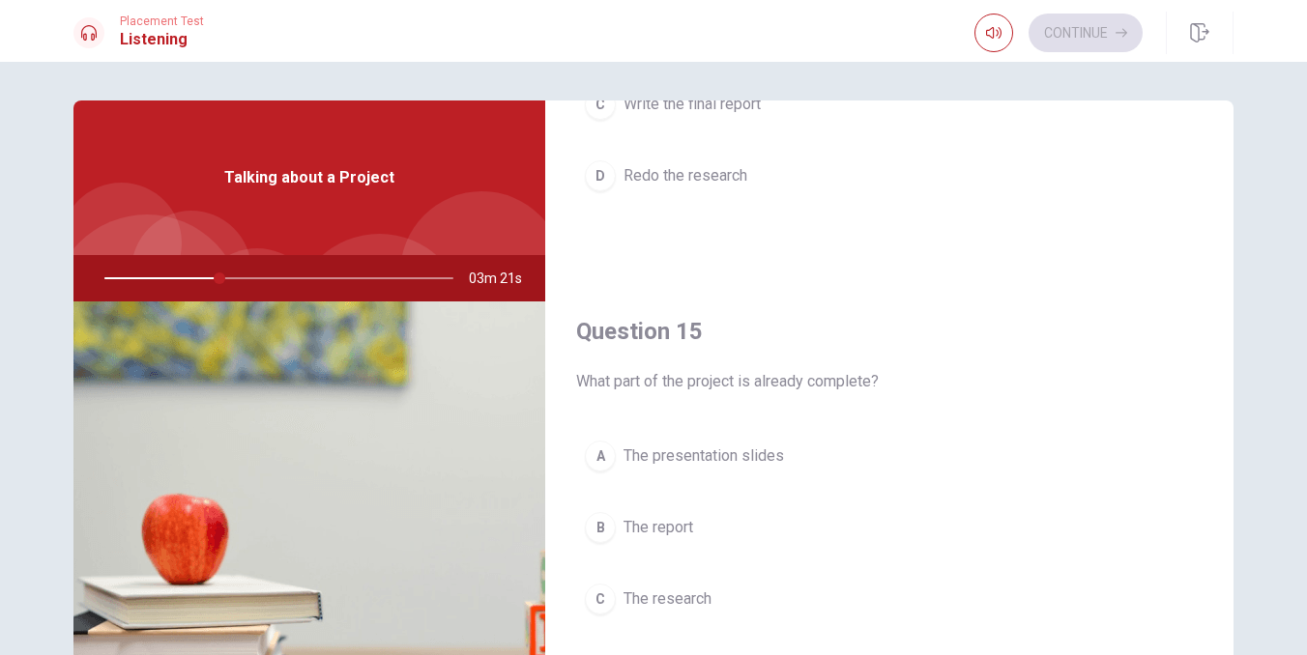
scroll to position [1802, 0]
click at [668, 529] on span "The report" at bounding box center [658, 527] width 70 height 23
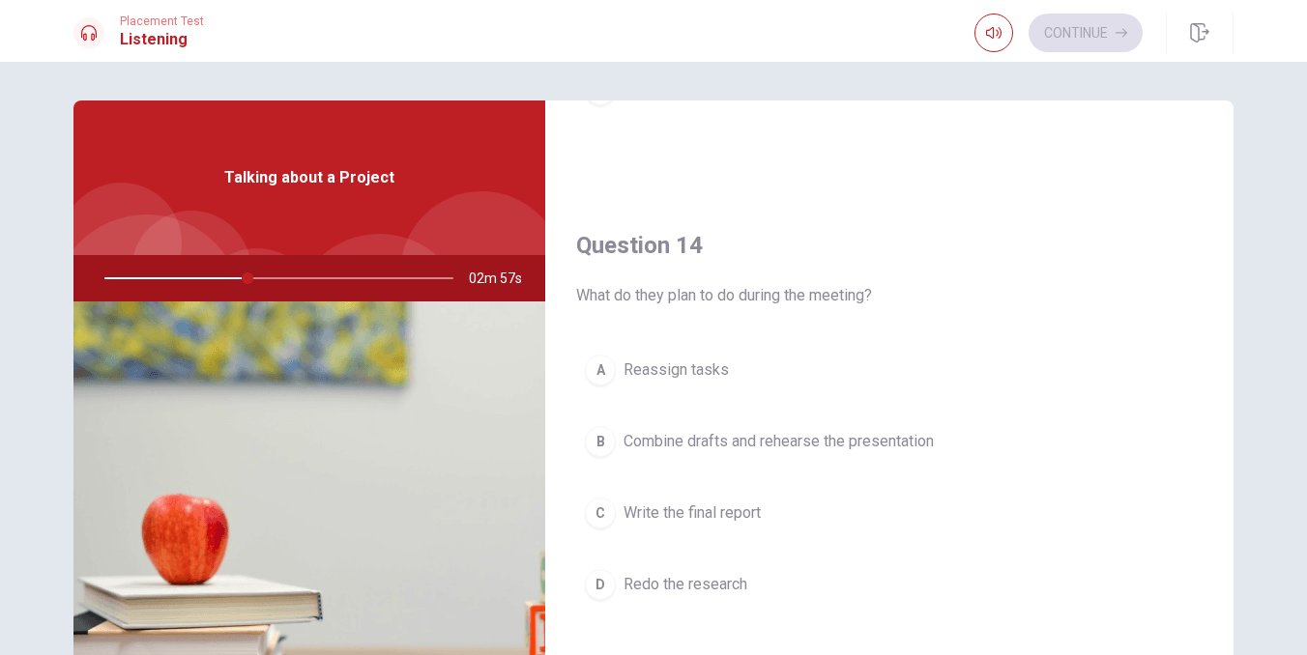
scroll to position [1398, 0]
click at [820, 449] on button "B Combine drafts and rehearse the presentation" at bounding box center [889, 437] width 626 height 48
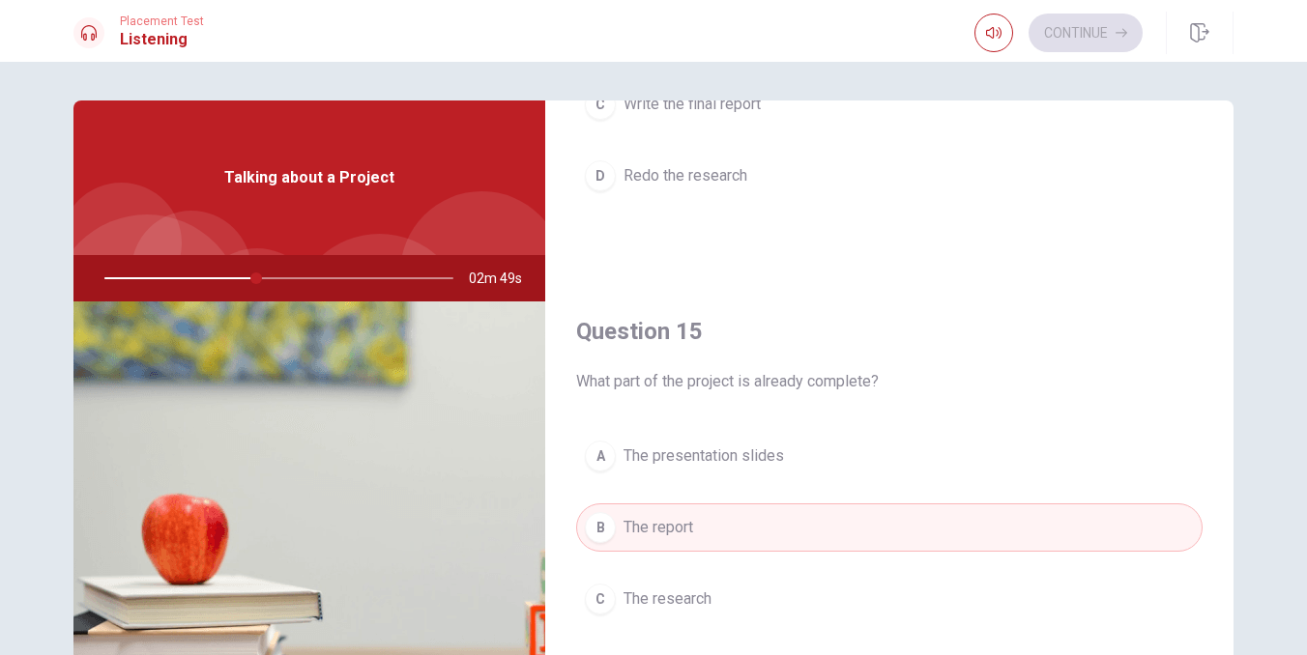
scroll to position [1802, 0]
click at [807, 459] on button "A The presentation slides" at bounding box center [889, 456] width 626 height 48
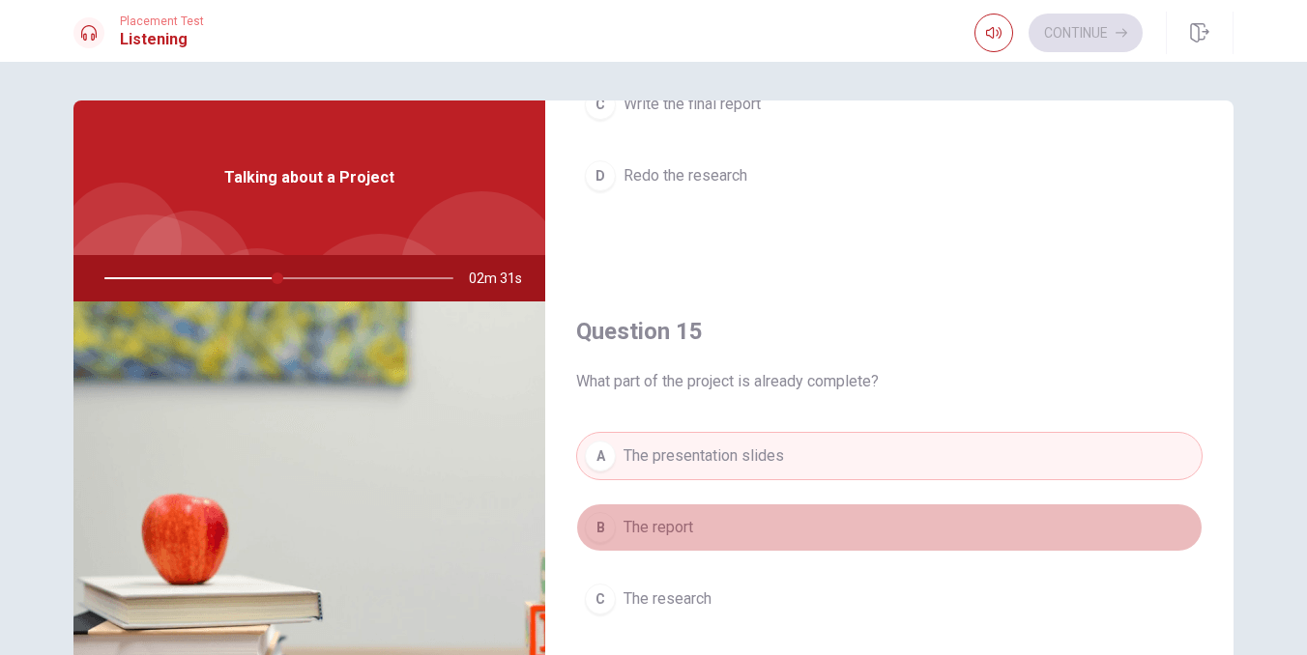
click at [753, 529] on button "B The report" at bounding box center [889, 527] width 626 height 48
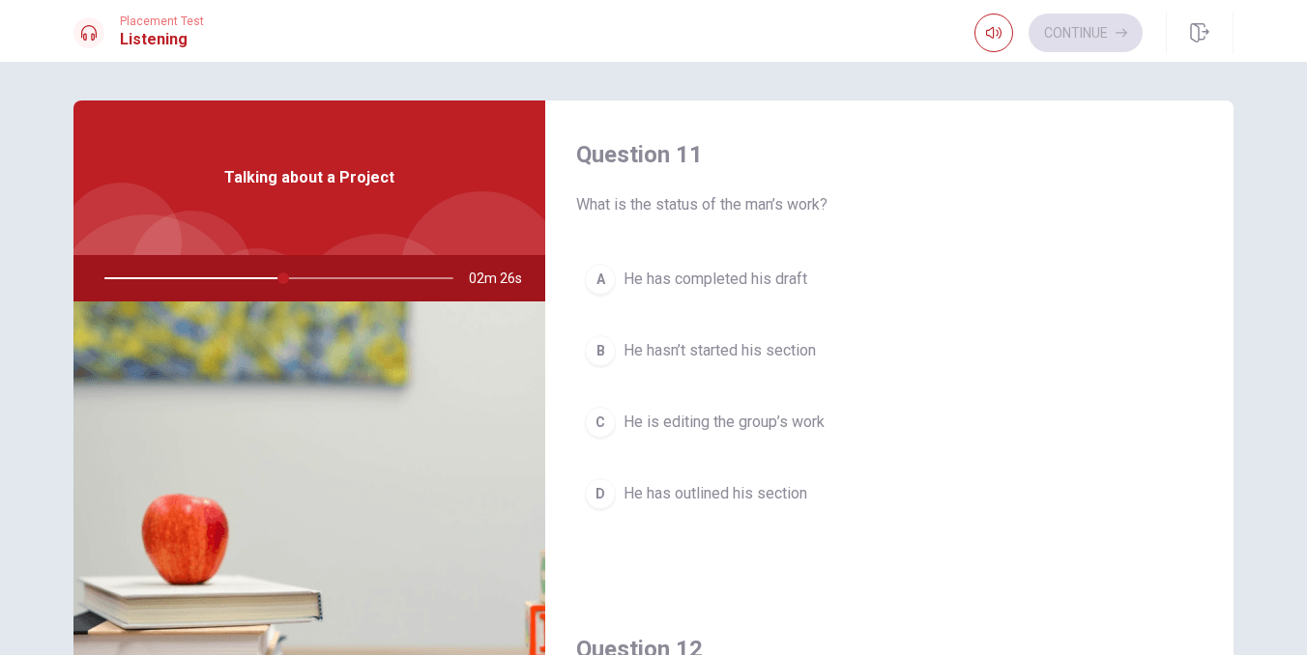
scroll to position [0, 0]
click at [789, 345] on span "He hasn’t started his section" at bounding box center [719, 350] width 192 height 23
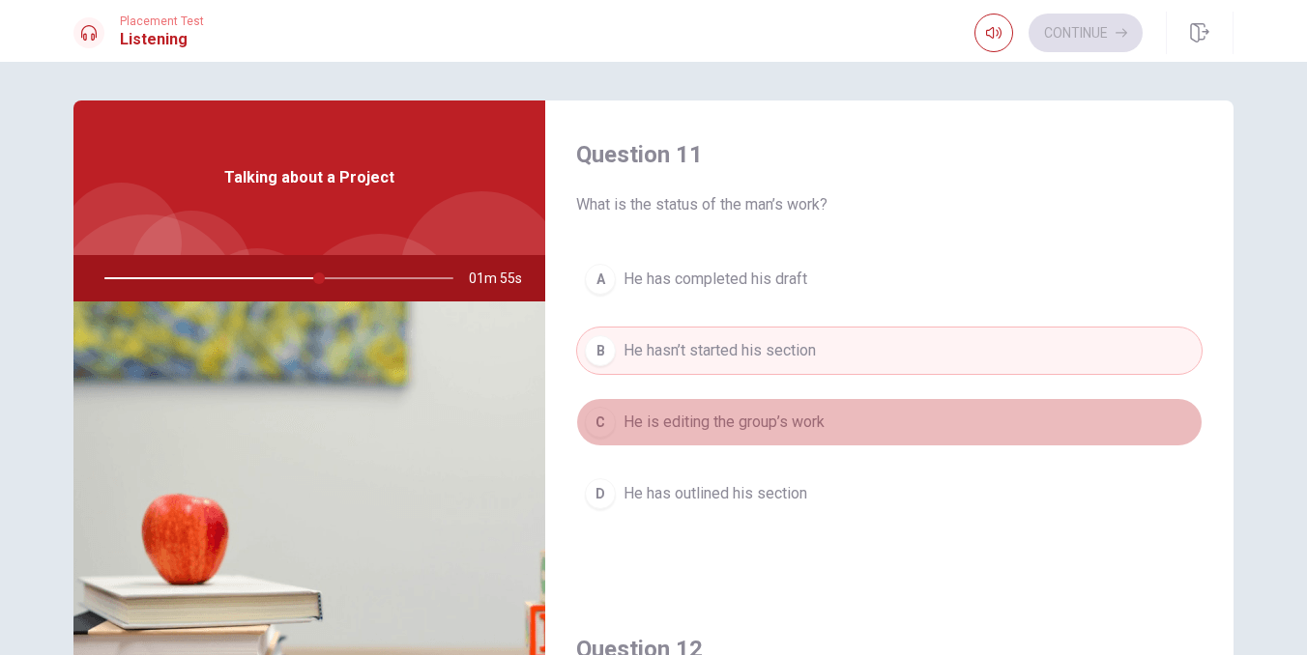
click at [788, 433] on span "He is editing the group’s work" at bounding box center [723, 422] width 201 height 23
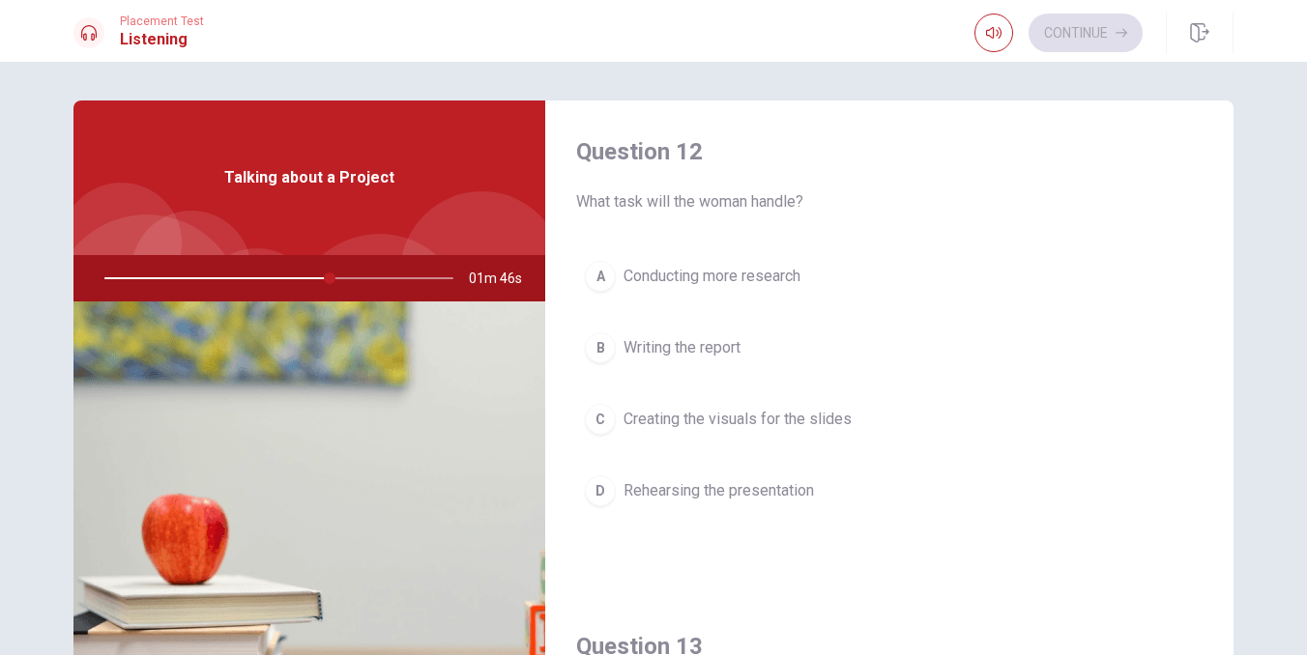
scroll to position [489, 0]
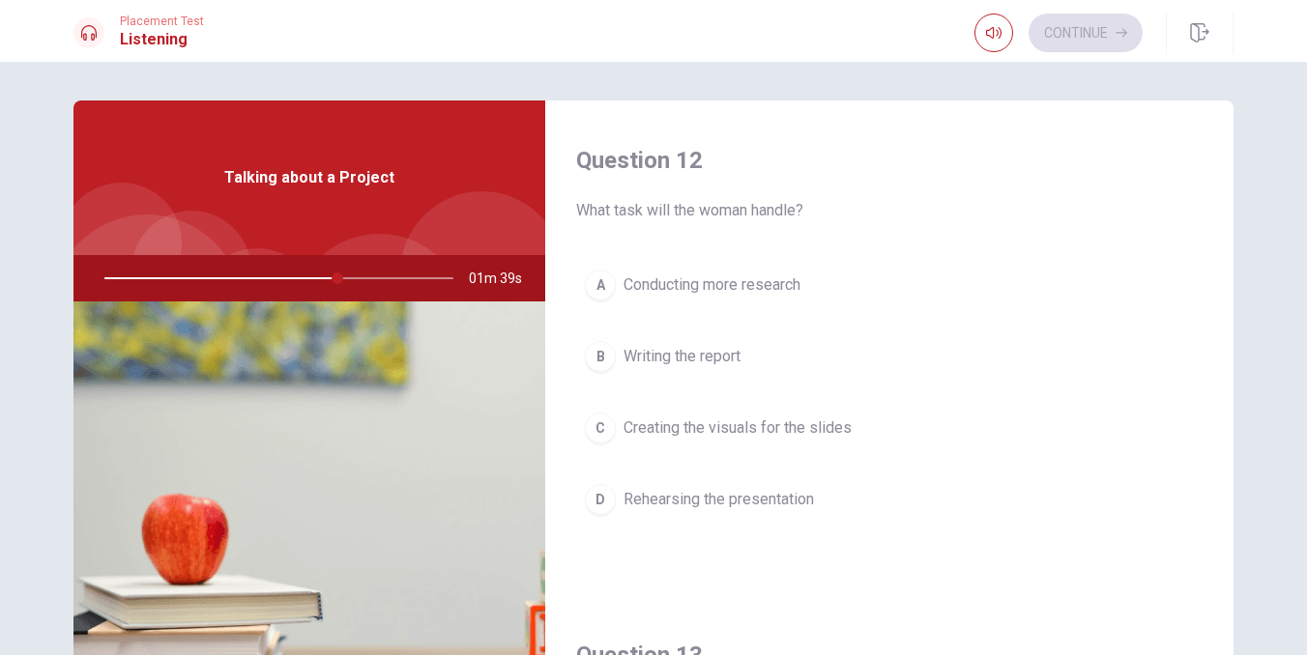
click at [769, 495] on span "Rehearsing the presentation" at bounding box center [718, 499] width 190 height 23
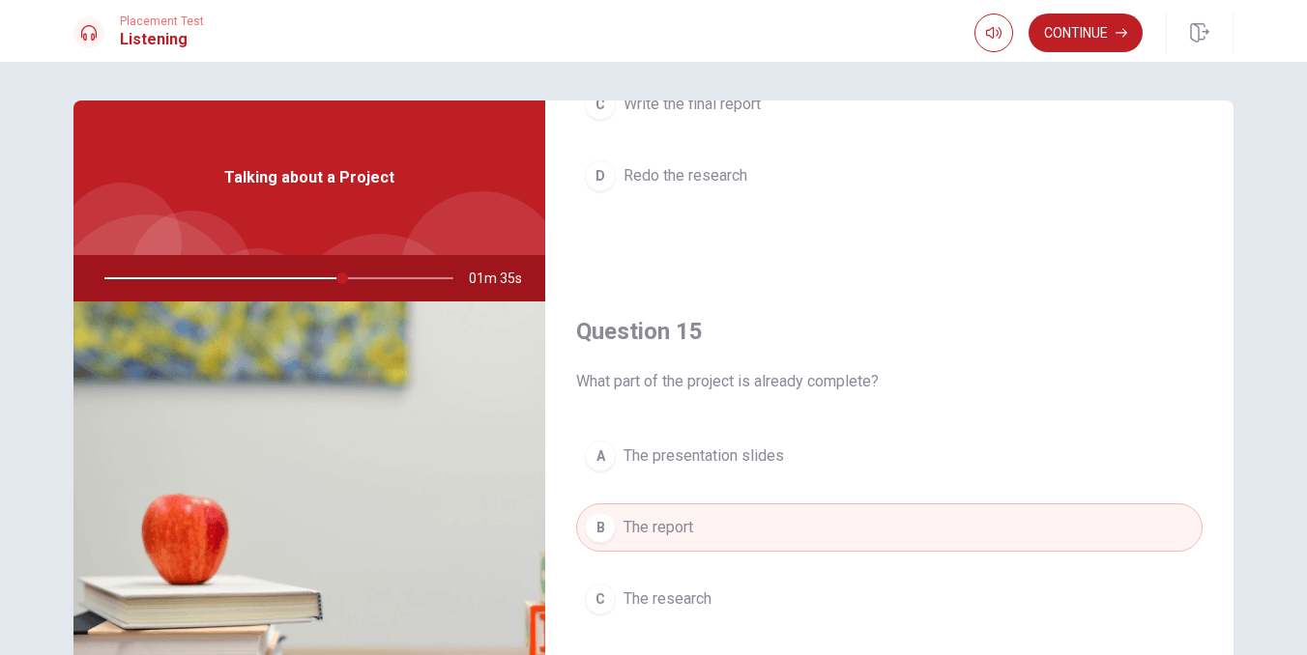
scroll to position [1802, 0]
click at [1078, 43] on button "Continue" at bounding box center [1085, 33] width 114 height 39
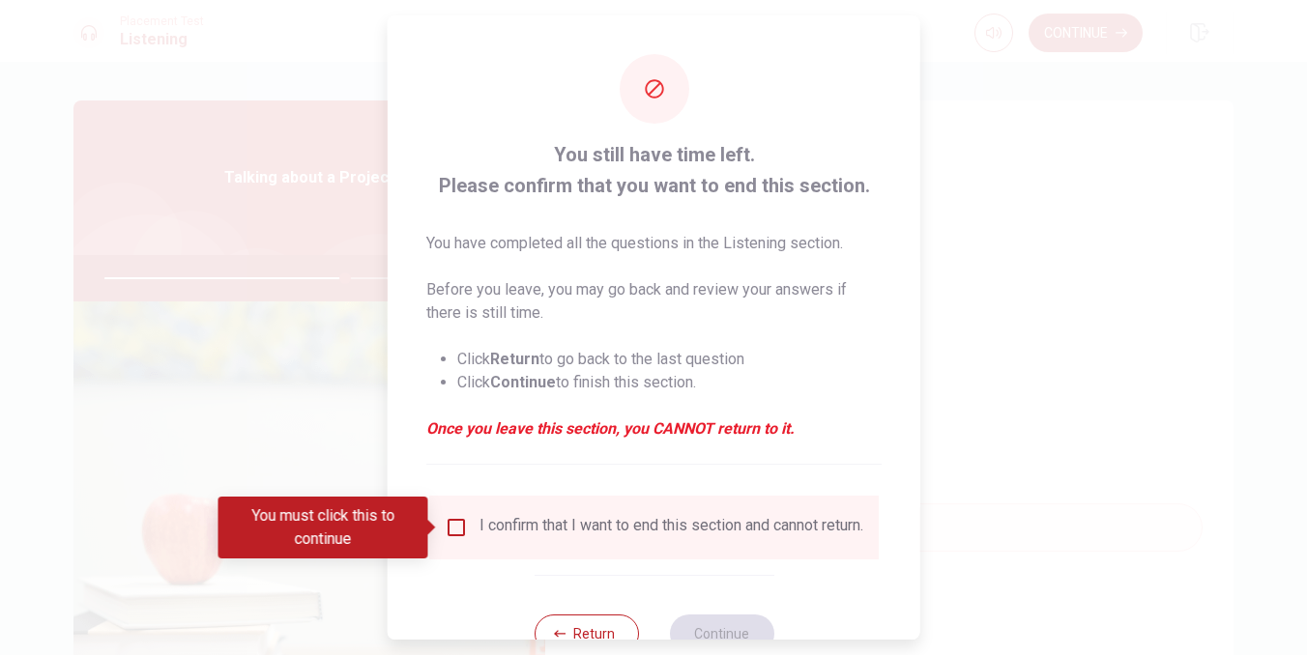
click at [518, 527] on div "I confirm that I want to end this section and cannot return." at bounding box center [671, 527] width 384 height 23
click at [449, 525] on input "You must click this to continue" at bounding box center [456, 527] width 23 height 23
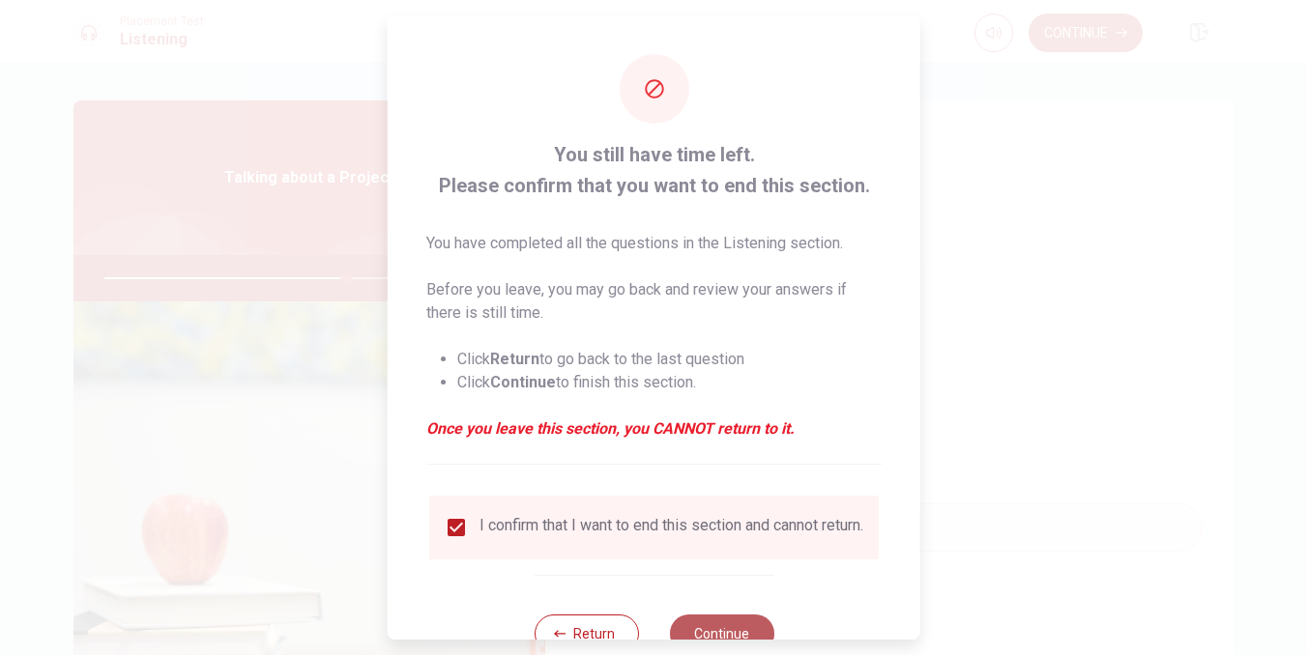
click at [721, 631] on button "Continue" at bounding box center [721, 634] width 104 height 39
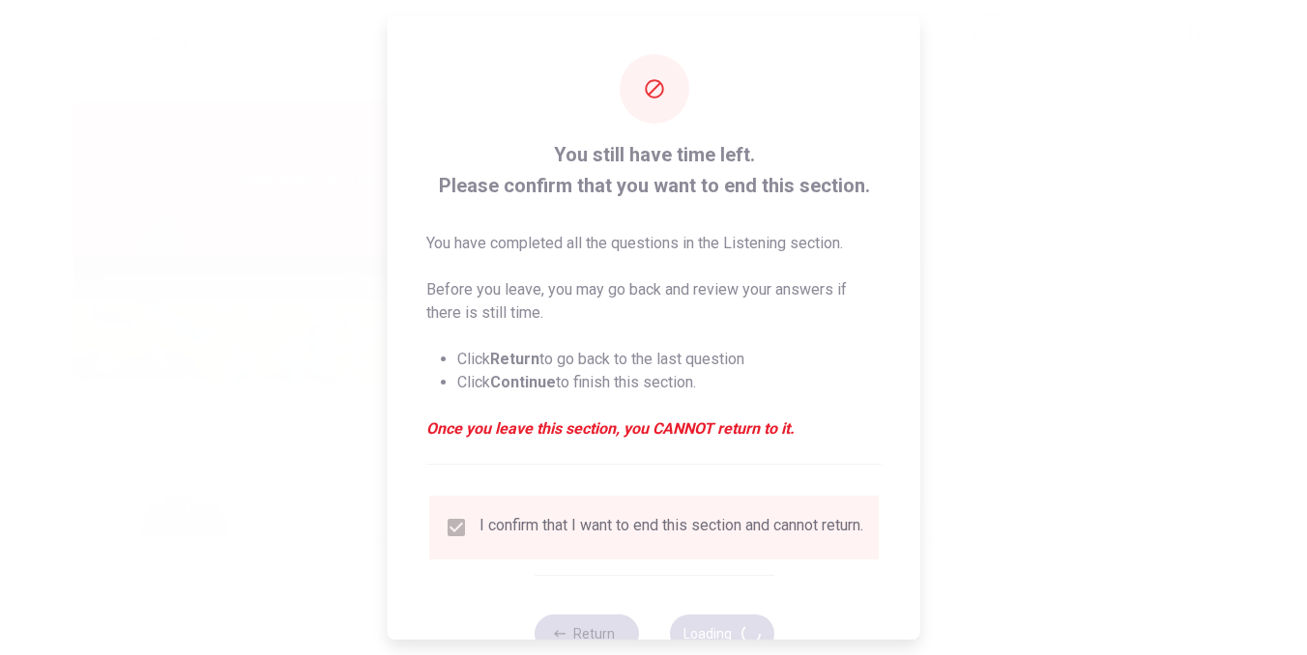
type input "71"
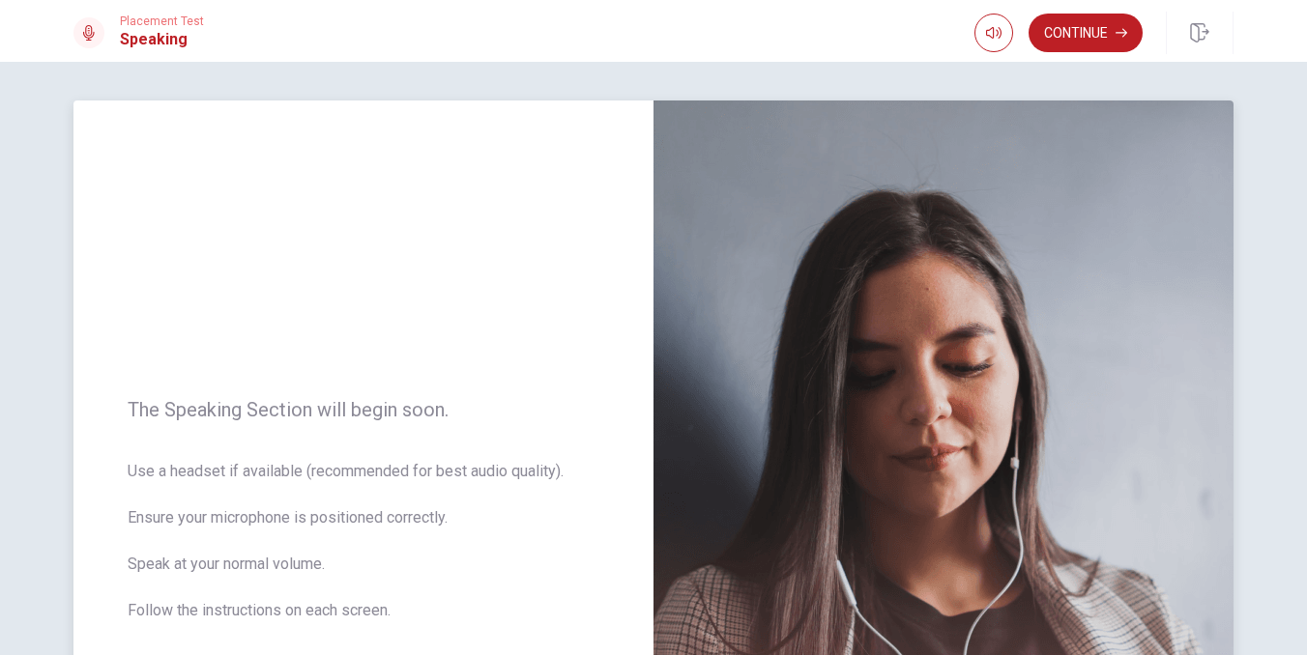
scroll to position [0, 0]
click at [721, 628] on img at bounding box center [943, 522] width 580 height 843
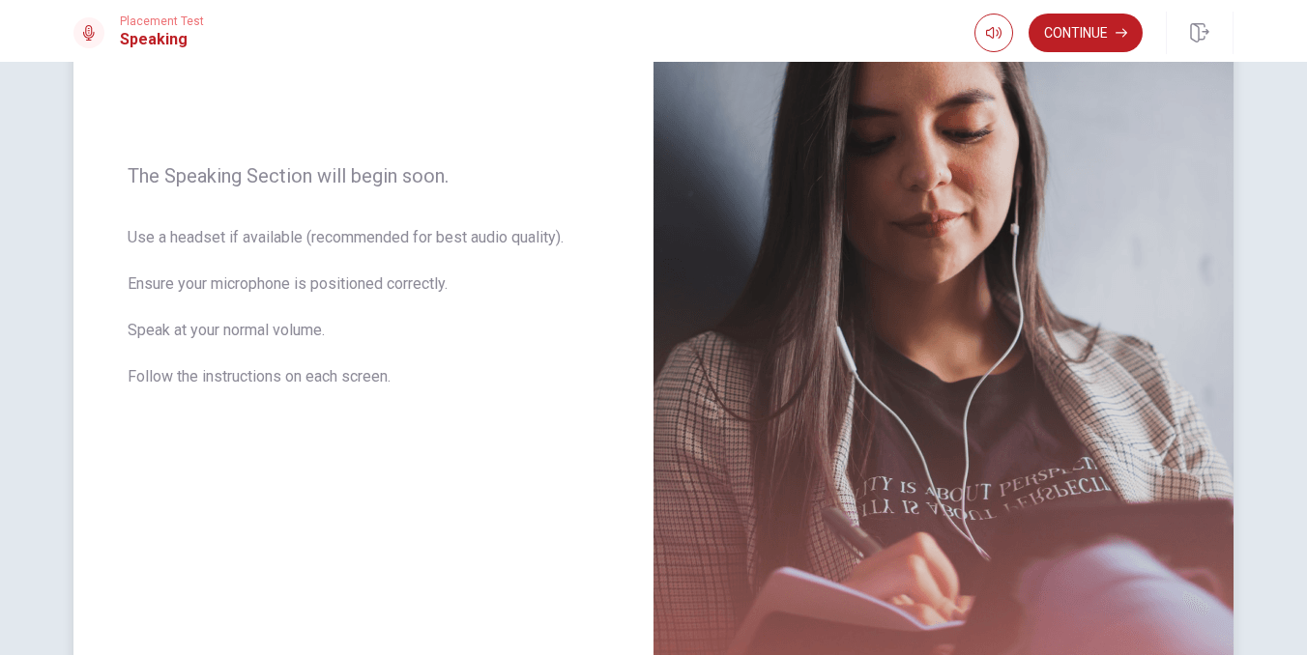
scroll to position [188, 0]
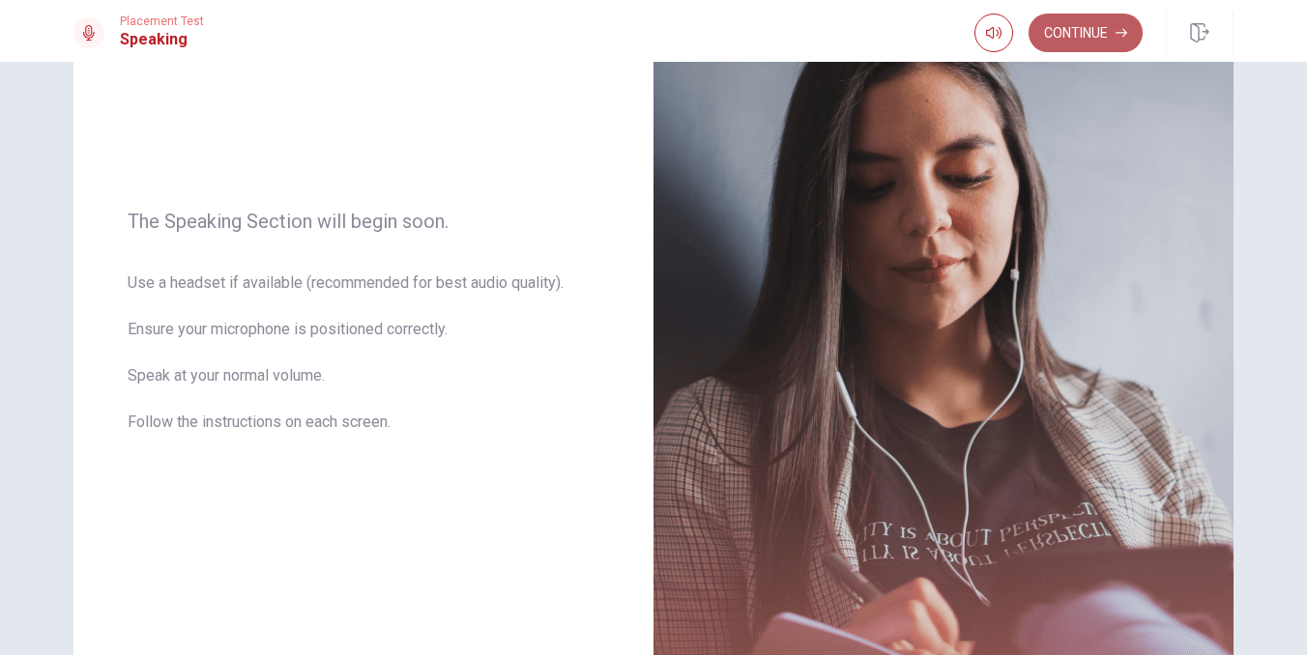
click at [1095, 31] on button "Continue" at bounding box center [1085, 33] width 114 height 39
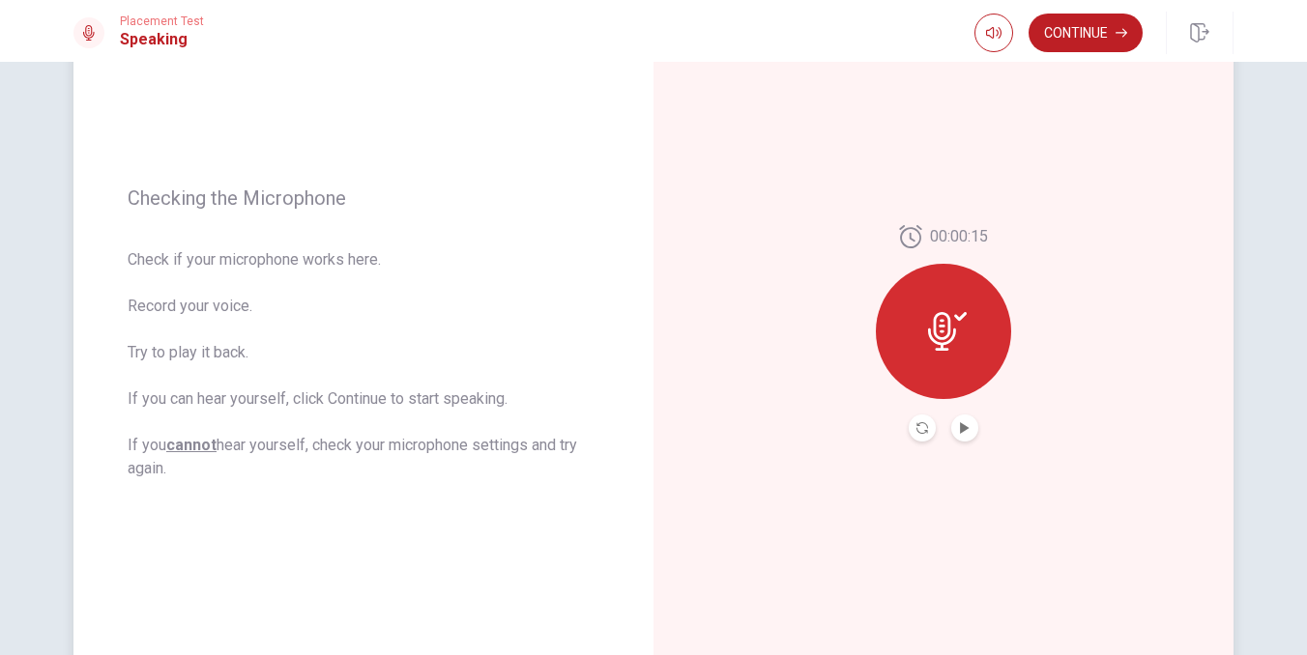
click at [959, 419] on button "Play Audio" at bounding box center [964, 428] width 27 height 27
click at [1106, 31] on button "Continue" at bounding box center [1085, 33] width 114 height 39
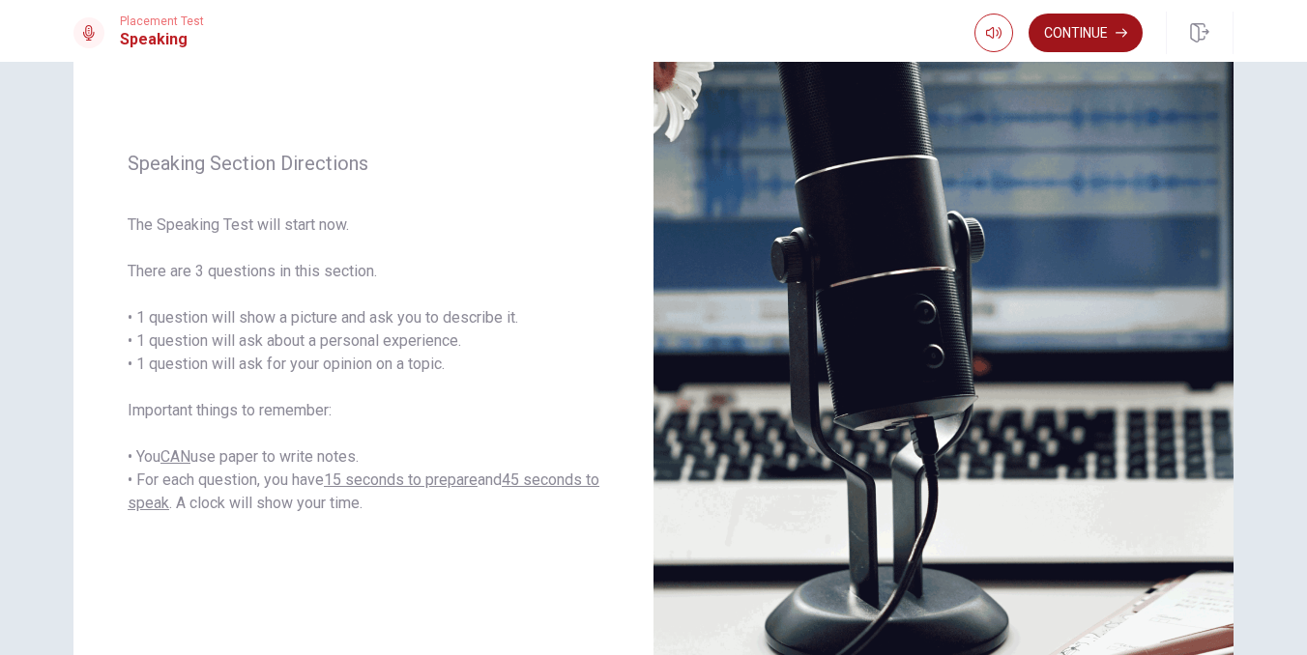
scroll to position [0, 0]
click at [1118, 38] on icon "button" at bounding box center [1121, 33] width 12 height 12
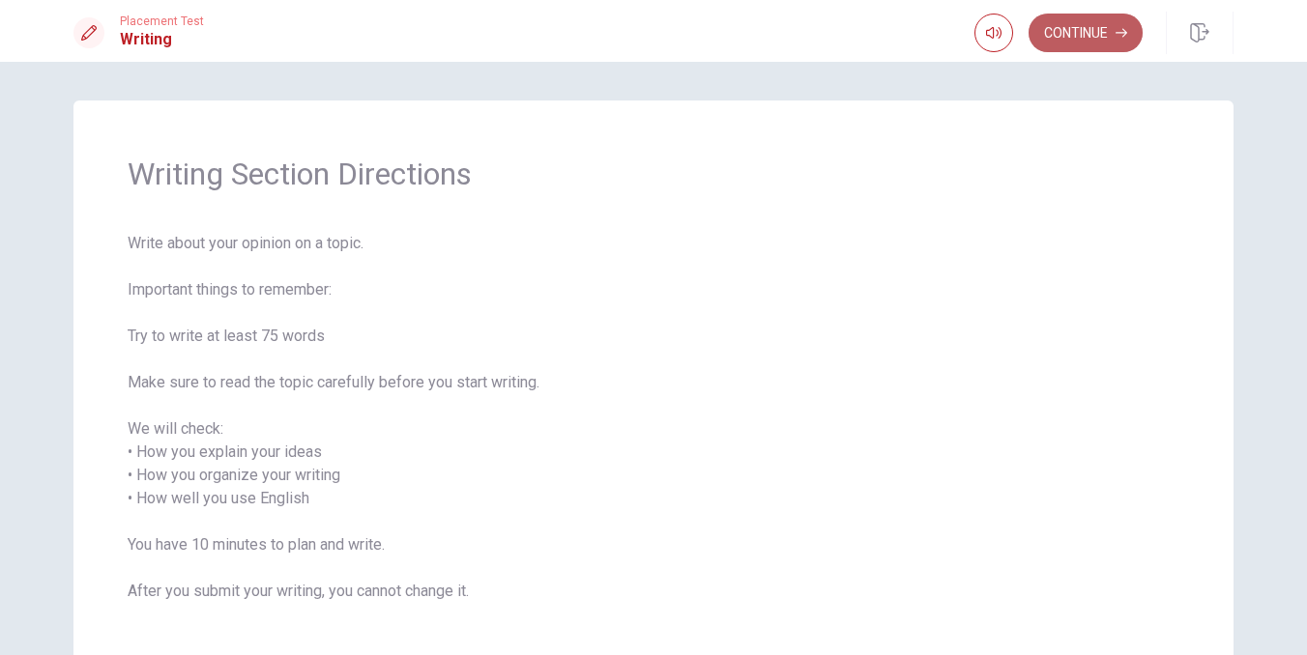
click at [1090, 27] on button "Continue" at bounding box center [1085, 33] width 114 height 39
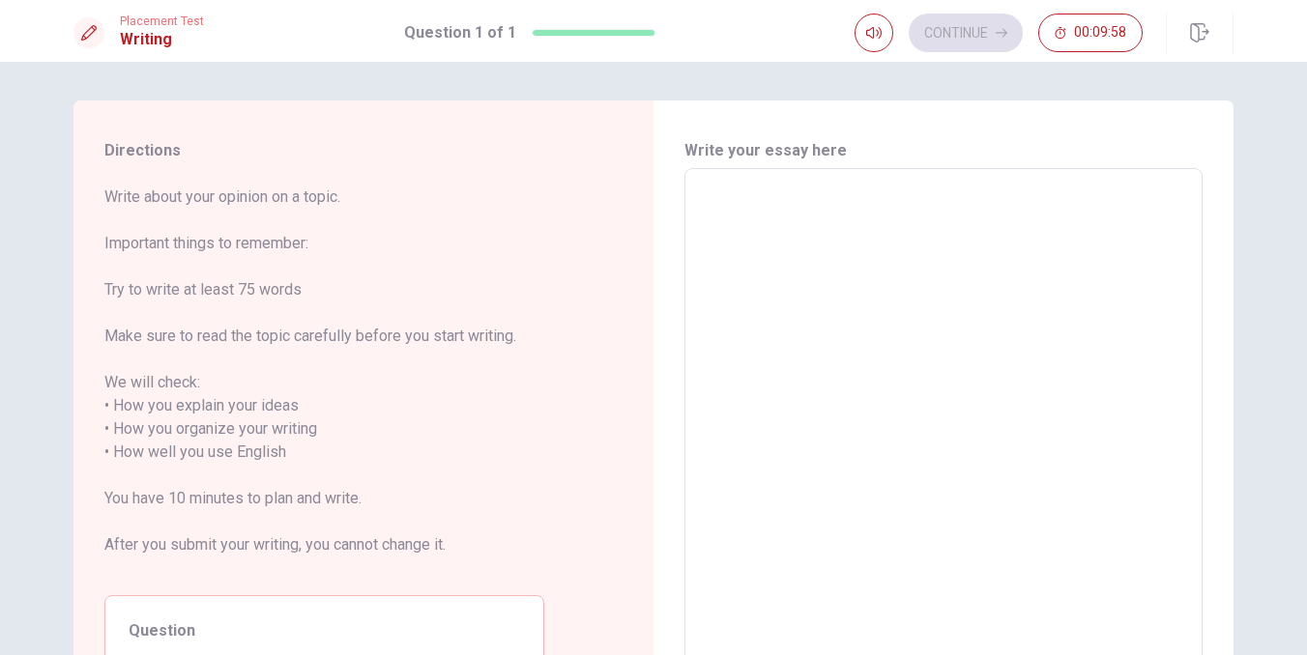
click at [859, 244] on textarea at bounding box center [943, 441] width 491 height 513
click at [824, 269] on textarea at bounding box center [943, 441] width 491 height 513
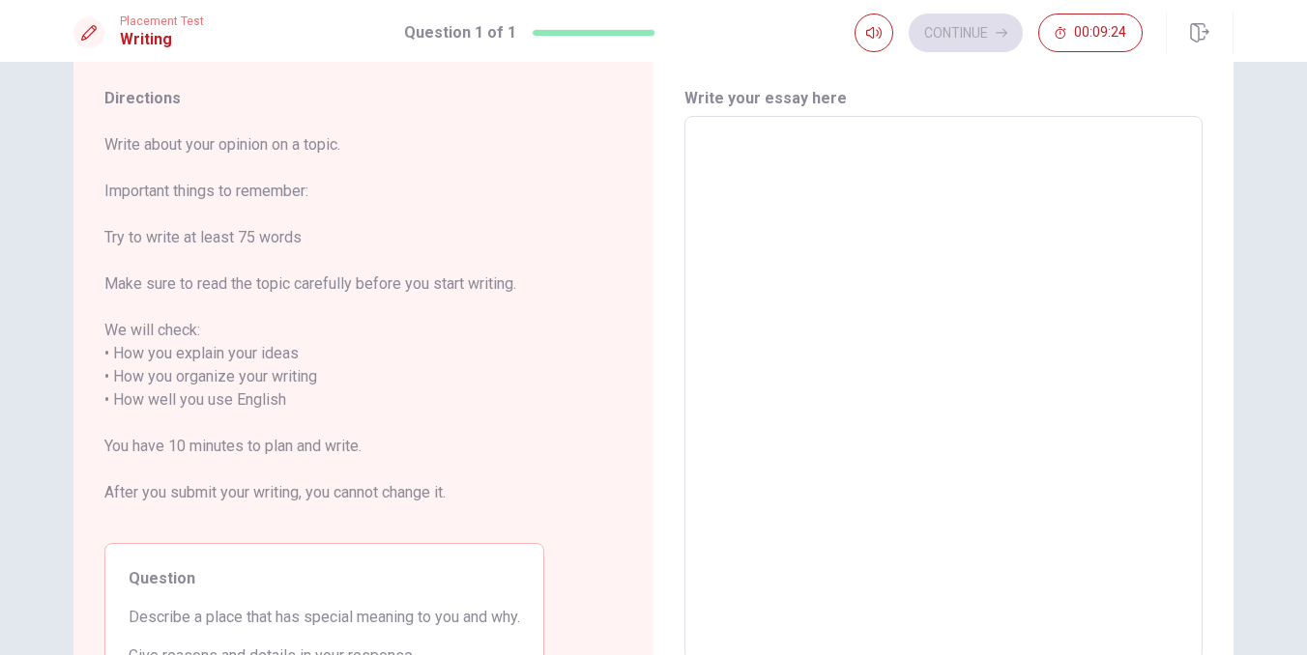
scroll to position [41, 0]
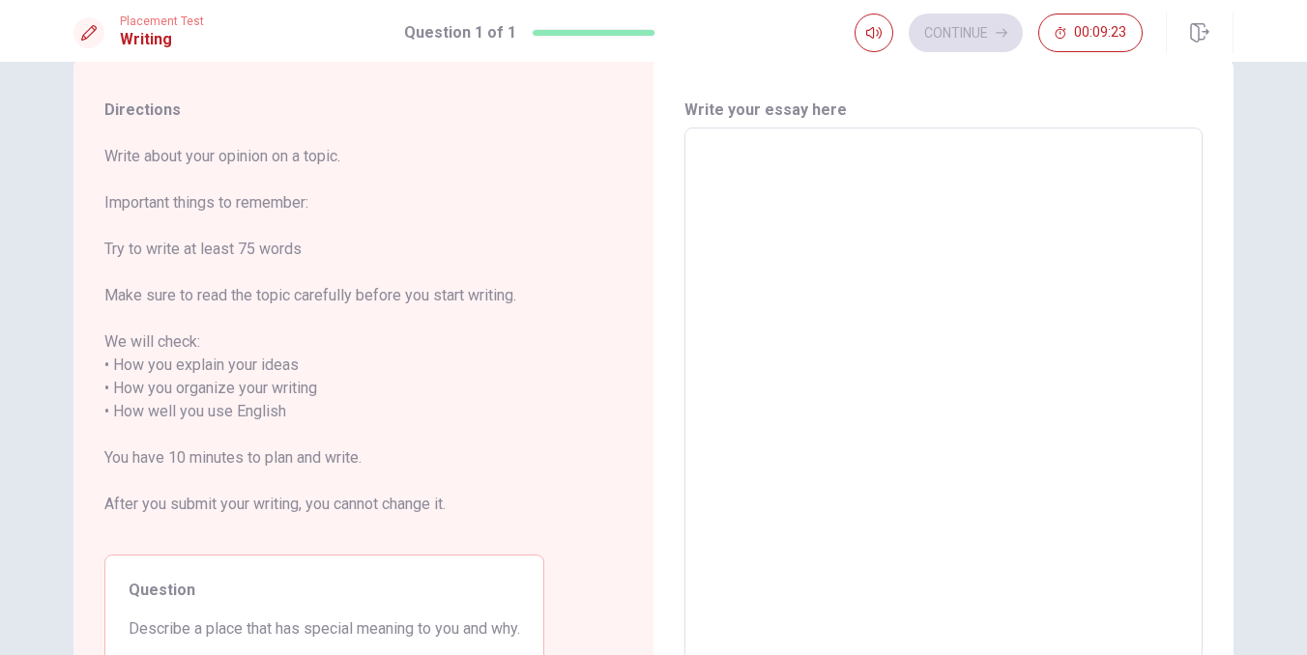
click at [814, 269] on textarea at bounding box center [943, 400] width 491 height 513
type textarea "ㄛ"
type textarea "x"
type textarea "i"
type textarea "x"
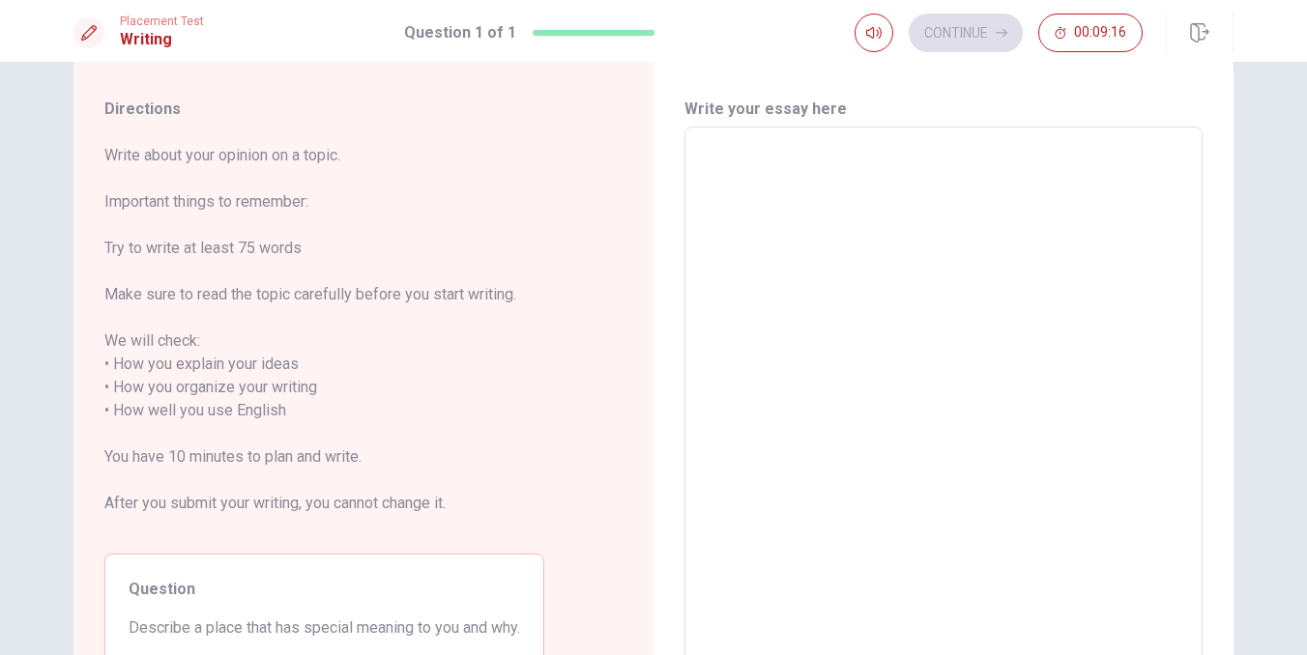
scroll to position [20, 0]
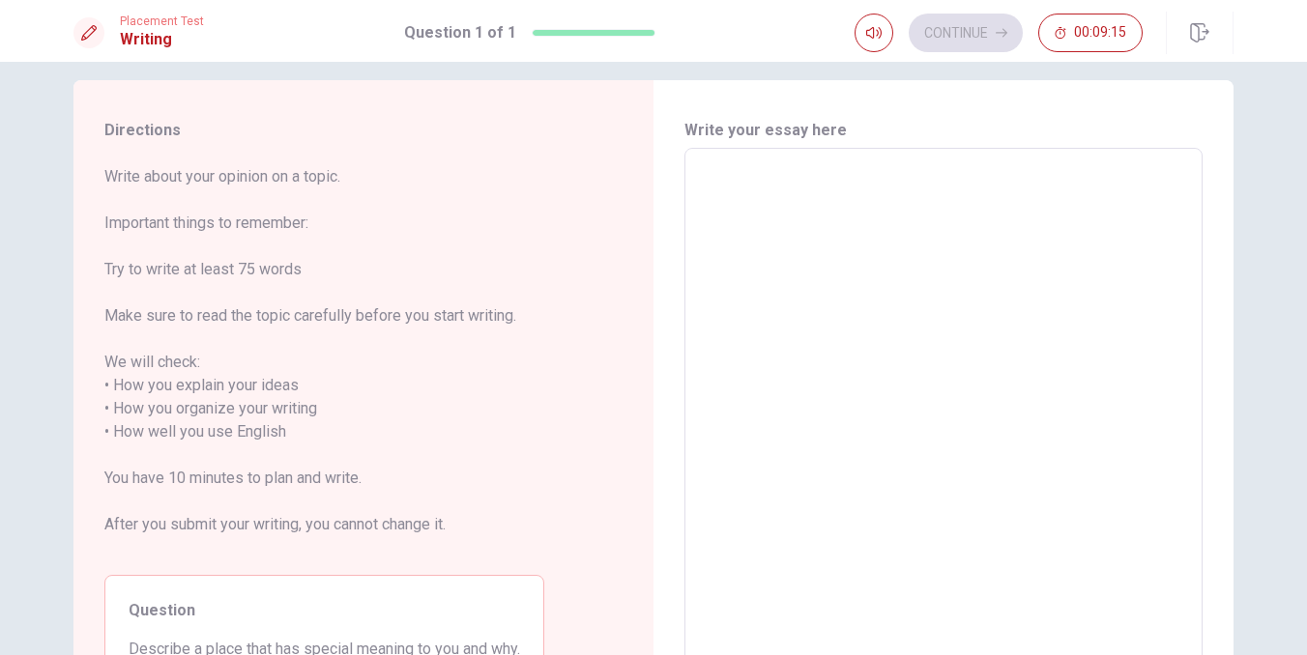
click at [795, 205] on textarea at bounding box center [943, 420] width 491 height 513
type textarea "i"
type textarea "x"
type textarea "u"
type textarea "x"
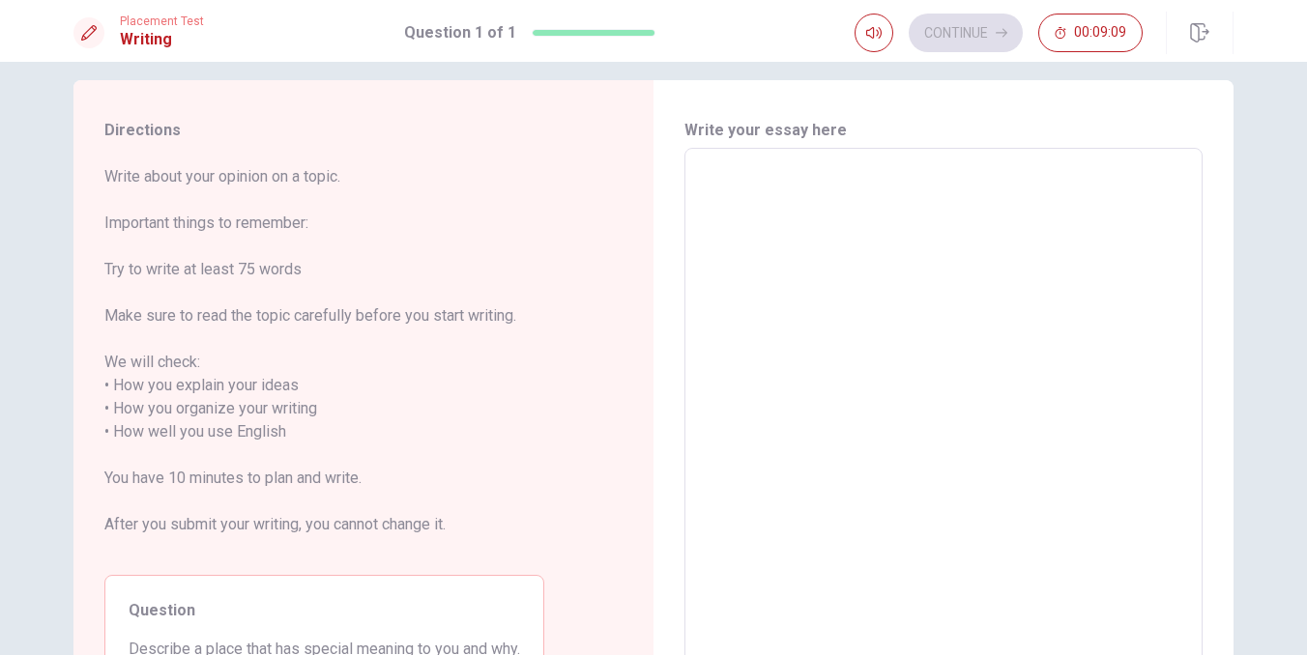
type textarea "i"
type textarea "x"
type textarea "i"
type textarea "x"
type textarea "i w"
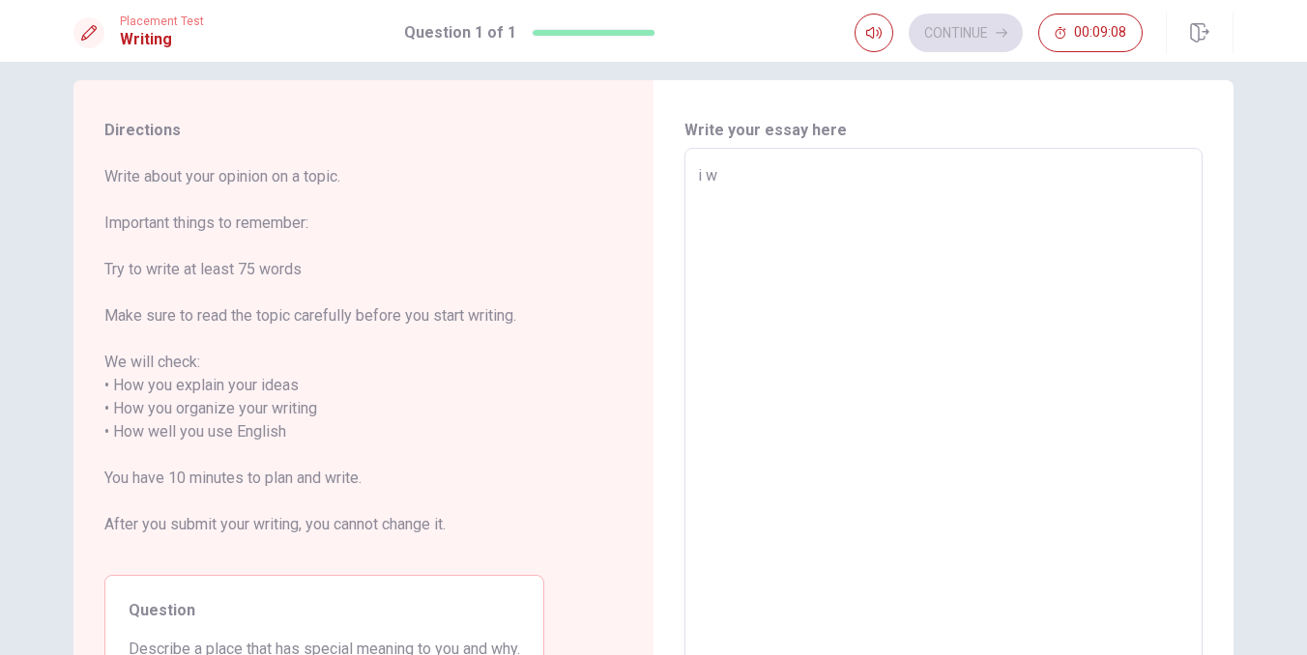
type textarea "x"
type textarea "i wa"
type textarea "x"
type textarea "i wan"
type textarea "x"
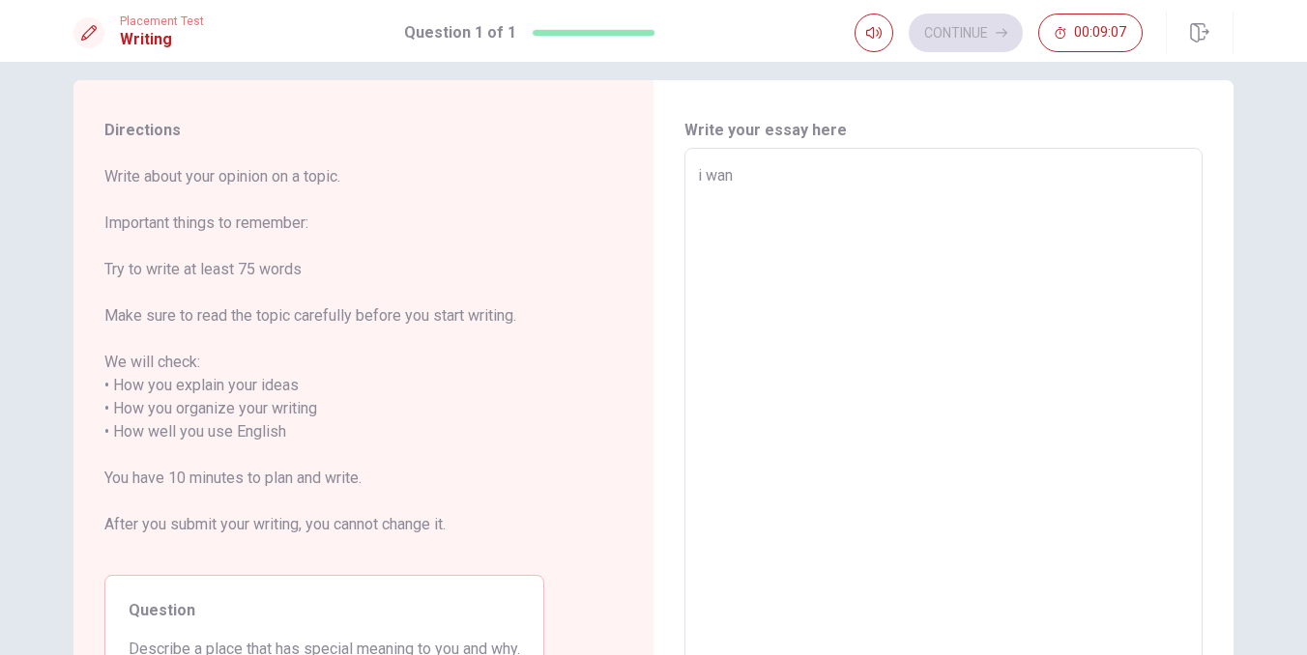
type textarea "i want"
type textarea "x"
type textarea "i want"
type textarea "x"
type textarea "i want i"
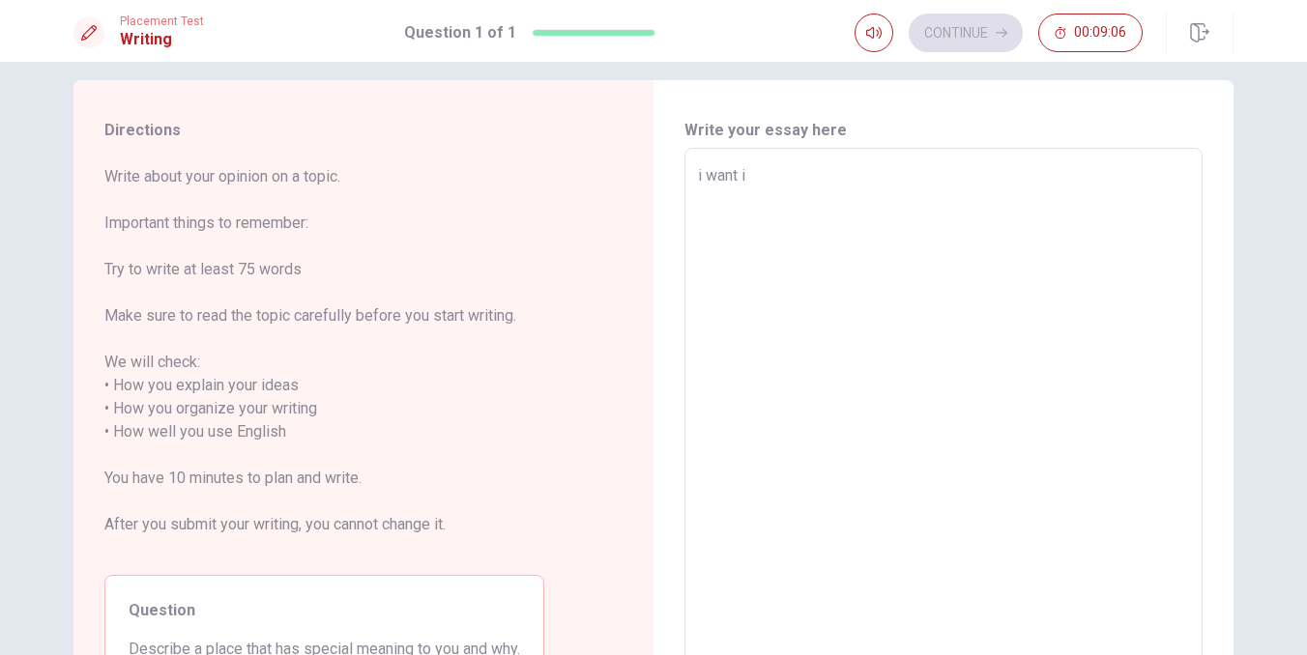
type textarea "x"
type textarea "i want in"
type textarea "x"
type textarea "i want int"
type textarea "x"
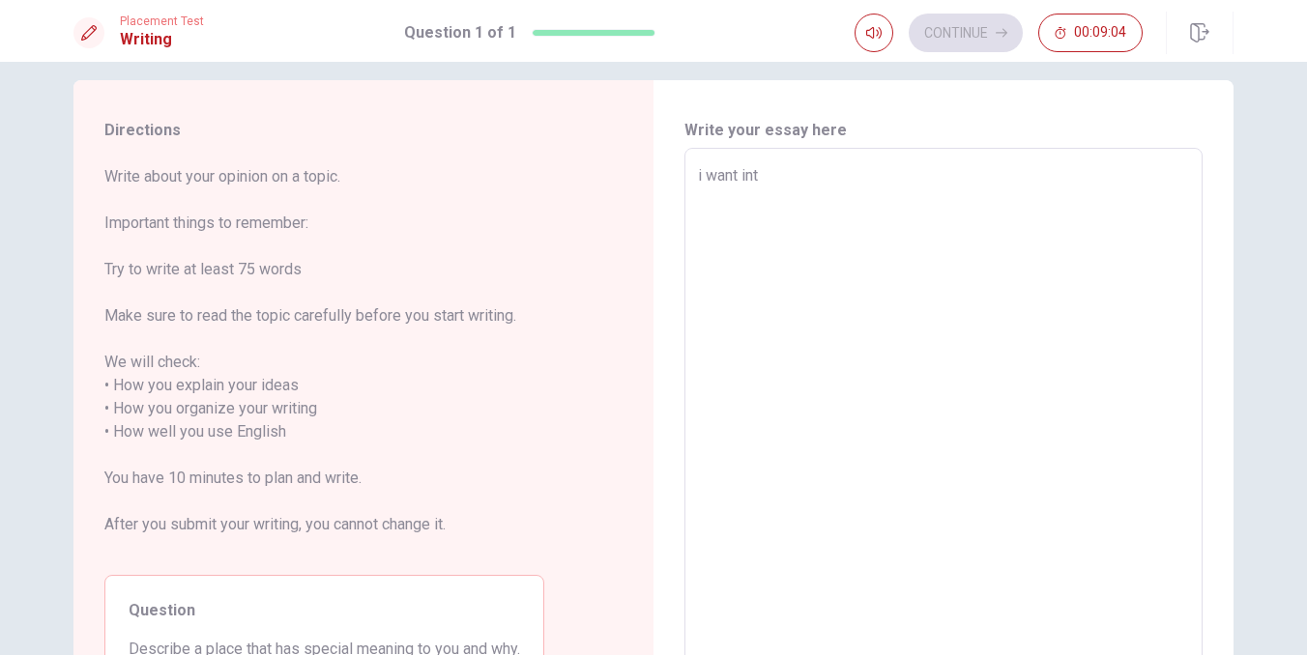
type textarea "i want intr"
type textarea "x"
type textarea "i want intro"
type textarea "x"
type textarea "i want introu"
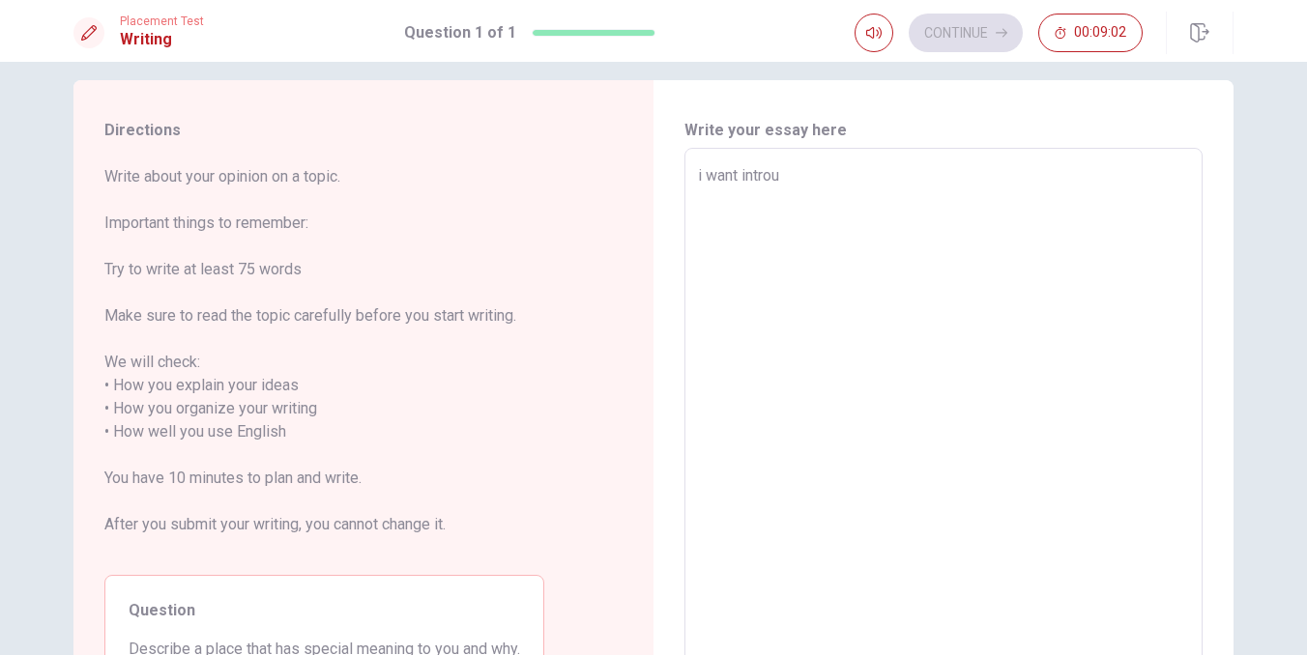
type textarea "x"
type textarea "i want intro"
type textarea "x"
type textarea "i want introd"
type textarea "x"
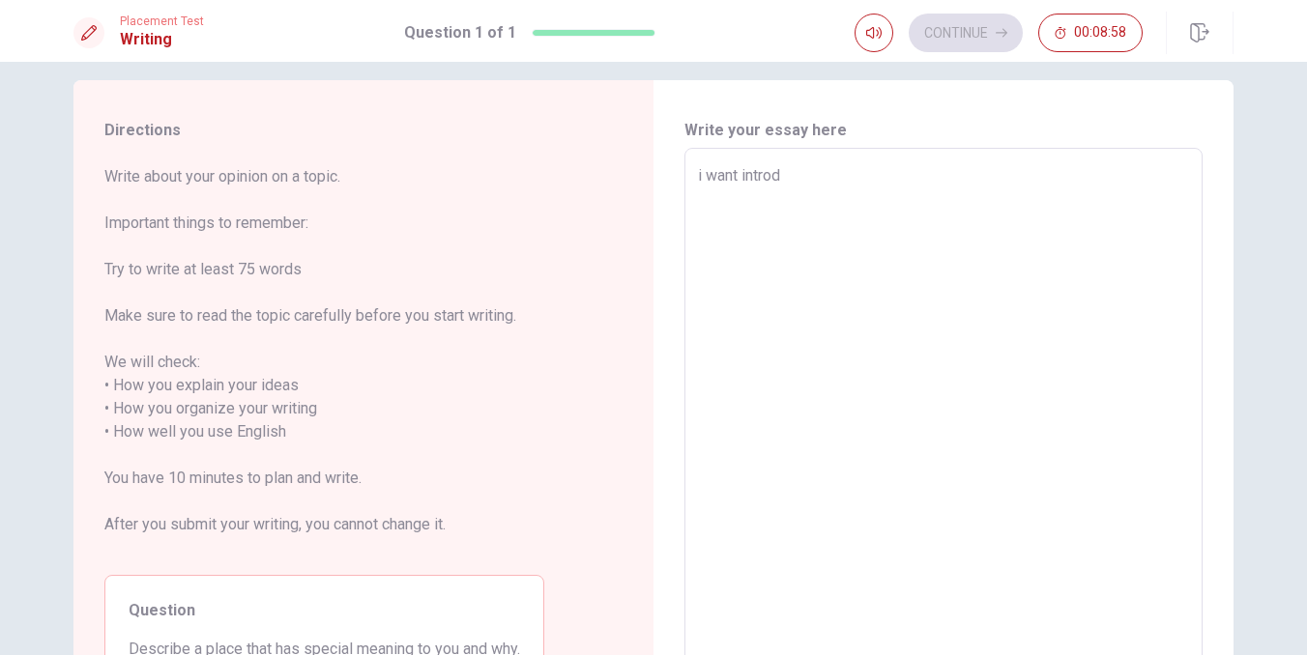
type textarea "i want introdu"
type textarea "x"
type textarea "i want introduc"
type textarea "x"
type textarea "i want introduce"
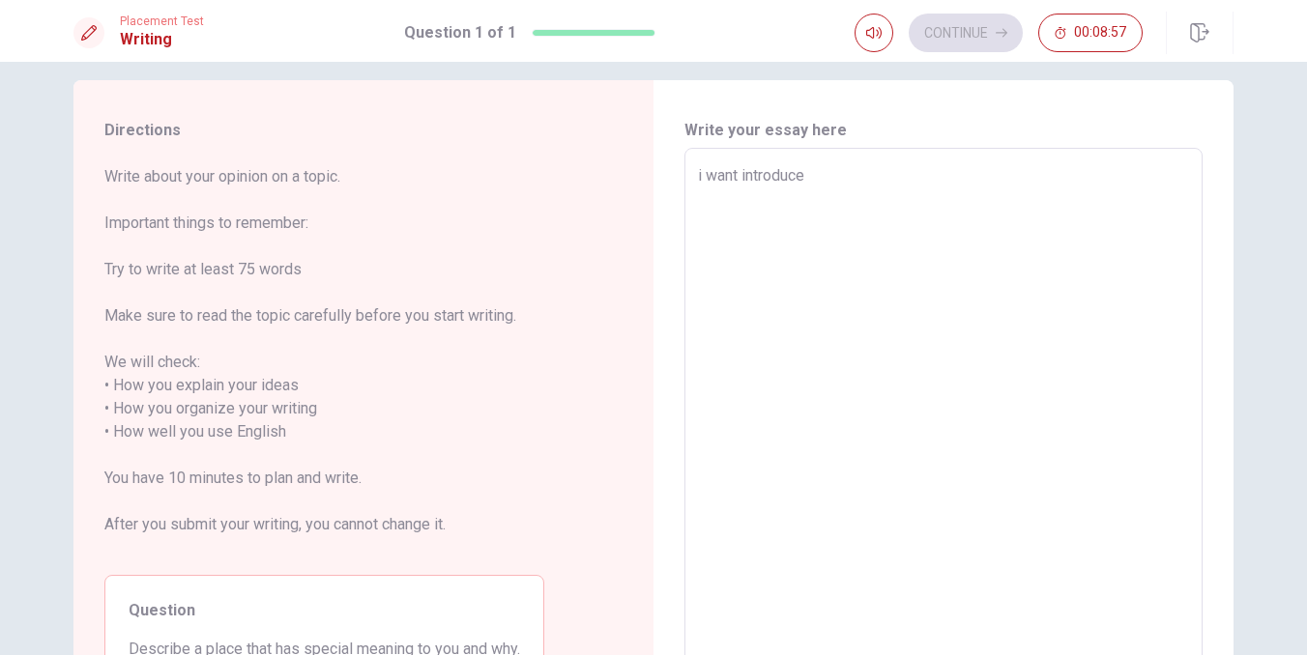
type textarea "x"
type textarea "i want introduce"
type textarea "x"
type textarea "i want introduce t"
type textarea "x"
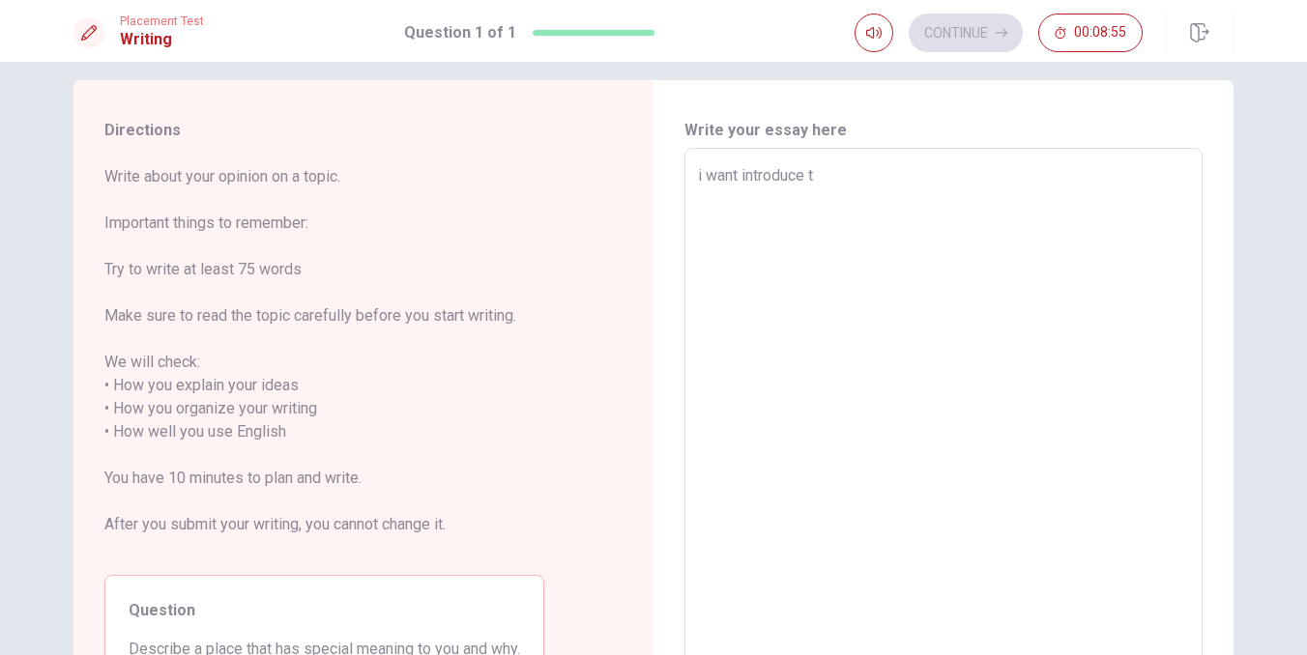
type textarea "i want introduce ta"
type textarea "x"
type textarea "i want introduce tai"
type textarea "x"
type textarea "i want introduce taiw"
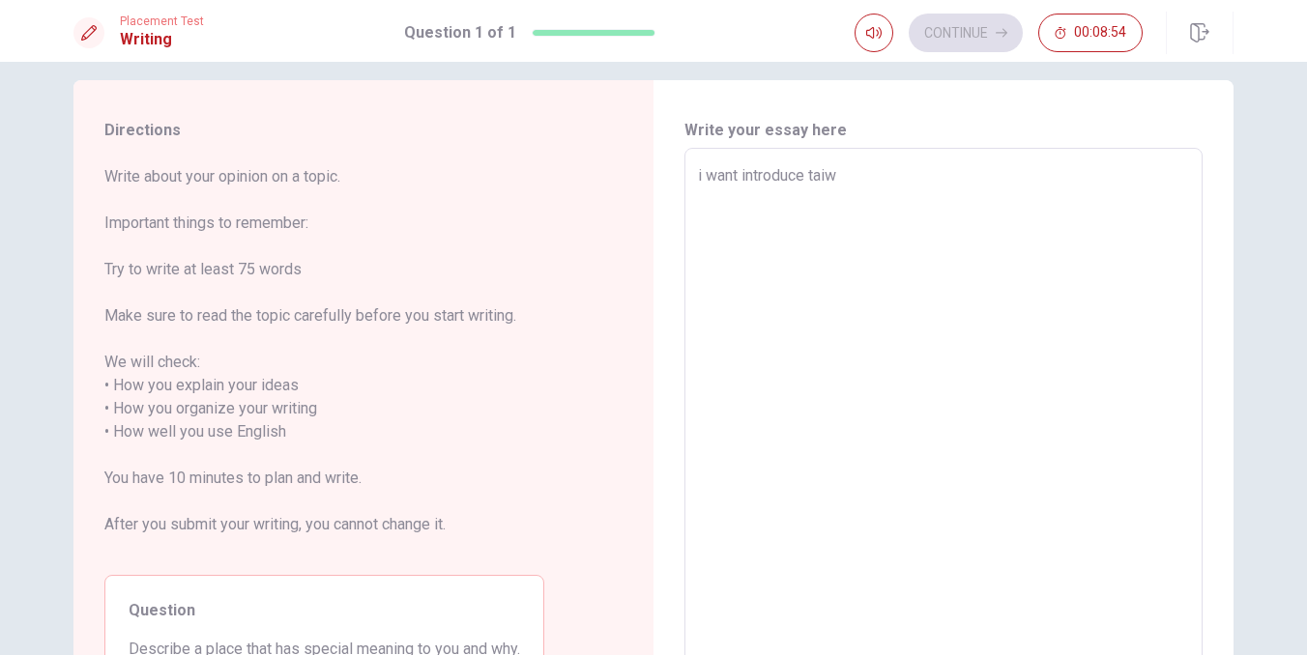
type textarea "x"
type textarea "i want introduce taiwa"
type textarea "x"
type textarea "i want introduce [GEOGRAPHIC_DATA]"
type textarea "x"
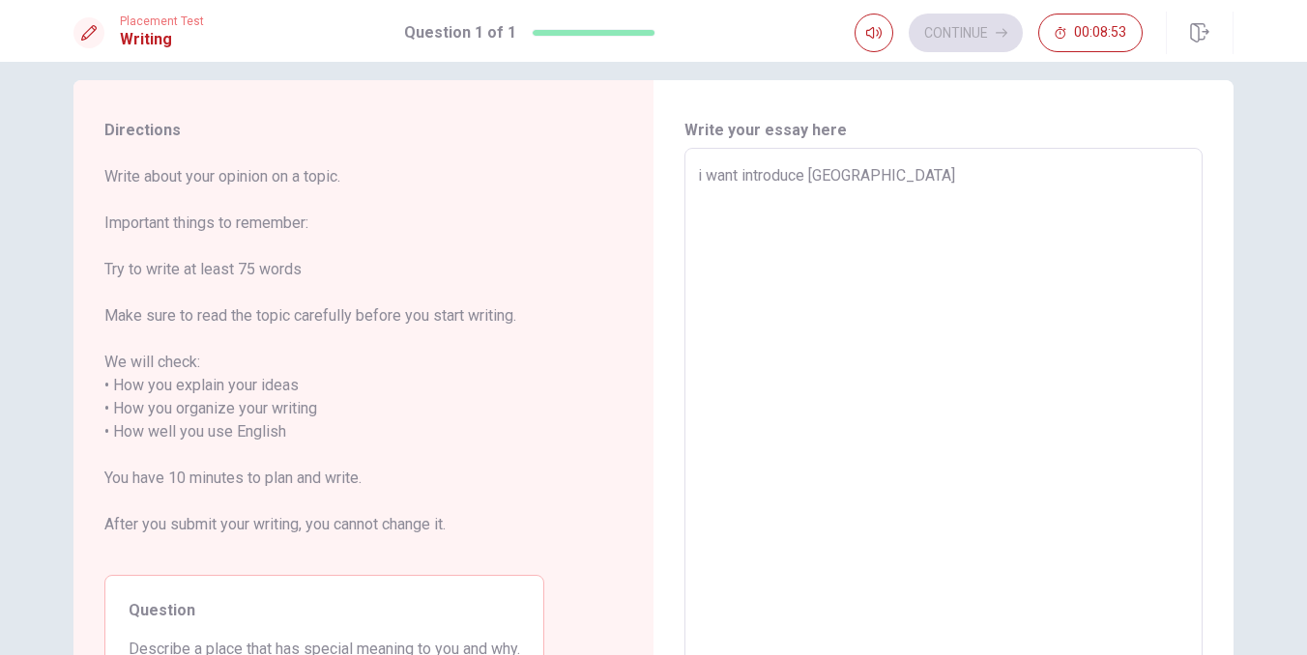
type textarea "i want introduce [GEOGRAPHIC_DATA]"
type textarea "x"
type textarea "i want introduce [GEOGRAPHIC_DATA]"
type textarea "x"
type textarea "i want introduce [GEOGRAPHIC_DATA],"
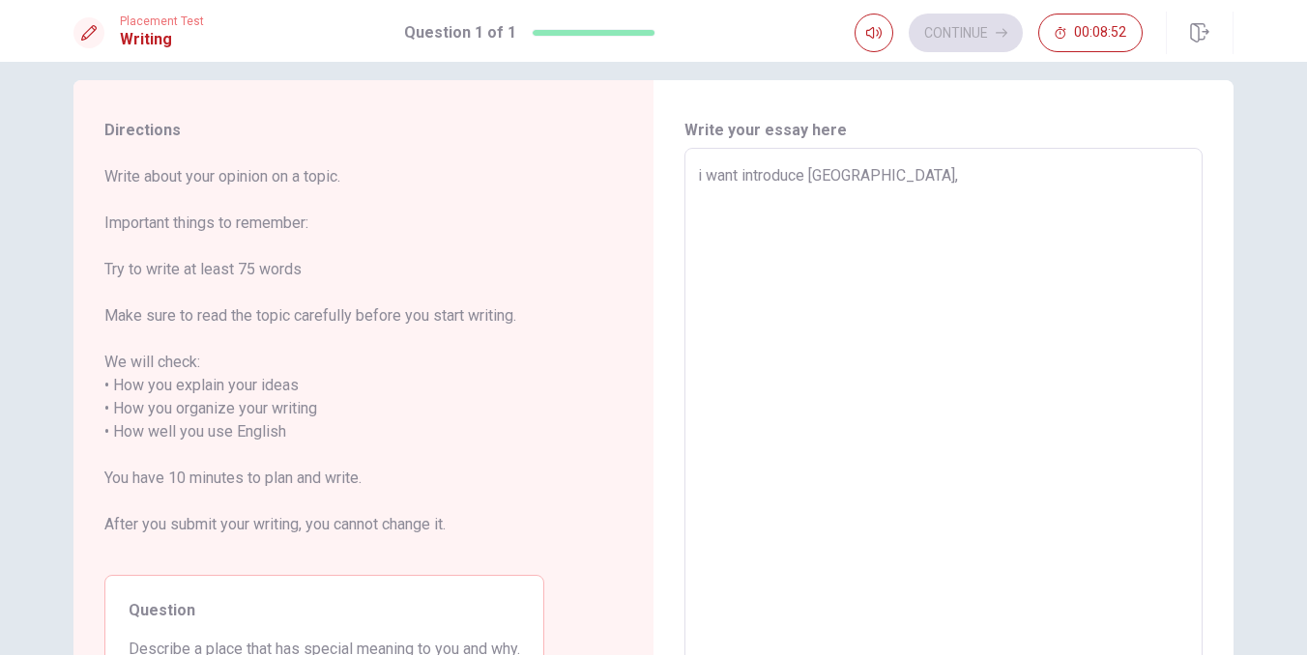
type textarea "x"
type textarea "i want introduce [GEOGRAPHIC_DATA],"
type textarea "x"
type textarea "i want introduce [GEOGRAPHIC_DATA],"
type textarea "x"
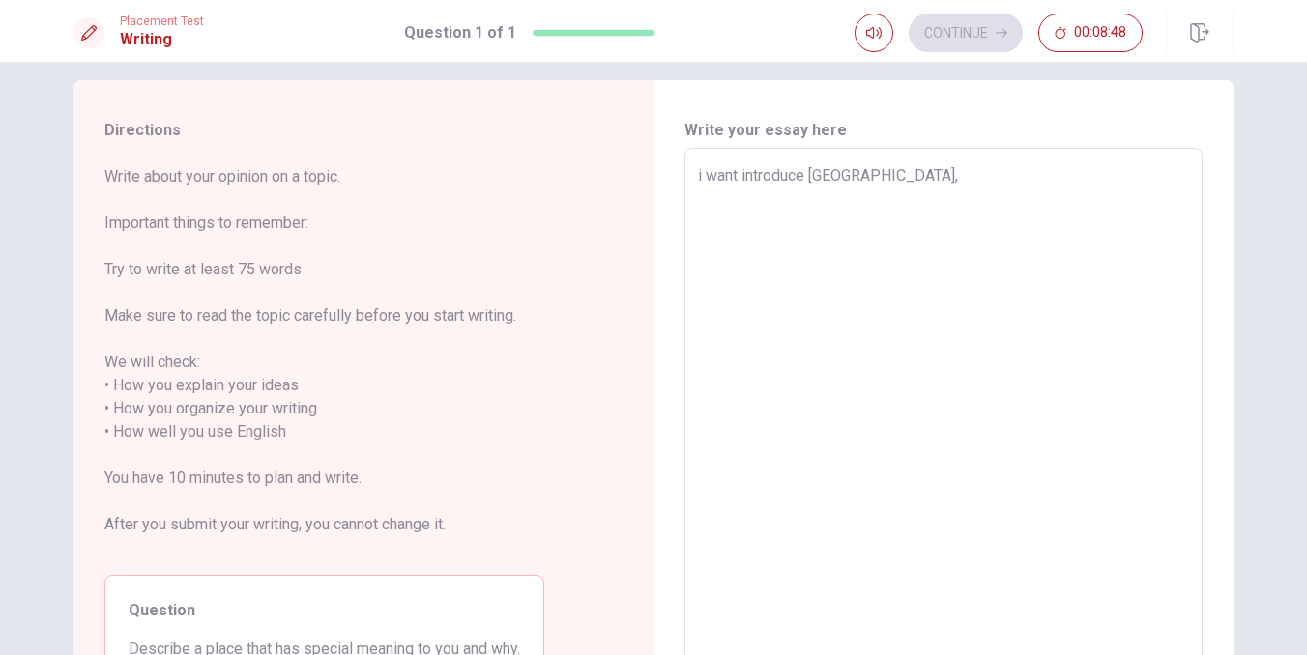
type textarea "i want introduce [GEOGRAPHIC_DATA], i"
type textarea "x"
type textarea "i want introduce [GEOGRAPHIC_DATA], in"
type textarea "x"
type textarea "i want introduce [GEOGRAPHIC_DATA], i"
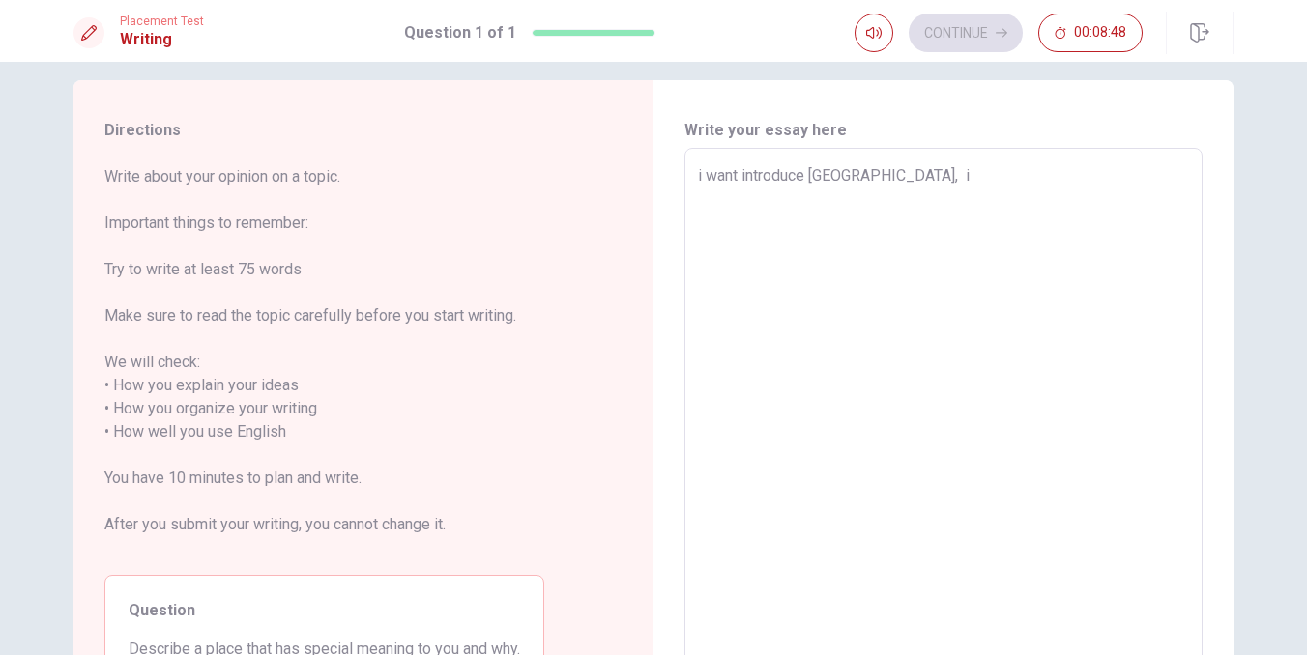
type textarea "x"
type textarea "i want introduce [GEOGRAPHIC_DATA],"
type textarea "x"
type textarea "i want introduce [GEOGRAPHIC_DATA],"
type textarea "x"
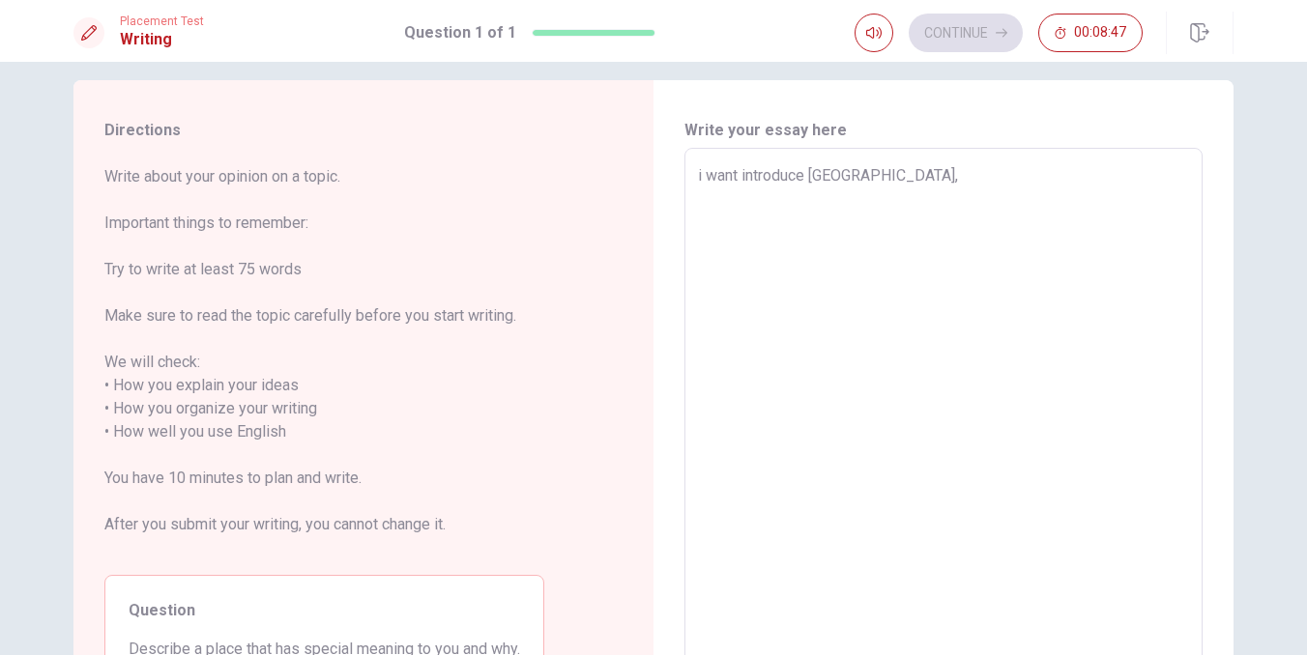
type textarea "i want introduce [GEOGRAPHIC_DATA], i"
type textarea "x"
type textarea "i want introduce [GEOGRAPHIC_DATA], in"
type textarea "x"
type textarea "i want introduce [GEOGRAPHIC_DATA], in"
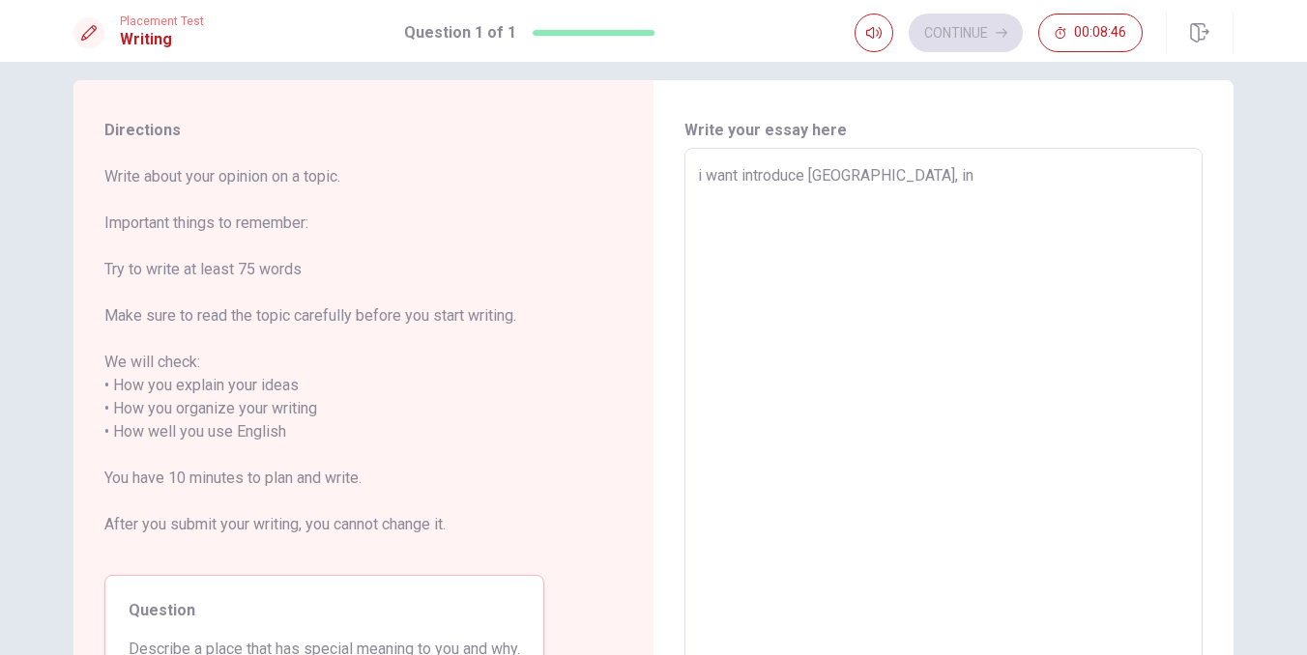
type textarea "x"
type textarea "i want introduce taiwan, in t"
type textarea "x"
type textarea "i want introduce [GEOGRAPHIC_DATA], in ta"
type textarea "x"
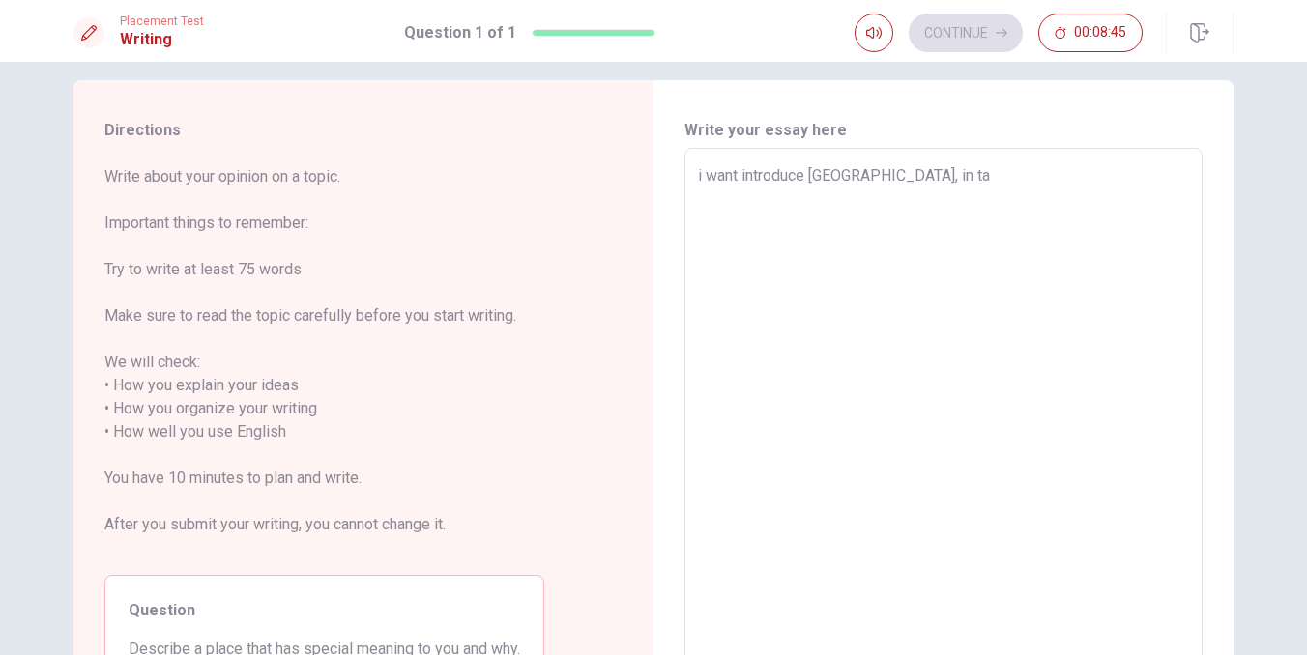
type textarea "i want introduce taiwan, in tai"
type textarea "x"
type textarea "i want introduce taiwan, in taiw"
type textarea "x"
type textarea "i want introduce [GEOGRAPHIC_DATA], in [GEOGRAPHIC_DATA]"
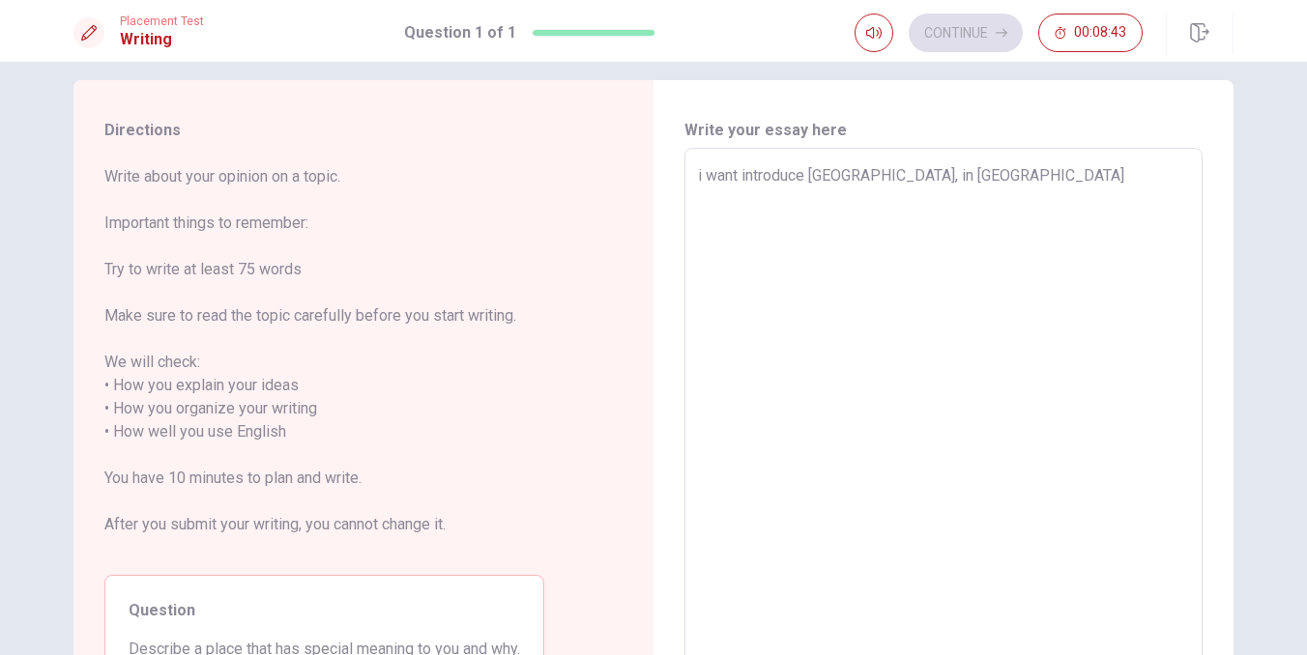
type textarea "x"
type textarea "i want introduce [GEOGRAPHIC_DATA], in [GEOGRAPHIC_DATA]"
type textarea "x"
type textarea "i want introduce [GEOGRAPHIC_DATA], in [GEOGRAPHIC_DATA]"
type textarea "x"
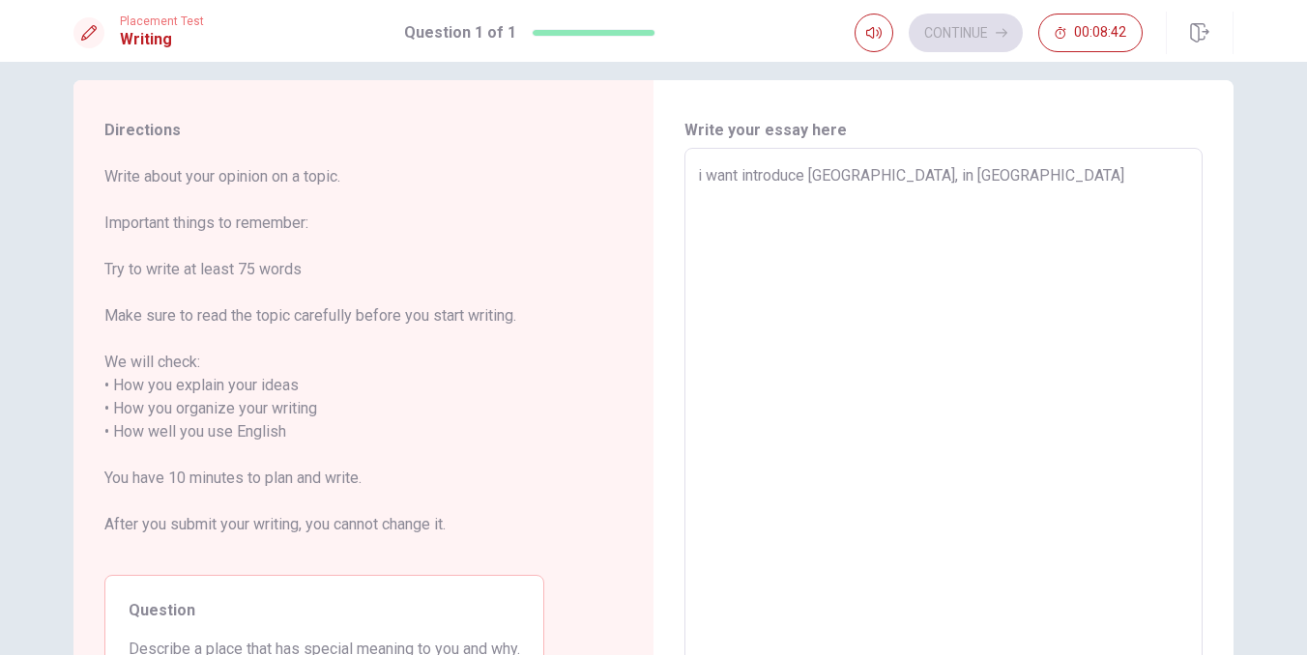
type textarea "i want introduce [GEOGRAPHIC_DATA], in [GEOGRAPHIC_DATA] h"
type textarea "x"
type textarea "i want introduce [GEOGRAPHIC_DATA], in [GEOGRAPHIC_DATA] ha"
type textarea "x"
type textarea "i want introduce [GEOGRAPHIC_DATA], in [GEOGRAPHIC_DATA] hav"
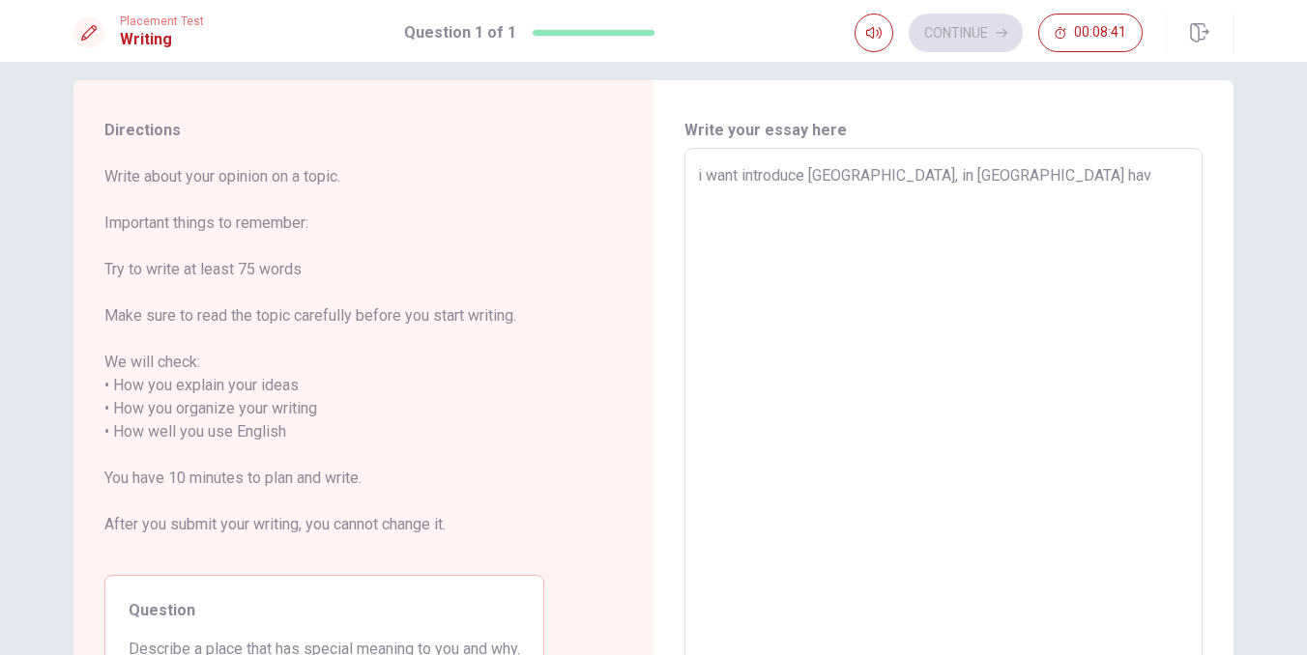
type textarea "x"
type textarea "i want introduce [GEOGRAPHIC_DATA], in [GEOGRAPHIC_DATA] have"
type textarea "x"
type textarea "i want introduce [GEOGRAPHIC_DATA], in [GEOGRAPHIC_DATA] have"
type textarea "x"
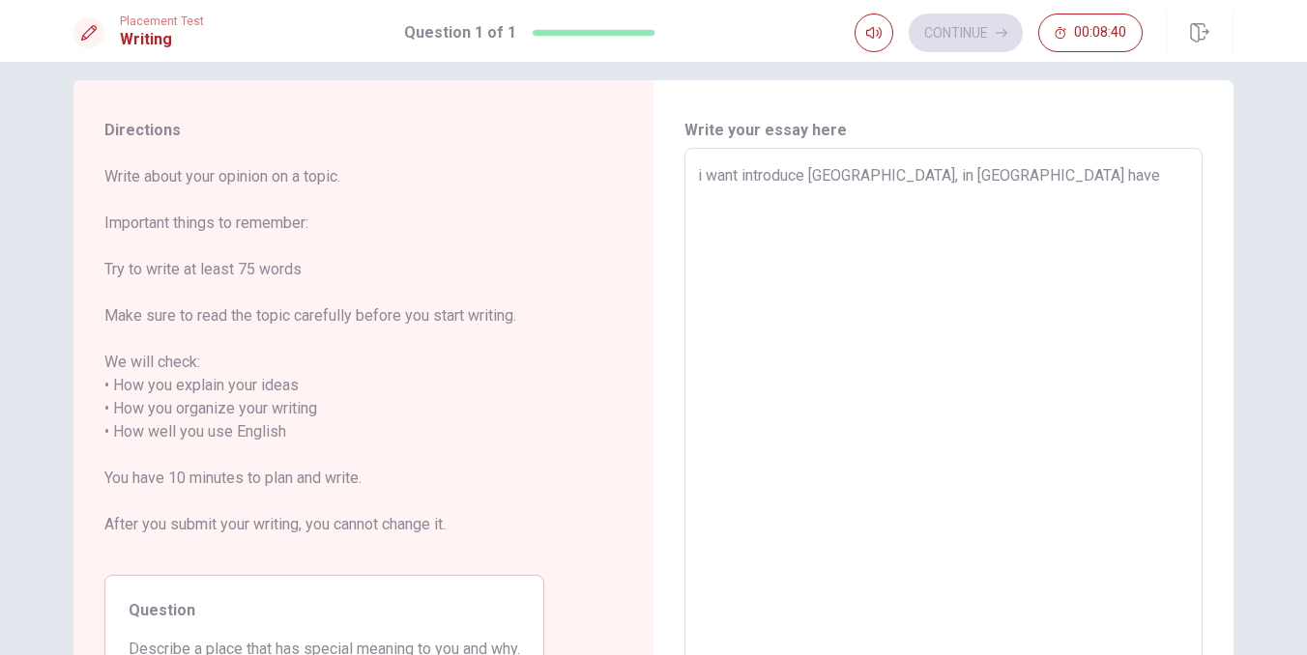
type textarea "i want introduce [GEOGRAPHIC_DATA], in [GEOGRAPHIC_DATA] have m"
type textarea "x"
type textarea "i want introduce [GEOGRAPHIC_DATA], in [GEOGRAPHIC_DATA] have ma"
type textarea "x"
type textarea "i want introduce [GEOGRAPHIC_DATA], in [GEOGRAPHIC_DATA] have man"
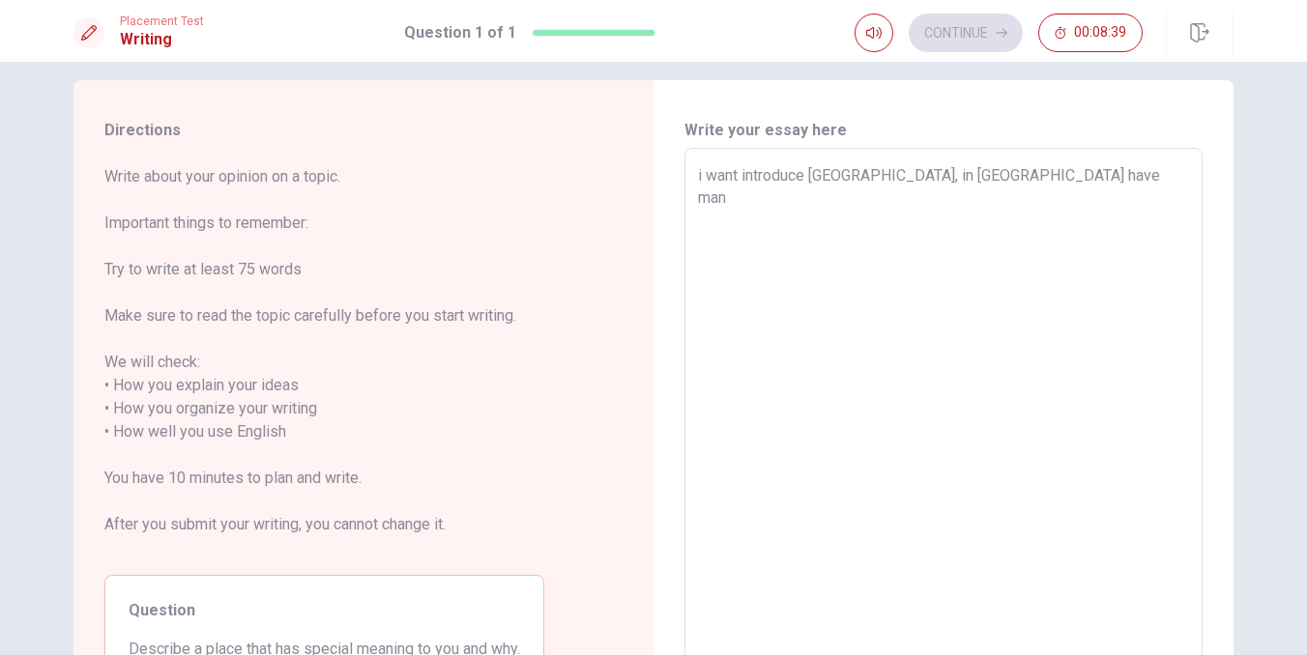
type textarea "x"
type textarea "i want introduce [GEOGRAPHIC_DATA], in [GEOGRAPHIC_DATA] have many"
type textarea "x"
type textarea "i want introduce [GEOGRAPHIC_DATA], in [GEOGRAPHIC_DATA] have many"
type textarea "x"
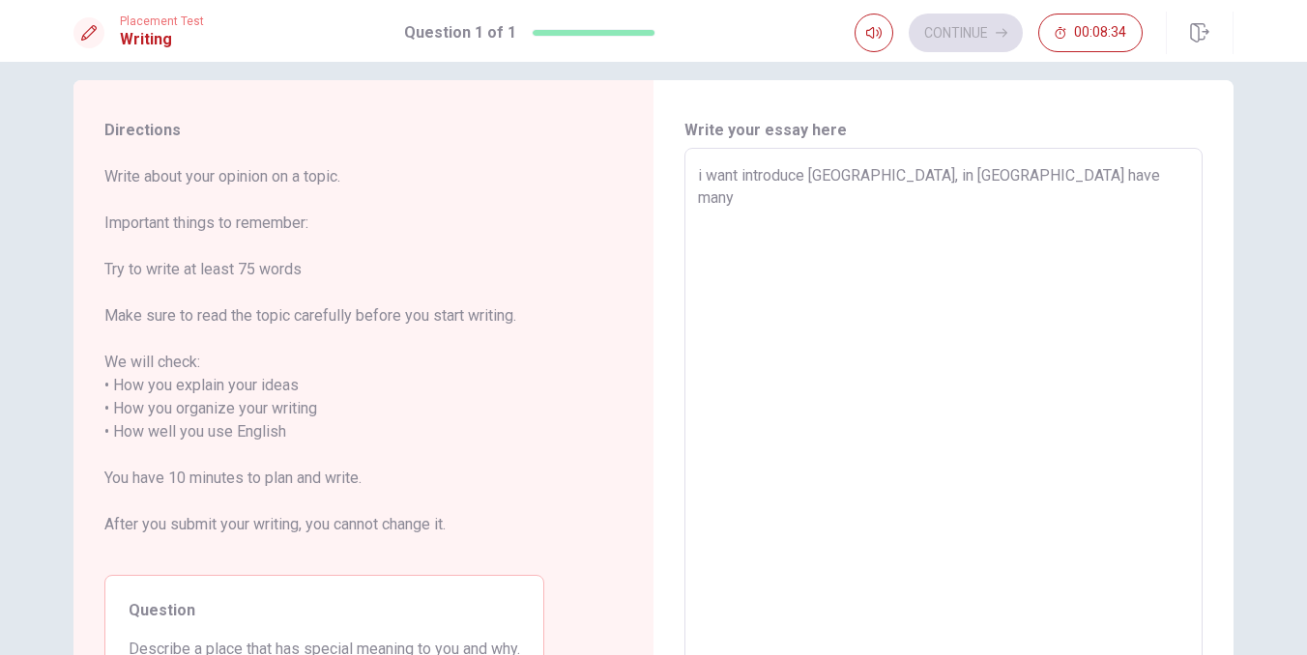
type textarea "i want introduce [GEOGRAPHIC_DATA], in [GEOGRAPHIC_DATA] have many f"
type textarea "x"
type textarea "i want introduce [GEOGRAPHIC_DATA], in [GEOGRAPHIC_DATA] have many fo"
type textarea "x"
type textarea "i want introduce [GEOGRAPHIC_DATA], in [GEOGRAPHIC_DATA] have many foo"
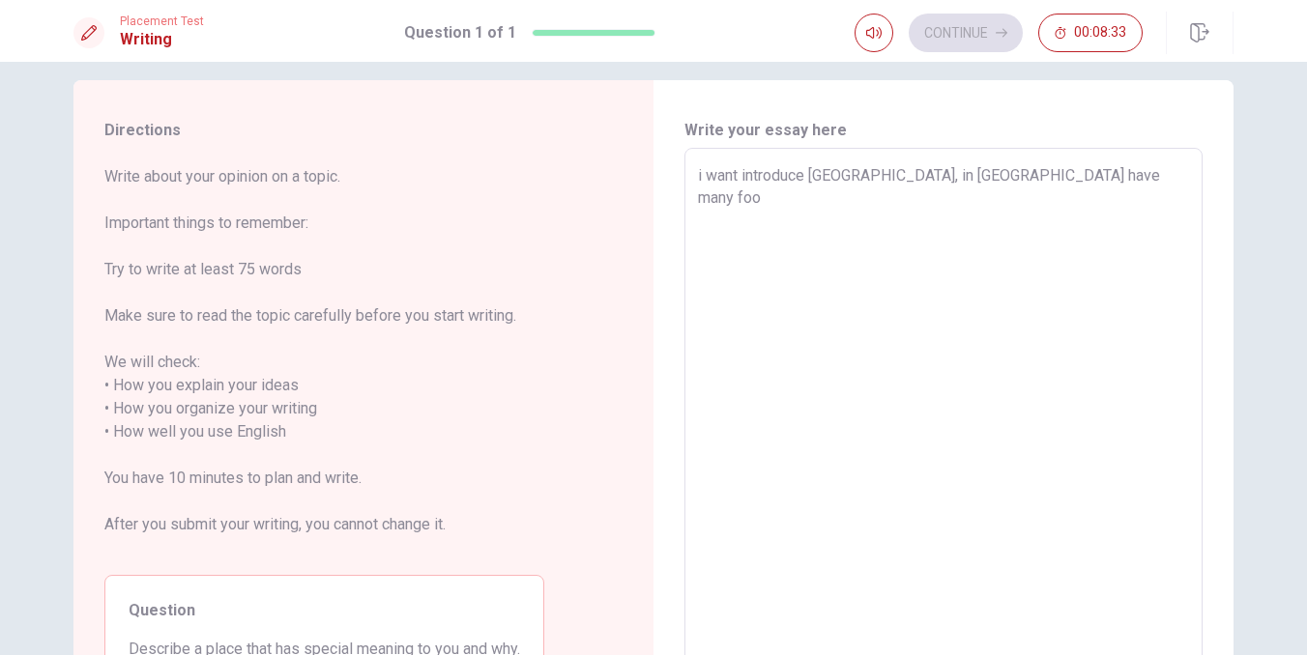
type textarea "x"
type textarea "i want introduce [GEOGRAPHIC_DATA], in [GEOGRAPHIC_DATA] have many food"
type textarea "x"
type textarea "i want introduce [GEOGRAPHIC_DATA], in [GEOGRAPHIC_DATA] have many food"
type textarea "x"
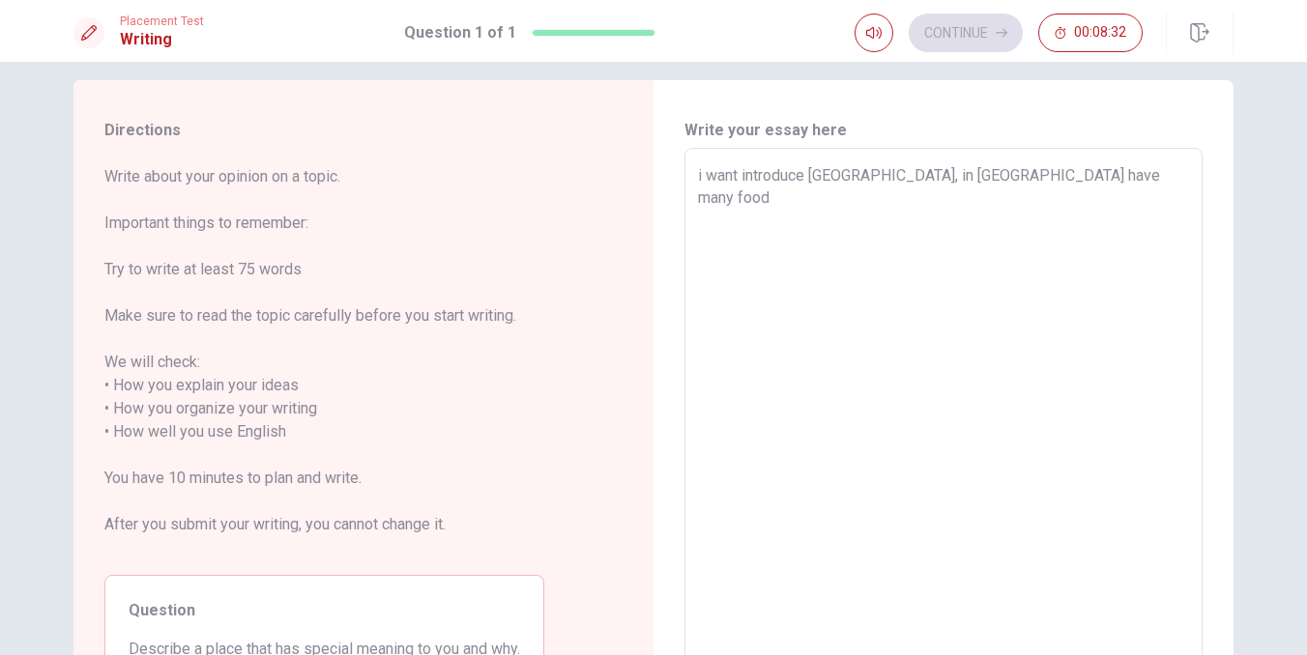
type textarea "i want introduce [GEOGRAPHIC_DATA], in [GEOGRAPHIC_DATA] have many food i"
type textarea "x"
type textarea "i want introduce [GEOGRAPHIC_DATA], in [GEOGRAPHIC_DATA] have many food is"
type textarea "x"
type textarea "i want introduce [GEOGRAPHIC_DATA], in [GEOGRAPHIC_DATA] have many food is"
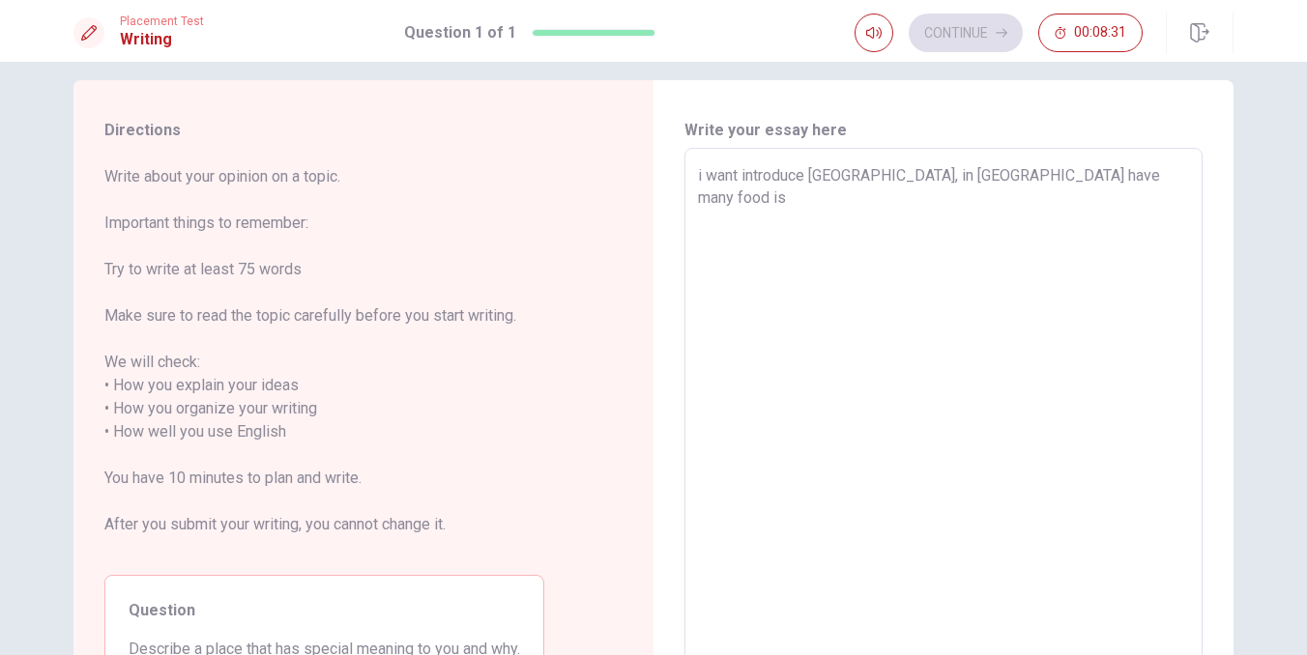
type textarea "x"
type textarea "i want introduce [GEOGRAPHIC_DATA], in [GEOGRAPHIC_DATA] have many food is s"
type textarea "x"
type textarea "i want introduce [GEOGRAPHIC_DATA], in [GEOGRAPHIC_DATA] have many food is so"
type textarea "x"
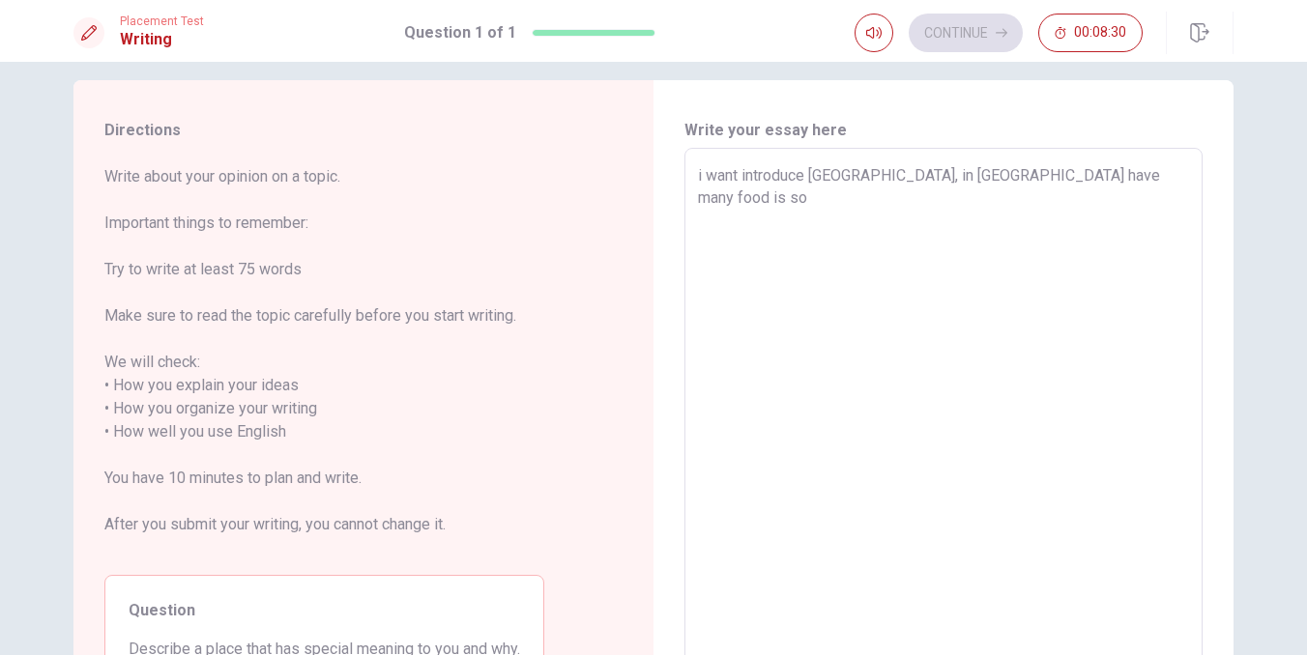
type textarea "i want introduce [GEOGRAPHIC_DATA], in [GEOGRAPHIC_DATA] have many food is so"
type textarea "x"
type textarea "i want introduce [GEOGRAPHIC_DATA], in [GEOGRAPHIC_DATA] have many food is so d"
type textarea "x"
type textarea "i want introduce [GEOGRAPHIC_DATA], in [GEOGRAPHIC_DATA] have many food is so de"
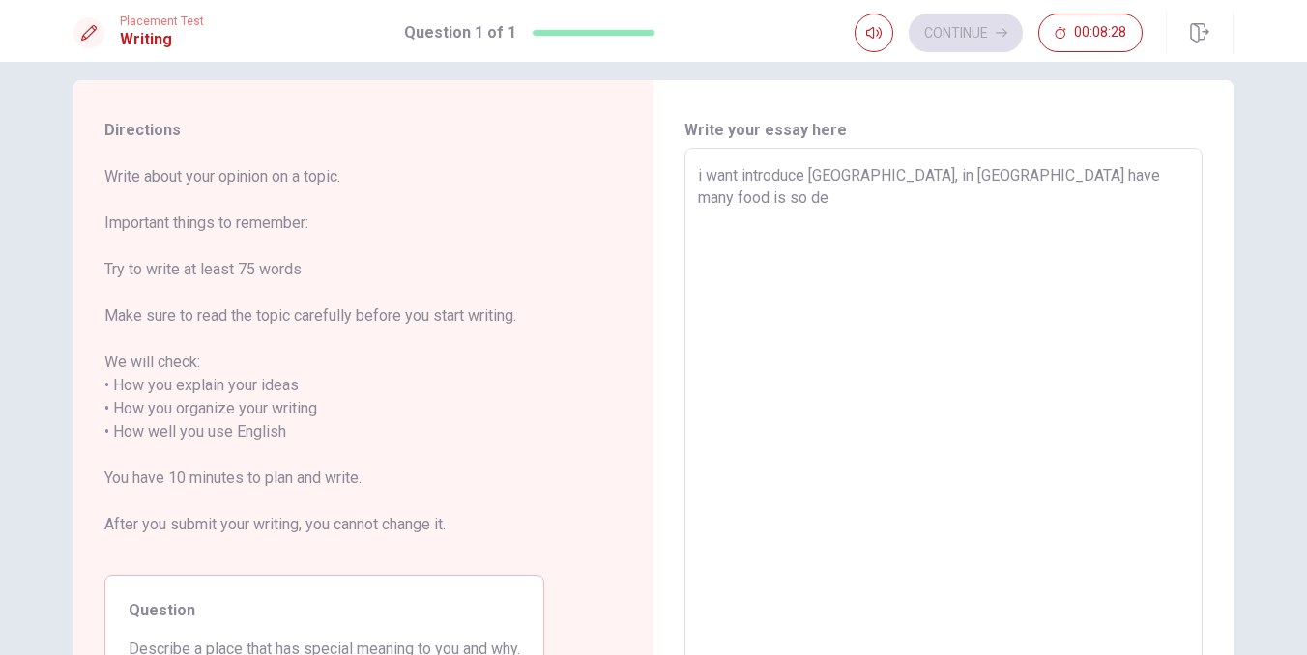
type textarea "x"
type textarea "i want introduce [GEOGRAPHIC_DATA], in [GEOGRAPHIC_DATA] have many food is so d"
type textarea "x"
type textarea "i want introduce [GEOGRAPHIC_DATA], in [GEOGRAPHIC_DATA] have many food is so"
type textarea "x"
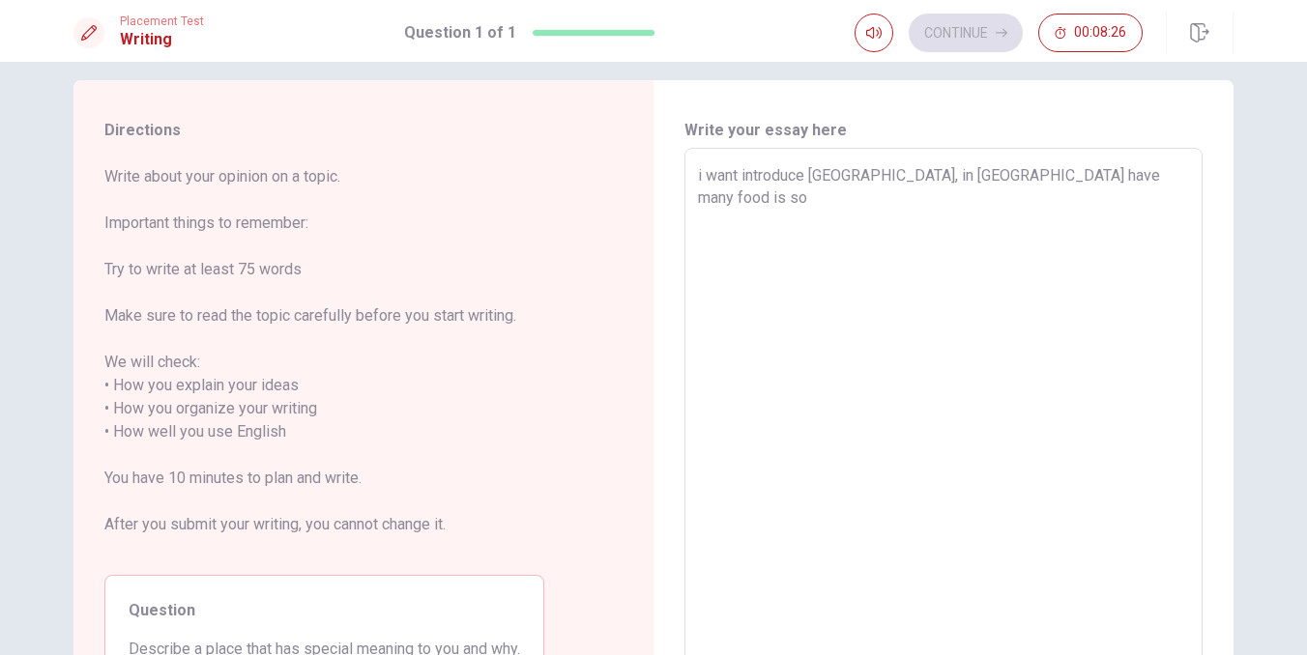
type textarea "i want introduce [GEOGRAPHIC_DATA], in [GEOGRAPHIC_DATA] have many food is so g"
type textarea "x"
type textarea "i want introduce [GEOGRAPHIC_DATA], in [GEOGRAPHIC_DATA] have many food is so go"
type textarea "x"
type textarea "i want introduce [GEOGRAPHIC_DATA], in [GEOGRAPHIC_DATA] have many food is so g…"
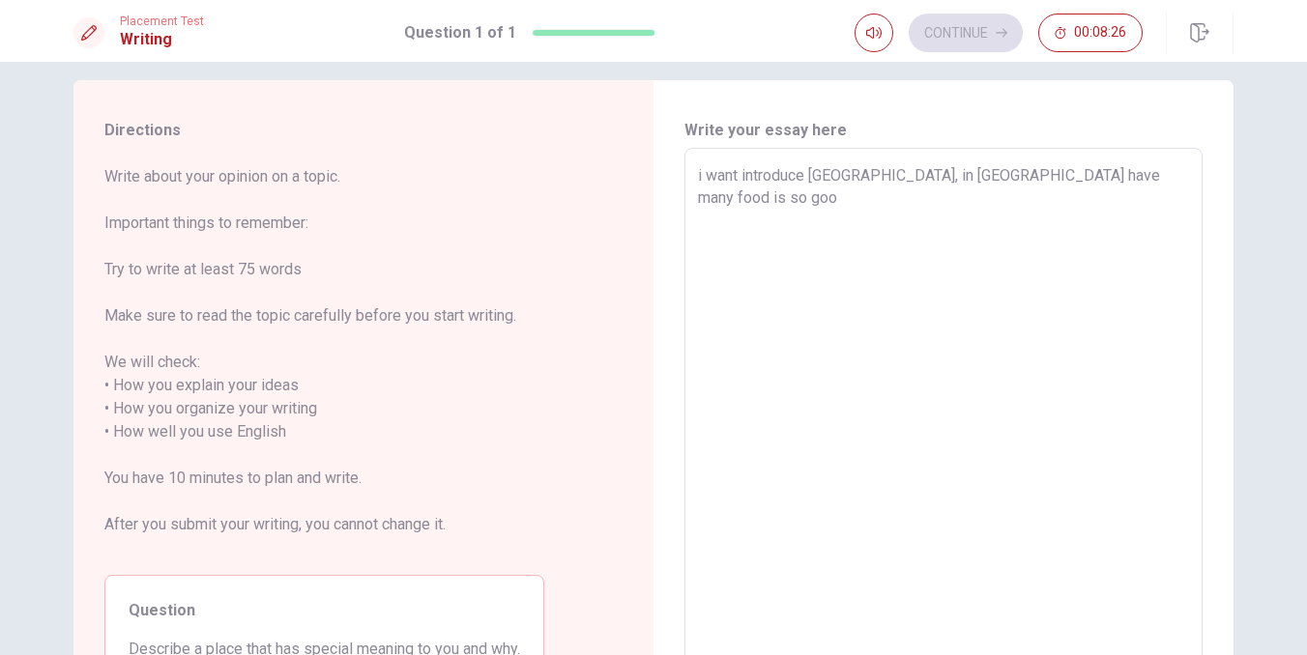
type textarea "x"
type textarea "i want introduce [GEOGRAPHIC_DATA], in [GEOGRAPHIC_DATA] have many food is so g…"
type textarea "x"
type textarea "i want introduce [GEOGRAPHIC_DATA], in [GEOGRAPHIC_DATA] have many food is so g…"
type textarea "x"
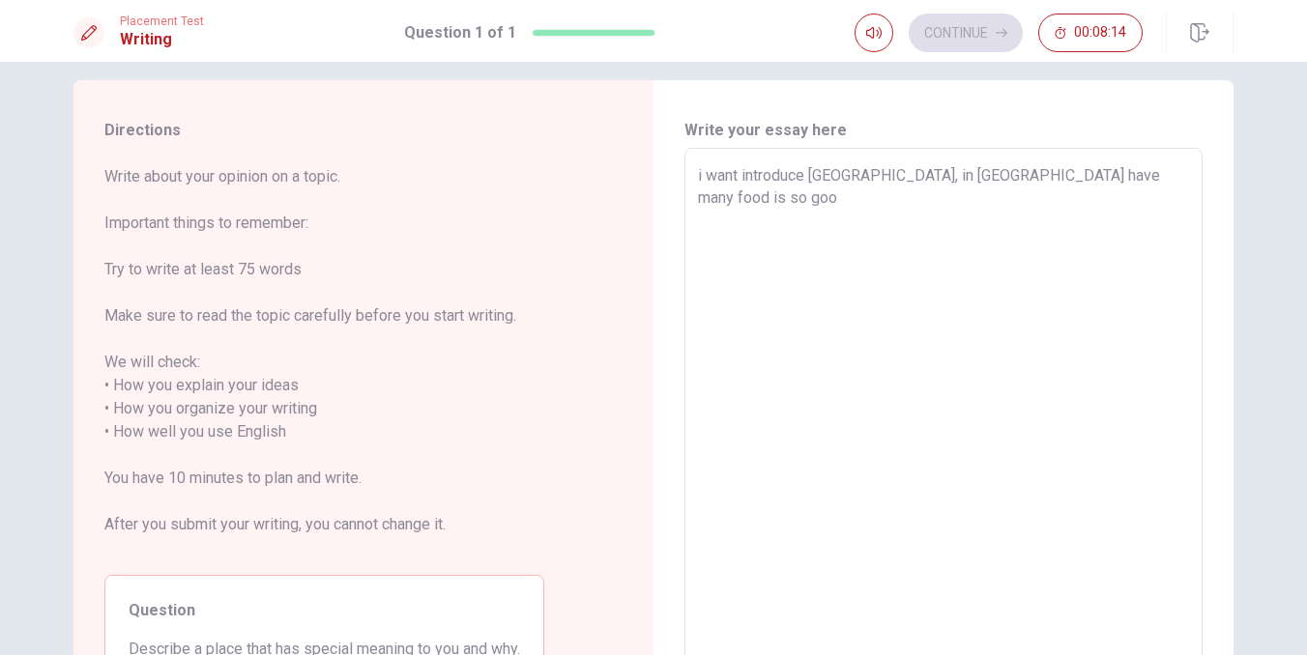
type textarea "i want introduce [GEOGRAPHIC_DATA], in [GEOGRAPHIC_DATA] have many food is so go"
type textarea "x"
type textarea "i want introduce [GEOGRAPHIC_DATA], in [GEOGRAPHIC_DATA] have many food is so g"
type textarea "x"
type textarea "i want introduce [GEOGRAPHIC_DATA], in [GEOGRAPHIC_DATA] have many food is so"
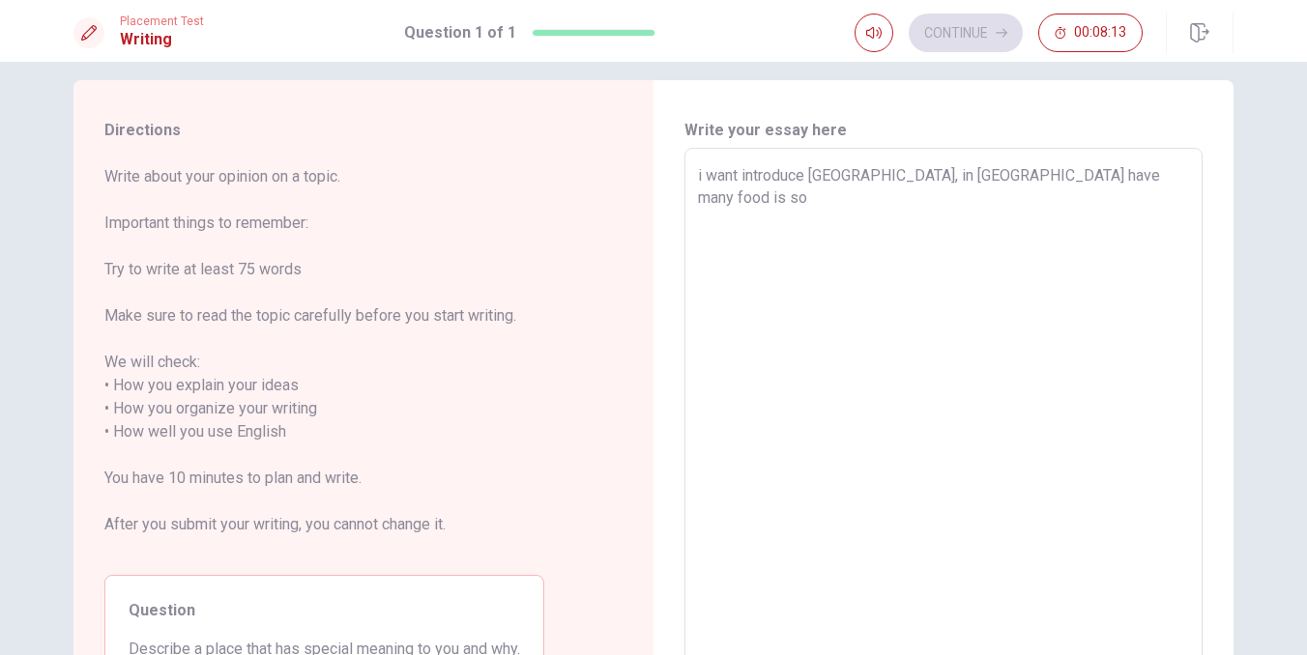
type textarea "x"
type textarea "i want introduce [GEOGRAPHIC_DATA], in [GEOGRAPHIC_DATA] have many food is so d"
type textarea "x"
type textarea "i want introduce [GEOGRAPHIC_DATA], in [GEOGRAPHIC_DATA] have many food is so de"
type textarea "x"
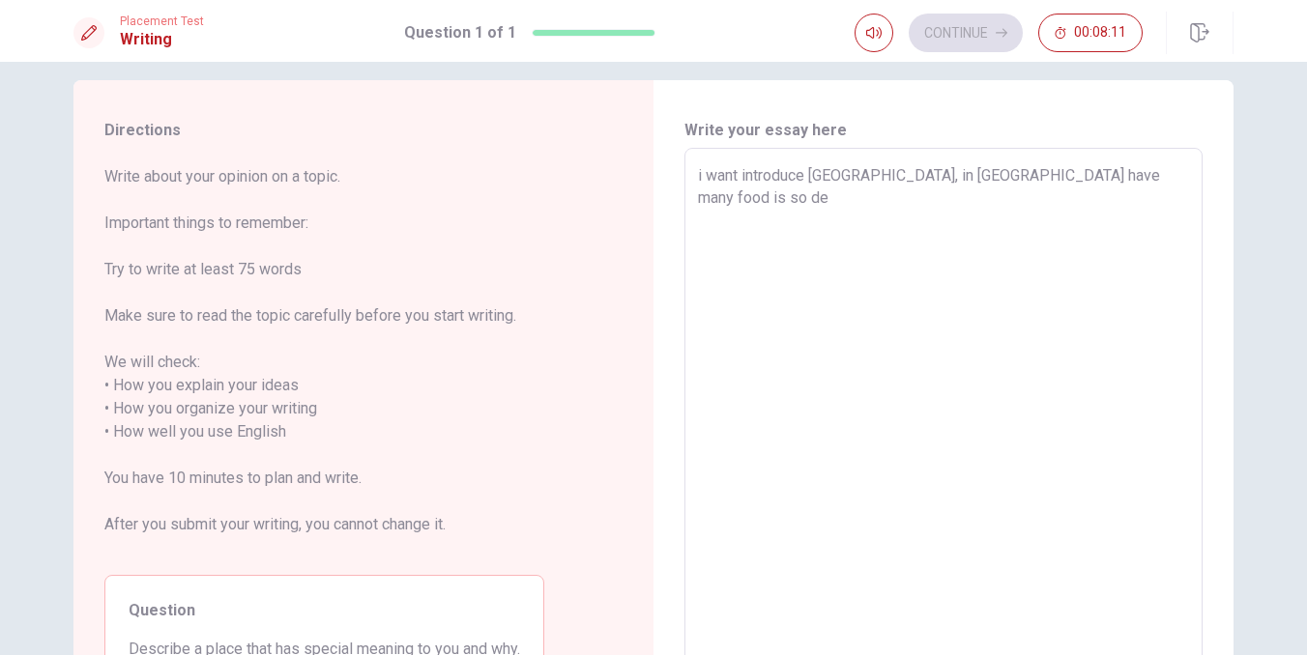
type textarea "i want introduce [GEOGRAPHIC_DATA], in [GEOGRAPHIC_DATA] have many food is so d…"
type textarea "x"
type textarea "i want introduce [GEOGRAPHIC_DATA], in [GEOGRAPHIC_DATA] have many food is so d…"
type textarea "x"
type textarea "i want introduce [GEOGRAPHIC_DATA], in [GEOGRAPHIC_DATA] have many food is so d…"
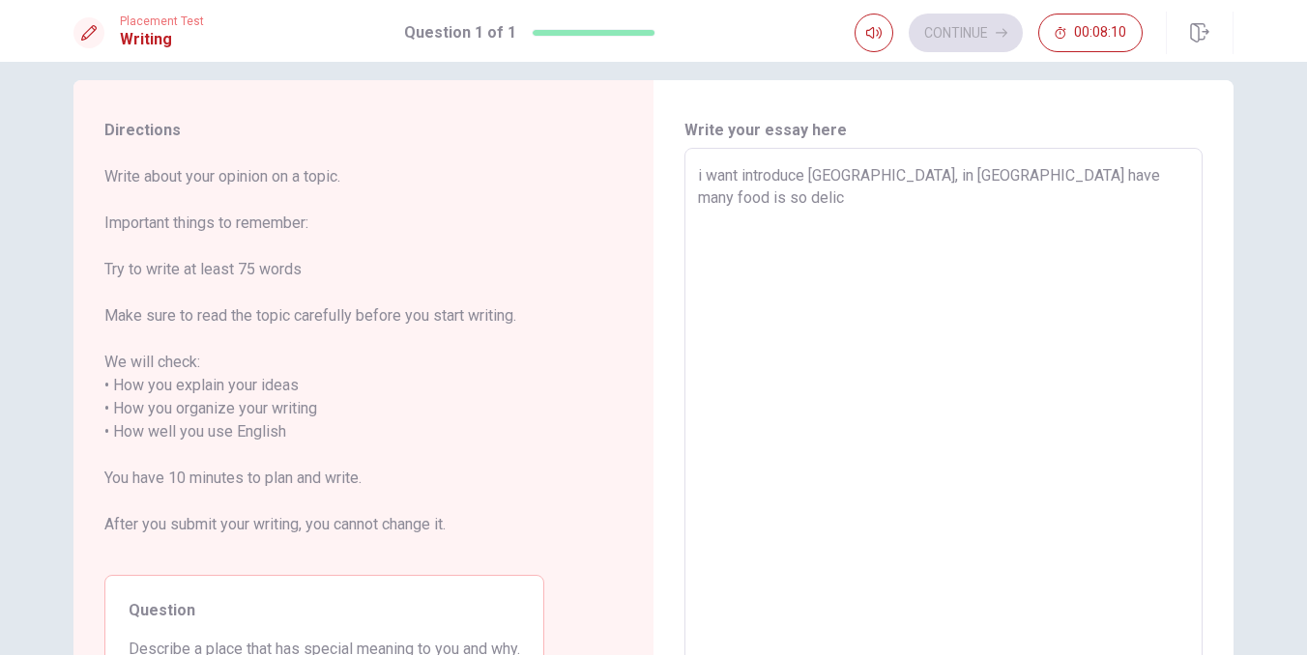
type textarea "x"
type textarea "i want introduce [GEOGRAPHIC_DATA], in [GEOGRAPHIC_DATA] have many food is so d…"
type textarea "x"
type textarea "i want introduce [GEOGRAPHIC_DATA], in [GEOGRAPHIC_DATA] have many food is so d…"
type textarea "x"
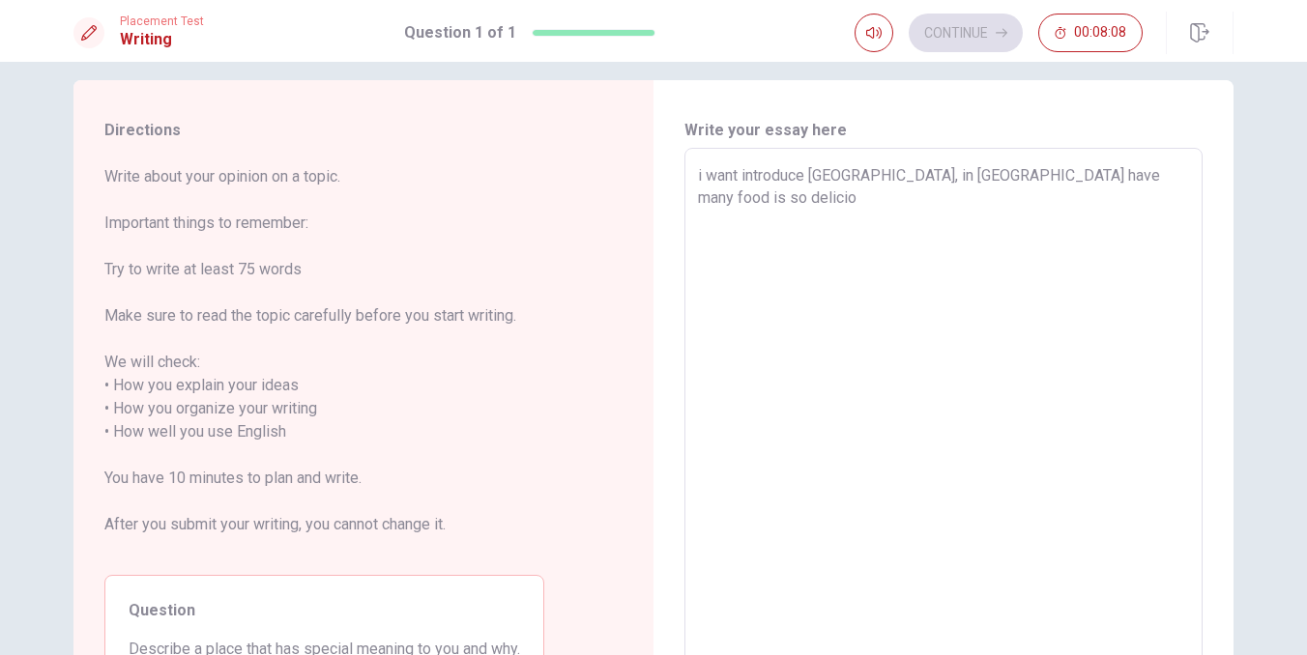
type textarea "i want introduce [GEOGRAPHIC_DATA], in [GEOGRAPHIC_DATA] have many food is so d…"
type textarea "x"
type textarea "i want introduce [GEOGRAPHIC_DATA], in [GEOGRAPHIC_DATA] have many food is so d…"
type textarea "x"
type textarea "i want introduce [GEOGRAPHIC_DATA], in [GEOGRAPHIC_DATA] have many food is so d…"
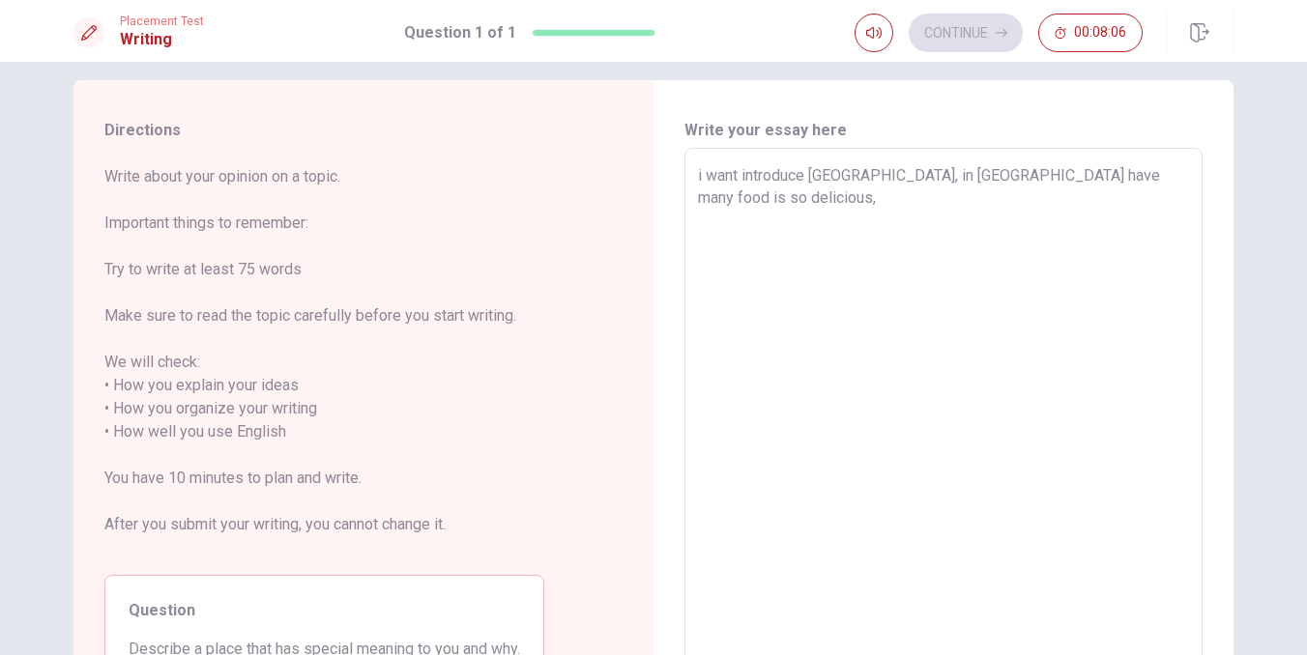
type textarea "x"
type textarea "i want introduce [GEOGRAPHIC_DATA], in [GEOGRAPHIC_DATA] have many food is so d…"
type textarea "x"
type textarea "i want introduce [GEOGRAPHIC_DATA], in [GEOGRAPHIC_DATA] have many food is so d…"
type textarea "x"
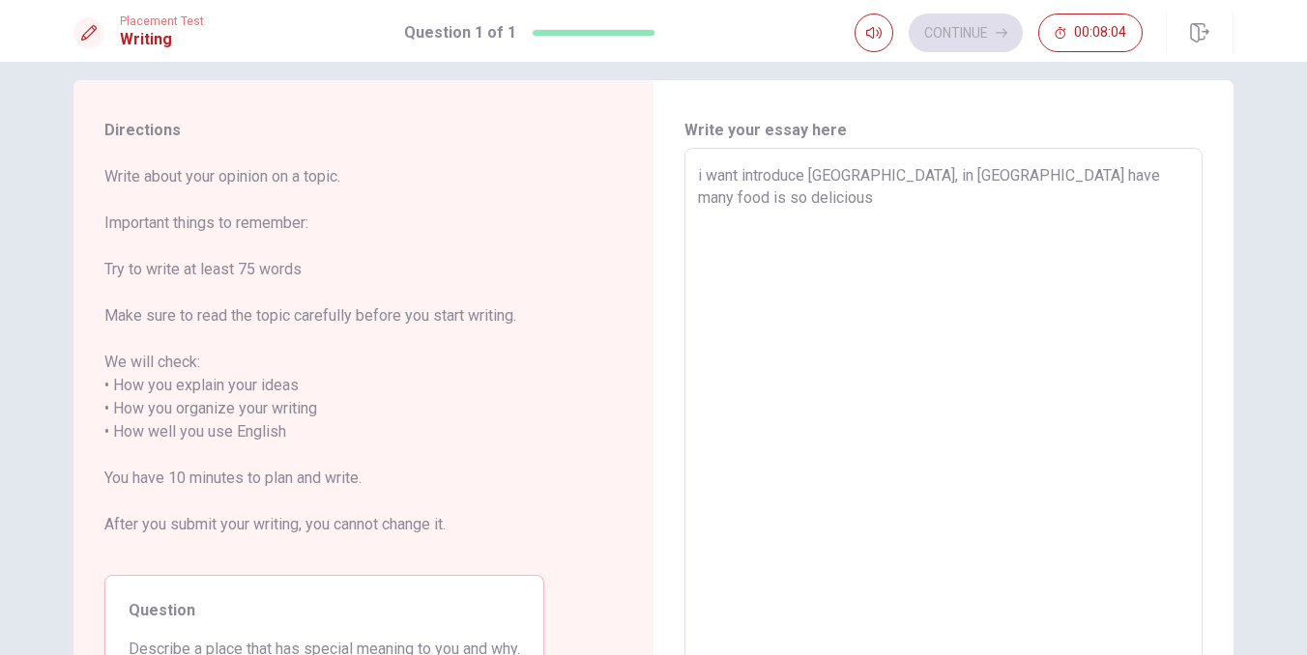
type textarea "i want introduce [GEOGRAPHIC_DATA], in [GEOGRAPHIC_DATA] have many food is so d…"
type textarea "x"
type textarea "i want introduce [GEOGRAPHIC_DATA], in [GEOGRAPHIC_DATA] have many food is so d…"
type textarea "x"
type textarea "i want introduce [GEOGRAPHIC_DATA], in [GEOGRAPHIC_DATA] have many food is so d…"
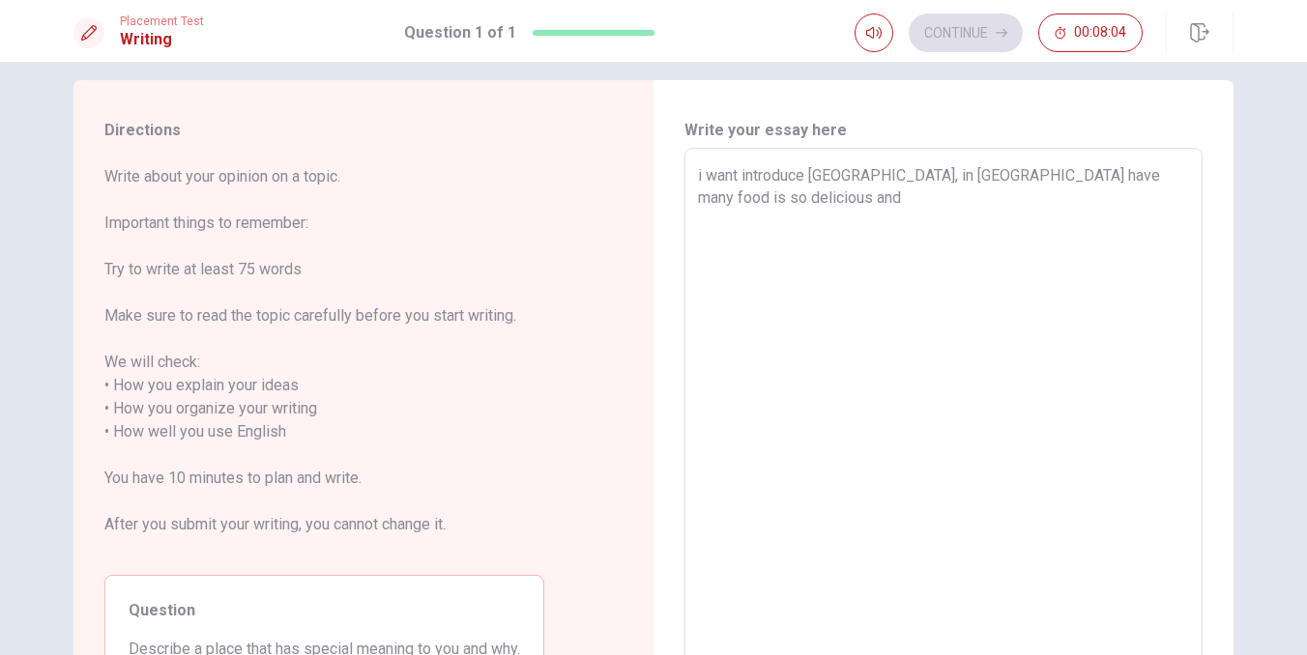
type textarea "x"
type textarea "i want introduce [GEOGRAPHIC_DATA], in [GEOGRAPHIC_DATA] have many food is so d…"
type textarea "x"
type textarea "i want introduce [GEOGRAPHIC_DATA], in [GEOGRAPHIC_DATA] have many food is so d…"
click at [779, 230] on textarea "Hi,I want introduce [GEOGRAPHIC_DATA], in [GEOGRAPHIC_DATA] have many food is s…" at bounding box center [943, 420] width 491 height 513
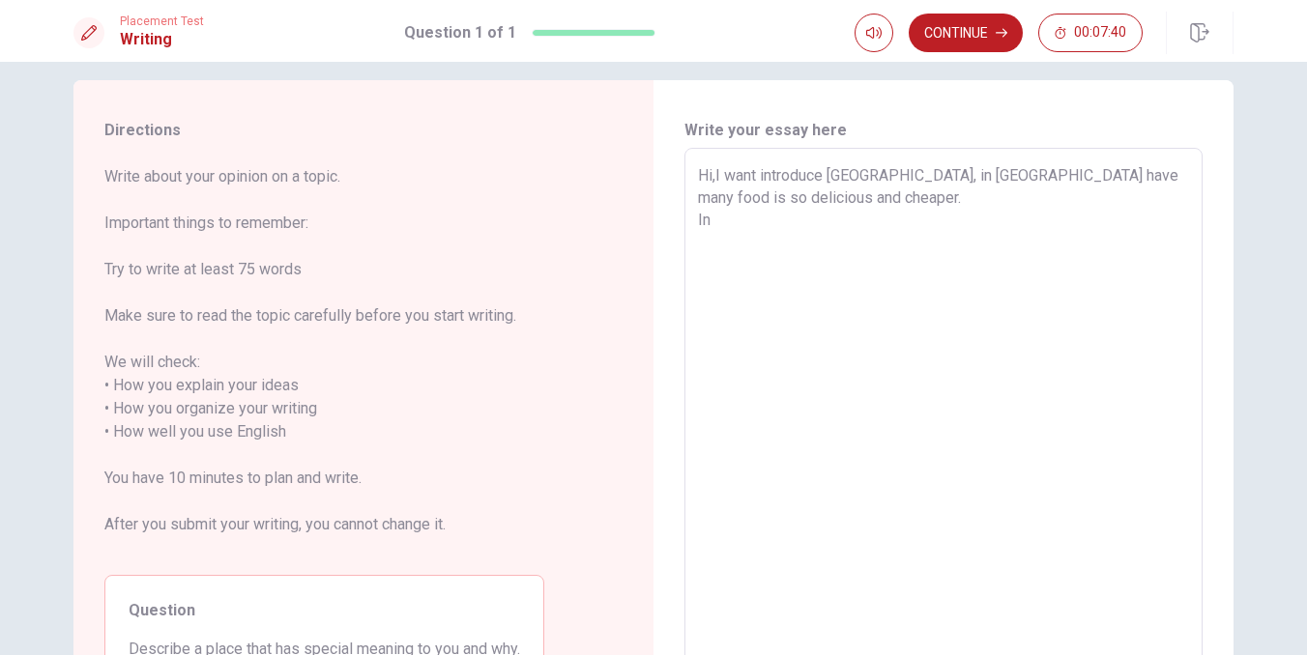
click at [718, 180] on textarea "Hi,I want introduce [GEOGRAPHIC_DATA], in [GEOGRAPHIC_DATA] have many food is s…" at bounding box center [943, 420] width 491 height 513
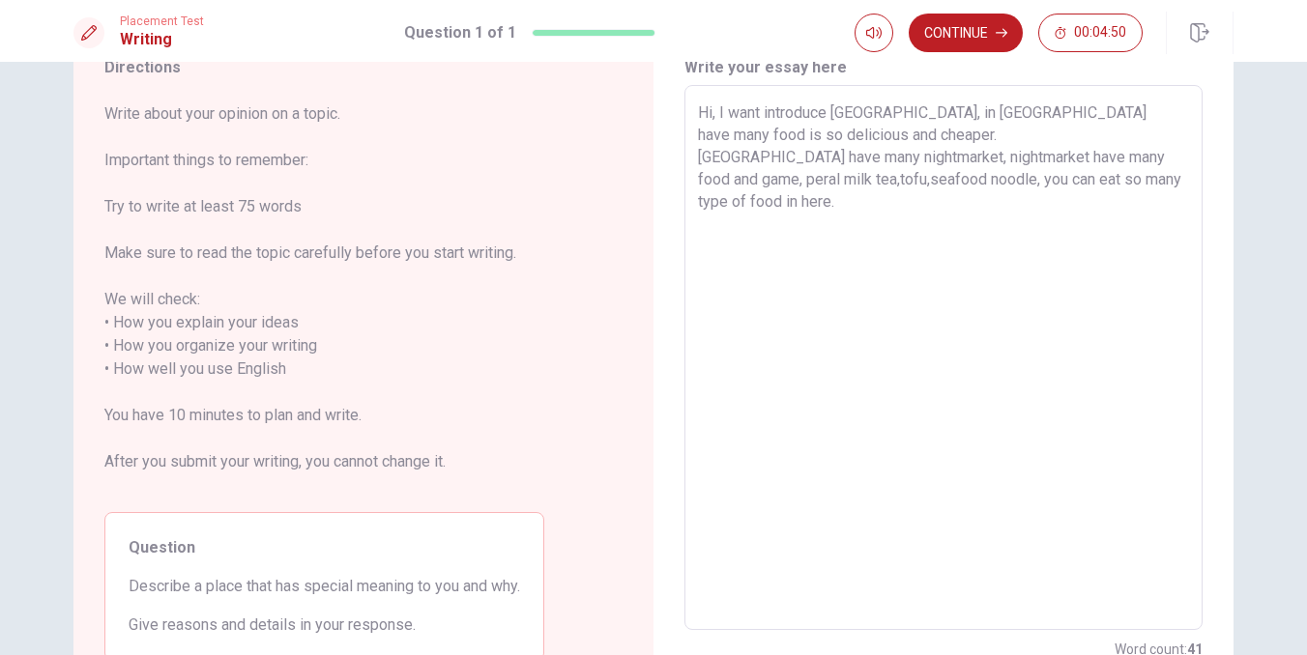
scroll to position [85, 0]
click at [769, 245] on textarea "Hi, I want introduce [GEOGRAPHIC_DATA], in [GEOGRAPHIC_DATA] have many food is …" at bounding box center [943, 356] width 491 height 513
click at [837, 204] on textarea "Hi, I want introduce [GEOGRAPHIC_DATA], in [GEOGRAPHIC_DATA] have many food is …" at bounding box center [943, 356] width 491 height 513
click at [915, 157] on textarea "Hi, I want introduce [GEOGRAPHIC_DATA], in [GEOGRAPHIC_DATA] have many food is …" at bounding box center [943, 356] width 491 height 513
click at [1179, 211] on textarea "Hi, I want introduce [GEOGRAPHIC_DATA], in [GEOGRAPHIC_DATA] have many food is …" at bounding box center [943, 356] width 491 height 513
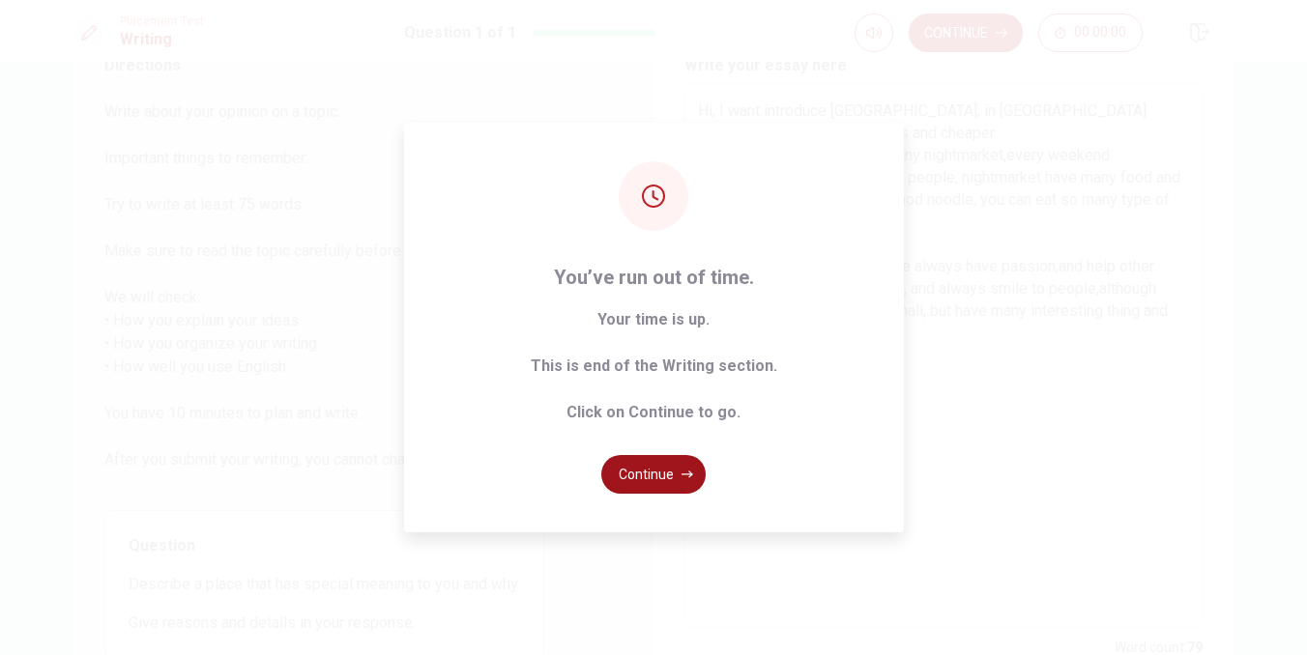
click at [666, 480] on button "Continue" at bounding box center [653, 474] width 104 height 39
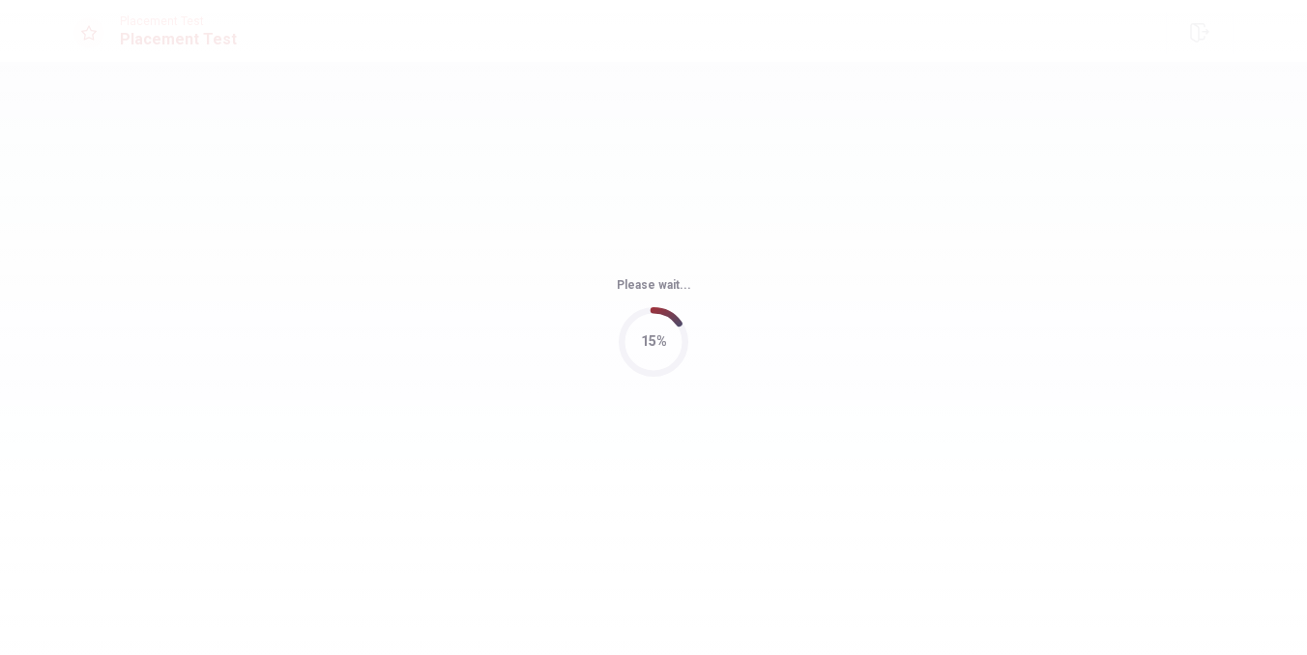
scroll to position [0, 0]
